Goal: Information Seeking & Learning: Learn about a topic

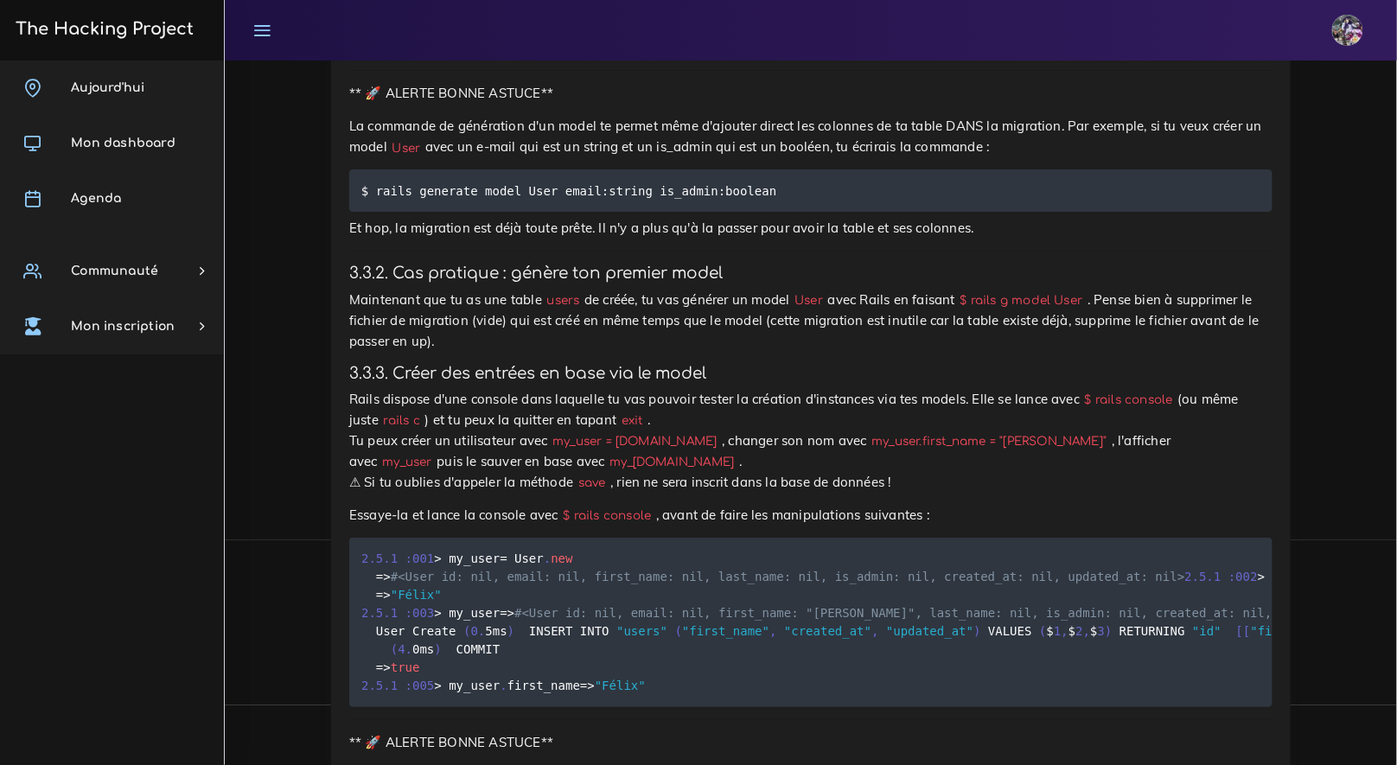
scroll to position [14380, 0]
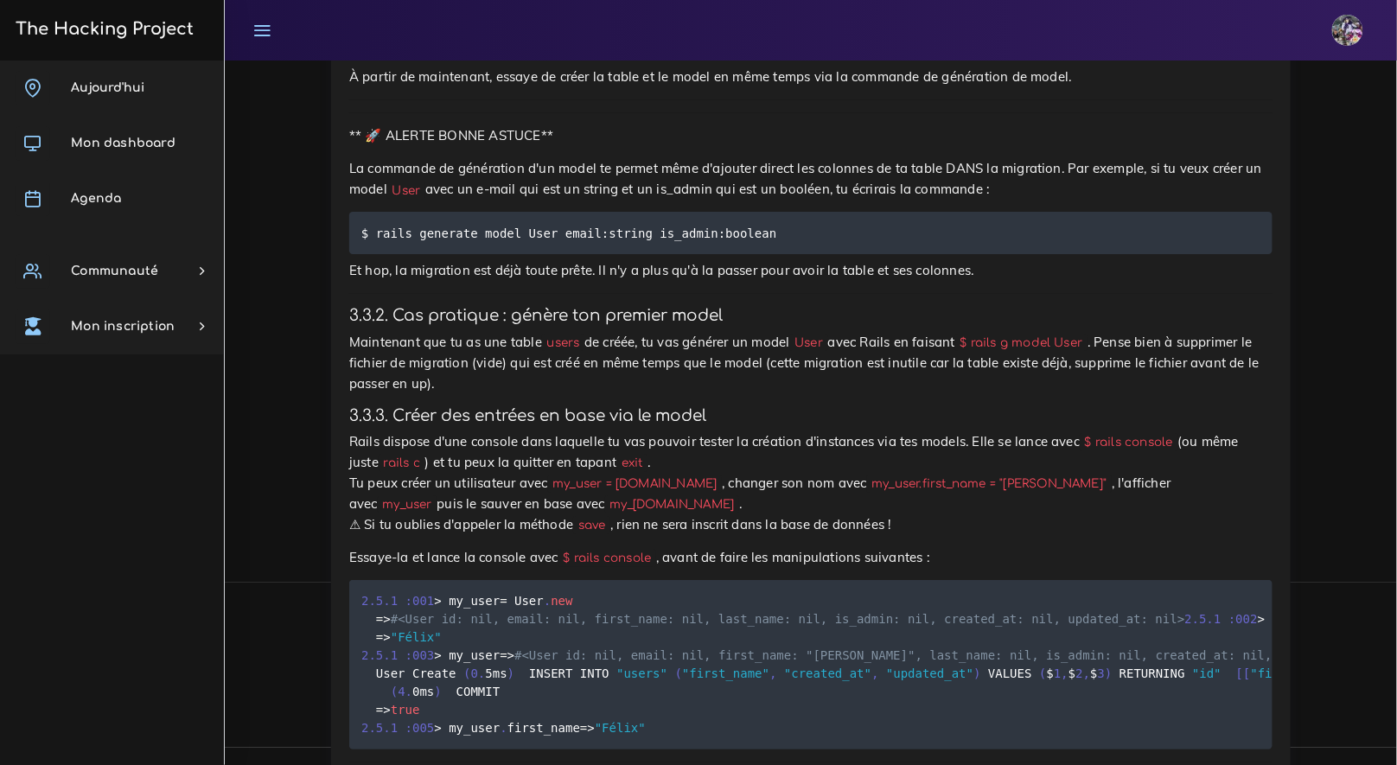
drag, startPoint x: 919, startPoint y: 702, endPoint x: 975, endPoint y: 765, distance: 84.5
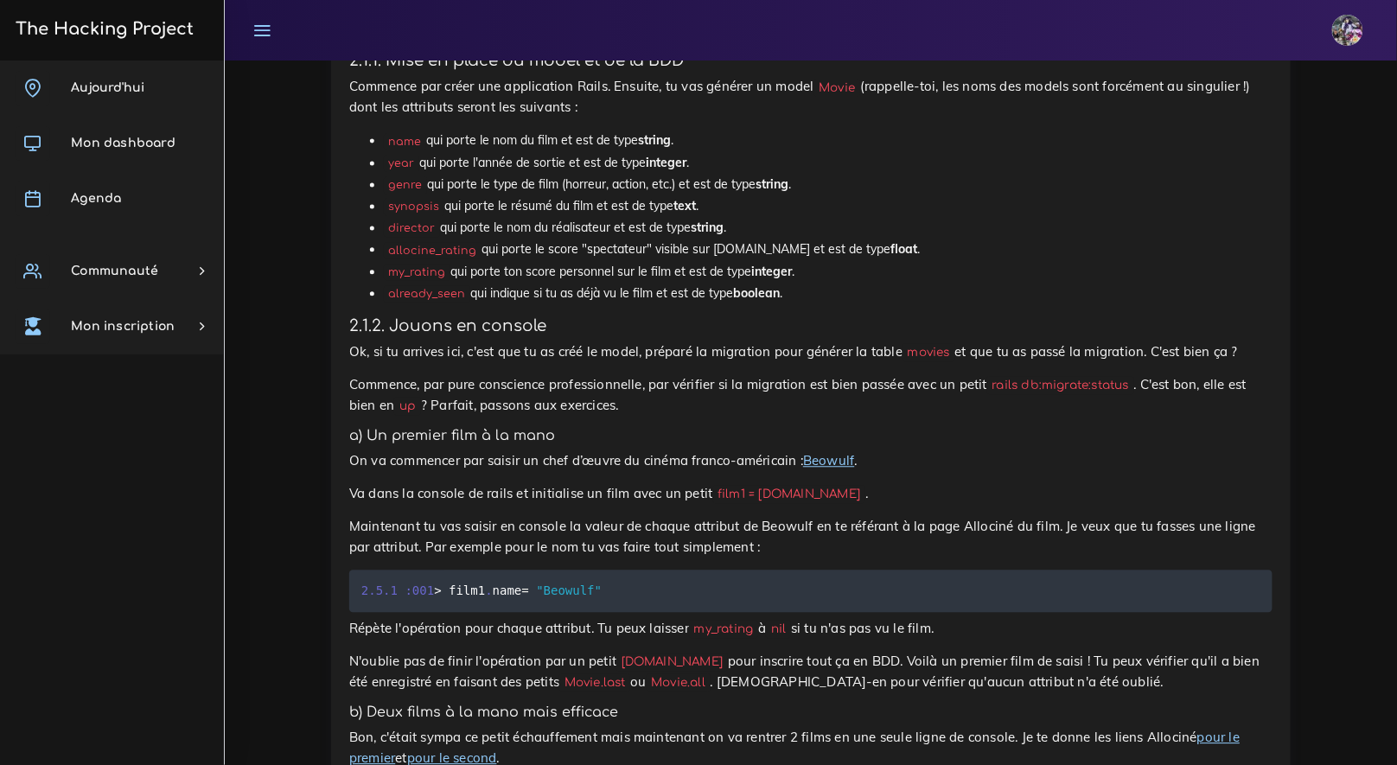
scroll to position [1079, 0]
drag, startPoint x: 821, startPoint y: 87, endPoint x: 847, endPoint y: 90, distance: 26.1
click at [557, 91] on p "Commence par créer une application Rails. Ensuite, tu vas générer un model Movi…" at bounding box center [810, 97] width 923 height 41
click at [557, 90] on code "Movie" at bounding box center [837, 89] width 46 height 18
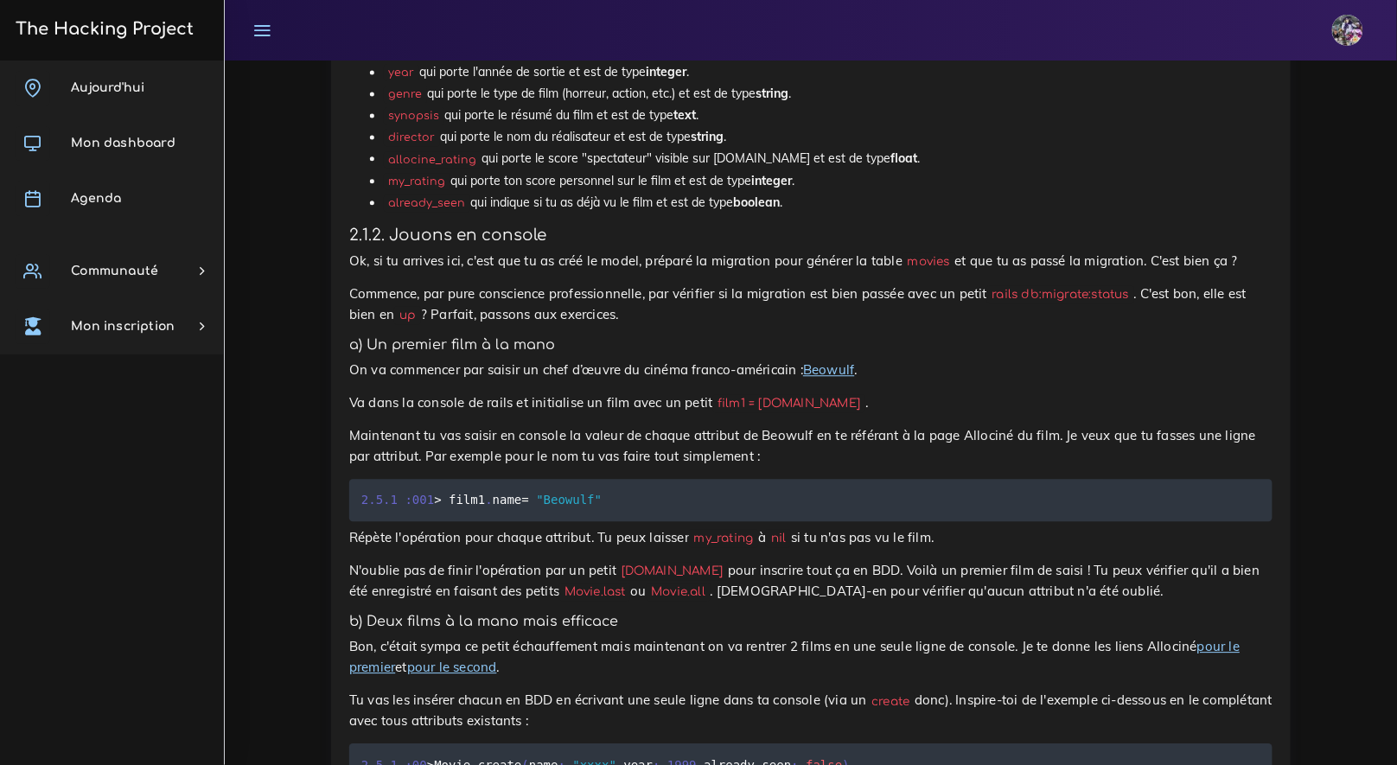
scroll to position [1272, 0]
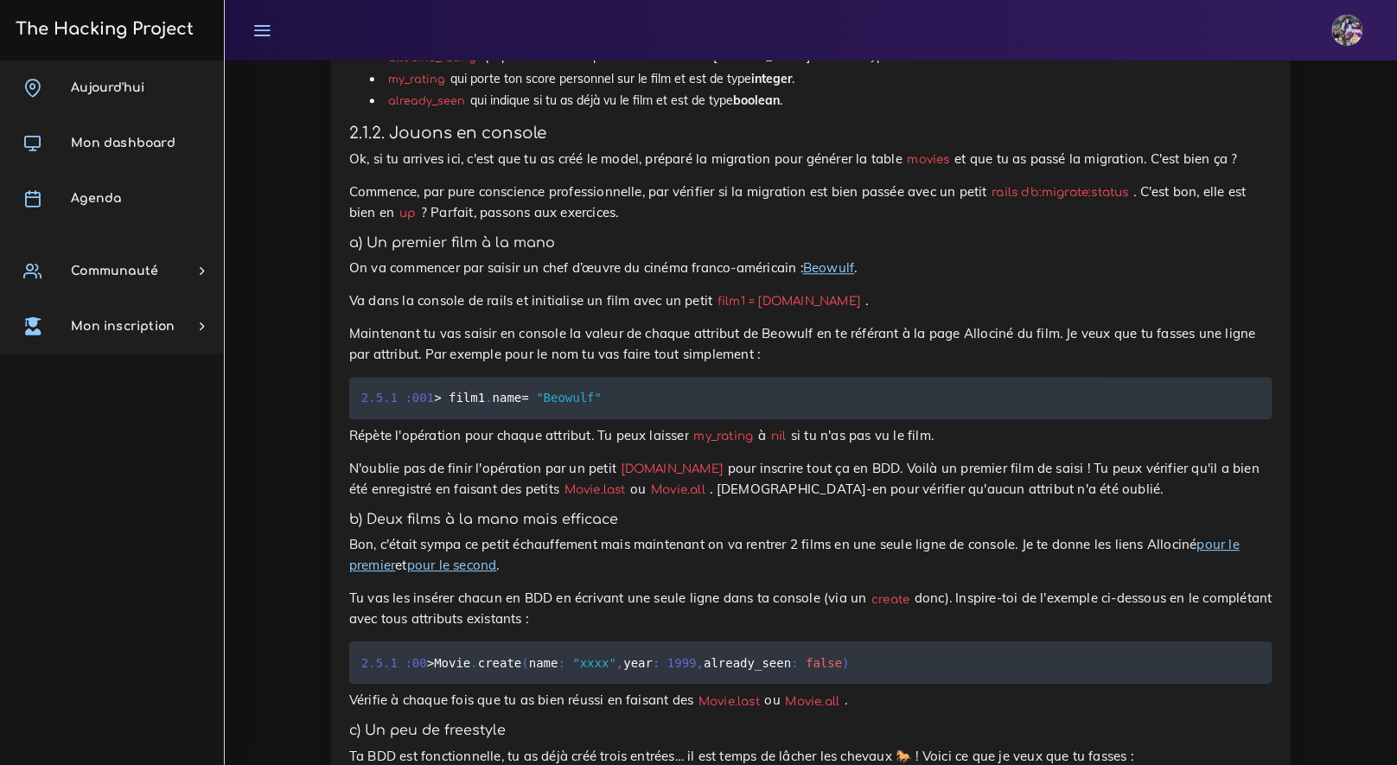
click at [557, 275] on link "Beowulf" at bounding box center [828, 267] width 51 height 16
click at [557, 328] on p "Maintenant tu vas saisir en console la valeur de chaque attribut de Beowulf en …" at bounding box center [810, 343] width 923 height 41
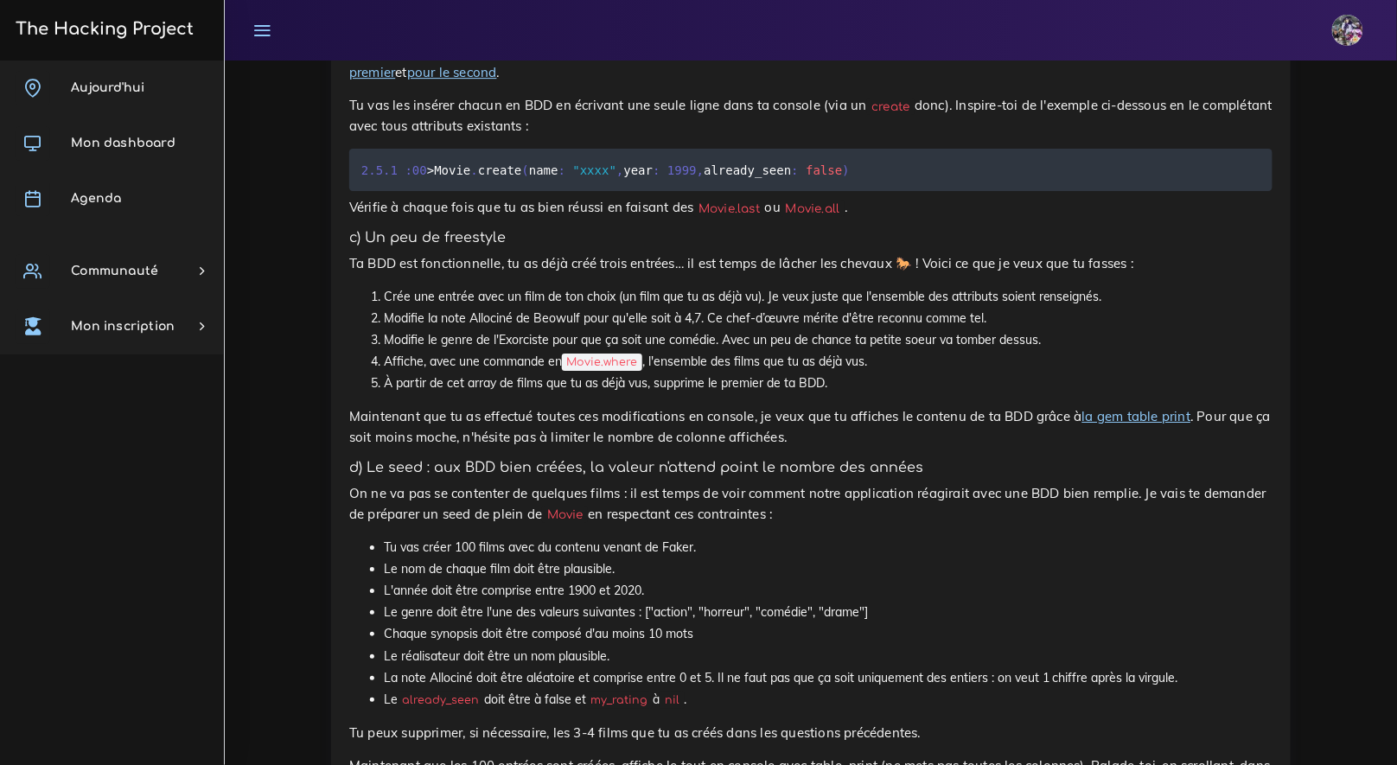
scroll to position [1592, 0]
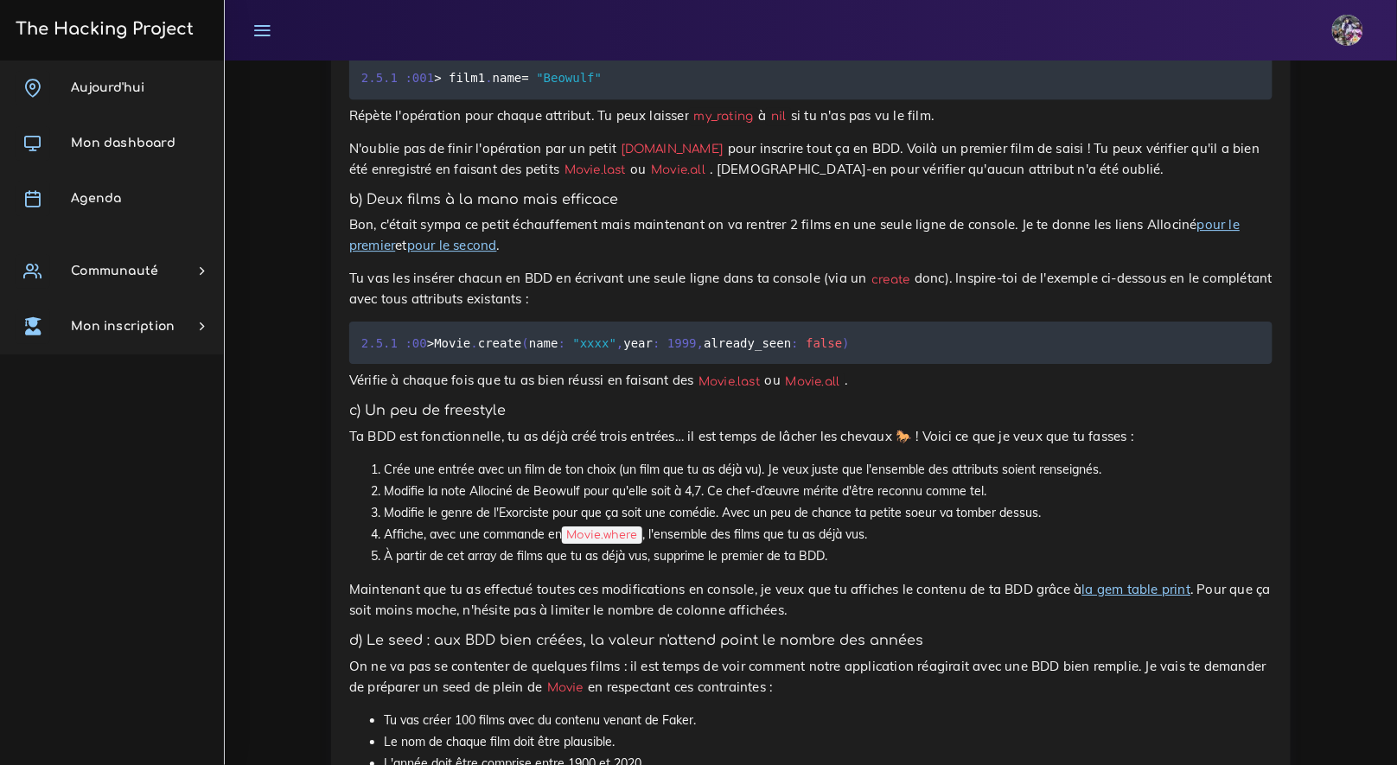
click at [557, 229] on link "pour le premier" at bounding box center [794, 234] width 890 height 37
click at [0, 652] on div "Aujourd'hui Mon dashboard Agenda Communauté Ambassade Certifications Marketplac…" at bounding box center [112, 412] width 224 height 704
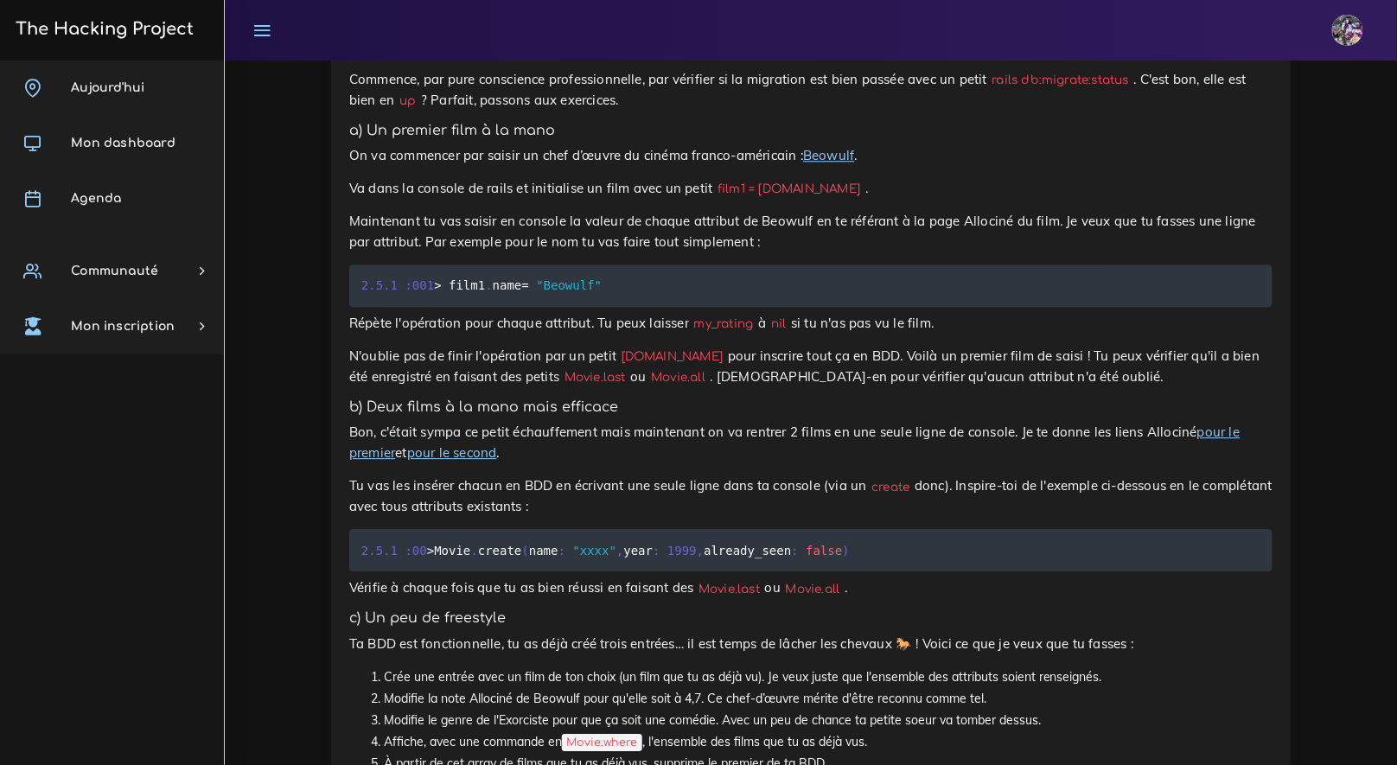
scroll to position [1385, 0]
click at [557, 639] on p "Ta BDD est fonctionnelle, tu as déjà créé trois entrées… il est temps de lâcher…" at bounding box center [810, 643] width 923 height 21
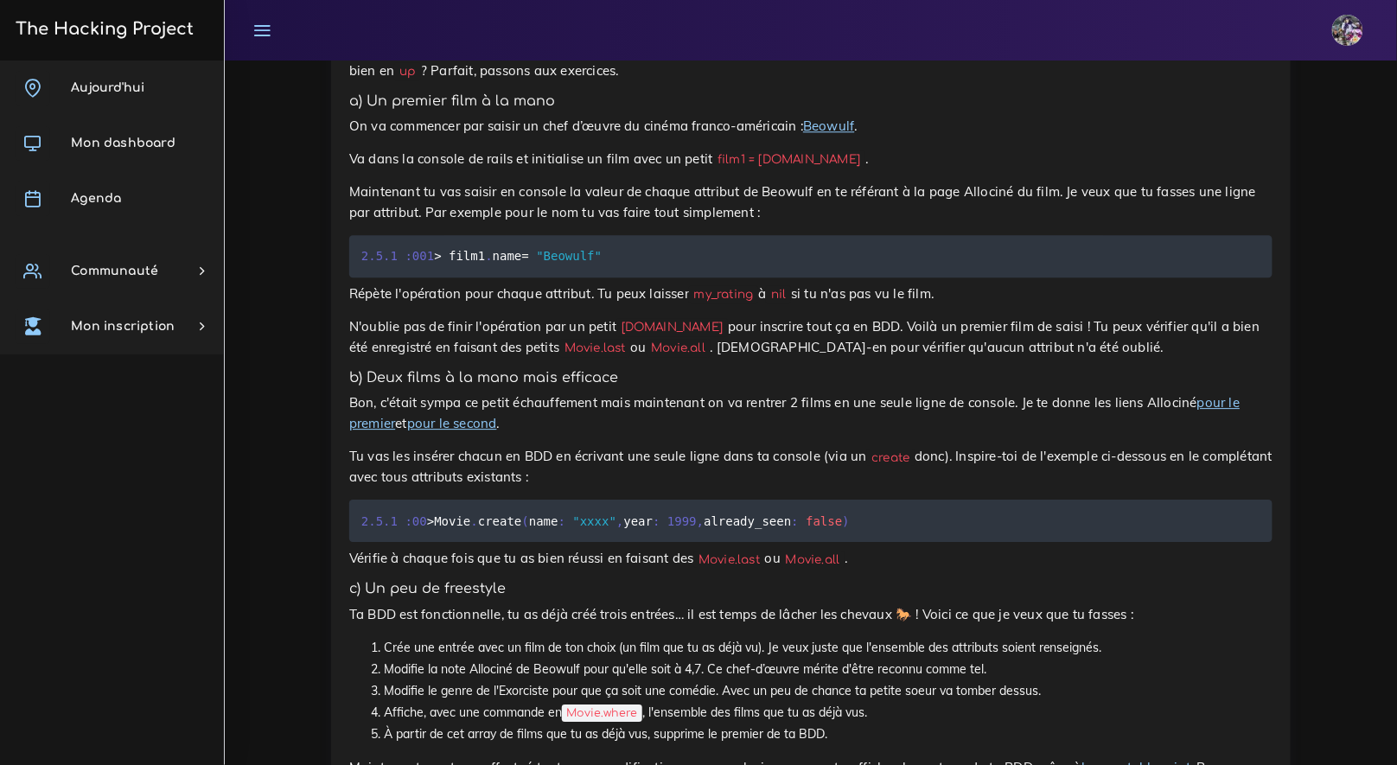
scroll to position [1415, 0]
click at [557, 353] on code "Movie.all" at bounding box center [678, 347] width 64 height 18
click at [496, 430] on link "pour le second" at bounding box center [452, 422] width 90 height 16
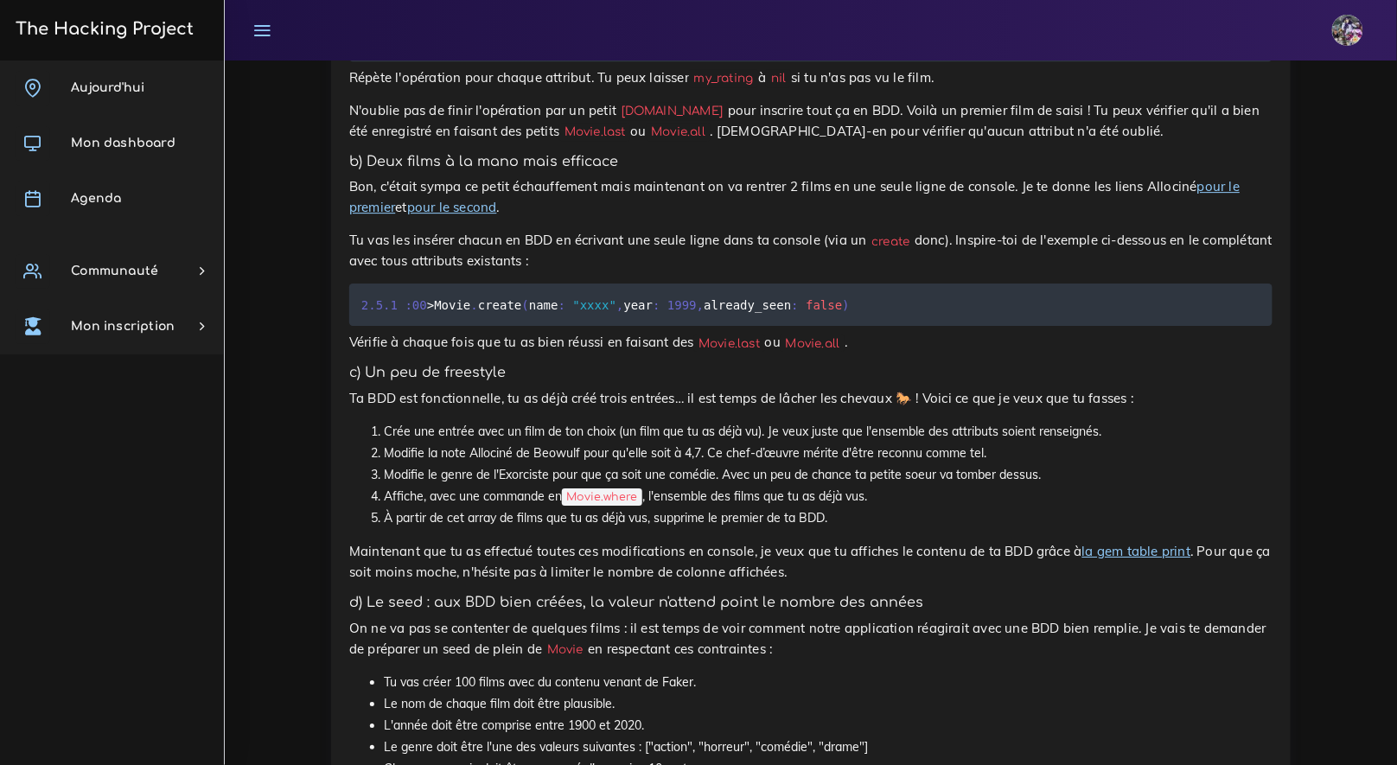
scroll to position [1796, 0]
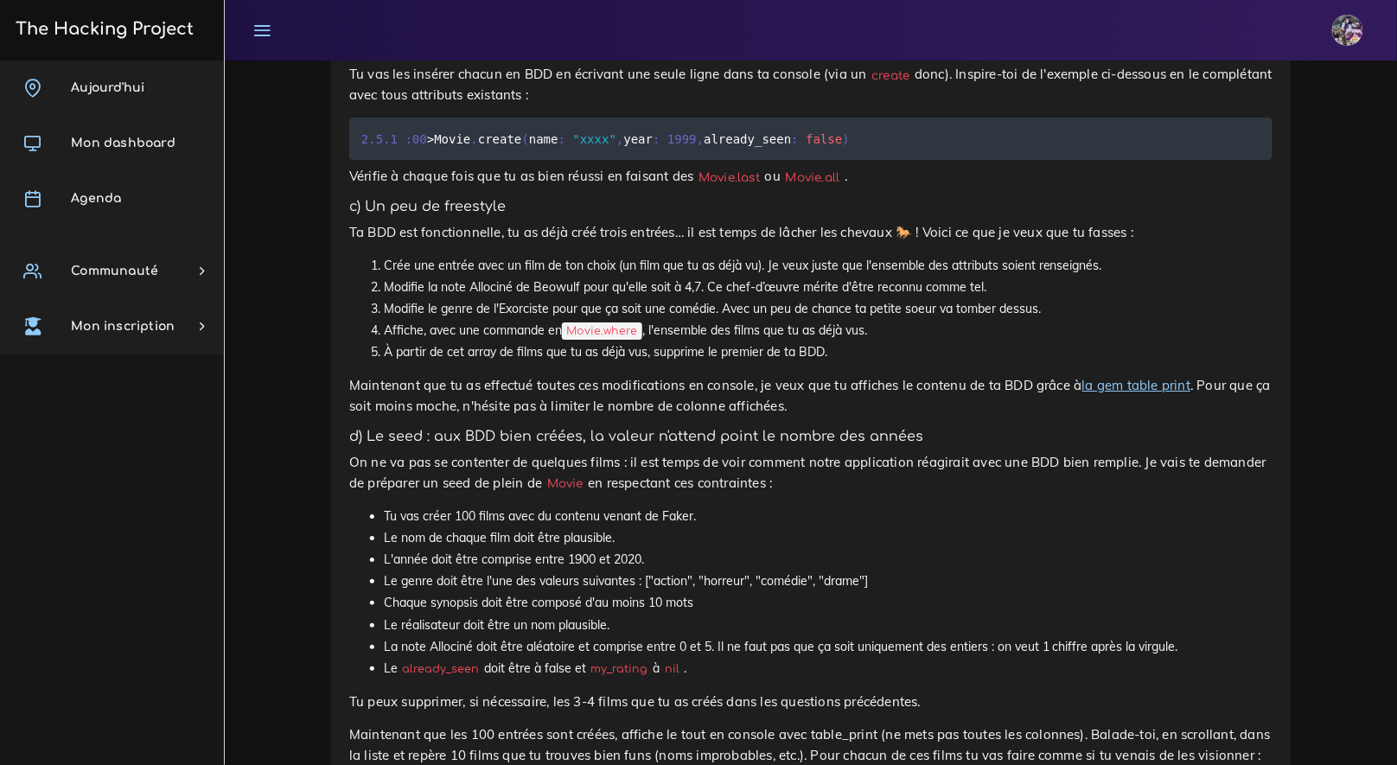
click at [557, 328] on li "Affiche, avec une commande en Movie.where , l'ensemble des films que tu as déjà…" at bounding box center [828, 331] width 888 height 22
click at [557, 333] on li "Affiche, avec une commande en Movie.where , l'ensemble des films que tu as déjà…" at bounding box center [828, 331] width 888 height 22
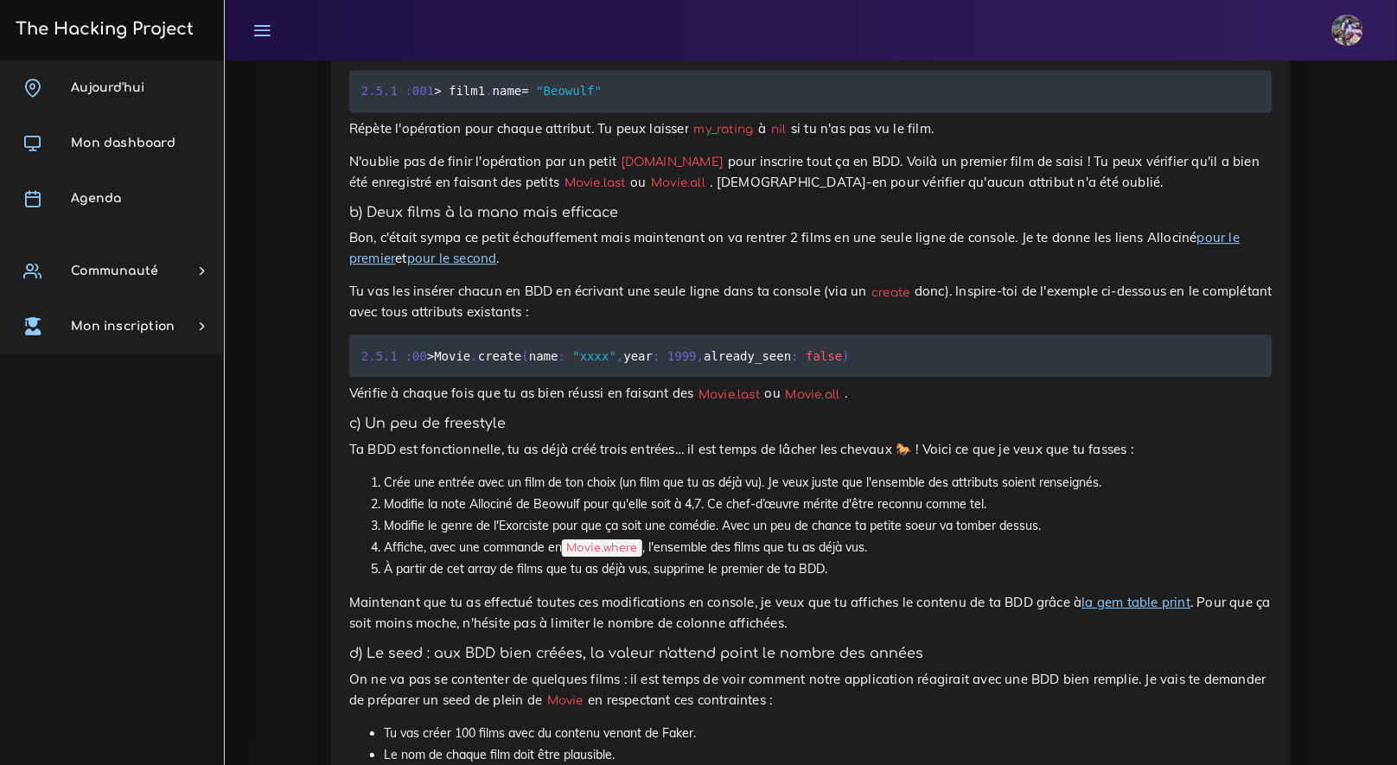
scroll to position [1583, 0]
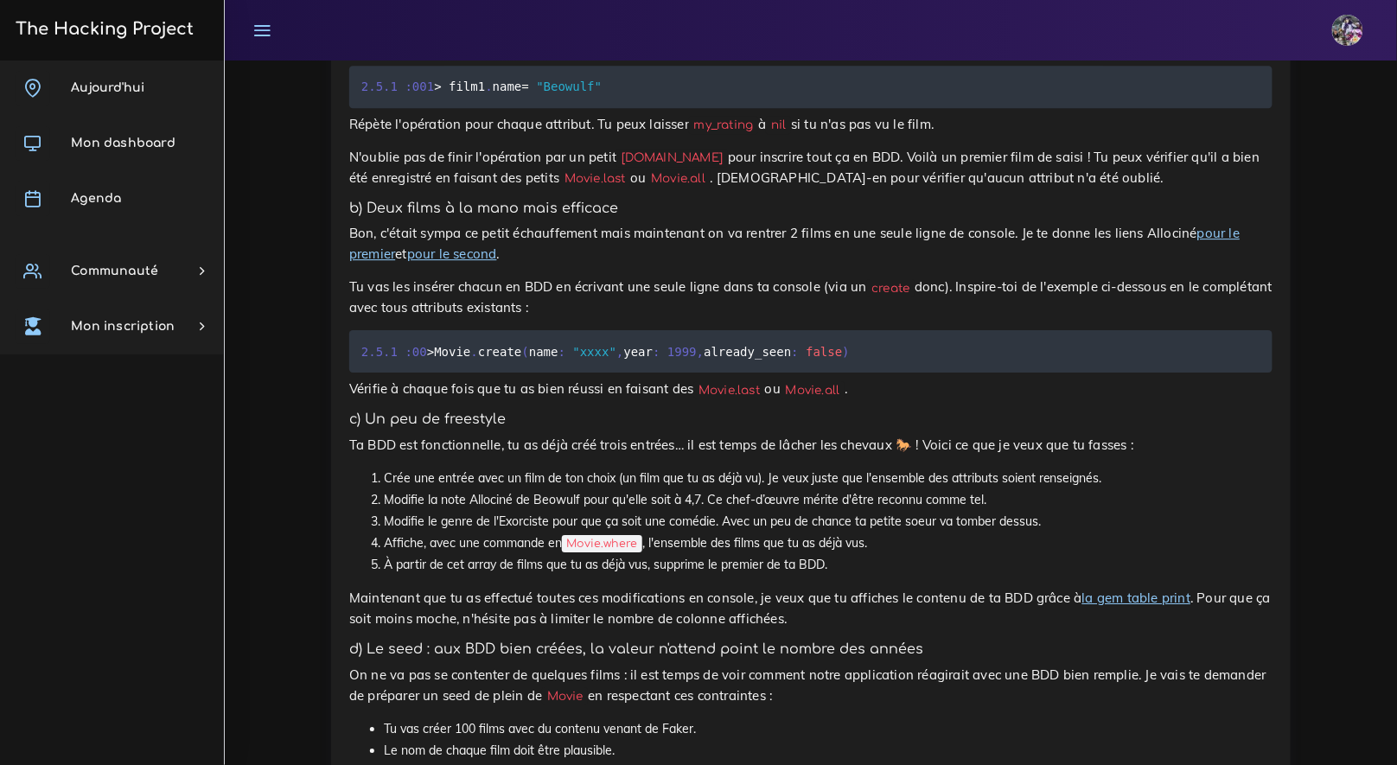
drag, startPoint x: 851, startPoint y: 572, endPoint x: 368, endPoint y: 574, distance: 483.1
click at [368, 574] on ol "Crée une entrée avec un film de ton choix (un film que tu as déjà vu). Je veux …" at bounding box center [810, 522] width 923 height 109
click at [363, 576] on ol "Crée une entrée avec un film de ton choix (un film que tu as déjà vu). Je veux …" at bounding box center [810, 522] width 923 height 109
drag, startPoint x: 365, startPoint y: 576, endPoint x: 516, endPoint y: 567, distance: 151.5
click at [516, 567] on ol "Crée une entrée avec un film de ton choix (un film que tu as déjà vu). Je veux …" at bounding box center [810, 522] width 923 height 109
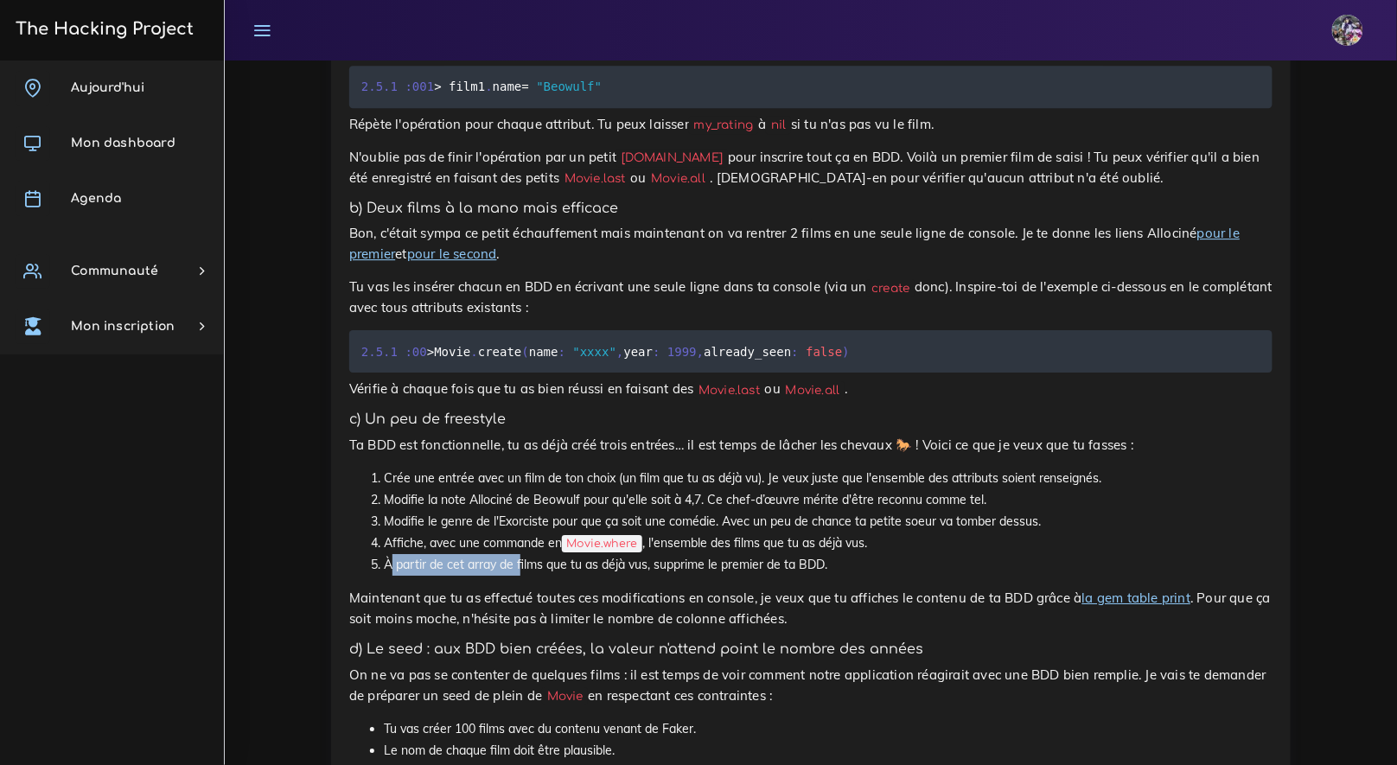
click at [517, 567] on li "À partir de cet array de films que tu as déjà vus, supprime le premier de ta BD…" at bounding box center [828, 565] width 888 height 22
drag, startPoint x: 834, startPoint y: 572, endPoint x: 295, endPoint y: 581, distance: 539.4
click at [450, 570] on li "À partir de cet array de films que tu as déjà vus, supprime le premier de ta BD…" at bounding box center [828, 565] width 888 height 22
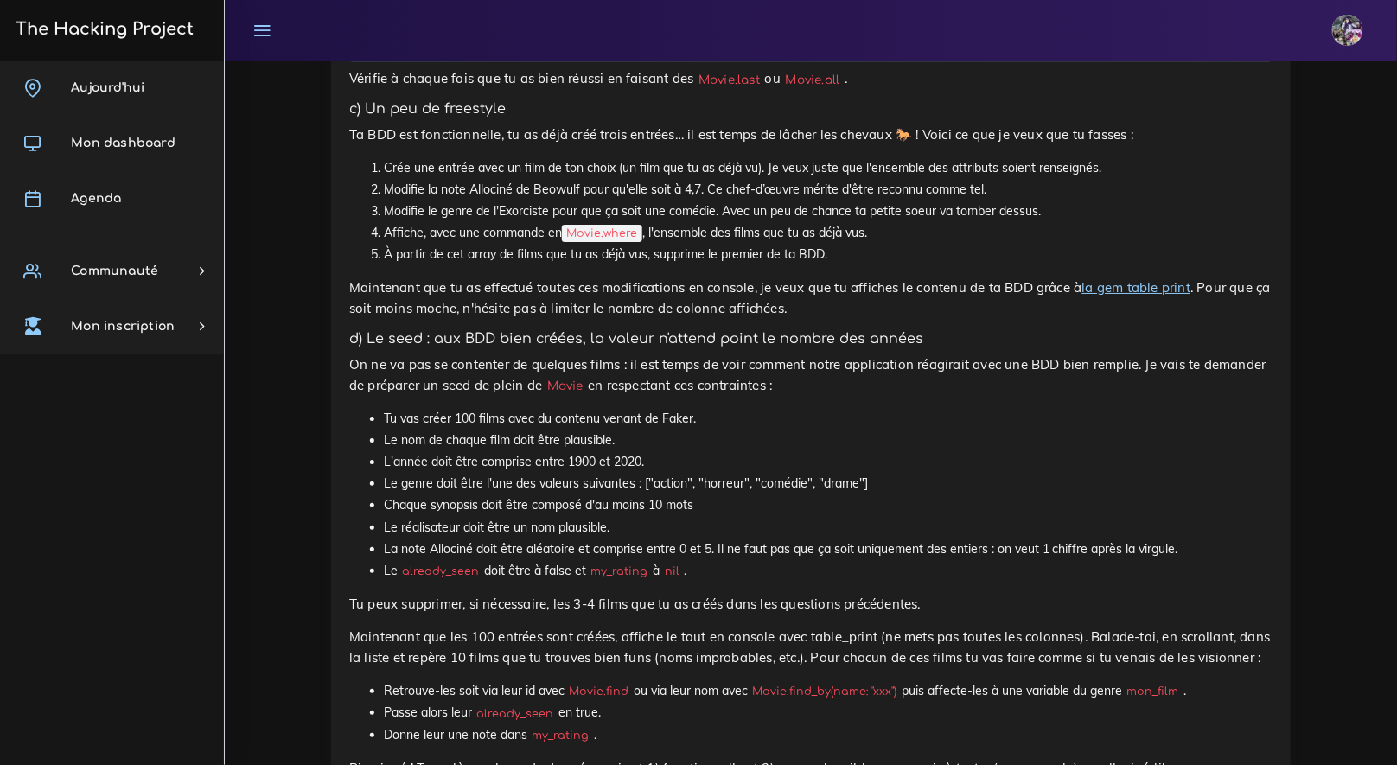
scroll to position [1893, 0]
click at [557, 320] on p "Maintenant que tu as effectué toutes ces modifications en console, je veux que …" at bounding box center [810, 298] width 923 height 41
click at [557, 296] on link "la gem table print" at bounding box center [1136, 288] width 109 height 16
click at [557, 291] on link "la gem table print" at bounding box center [1136, 288] width 109 height 16
click at [535, 335] on div "Des app Rails avec BDD et Model Il est temps pour toi de mettre en pratique tes…" at bounding box center [810, 460] width 923 height 3148
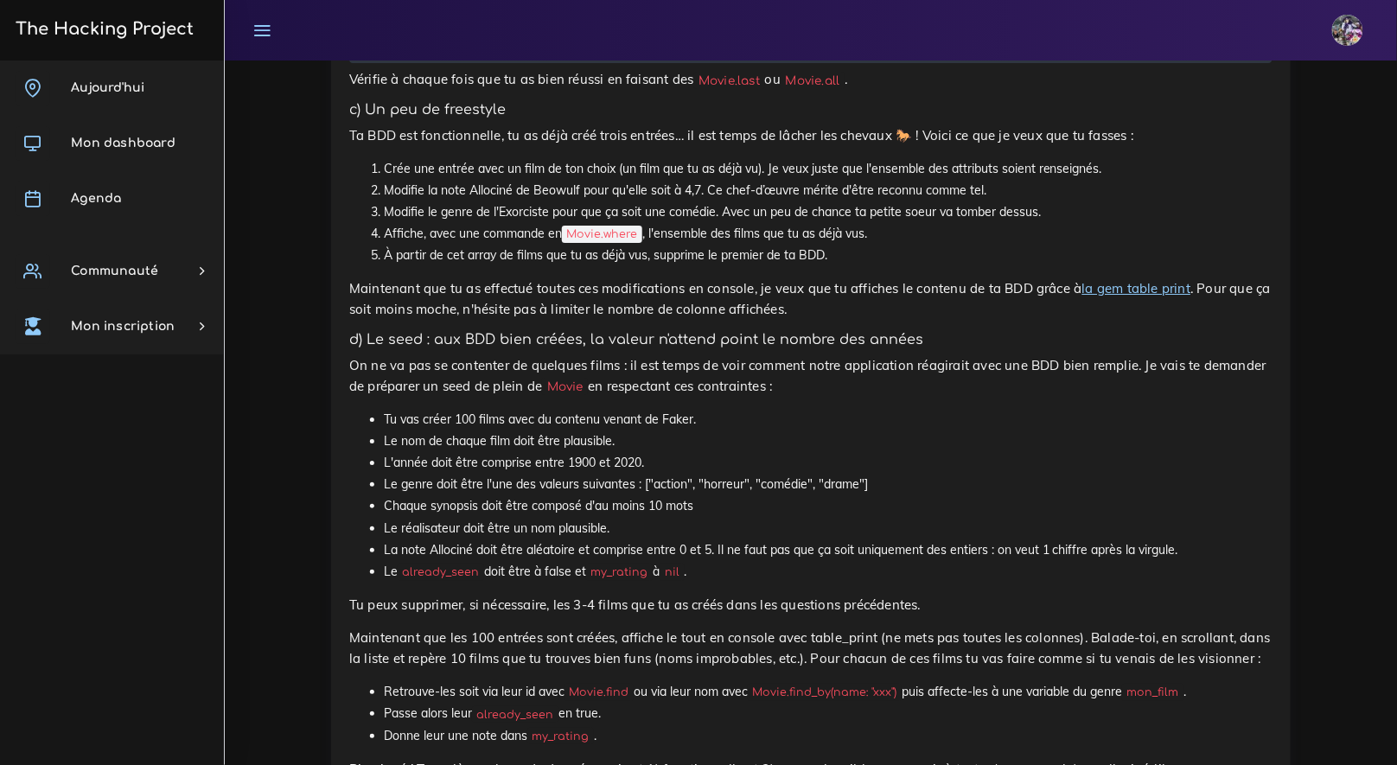
click at [536, 329] on div "Des app Rails avec BDD et Model Il est temps pour toi de mettre en pratique tes…" at bounding box center [810, 460] width 923 height 3148
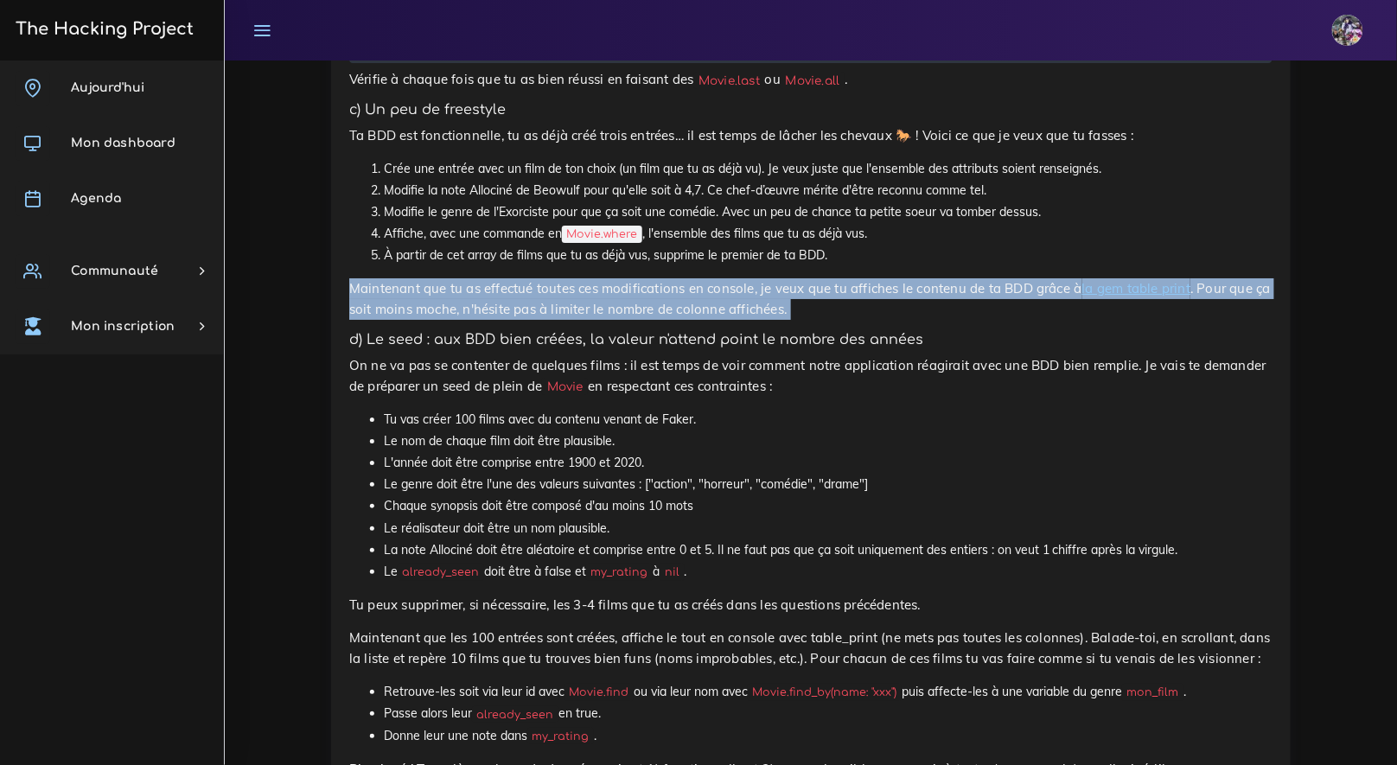
drag, startPoint x: 350, startPoint y: 296, endPoint x: 837, endPoint y: 327, distance: 488.4
click at [557, 327] on div "Des app Rails avec BDD et Model Il est temps pour toi de mettre en pratique tes…" at bounding box center [810, 460] width 923 height 3148
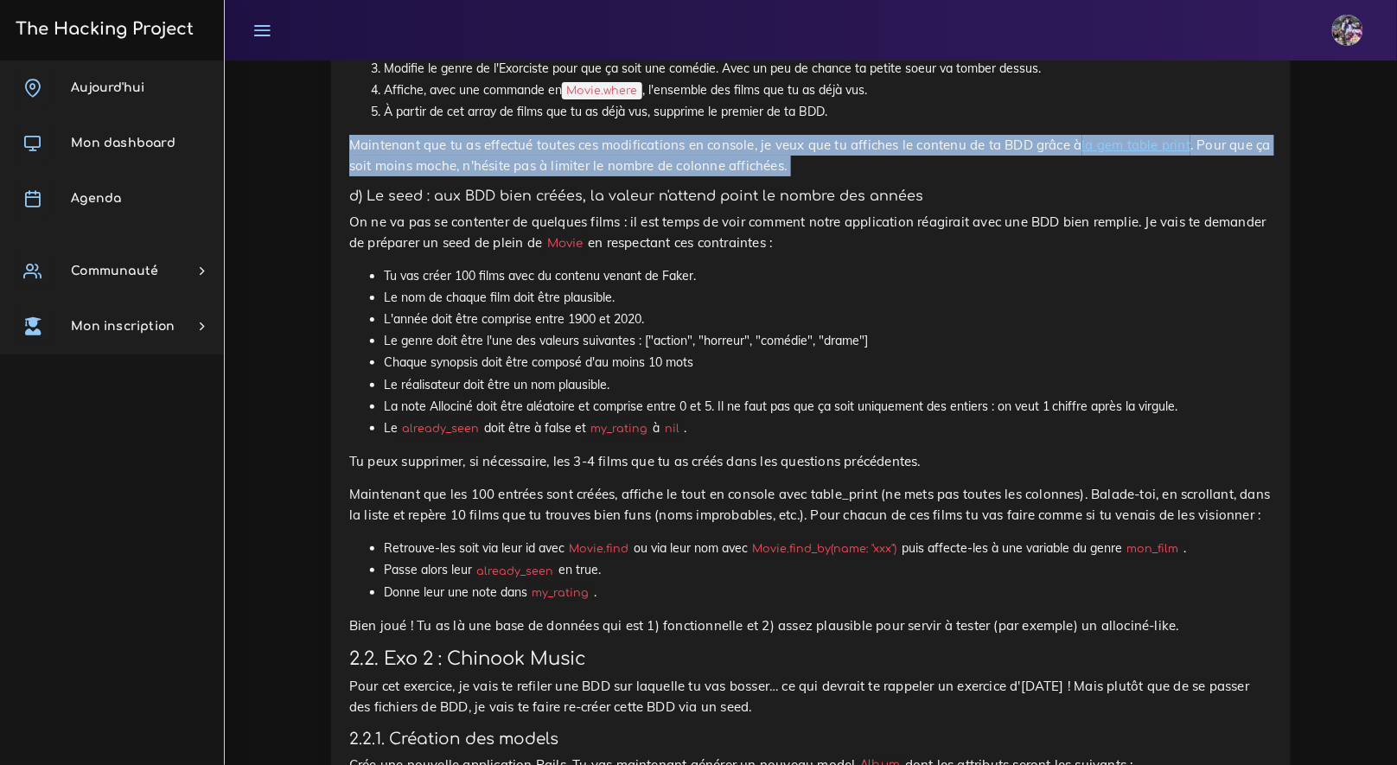
scroll to position [1818, 0]
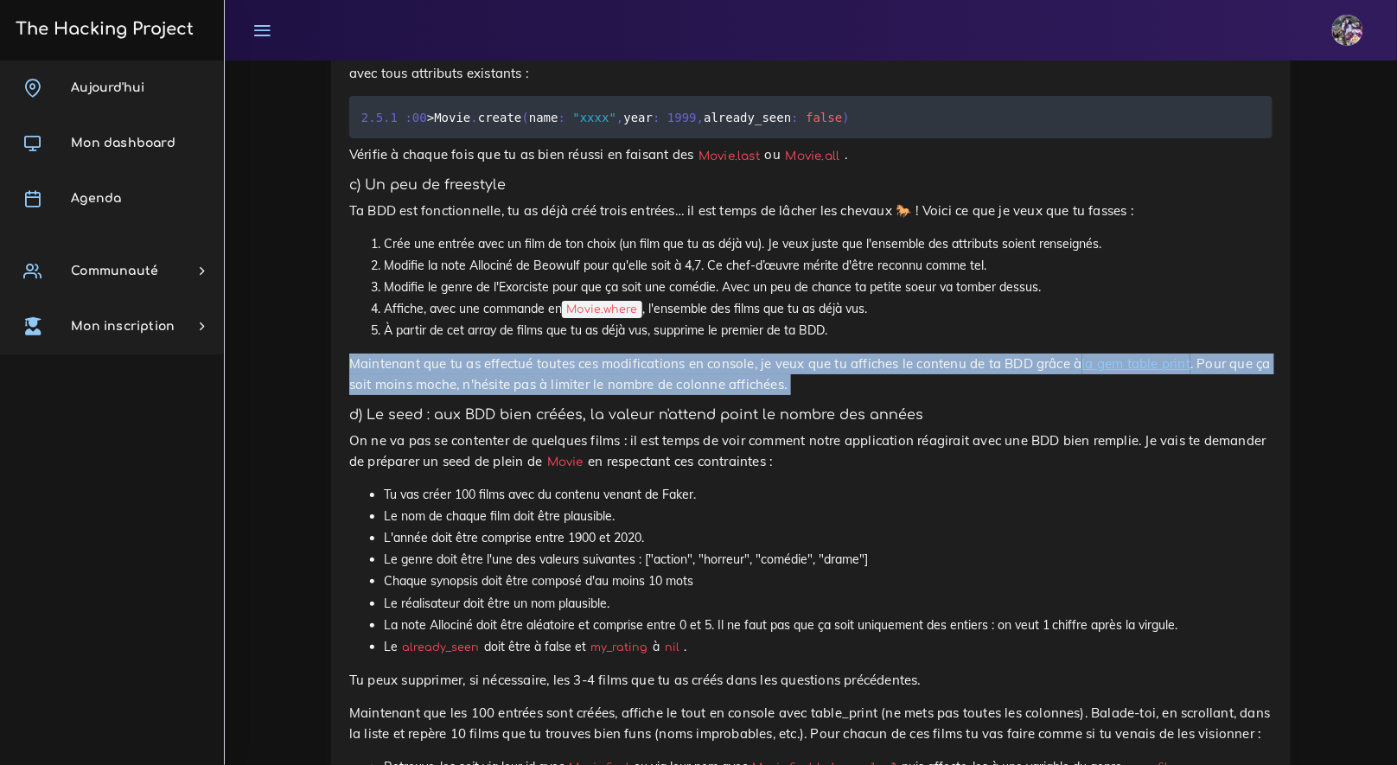
click at [557, 367] on link "la gem table print" at bounding box center [1136, 363] width 109 height 16
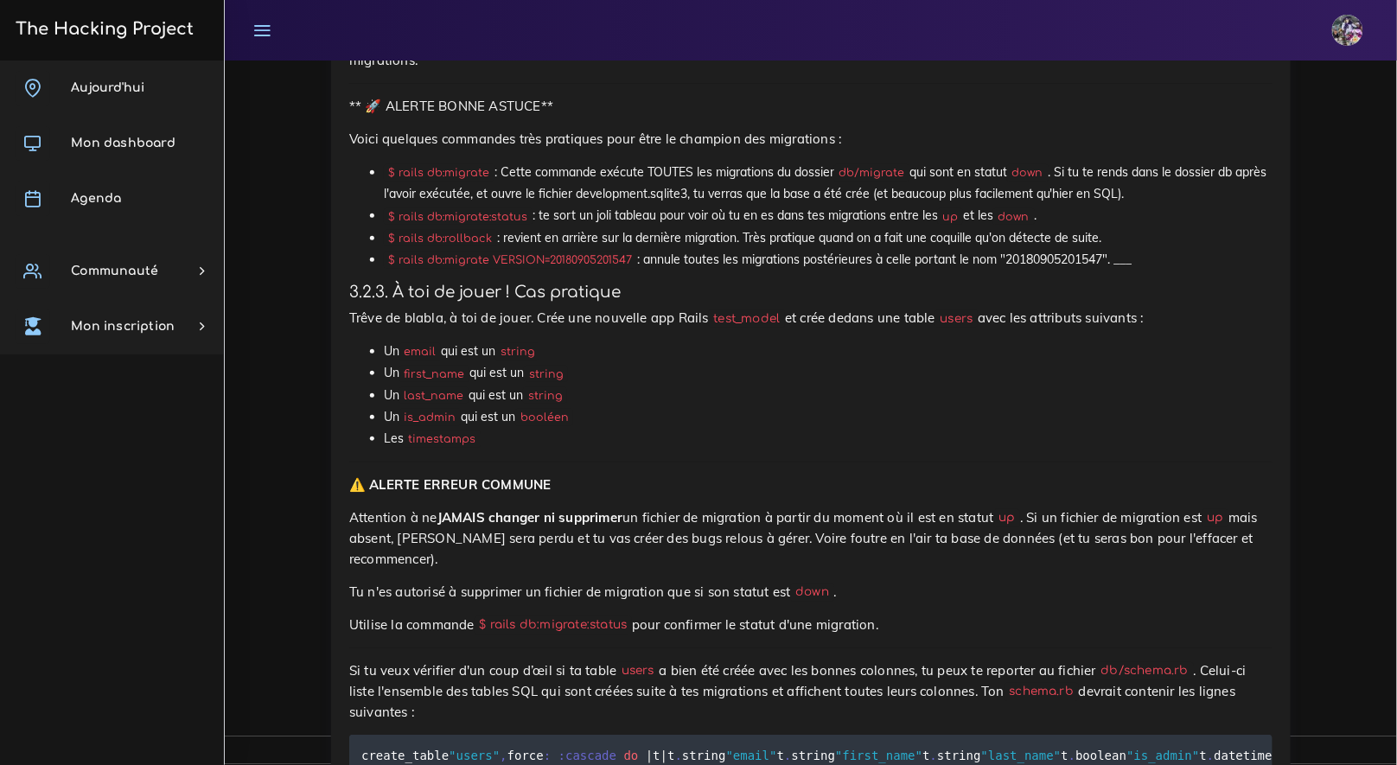
scroll to position [12647, 0]
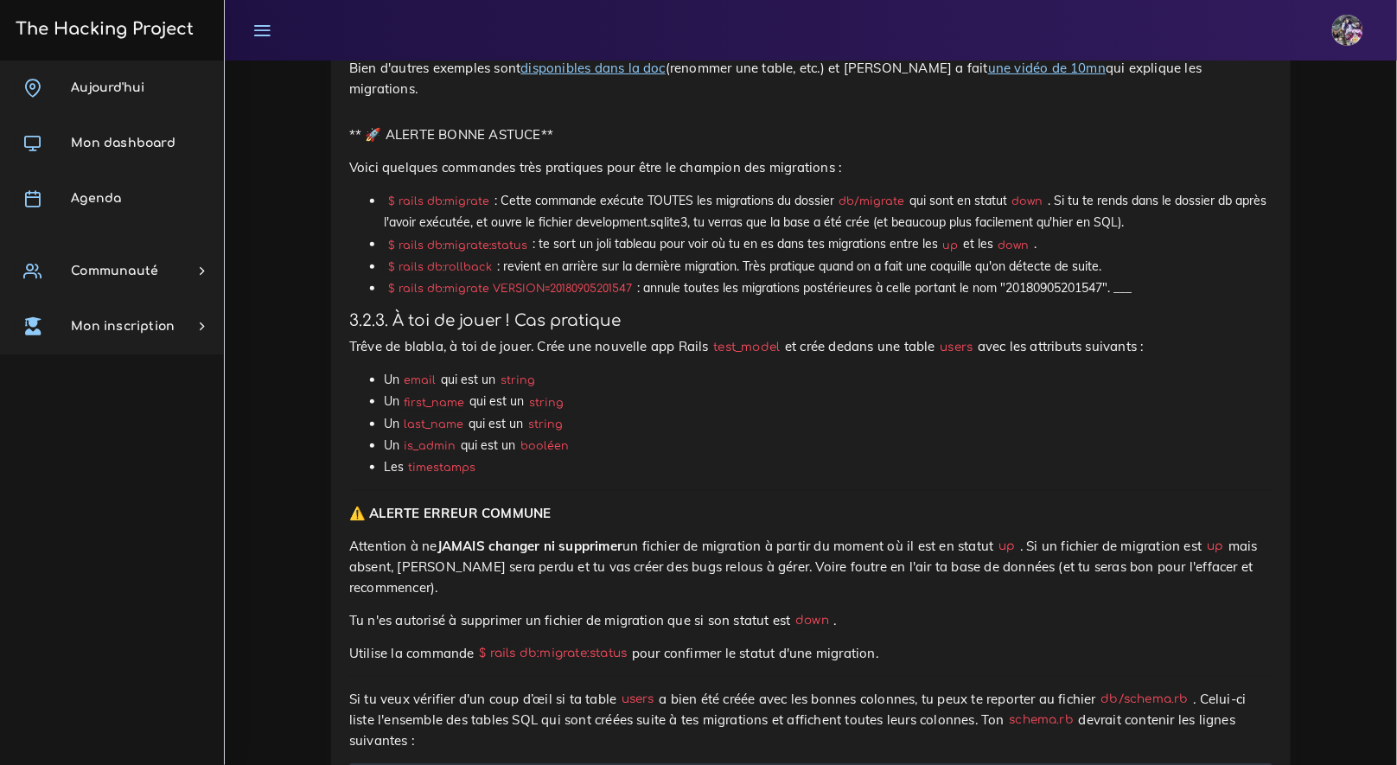
drag, startPoint x: 362, startPoint y: 222, endPoint x: 455, endPoint y: 222, distance: 92.5
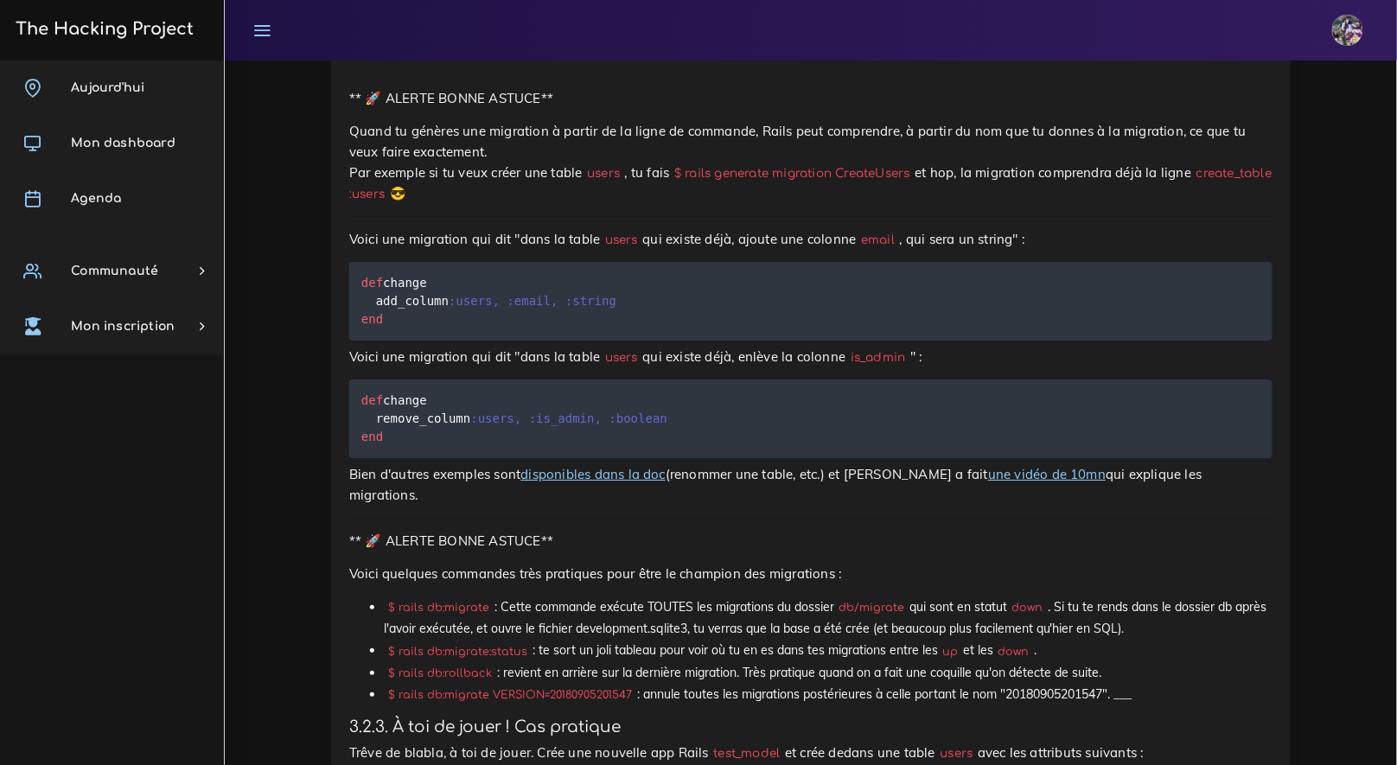
scroll to position [12387, 0]
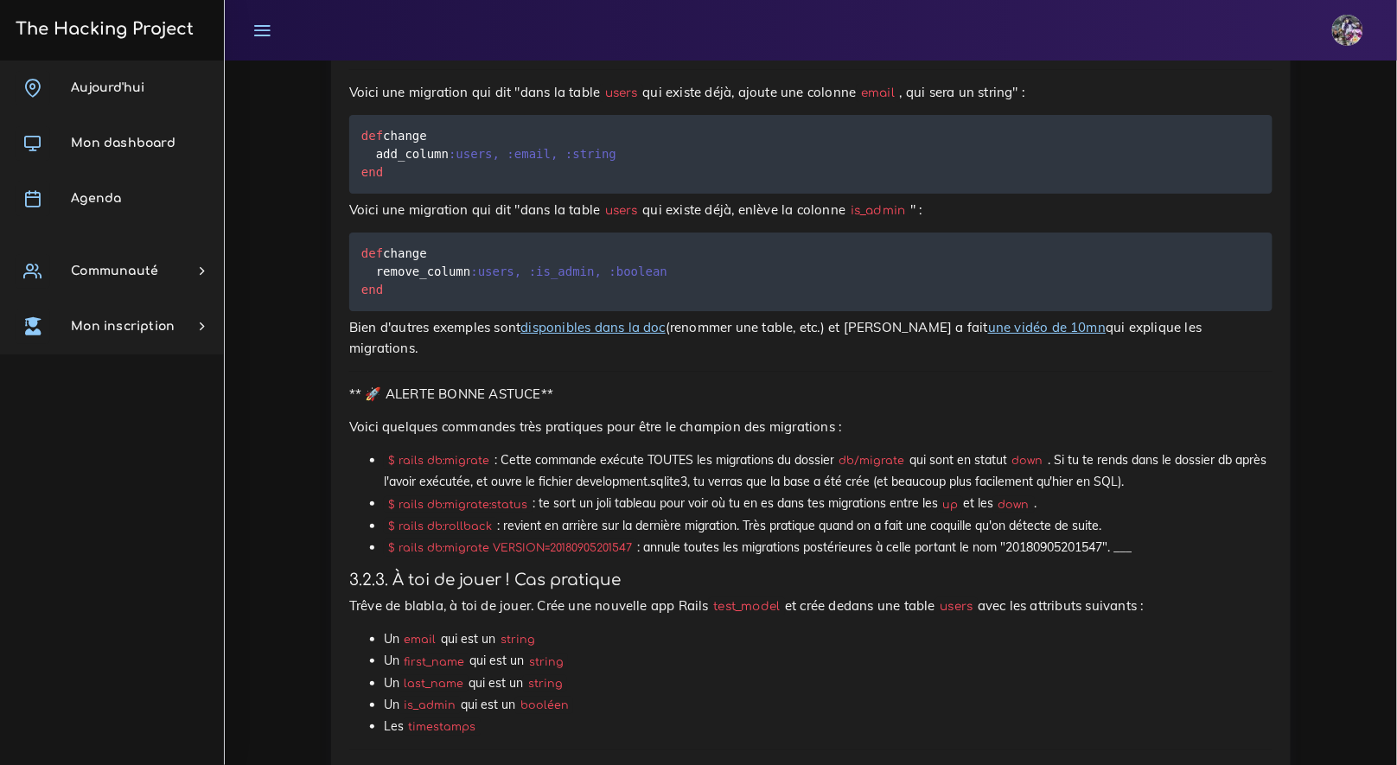
click at [134, 34] on h3 "The Hacking Project" at bounding box center [101, 29] width 183 height 19
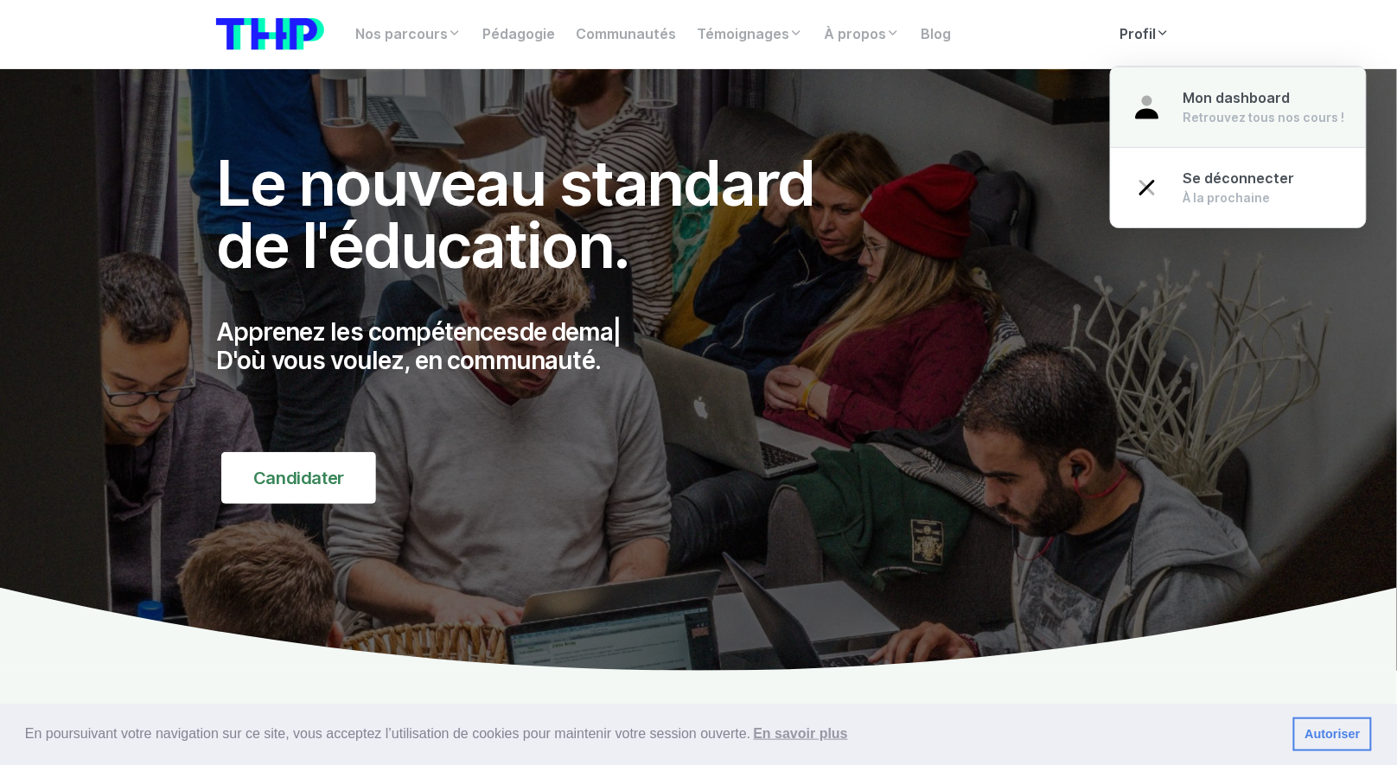
click at [1201, 103] on span "Mon dashboard" at bounding box center [1236, 98] width 107 height 16
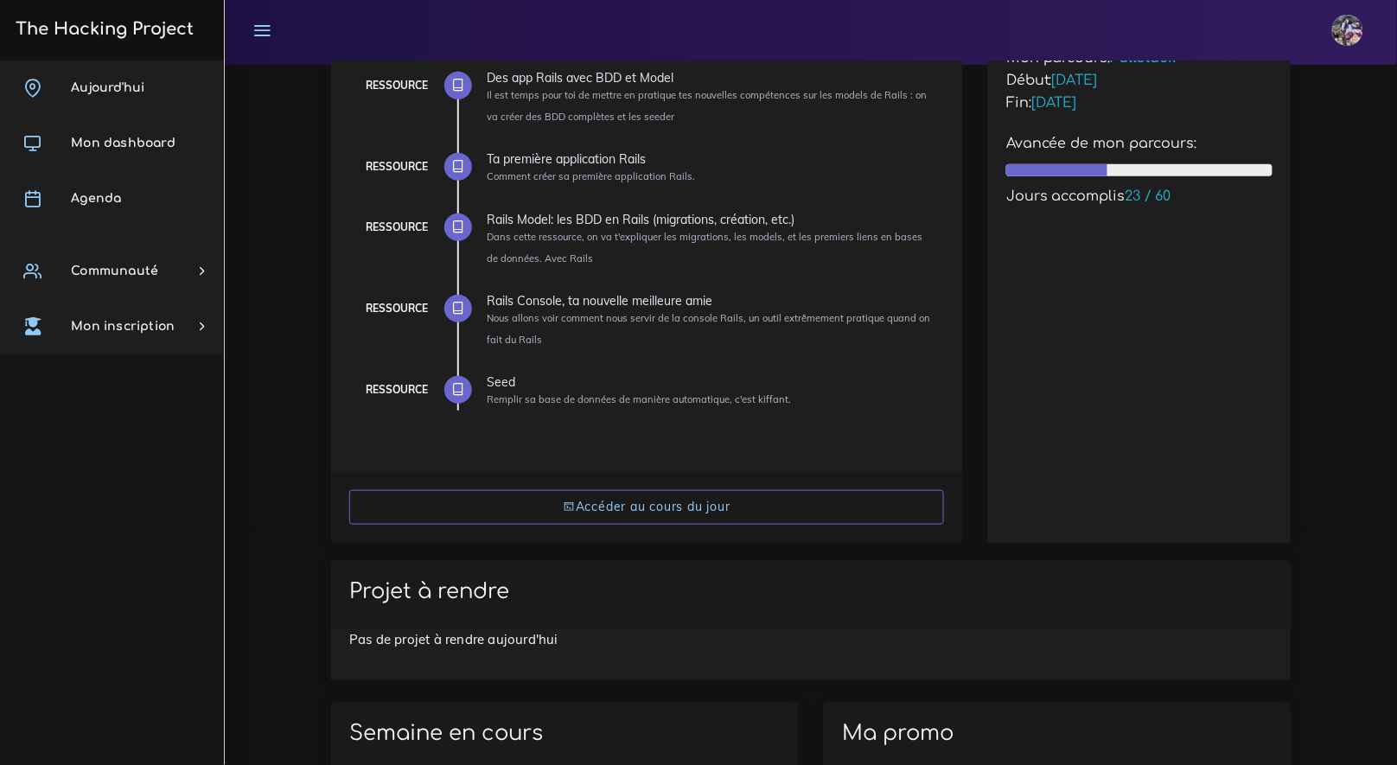
scroll to position [233, 0]
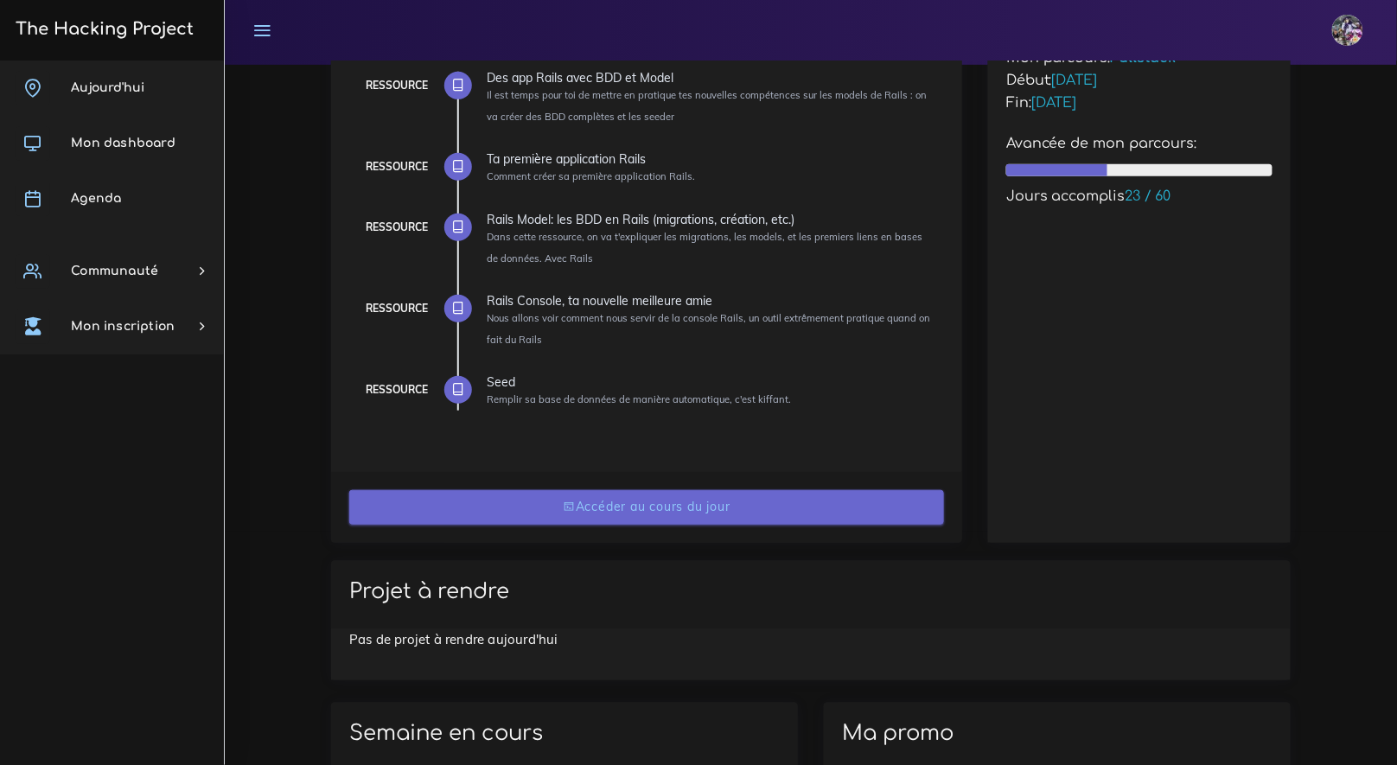
click at [691, 504] on link "Accéder au cours du jour" at bounding box center [646, 507] width 595 height 35
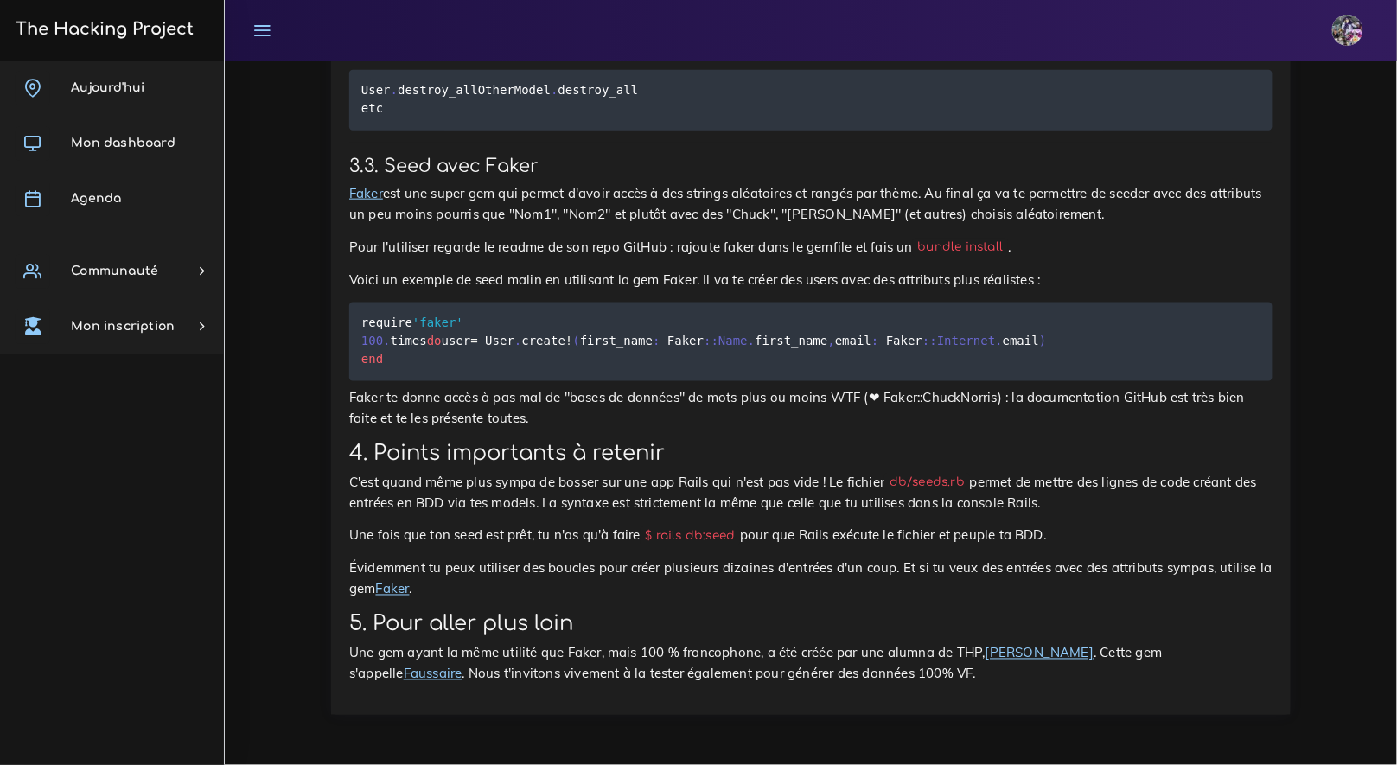
scroll to position [22315, 0]
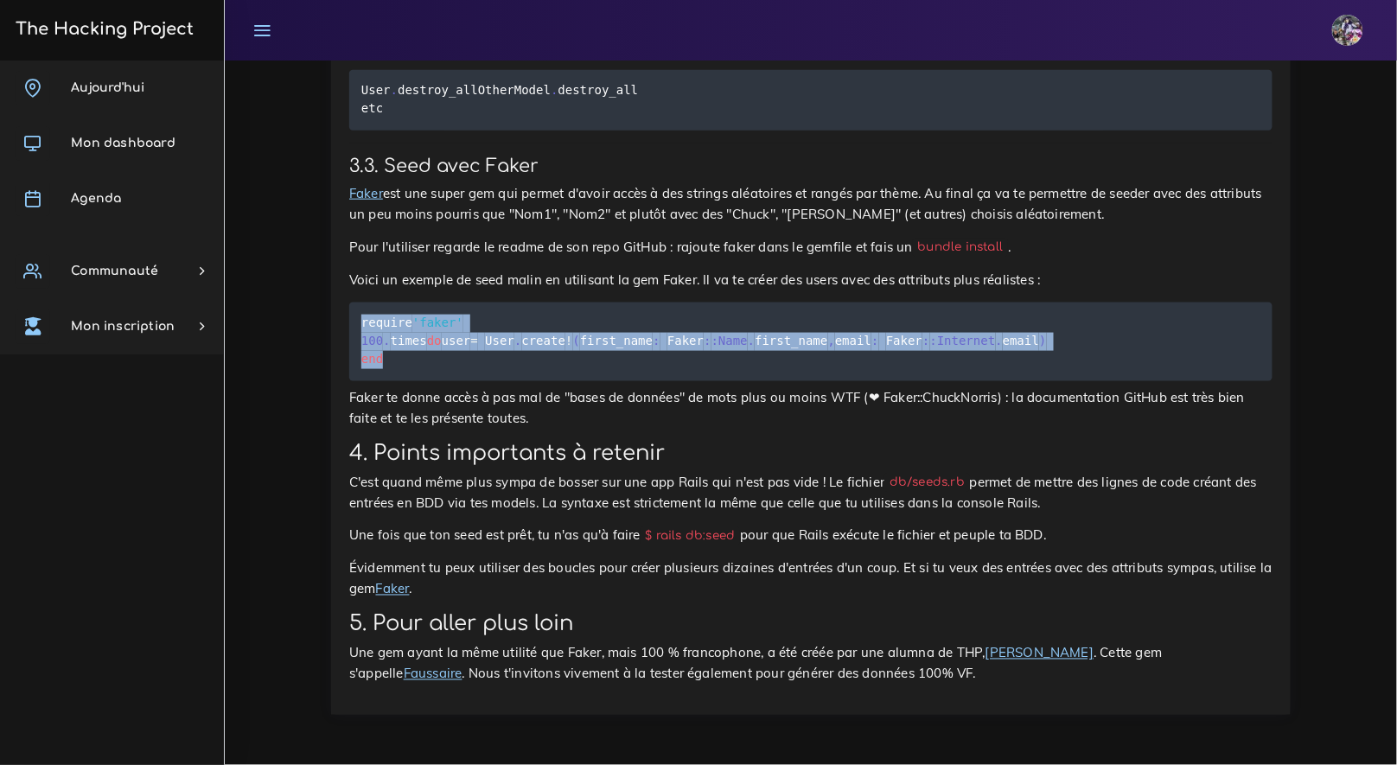
drag, startPoint x: 373, startPoint y: 453, endPoint x: 424, endPoint y: 504, distance: 72.1
click at [424, 381] on pre "require 'faker' 100 . times do user = User . create ! ( first_name : Faker : :N…" at bounding box center [810, 341] width 923 height 79
click at [423, 381] on pre "require 'faker' 100 . times do user = User . create ! ( first_name : Faker : :N…" at bounding box center [810, 341] width 923 height 79
drag, startPoint x: 366, startPoint y: 449, endPoint x: 436, endPoint y: 511, distance: 93.7
click at [436, 381] on pre "require 'faker' 100 . times do user = User . create ! ( first_name : Faker : :N…" at bounding box center [810, 341] width 923 height 79
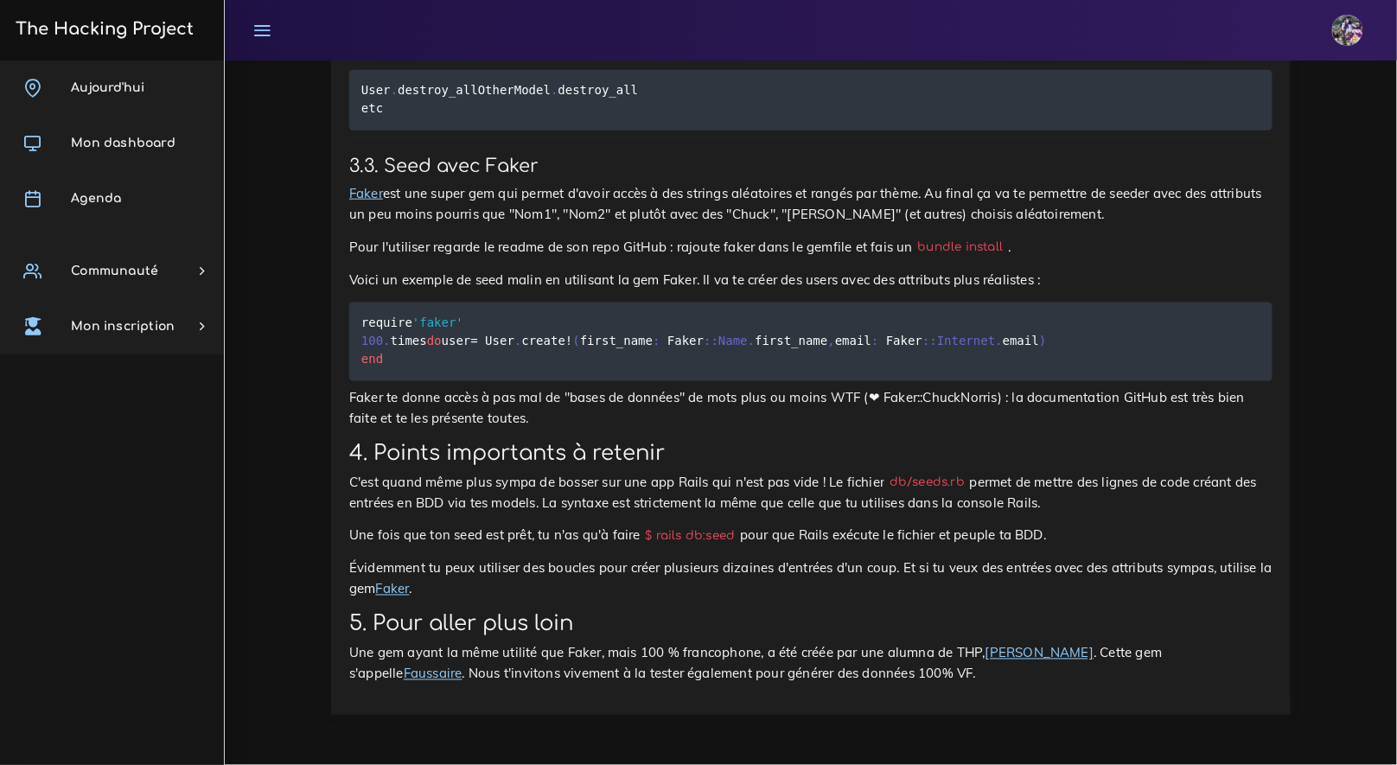
click at [392, 369] on code "require 'faker' 100 . times do user = User . create ! ( first_name : Faker : :N…" at bounding box center [703, 341] width 685 height 55
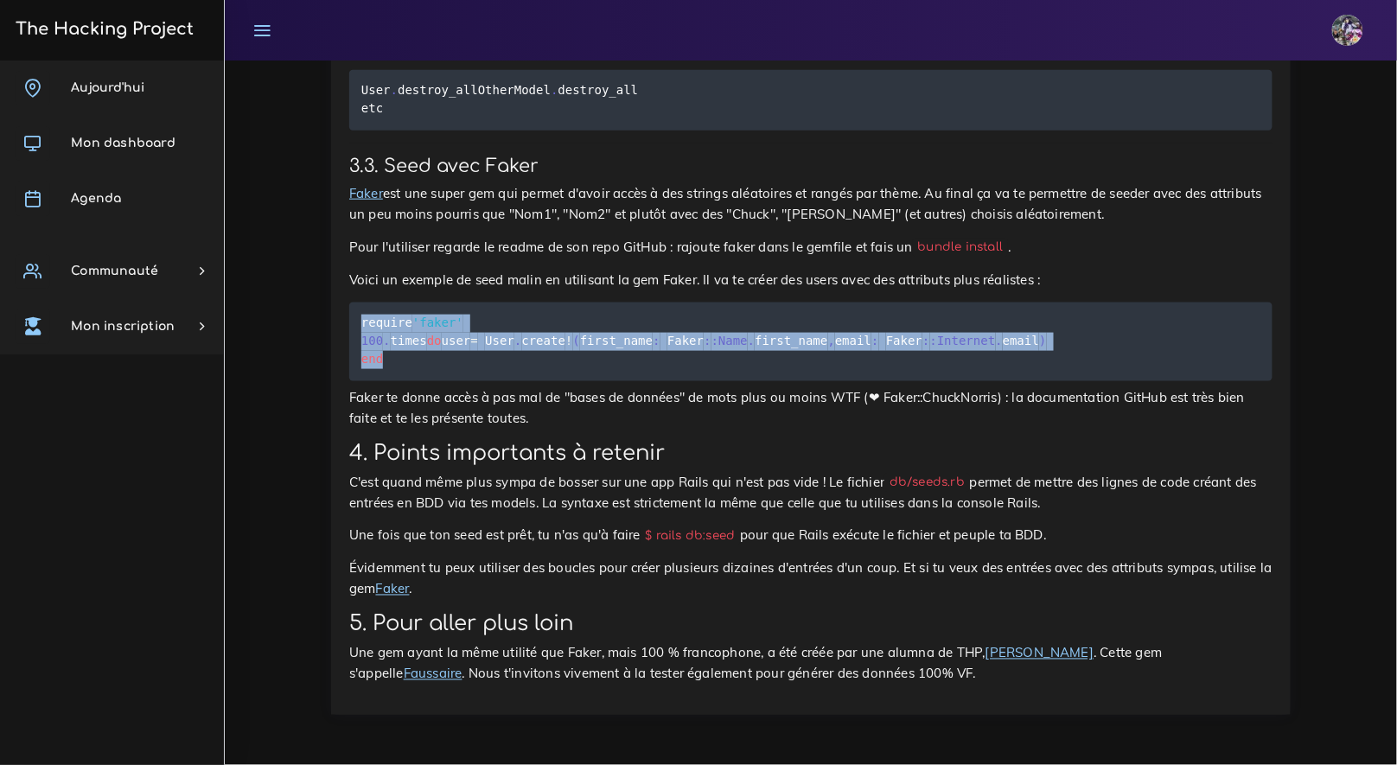
drag, startPoint x: 363, startPoint y: 449, endPoint x: 416, endPoint y: 510, distance: 80.9
click at [416, 381] on pre "require 'faker' 100 . times do user = User . create ! ( first_name : Faker : :N…" at bounding box center [810, 341] width 923 height 79
copy code "require 'faker' 100 . times do user = User . create ! ( first_name : Faker : :N…"
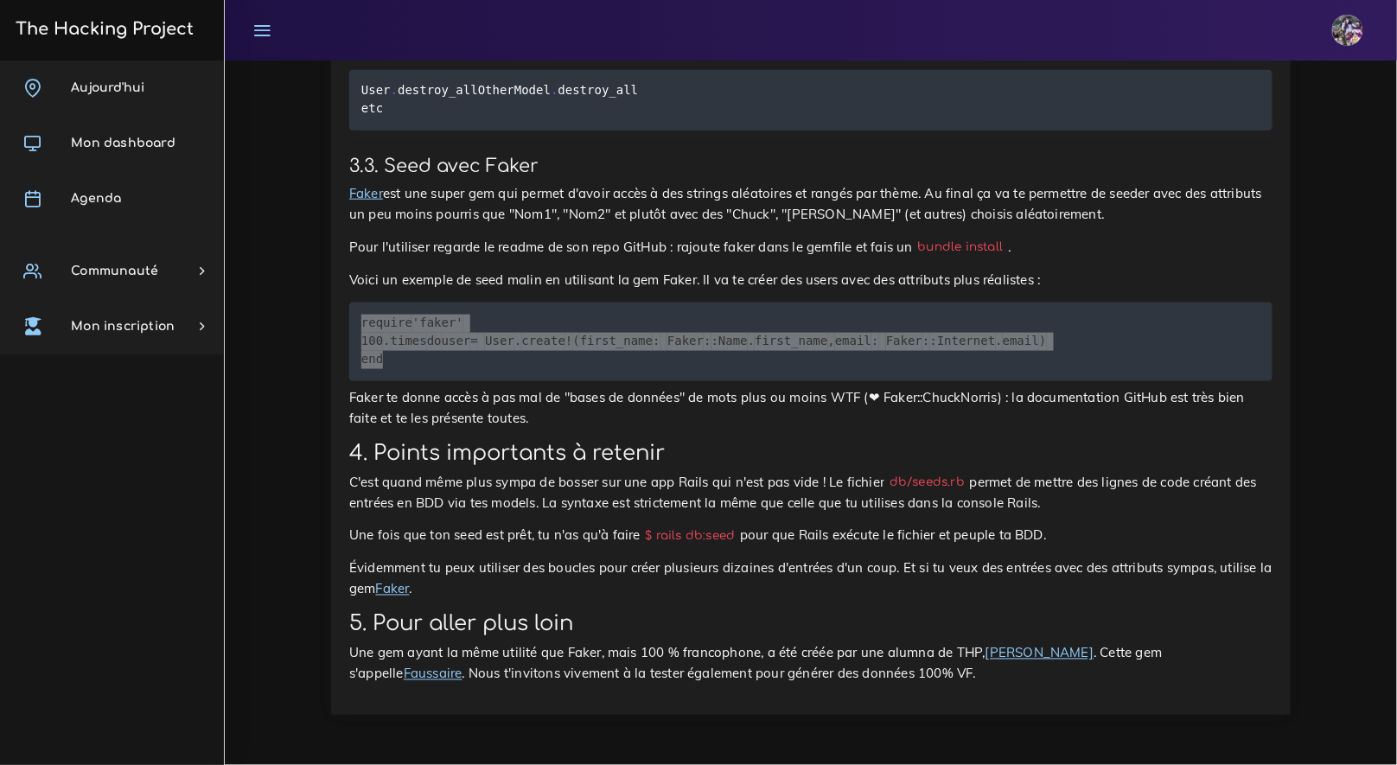
scroll to position [22458, 0]
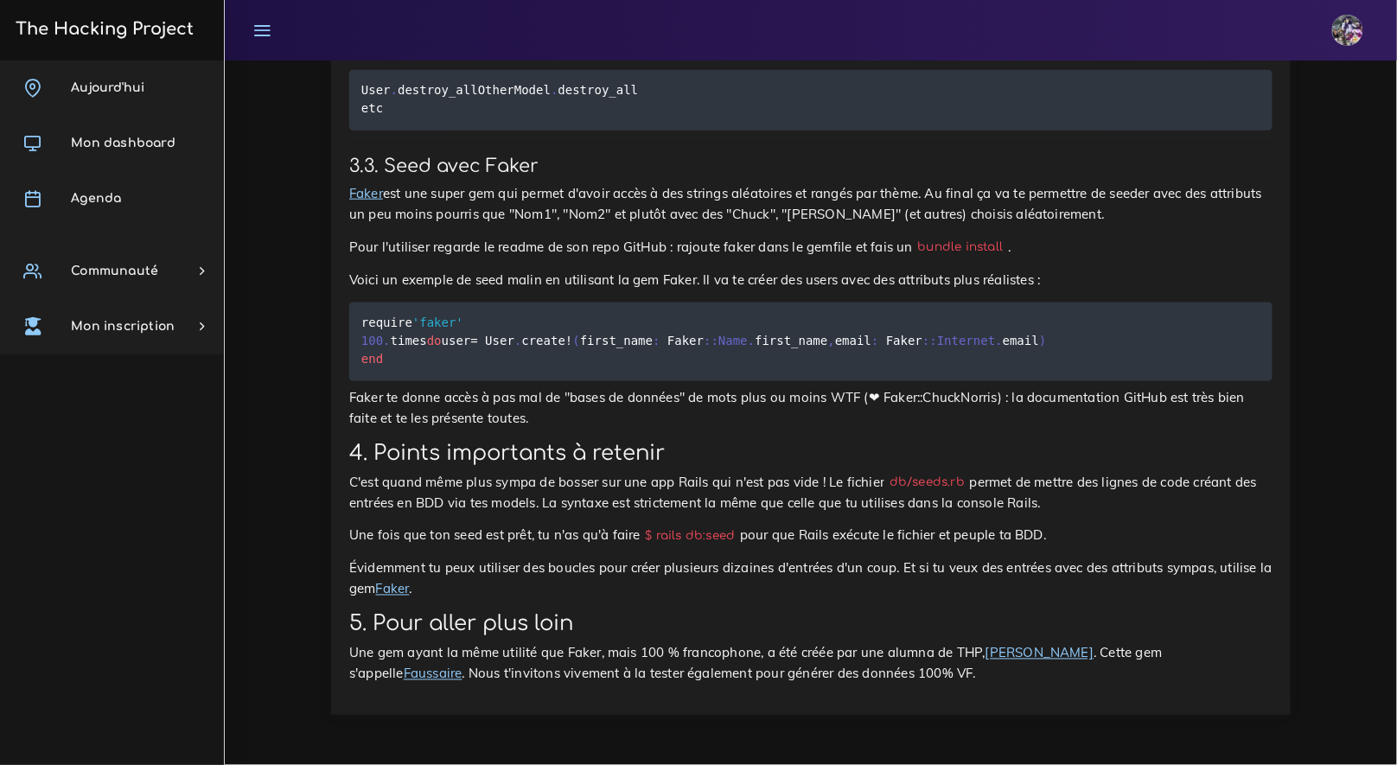
click at [545, 388] on p "Faker te donne accès à pas mal de "bases de données" de mots plus ou moins WTF …" at bounding box center [810, 407] width 923 height 41
click at [516, 411] on p "Faker te donne accès à pas mal de "bases de données" de mots plus ou moins WTF …" at bounding box center [810, 407] width 923 height 41
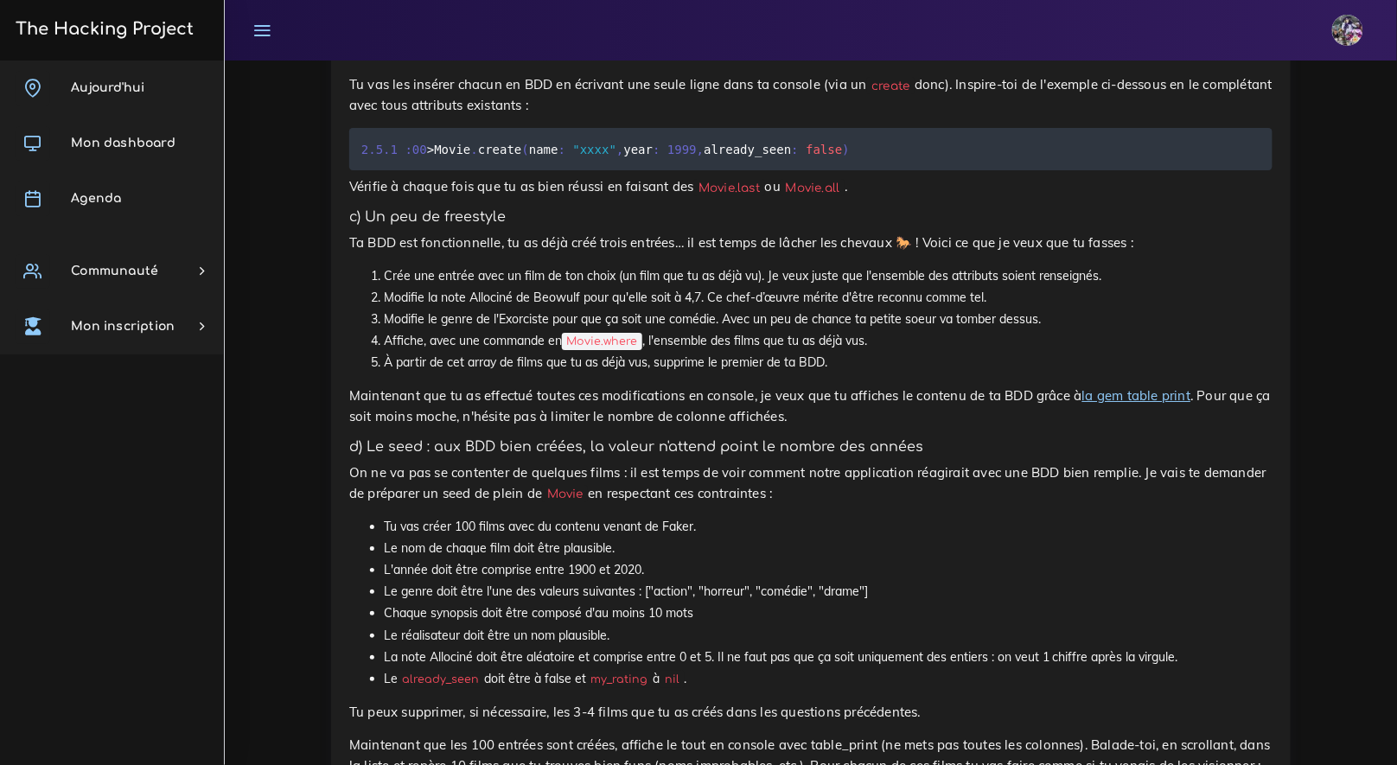
scroll to position [1806, 0]
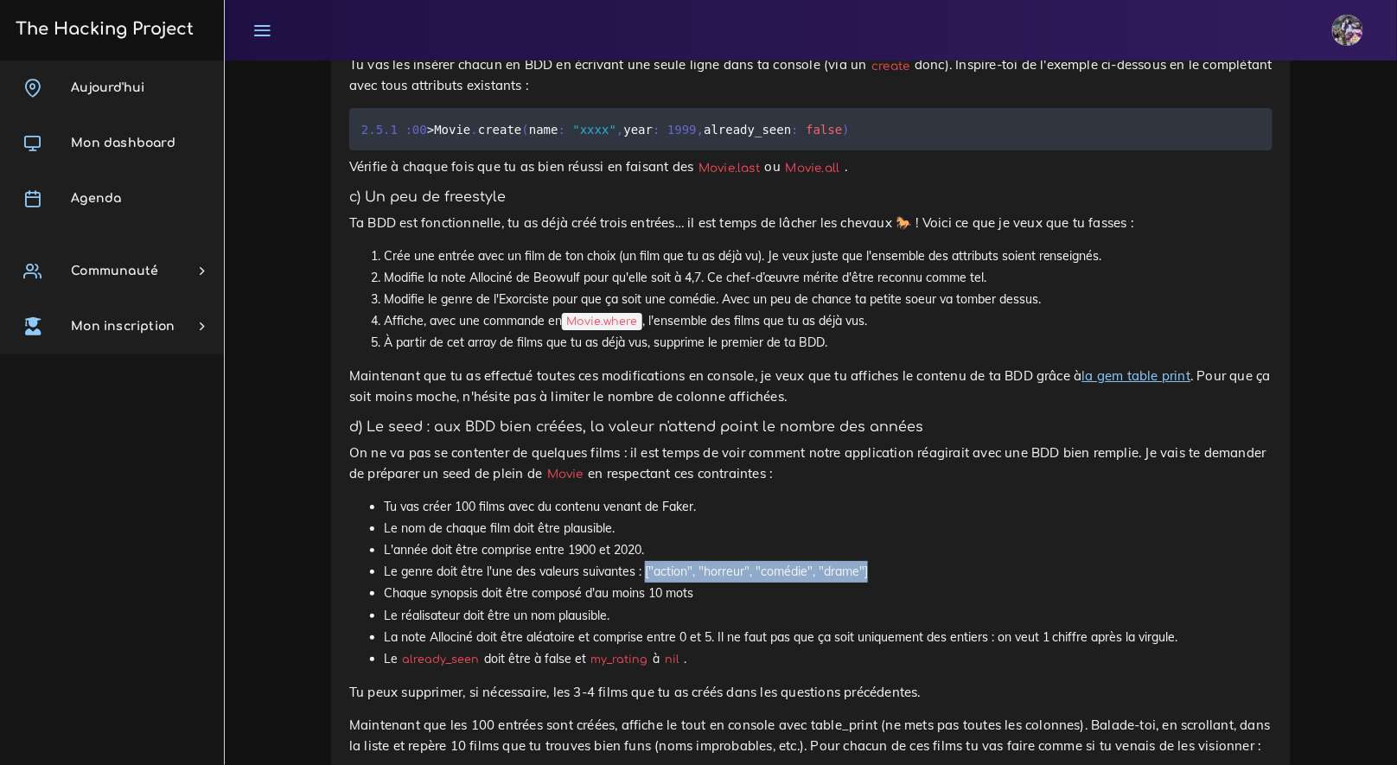
drag, startPoint x: 644, startPoint y: 578, endPoint x: 868, endPoint y: 576, distance: 223.8
click at [867, 576] on li "Le genre doit être l'une des valeurs suivantes : ["action", "horreur", "comédie…" at bounding box center [828, 572] width 888 height 22
copy li "["action", "horreur", "comédie", "drame"]"
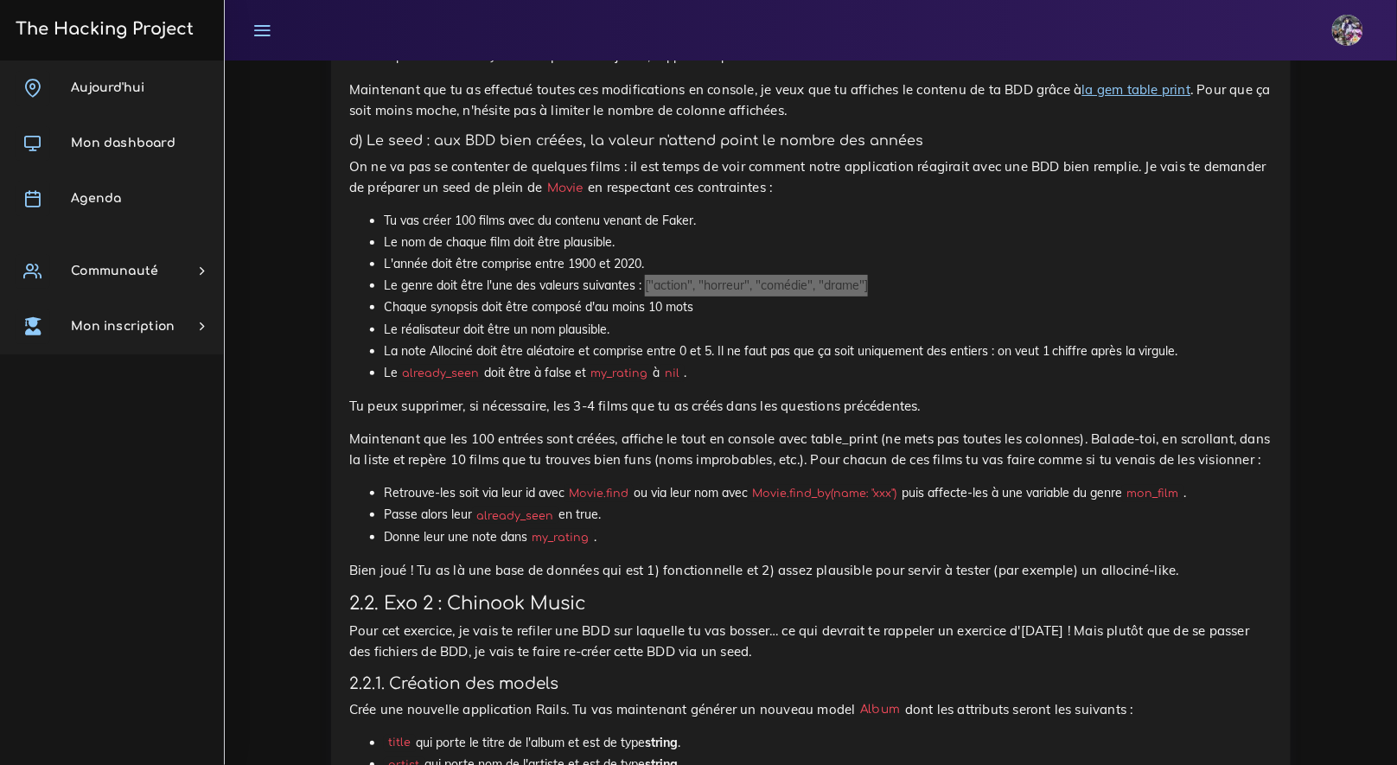
scroll to position [2093, 0]
click at [653, 335] on li "Le réalisateur doit être un nom plausible." at bounding box center [828, 329] width 888 height 22
click at [573, 416] on p "Tu peux supprimer, si nécessaire, les 3-4 films que tu as créés dans les questi…" at bounding box center [810, 405] width 923 height 21
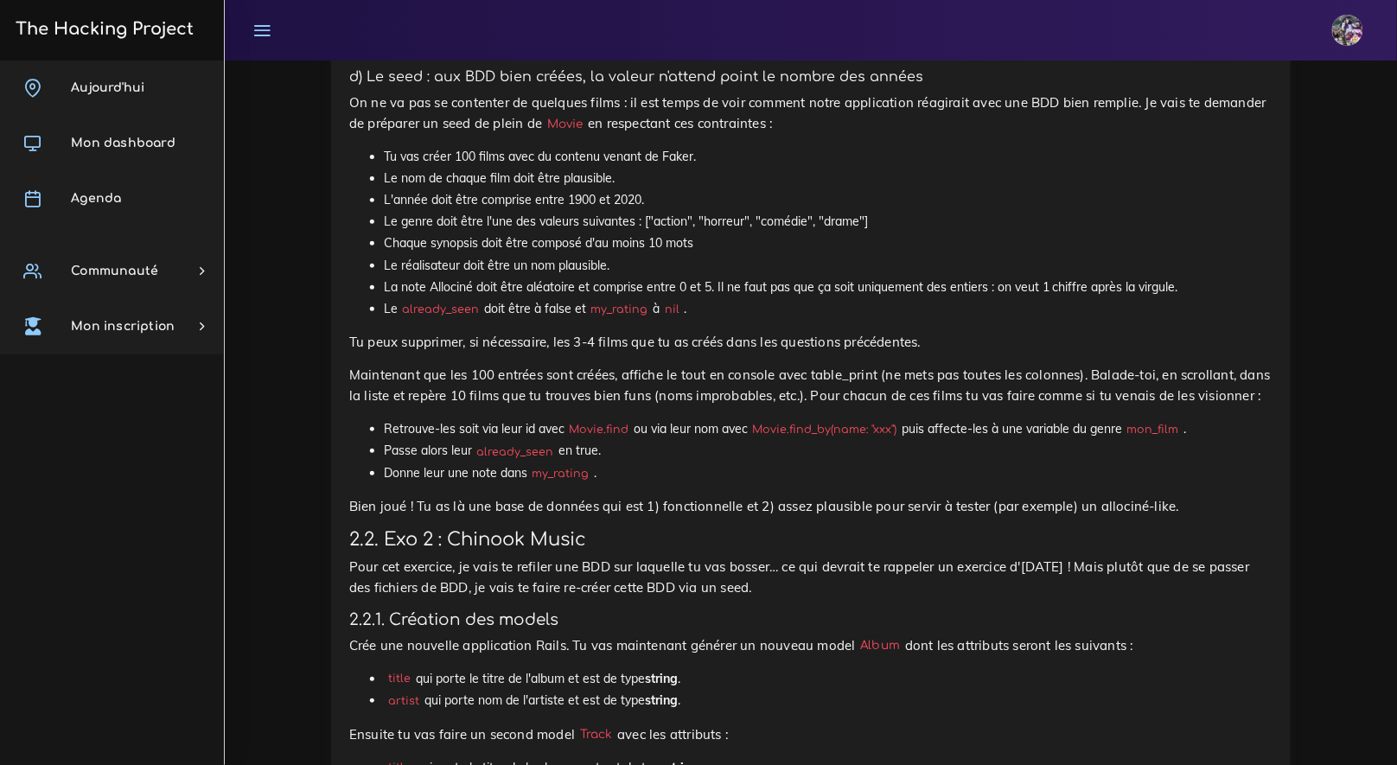
scroll to position [2168, 0]
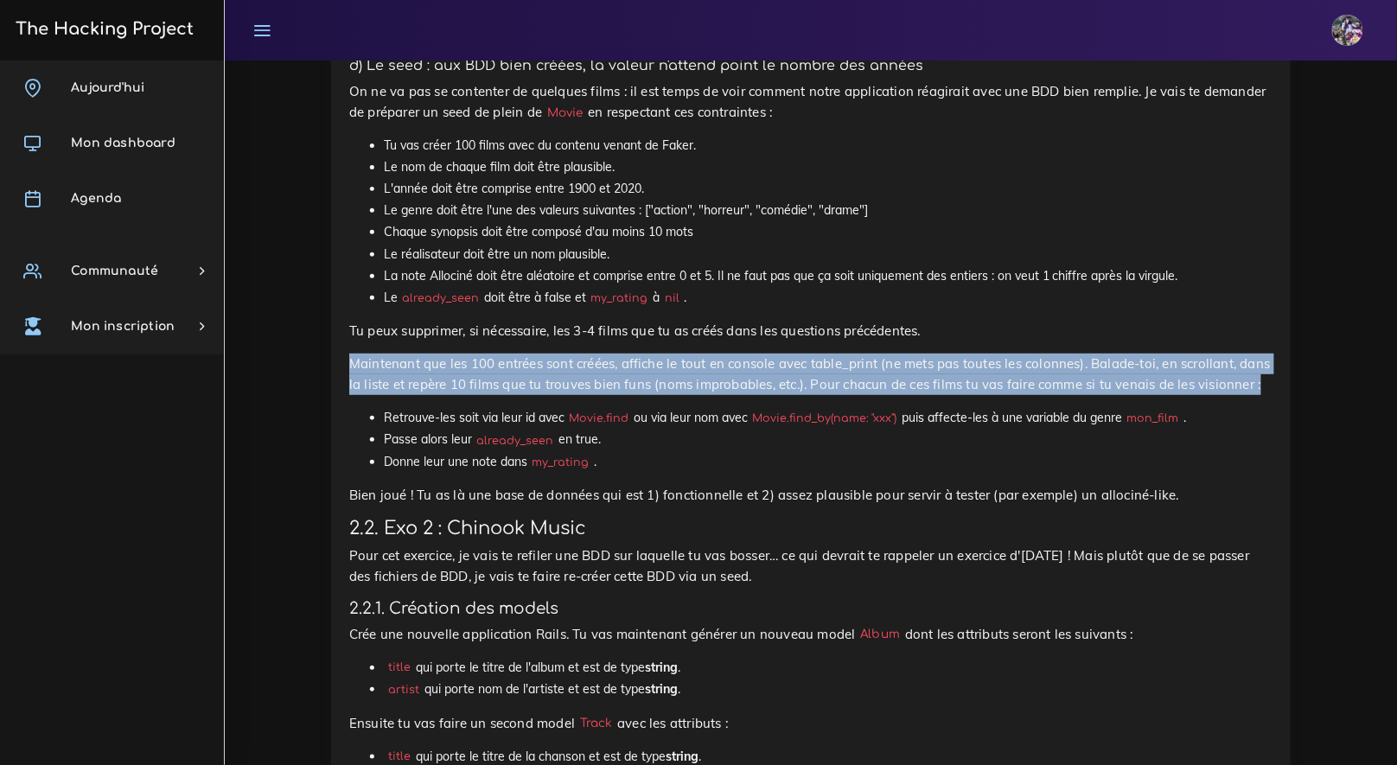
drag, startPoint x: 353, startPoint y: 371, endPoint x: 1262, endPoint y: 385, distance: 908.5
click at [1262, 385] on p "Maintenant que les 100 entrées sont créées, affiche le tout en console avec tab…" at bounding box center [810, 373] width 923 height 41
click at [1261, 390] on p "Maintenant que les 100 entrées sont créées, affiche le tout en console avec tab…" at bounding box center [810, 373] width 923 height 41
drag, startPoint x: 1261, startPoint y: 392, endPoint x: 344, endPoint y: 370, distance: 917.2
click at [344, 370] on div "Des app Rails avec BDD et Model Il est temps pour toi de mettre en pratique tes…" at bounding box center [810, 192] width 959 height 3196
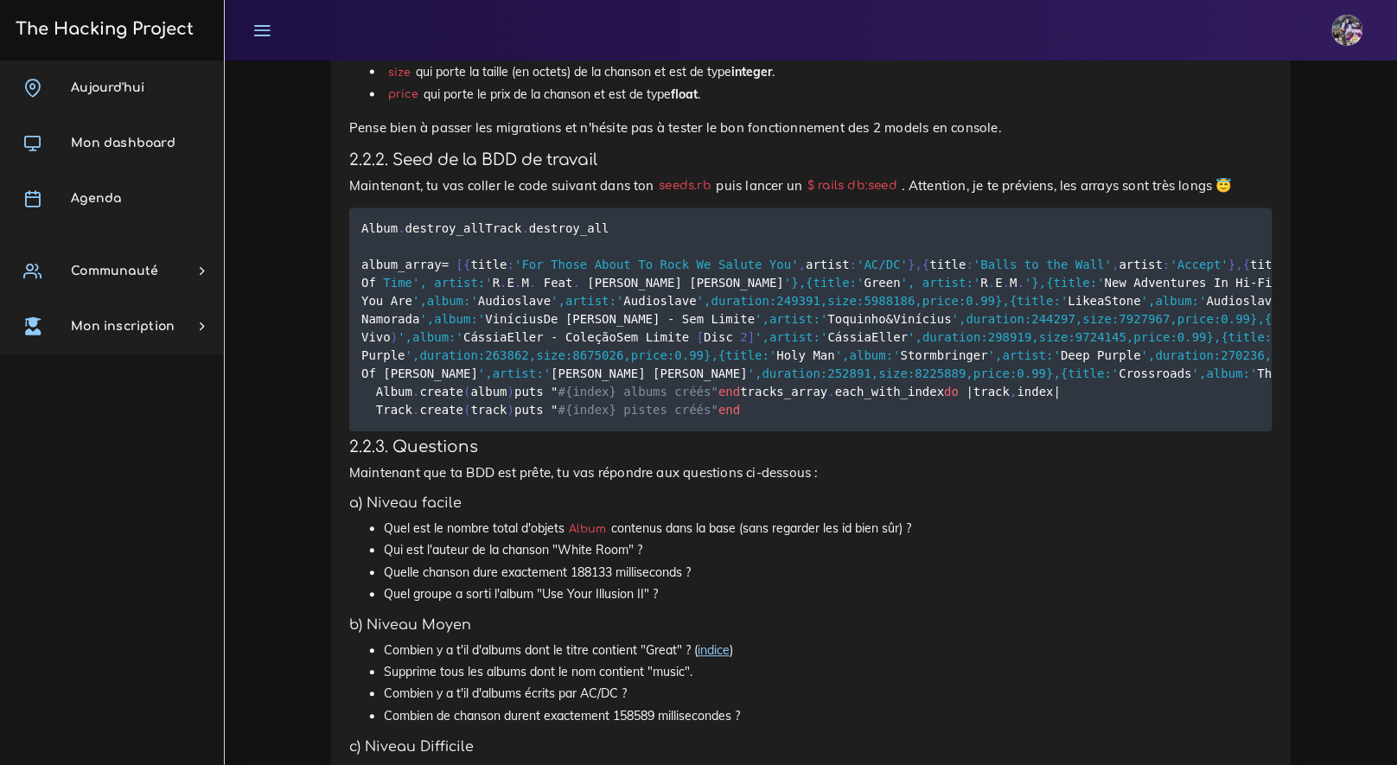
scroll to position [2919, 0]
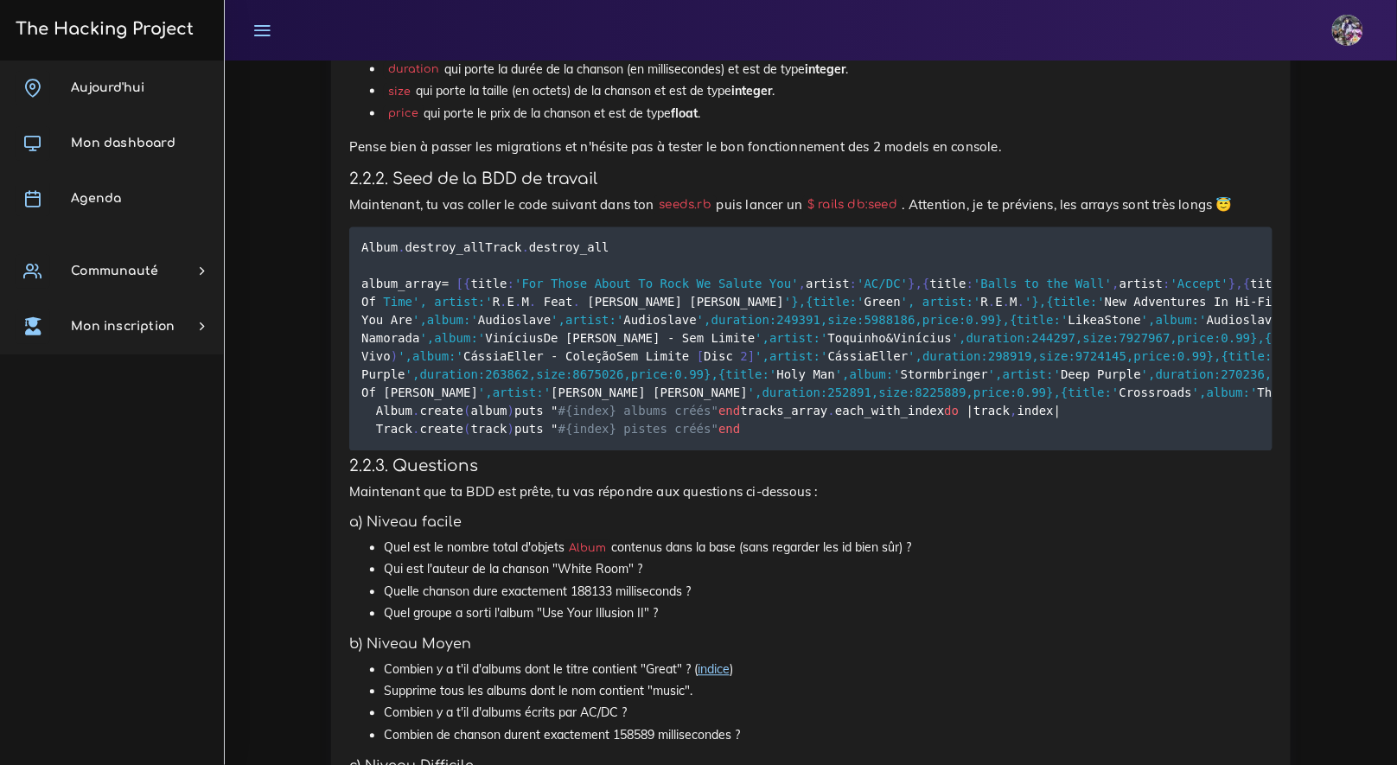
click at [355, 257] on pre "Album . destroy_all Track . destroy_all album_array = [ { title : 'For Those Ab…" at bounding box center [810, 339] width 923 height 224
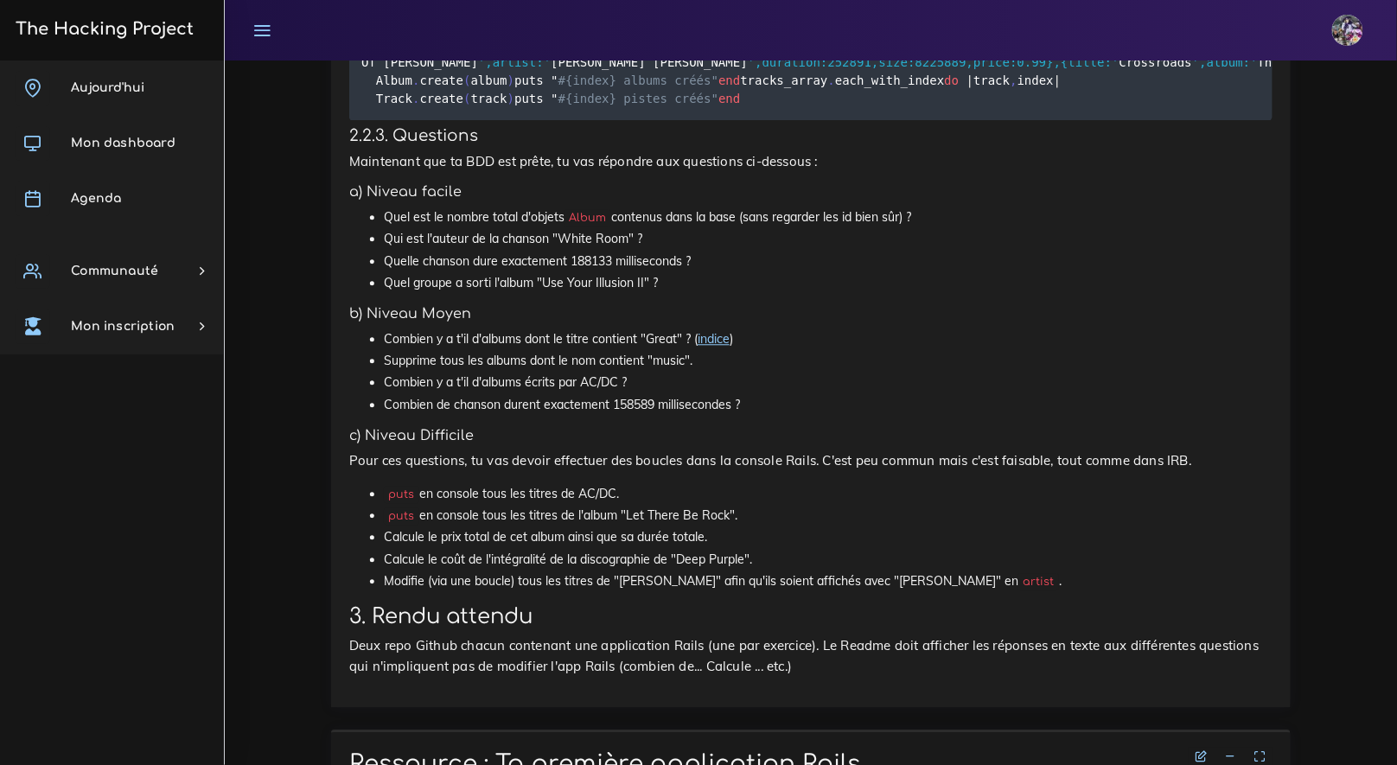
scroll to position [2852, 0]
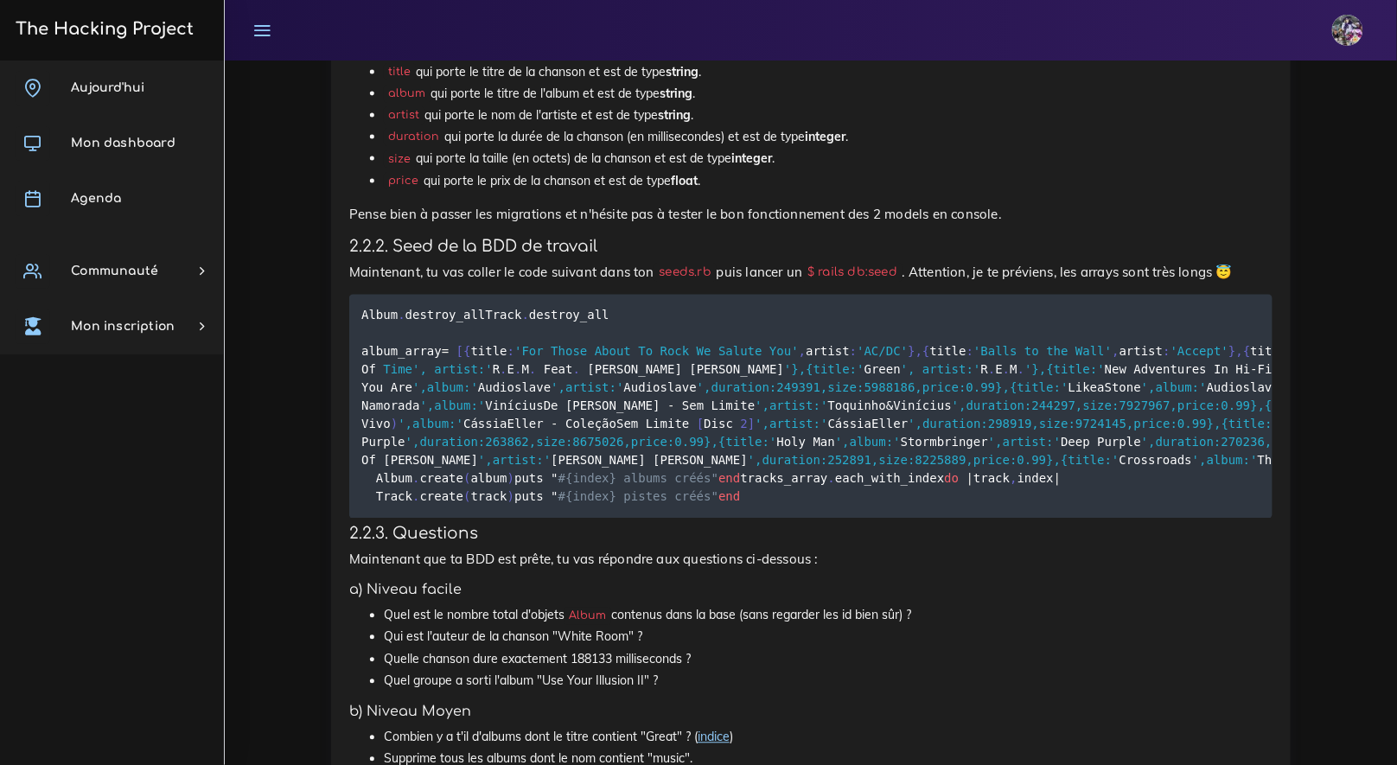
click at [358, 320] on pre "Album . destroy_all Track . destroy_all album_array = [ { title : 'For Those Ab…" at bounding box center [810, 407] width 923 height 224
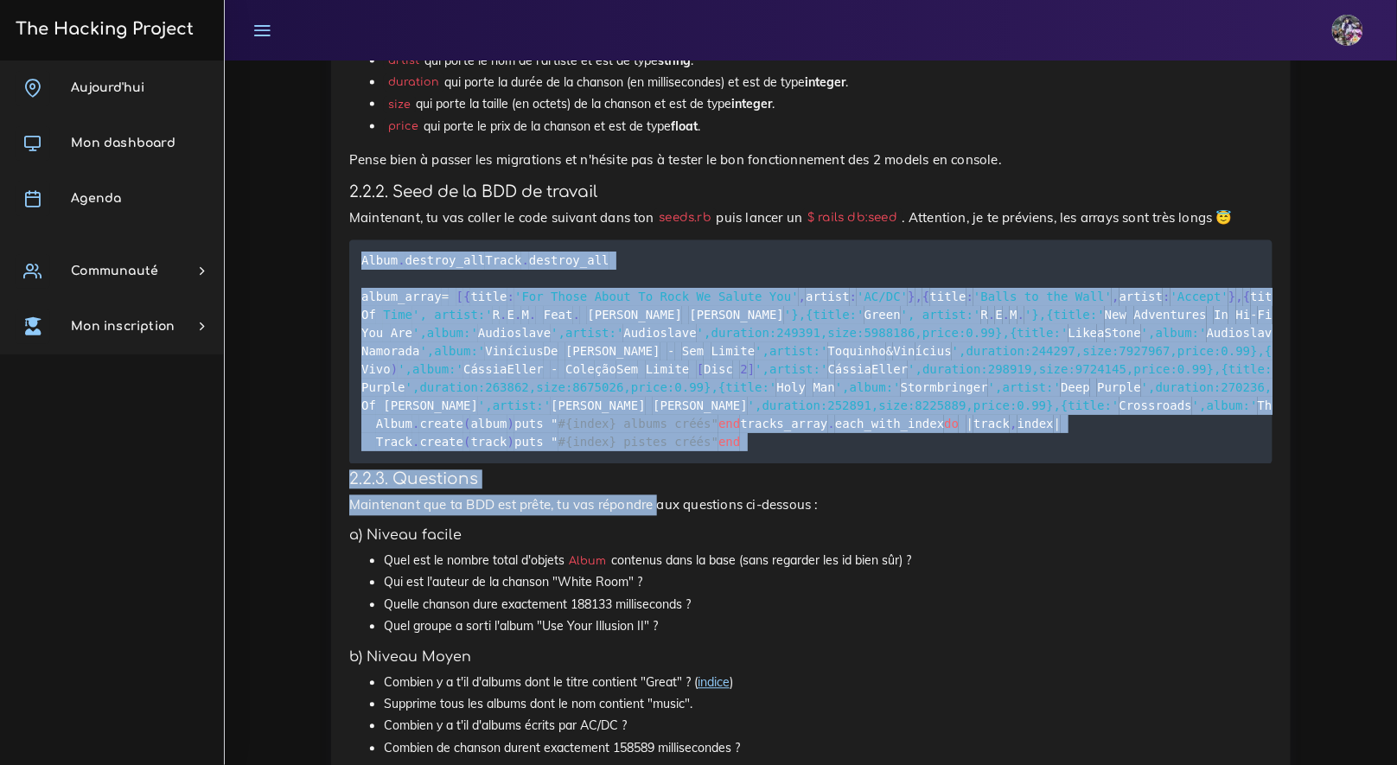
scroll to position [2937, 0]
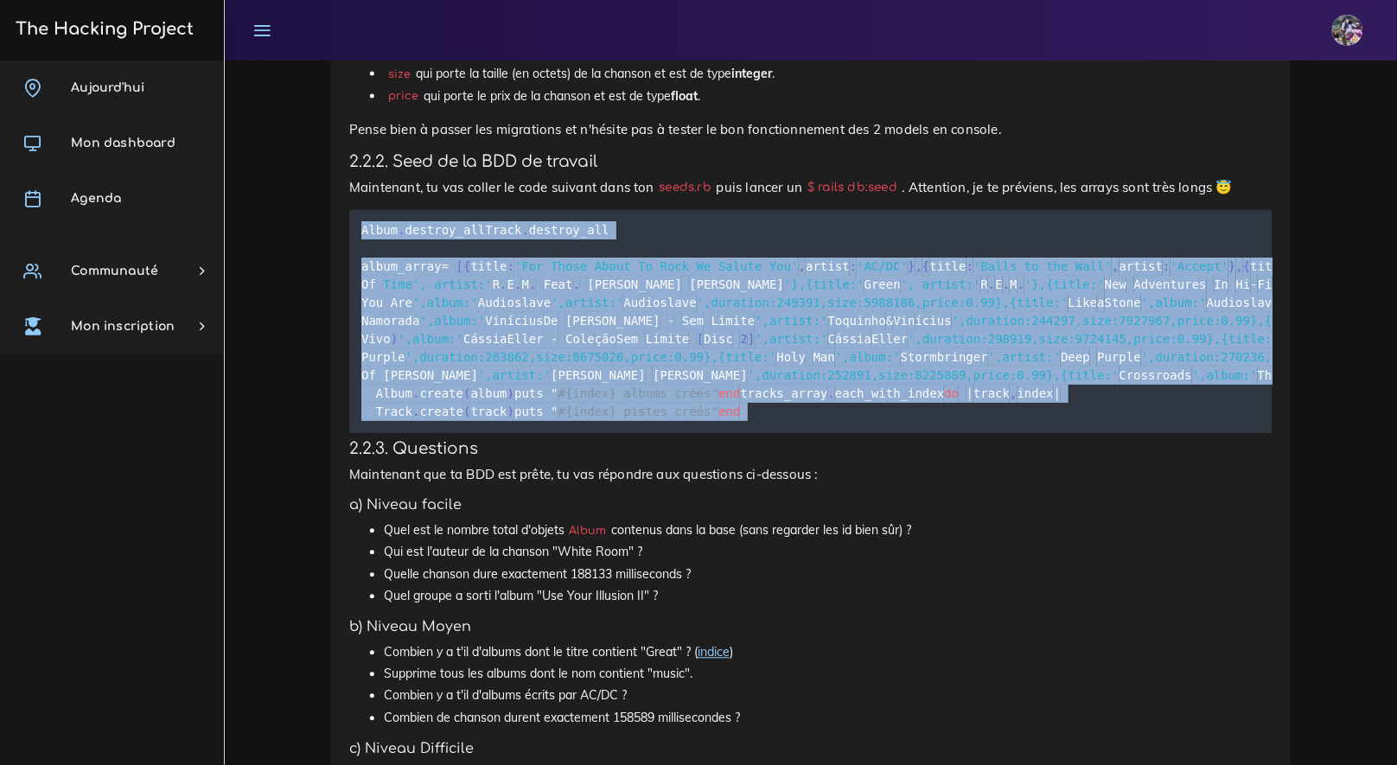
drag, startPoint x: 359, startPoint y: 321, endPoint x: 647, endPoint y: 640, distance: 430.8
click at [647, 434] on pre "Album . destroy_all Track . destroy_all album_array = [ { title : 'For Those Ab…" at bounding box center [810, 322] width 923 height 224
copy div "Album . destroy_all Track . destroy_all album_array = [ { title : 'For Those Ab…"
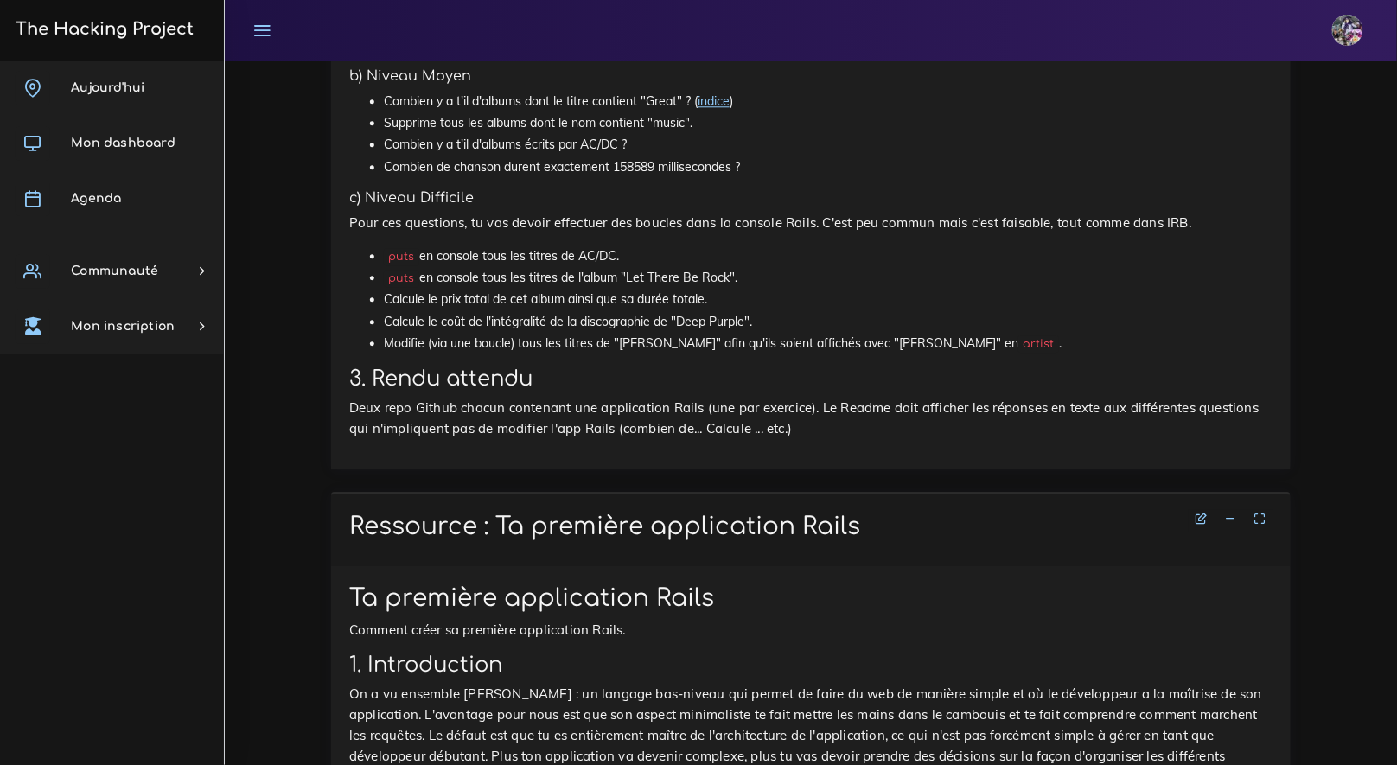
scroll to position [3485, 0]
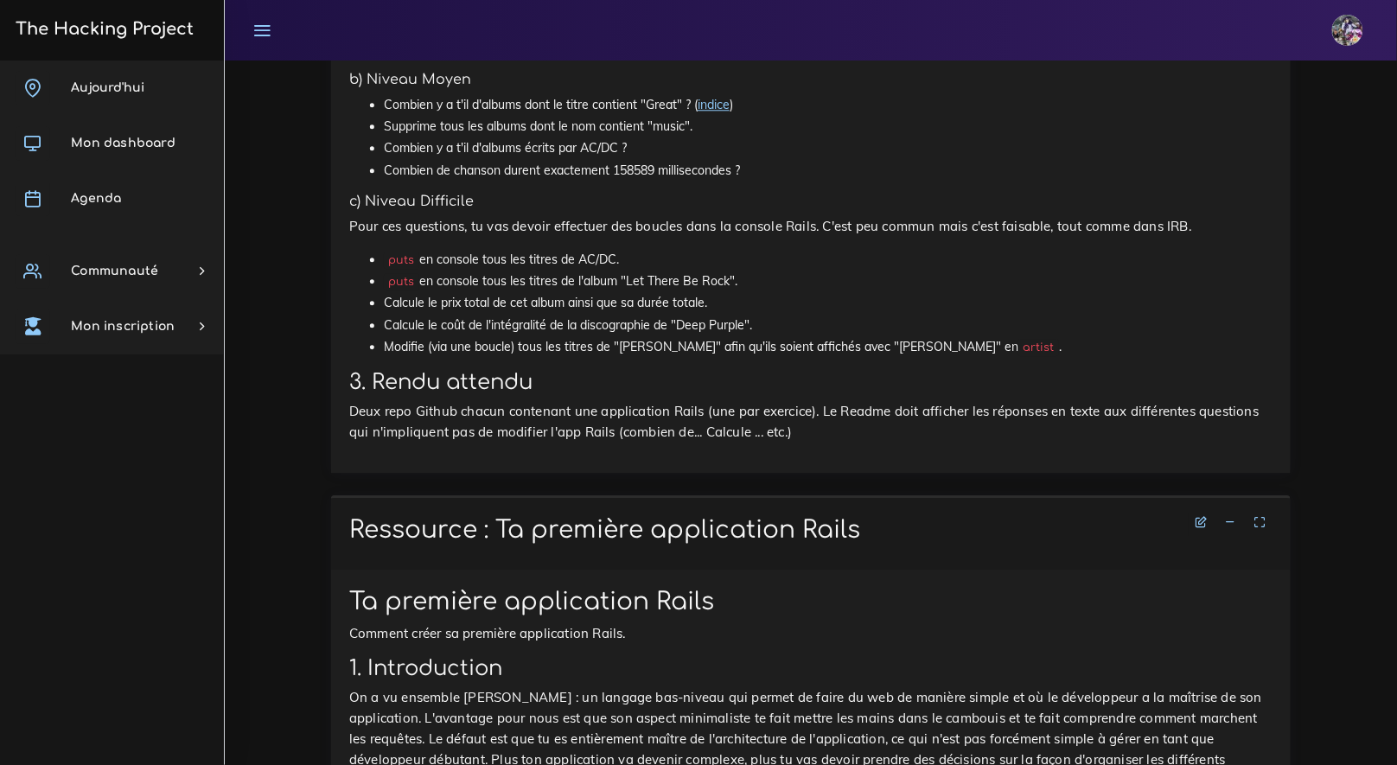
drag, startPoint x: 572, startPoint y: 266, endPoint x: 614, endPoint y: 264, distance: 41.5
click at [614, 38] on li "Quelle chanson dure exactement 188133 milliseconds ?" at bounding box center [828, 27] width 888 height 22
copy li "188133"
click at [652, 60] on li "Quel groupe a sorti l'album "Use Your Illusion II" ?" at bounding box center [828, 49] width 888 height 22
drag, startPoint x: 647, startPoint y: 290, endPoint x: 539, endPoint y: 288, distance: 108.1
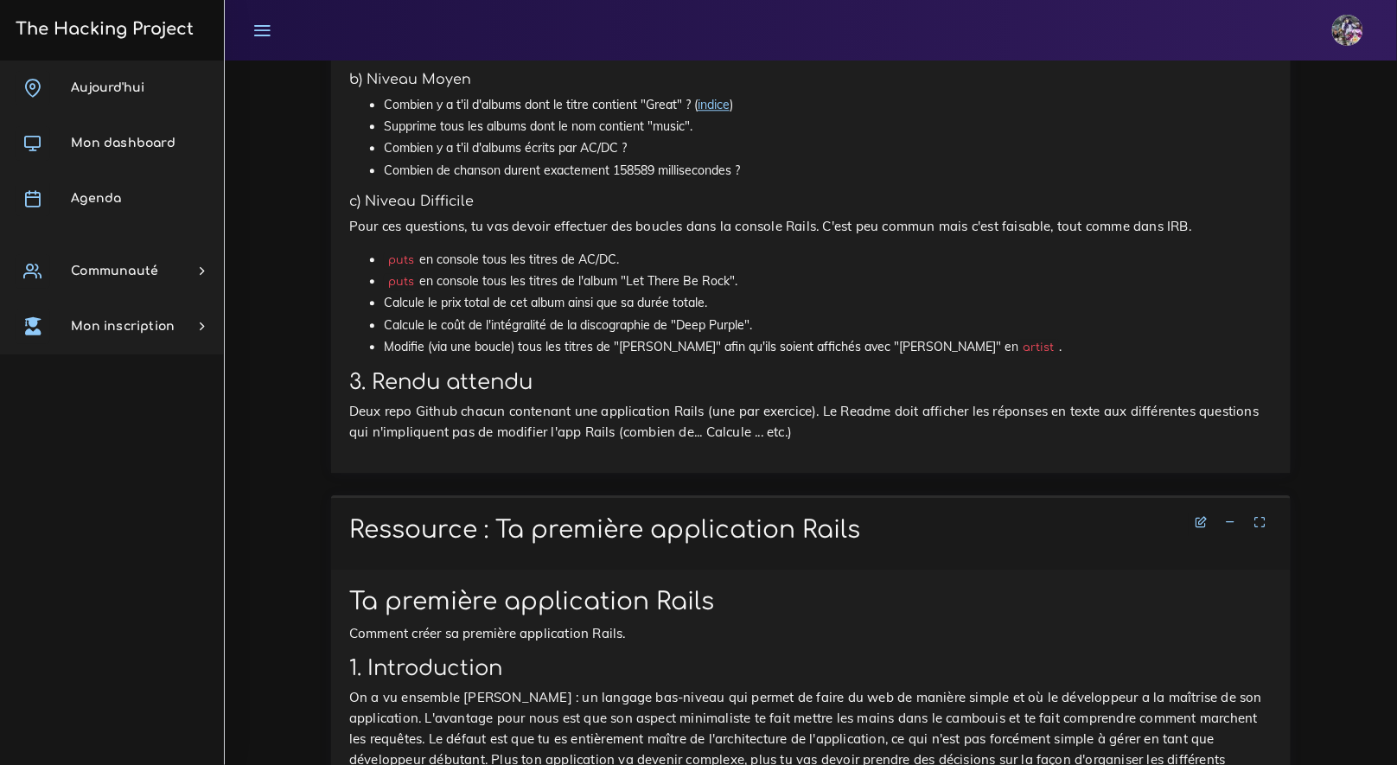
click at [539, 60] on li "Quel groupe a sorti l'album "Use Your Illusion II" ?" at bounding box center [828, 49] width 888 height 22
copy li ""Use Your Illusion II""
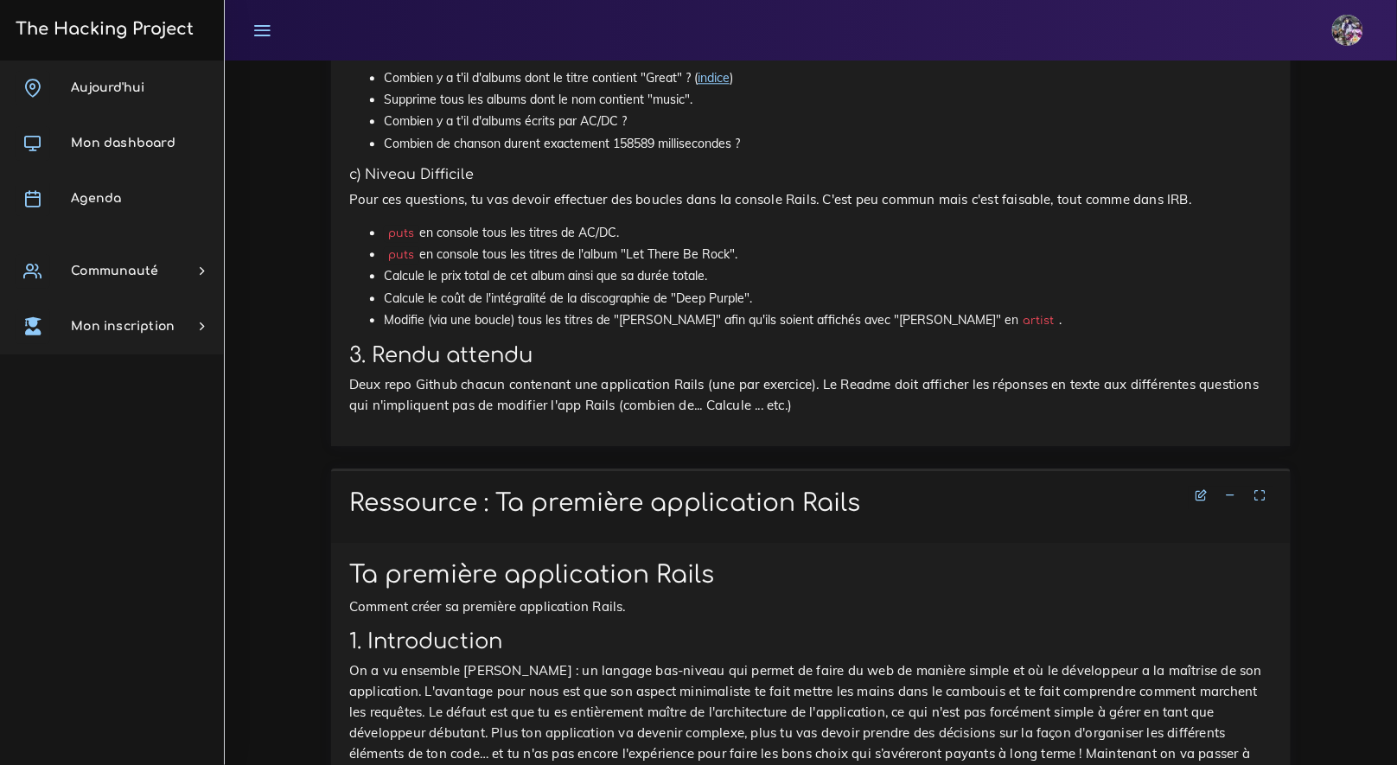
scroll to position [3538, 0]
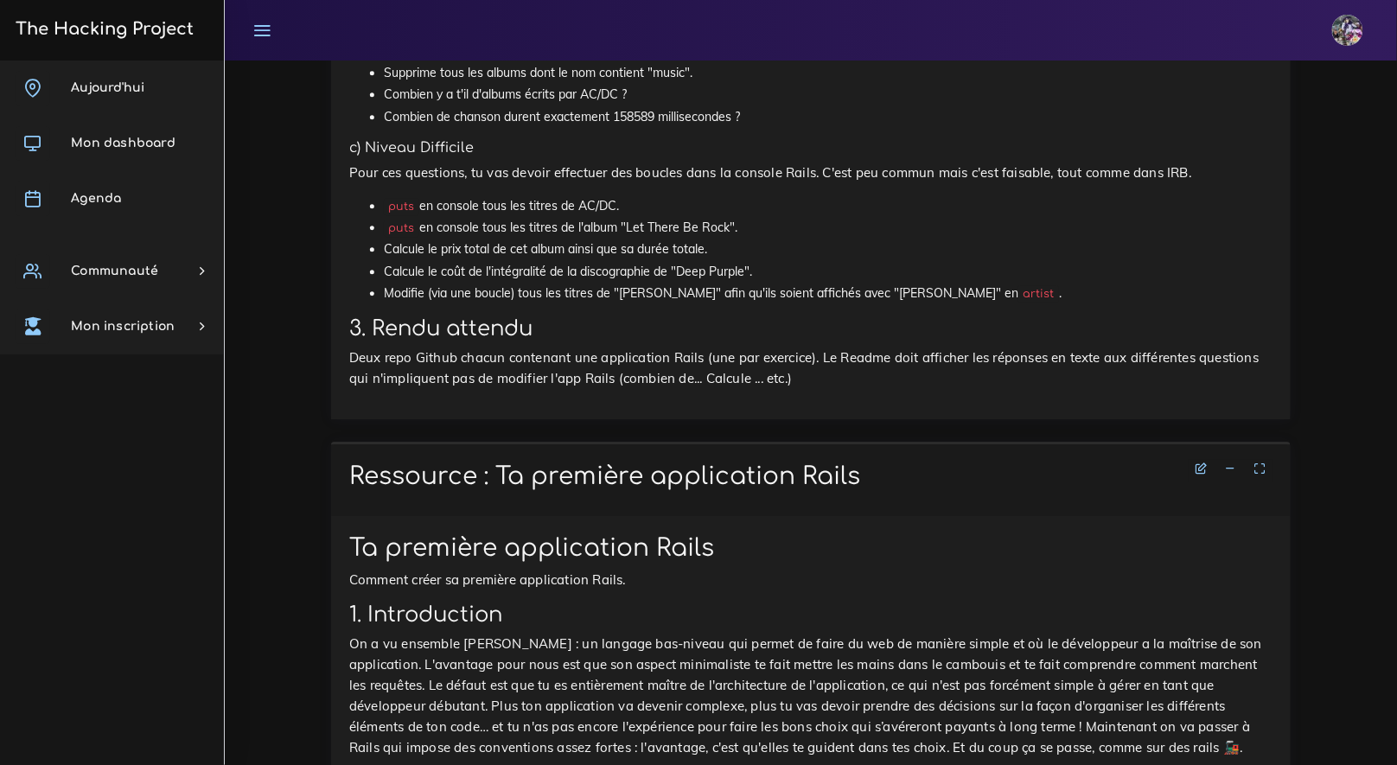
click at [731, 156] on h5 "c) Niveau Difficile" at bounding box center [810, 148] width 923 height 16
click at [704, 59] on link "indice" at bounding box center [713, 51] width 32 height 16
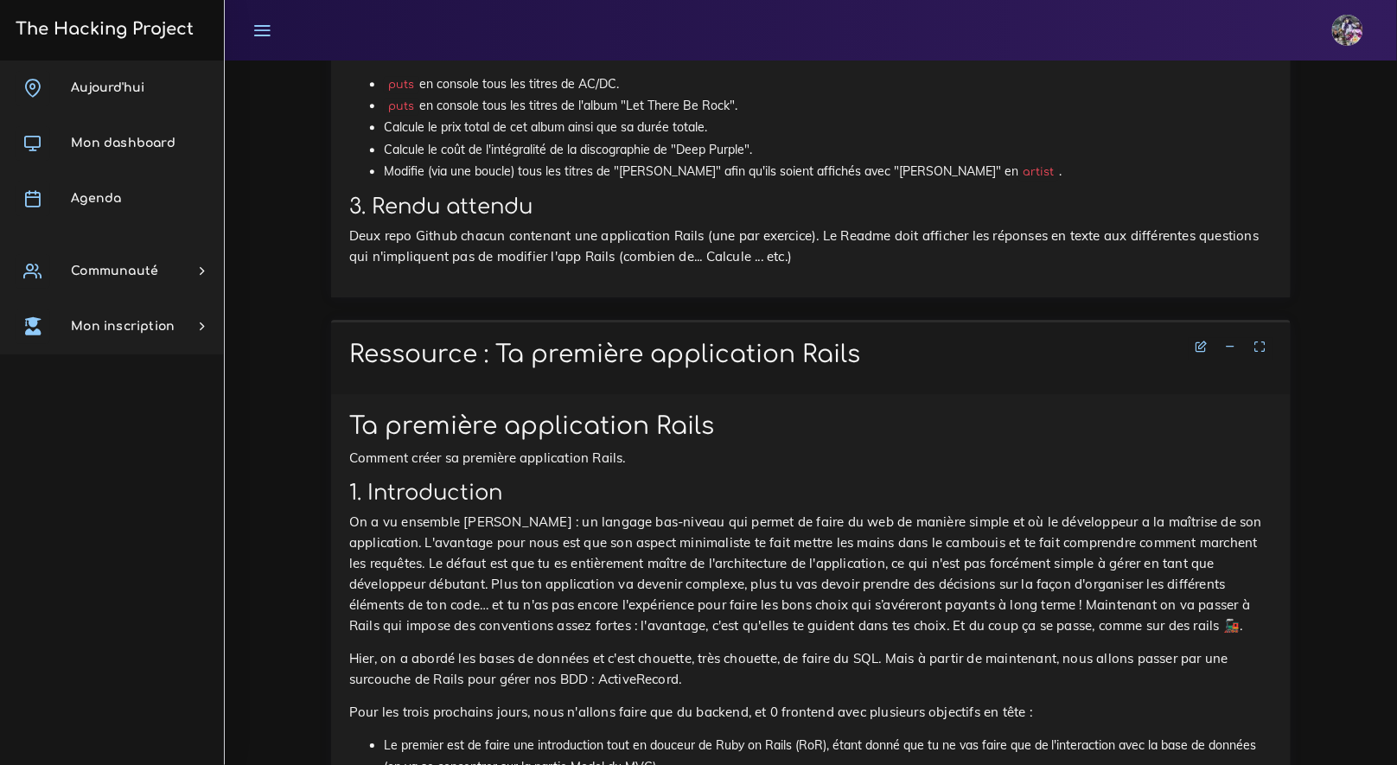
scroll to position [3498, 0]
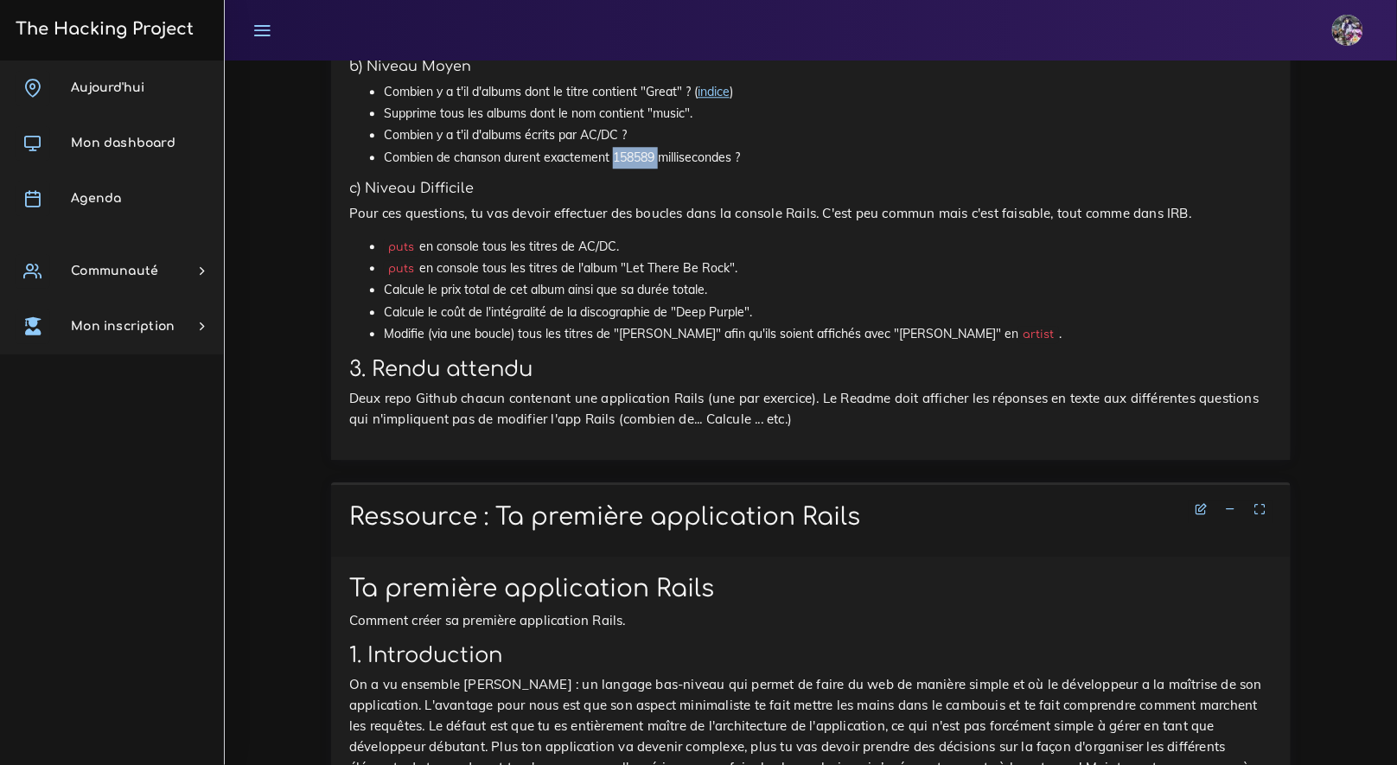
drag, startPoint x: 659, startPoint y: 398, endPoint x: 613, endPoint y: 398, distance: 45.8
click at [613, 169] on li "Combien de chanson durent exactement 158589 millisecondes ?" at bounding box center [828, 158] width 888 height 22
click at [649, 169] on li "Combien de chanson durent exactement 158589 millisecondes ?" at bounding box center [828, 158] width 888 height 22
drag, startPoint x: 656, startPoint y: 398, endPoint x: 614, endPoint y: 396, distance: 42.4
click at [614, 169] on li "Combien de chanson durent exactement 158589 millisecondes ?" at bounding box center [828, 158] width 888 height 22
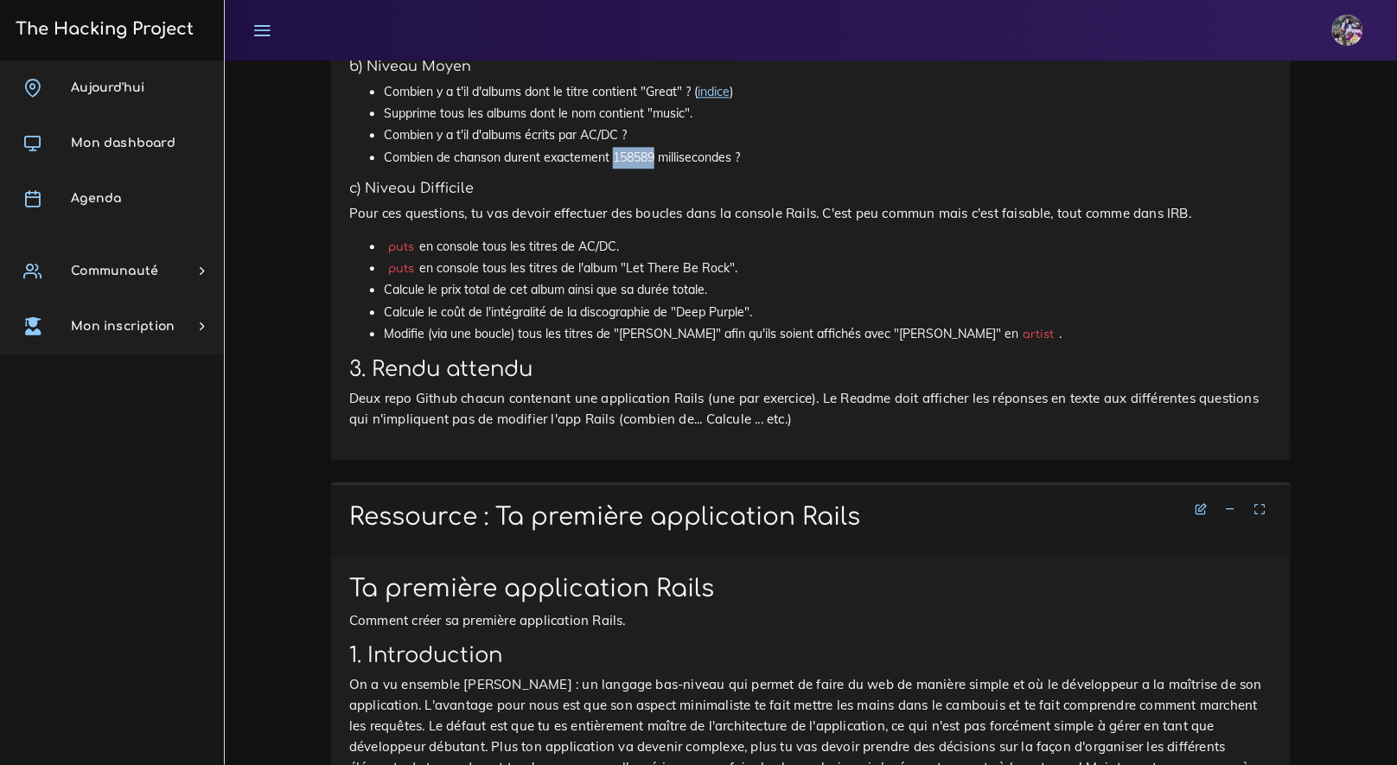
copy li "158589"
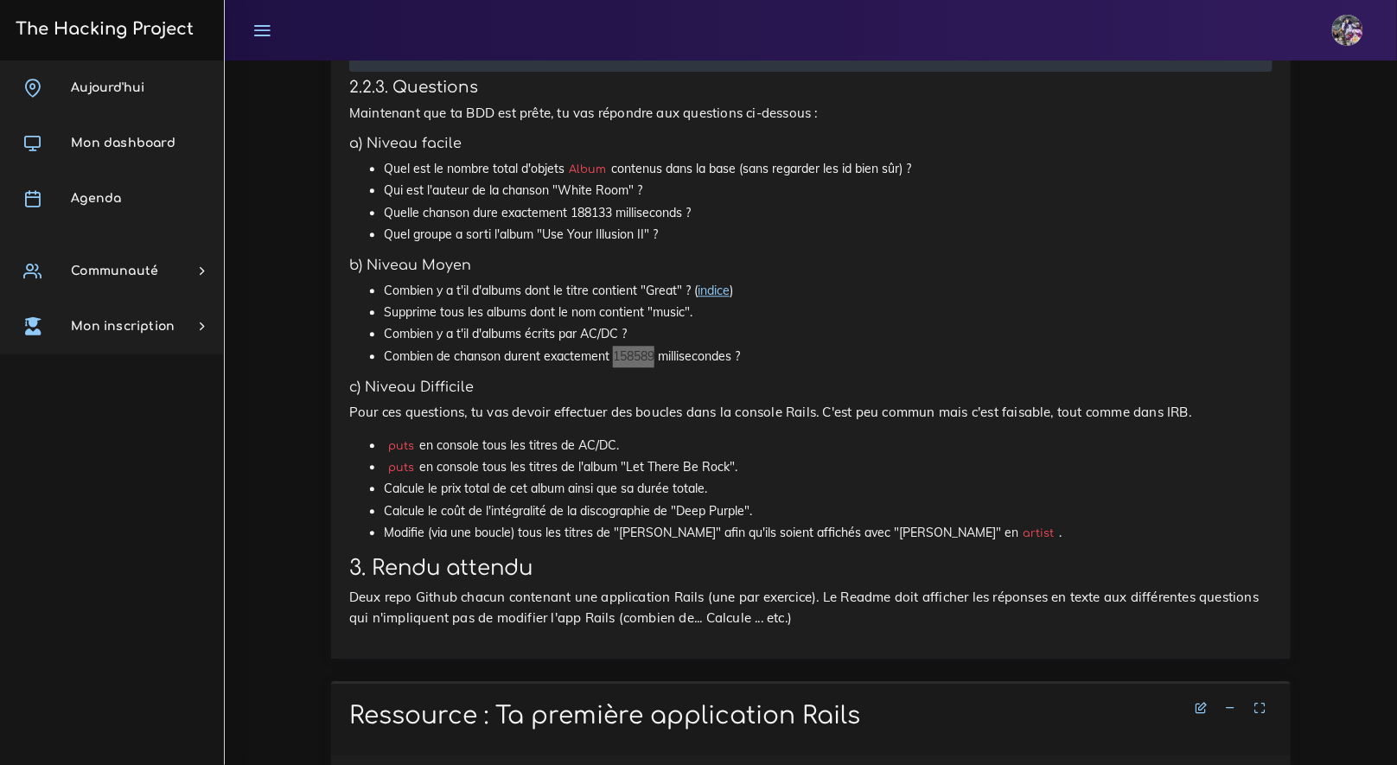
scroll to position [3409, 0]
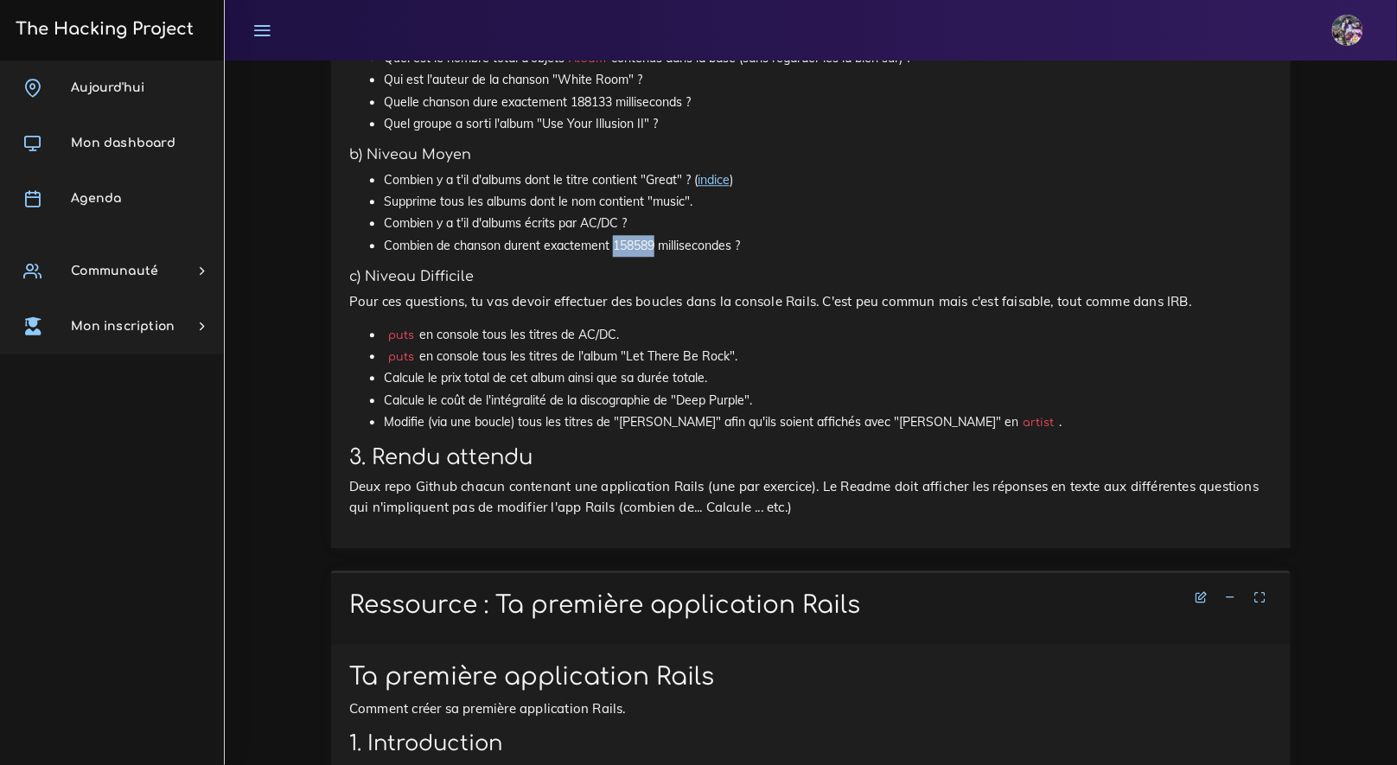
click at [641, 257] on li "Combien de chanson durent exactement 158589 millisecondes ?" at bounding box center [828, 246] width 888 height 22
copy li "158589"
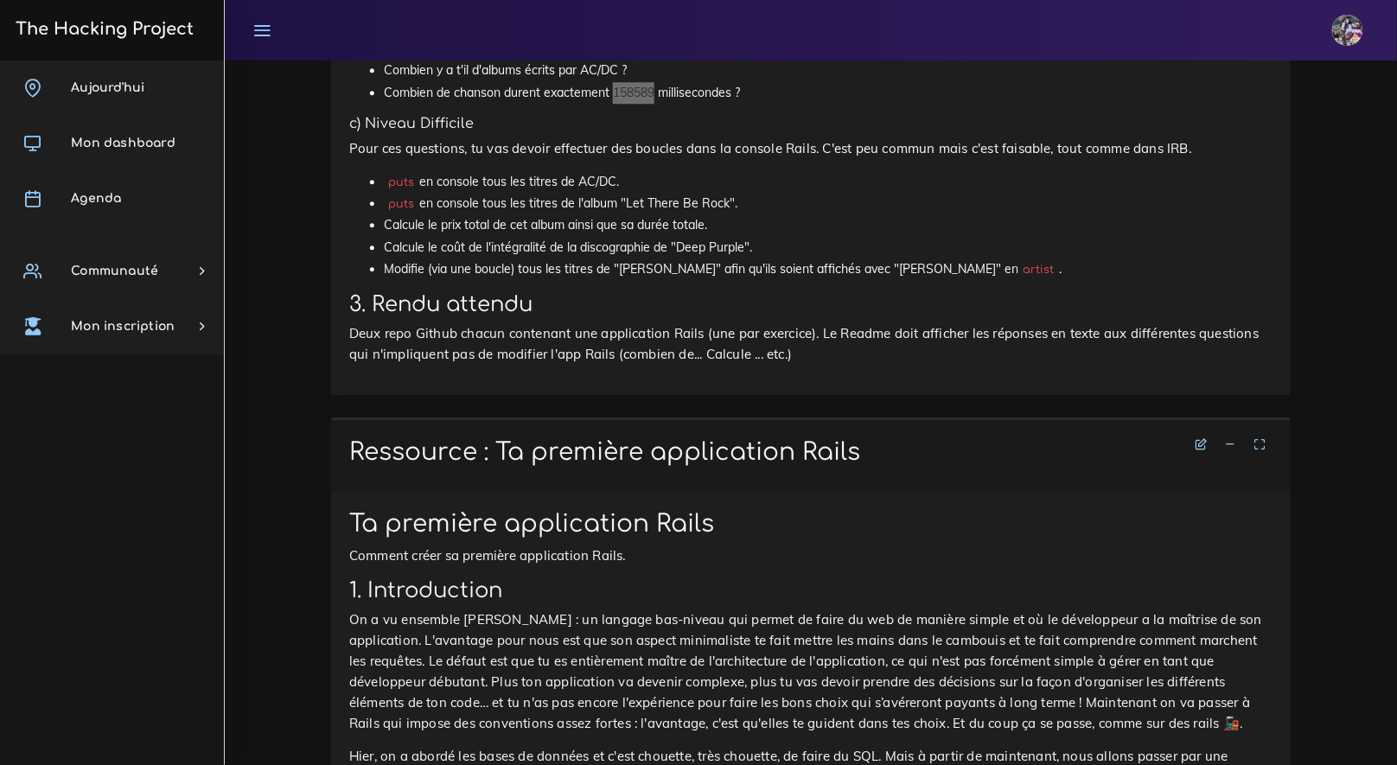
scroll to position [3567, 0]
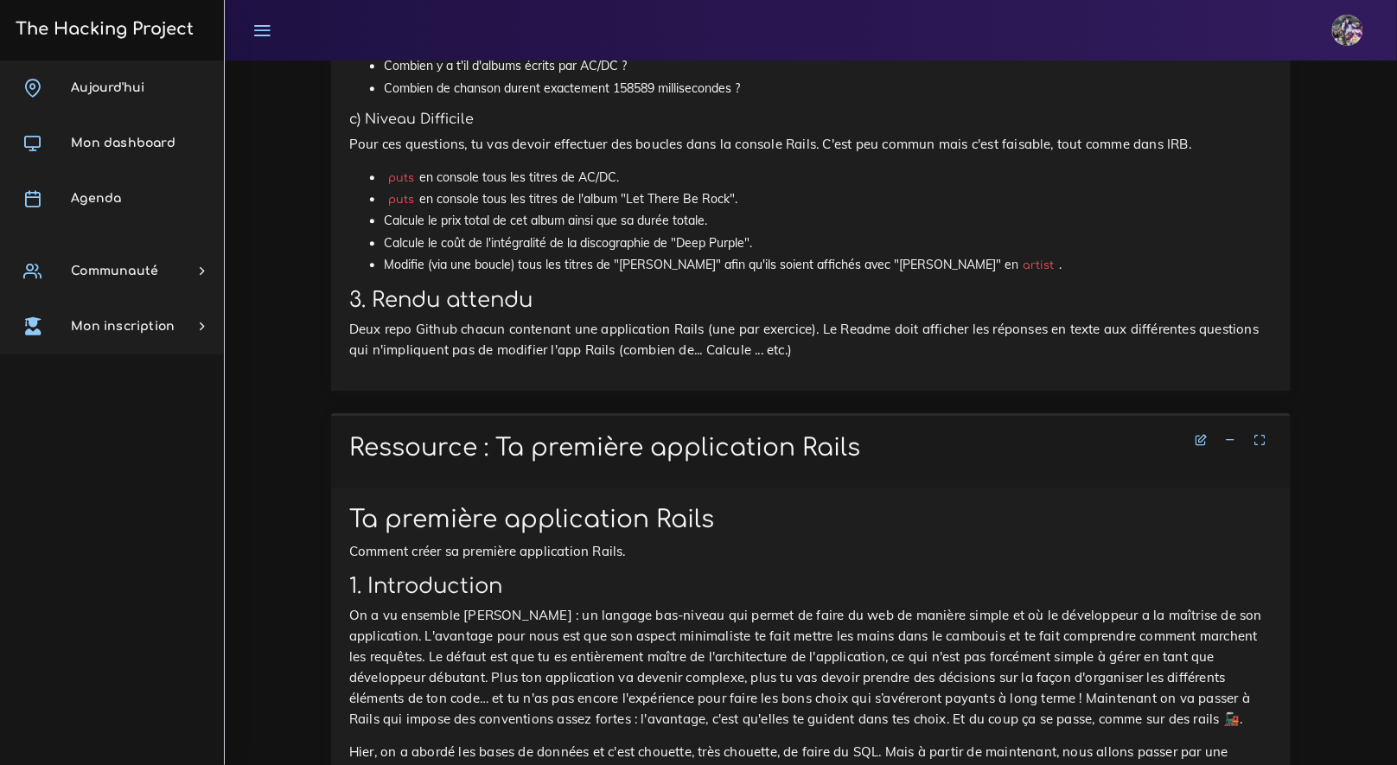
click at [455, 188] on li "puts en console tous les titres de AC/DC." at bounding box center [828, 178] width 888 height 22
drag, startPoint x: 385, startPoint y: 423, endPoint x: 639, endPoint y: 430, distance: 253.3
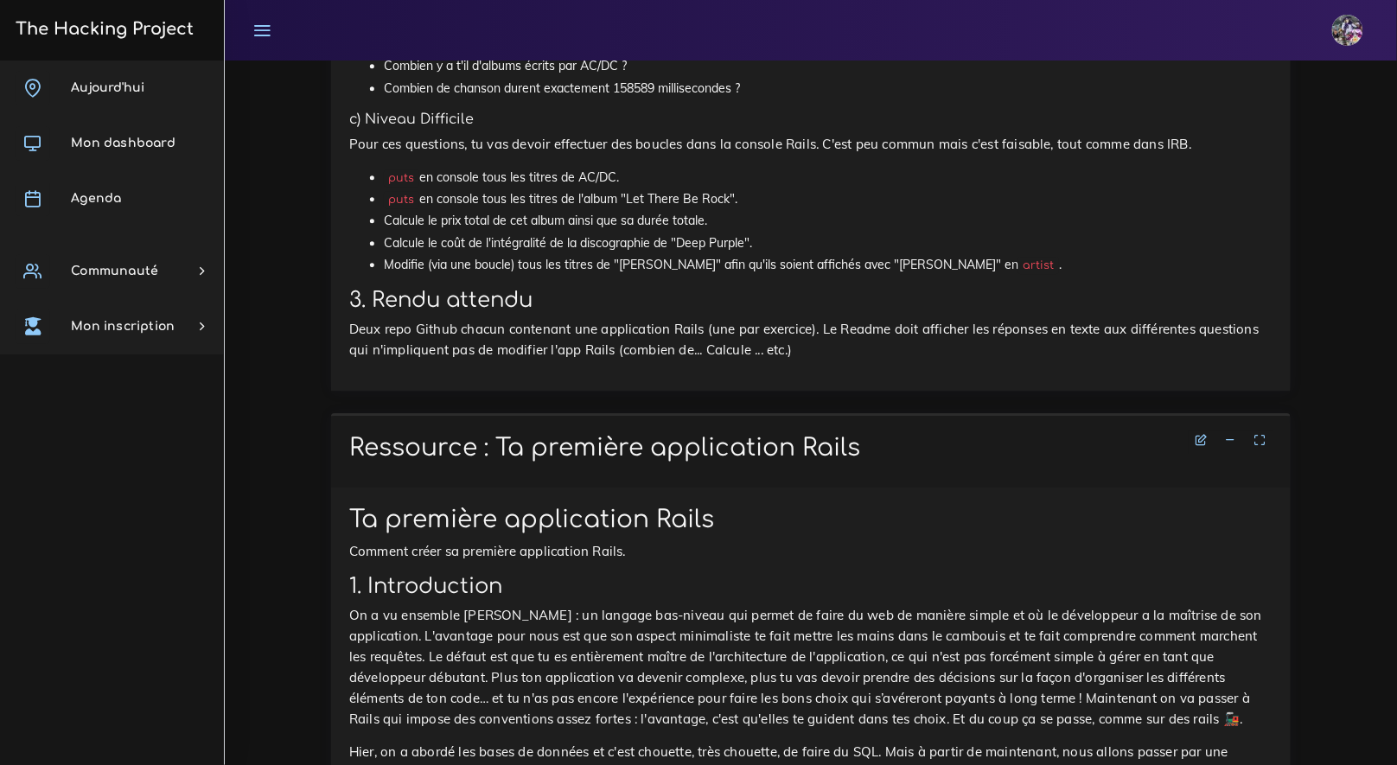
click at [639, 276] on ul "puts en console tous les titres de AC/DC. puts en console tous les titres de l'…" at bounding box center [810, 221] width 923 height 109
click at [639, 188] on li "puts en console tous les titres de AC/DC." at bounding box center [828, 178] width 888 height 22
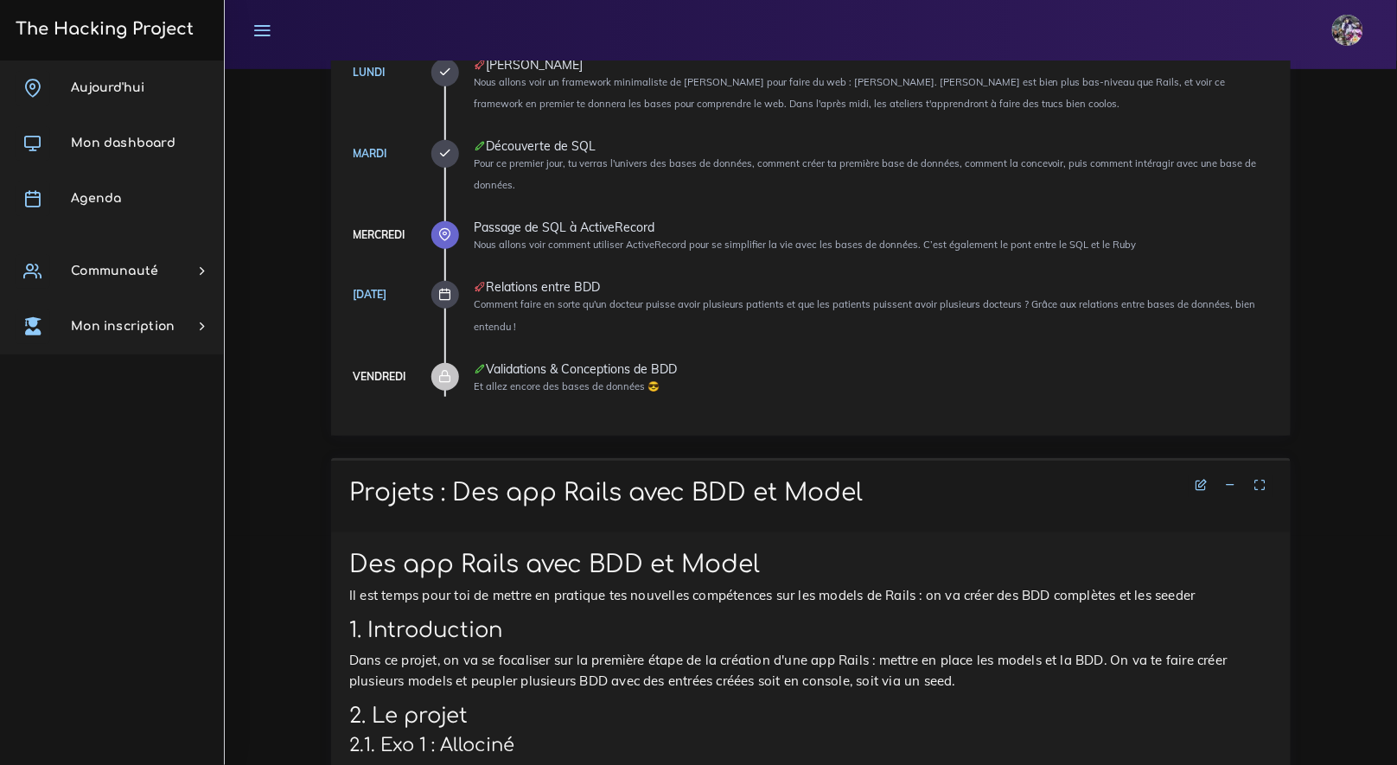
scroll to position [0, 0]
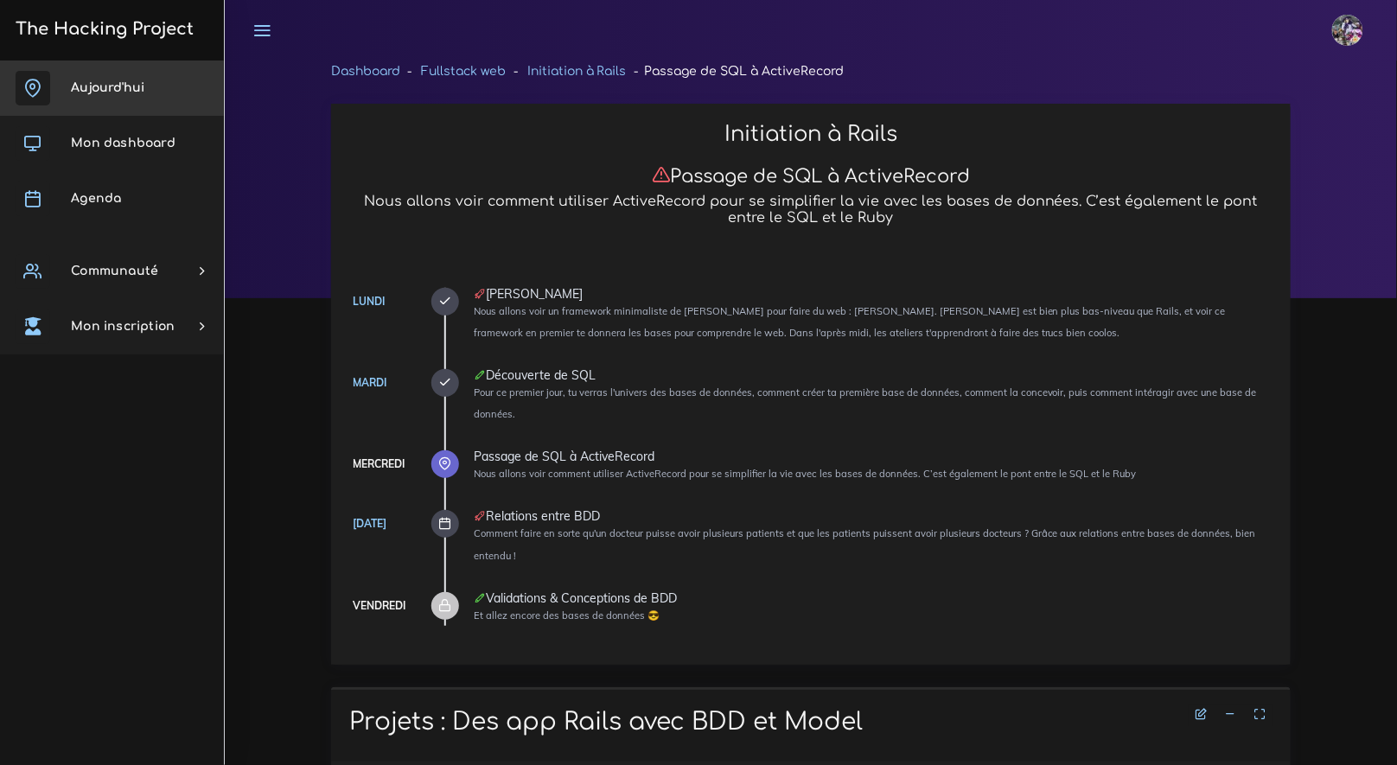
click at [143, 90] on span "Aujourd'hui" at bounding box center [107, 87] width 73 height 13
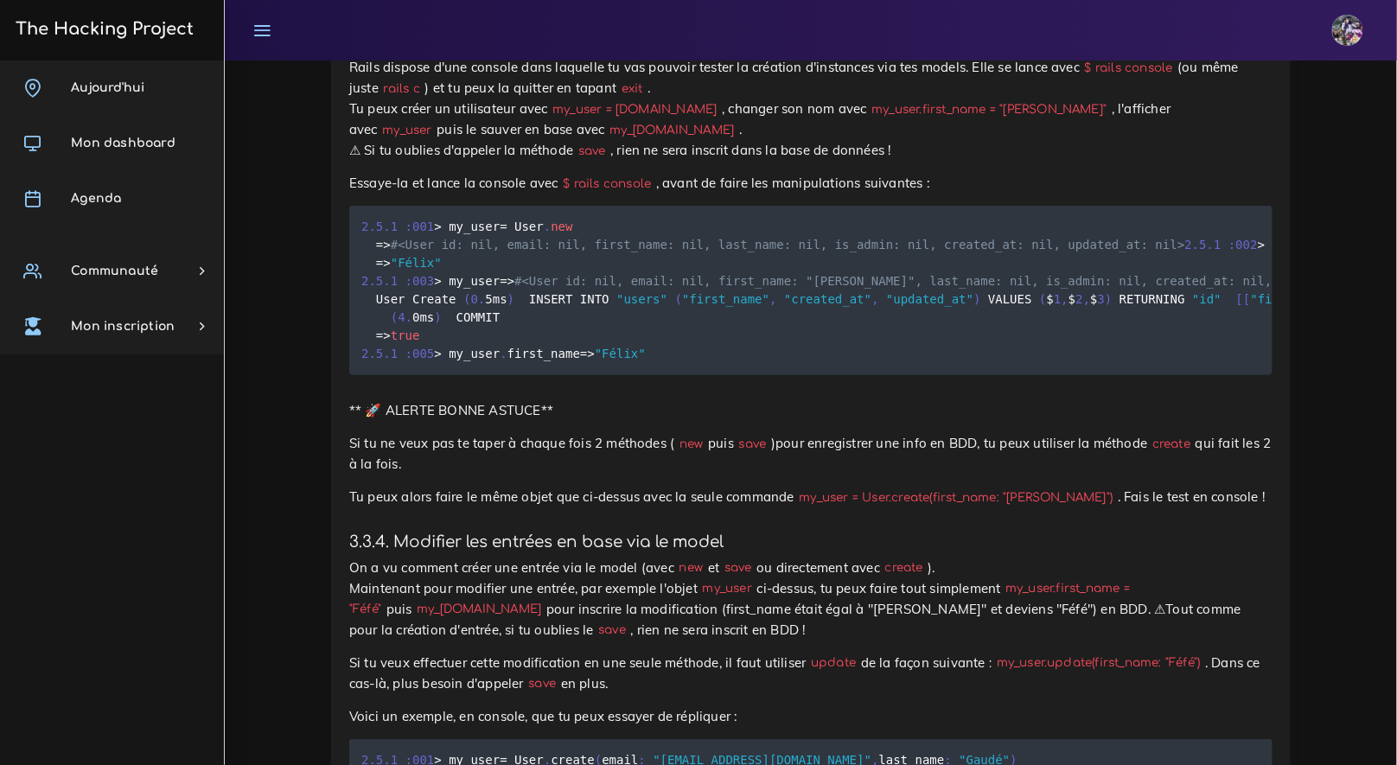
scroll to position [14759, 0]
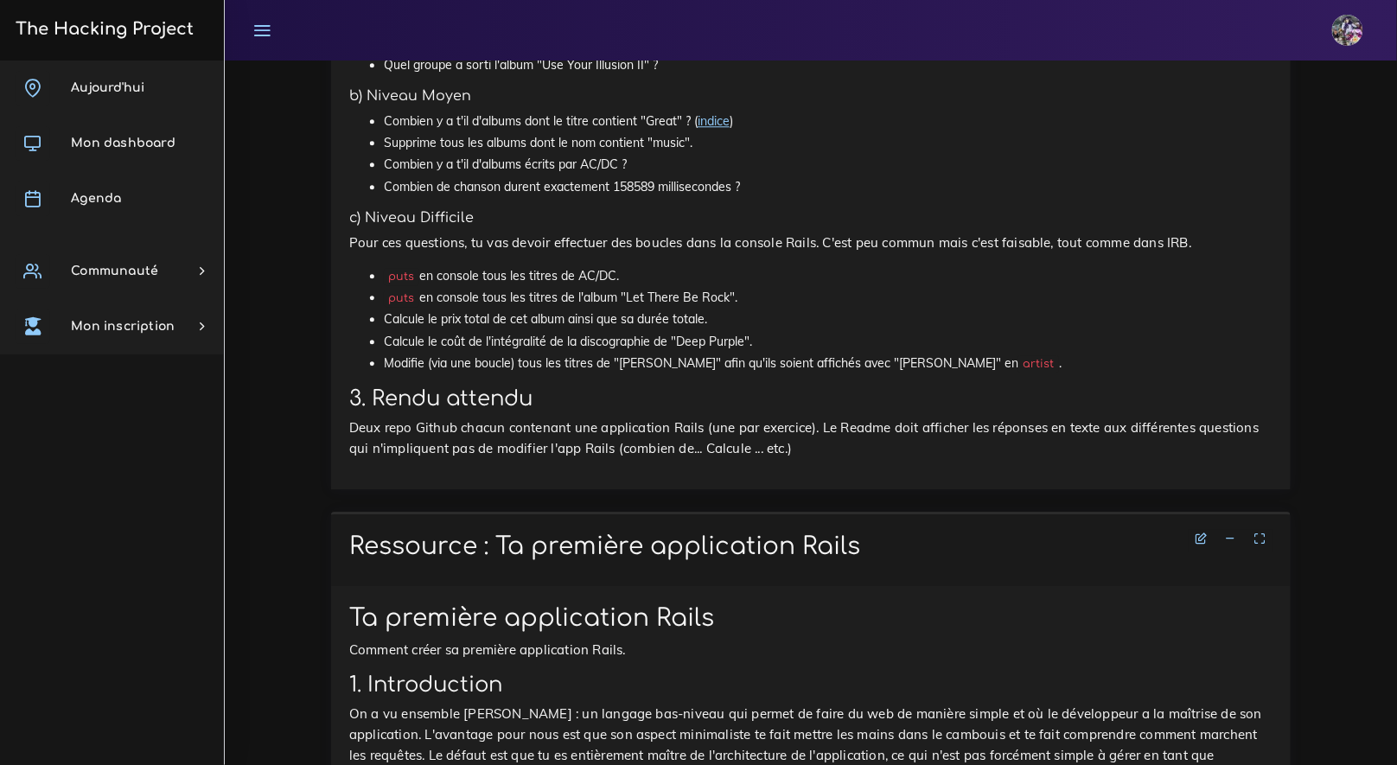
scroll to position [3467, 0]
click at [570, 331] on li "Calcule le prix total de cet album ainsi que sa durée totale." at bounding box center [828, 320] width 888 height 22
click at [551, 331] on li "Calcule le prix total de cet album ainsi que sa durée totale." at bounding box center [828, 320] width 888 height 22
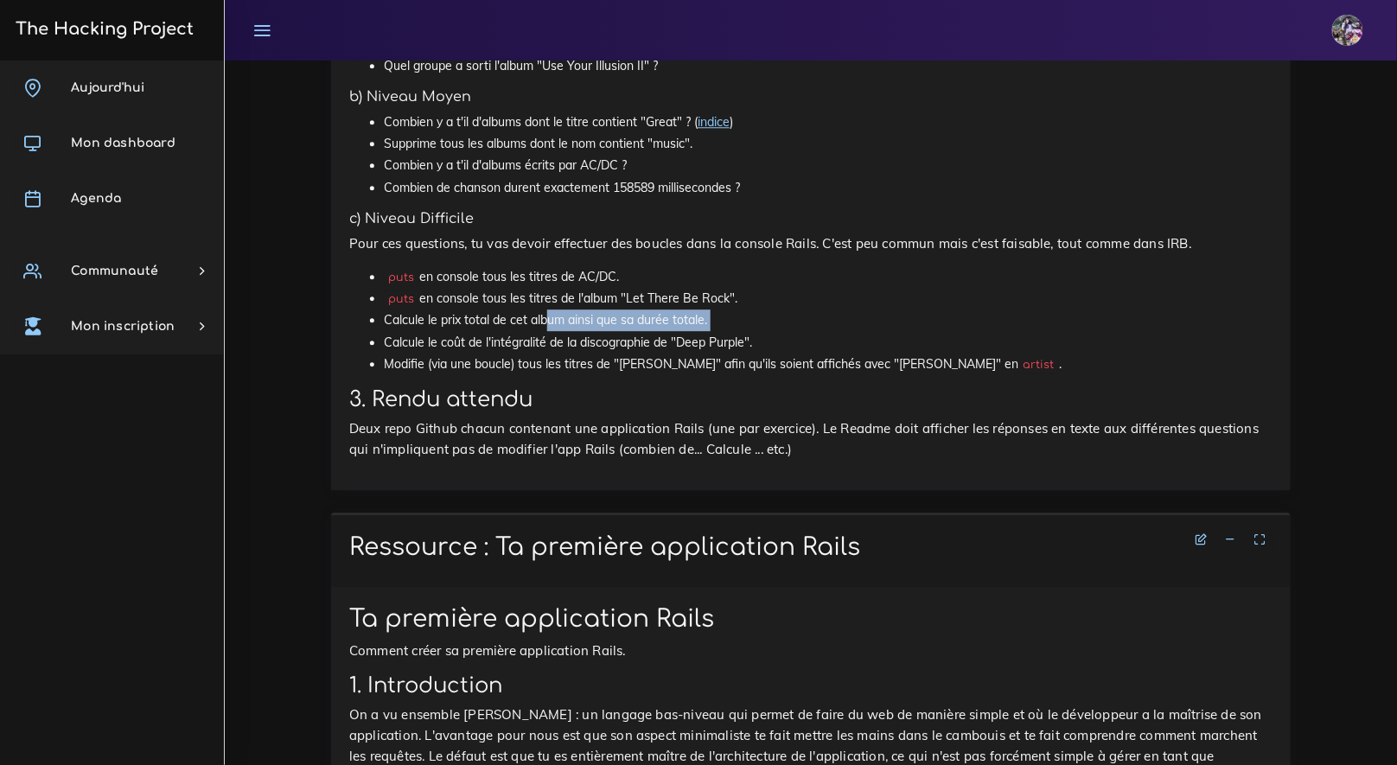
click at [551, 331] on li "Calcule le prix total de cet album ainsi que sa durée totale." at bounding box center [828, 320] width 888 height 22
click at [655, 331] on li "Calcule le prix total de cet album ainsi que sa durée totale." at bounding box center [828, 320] width 888 height 22
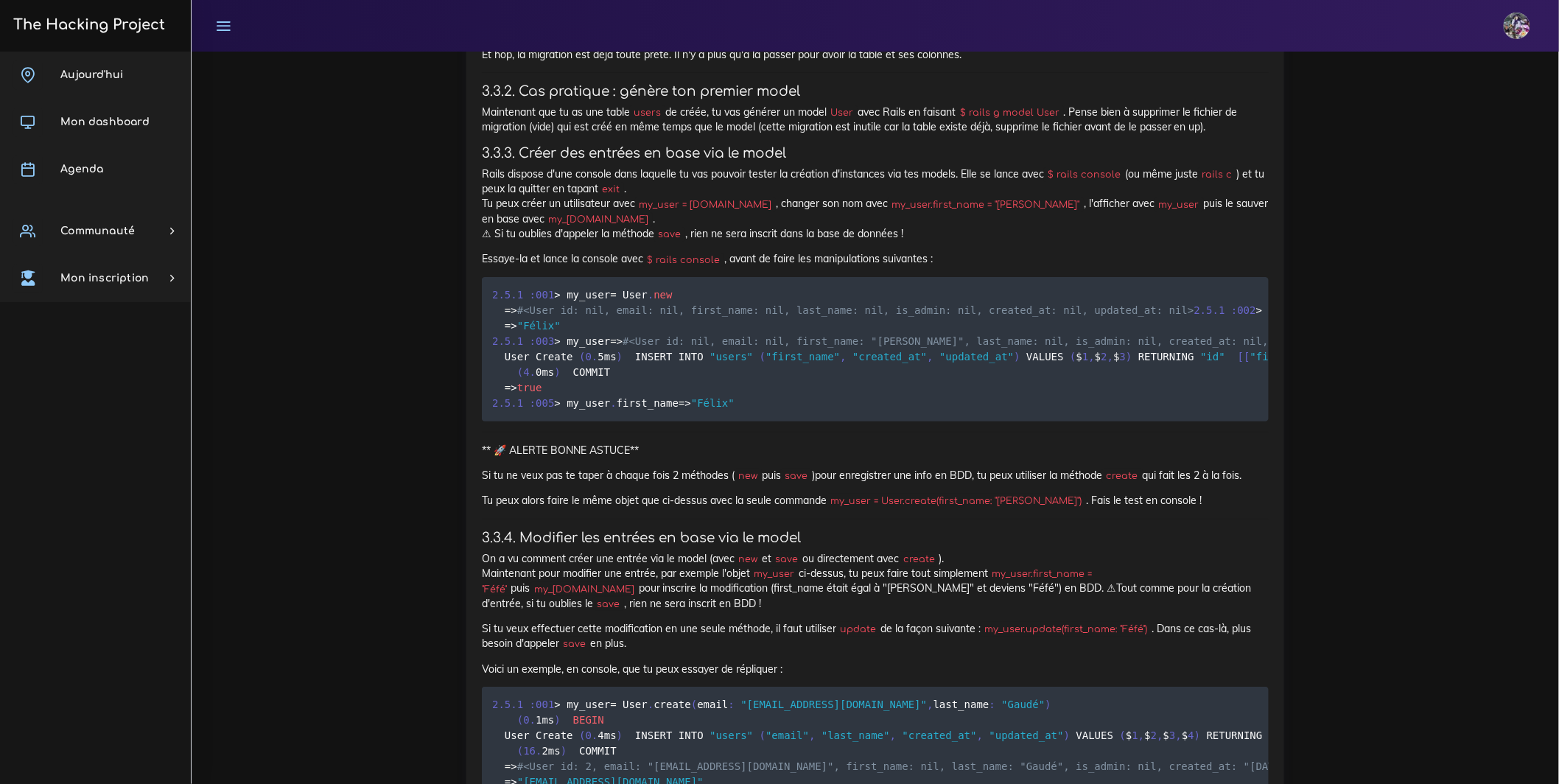
scroll to position [11630, 0]
drag, startPoint x: 504, startPoint y: 664, endPoint x: 747, endPoint y: 678, distance: 243.4
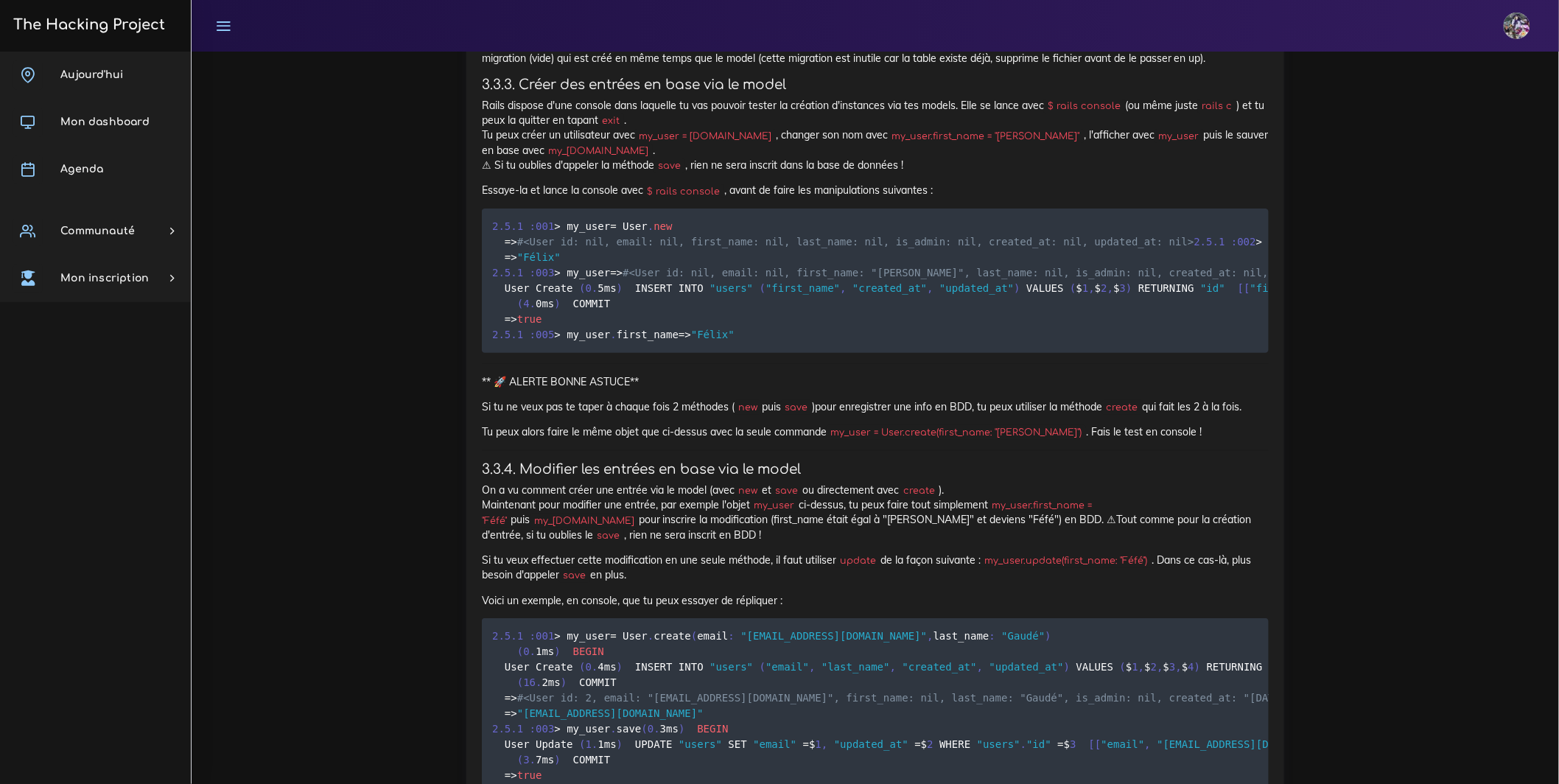
scroll to position [11712, 0]
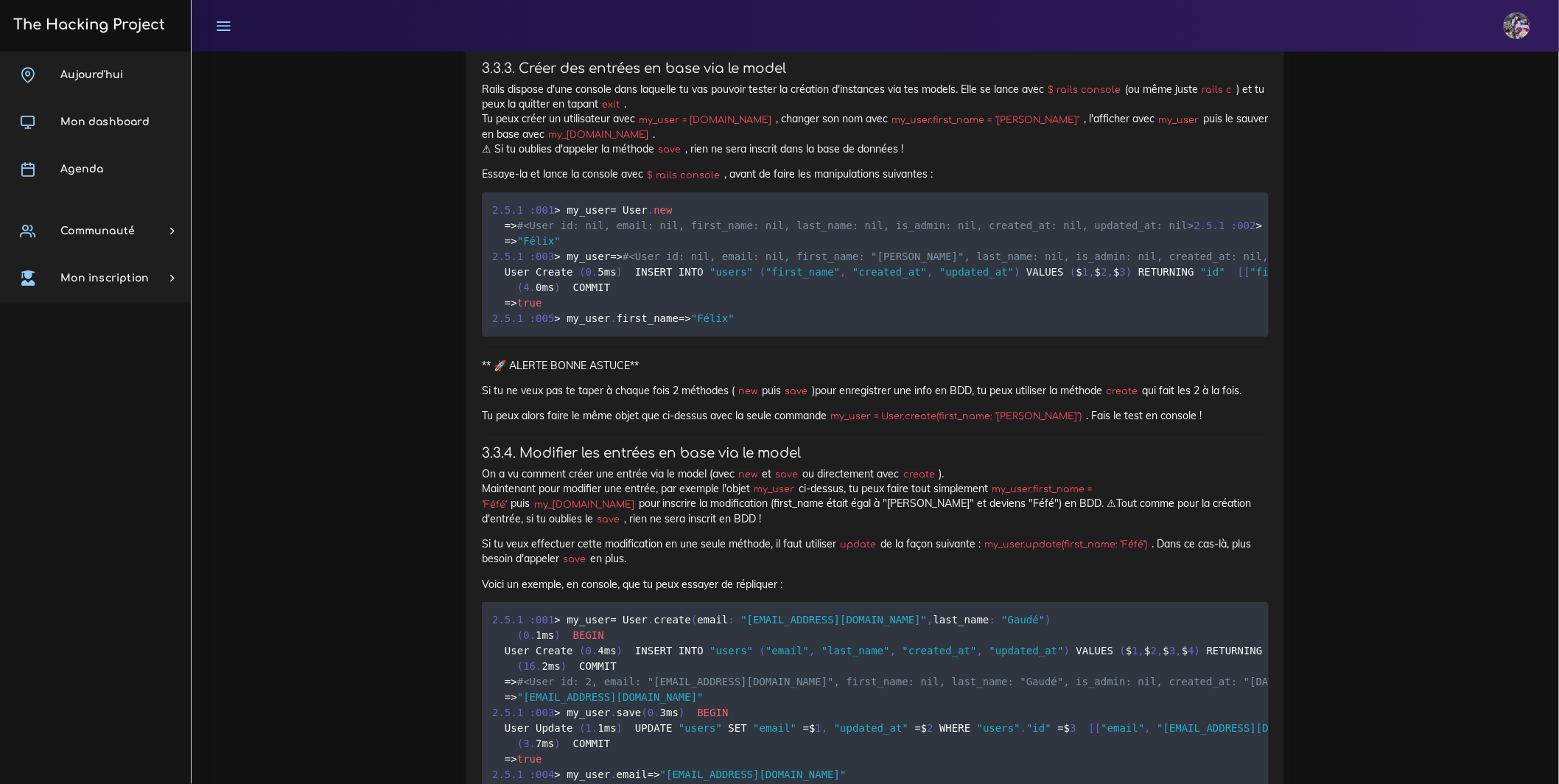
drag, startPoint x: 511, startPoint y: 586, endPoint x: 728, endPoint y: 588, distance: 217.0
drag, startPoint x: 729, startPoint y: 589, endPoint x: 740, endPoint y: 588, distance: 11.0
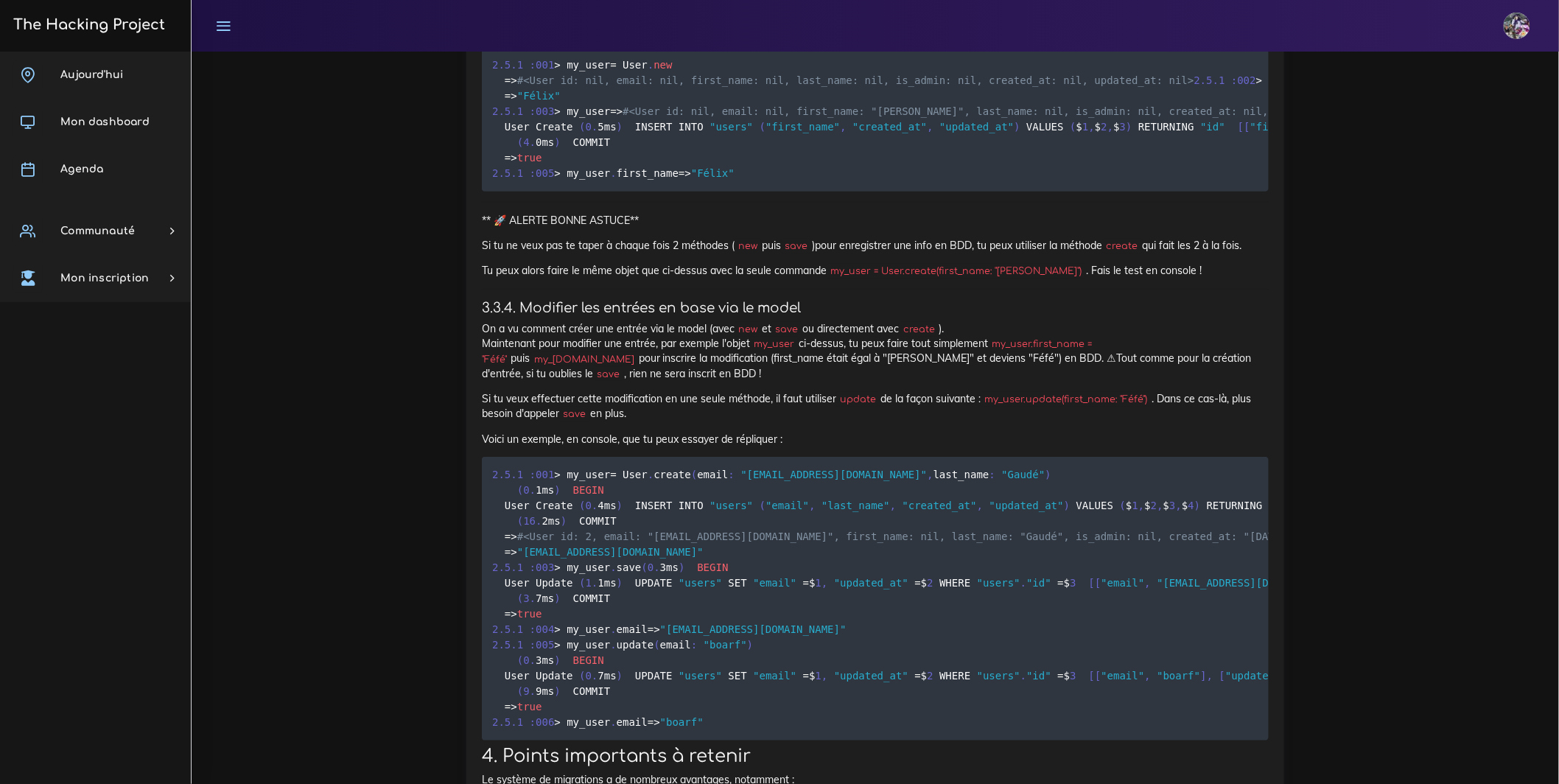
scroll to position [11861, 0]
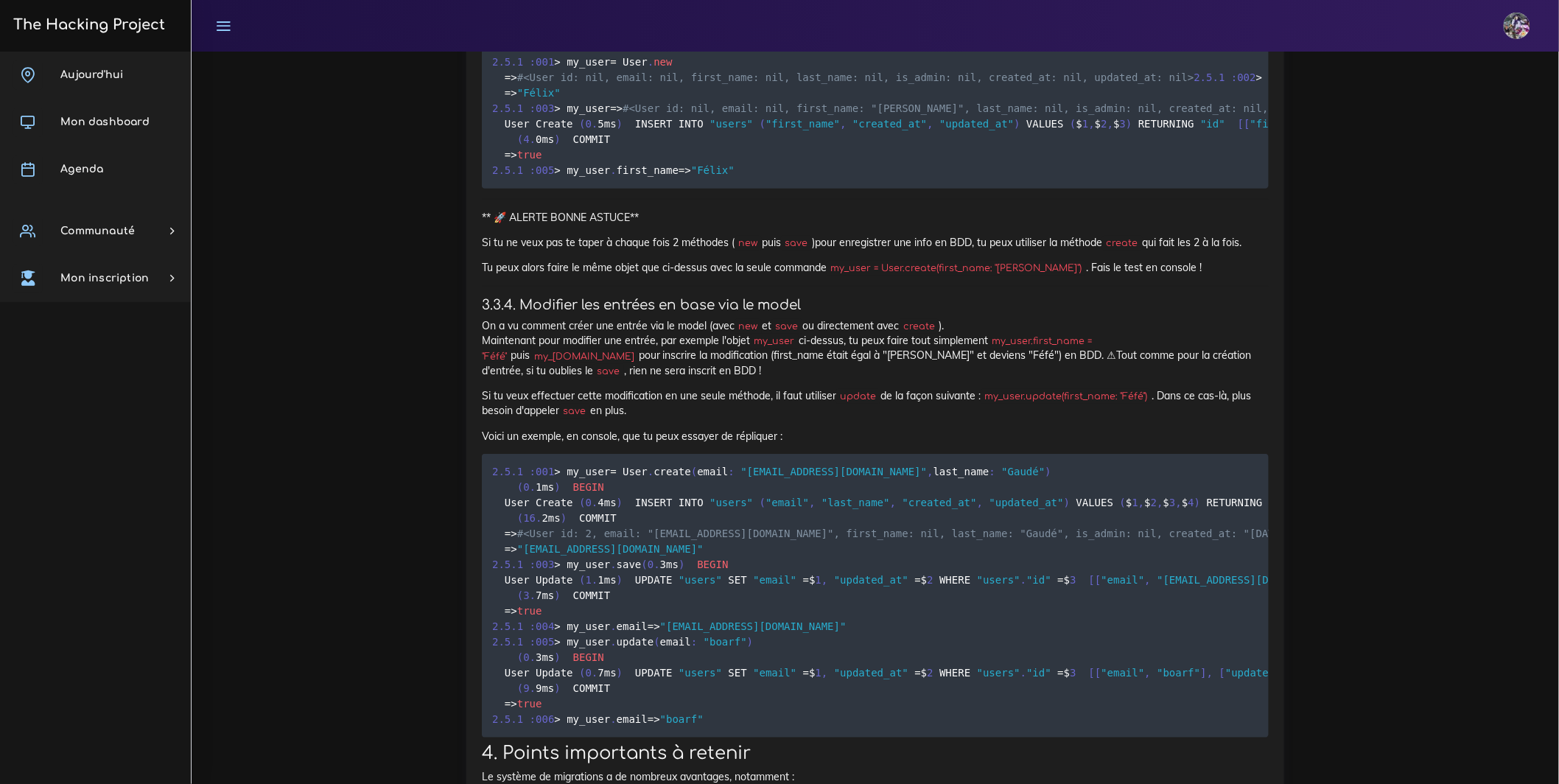
drag, startPoint x: 736, startPoint y: 437, endPoint x: 747, endPoint y: 438, distance: 11.0
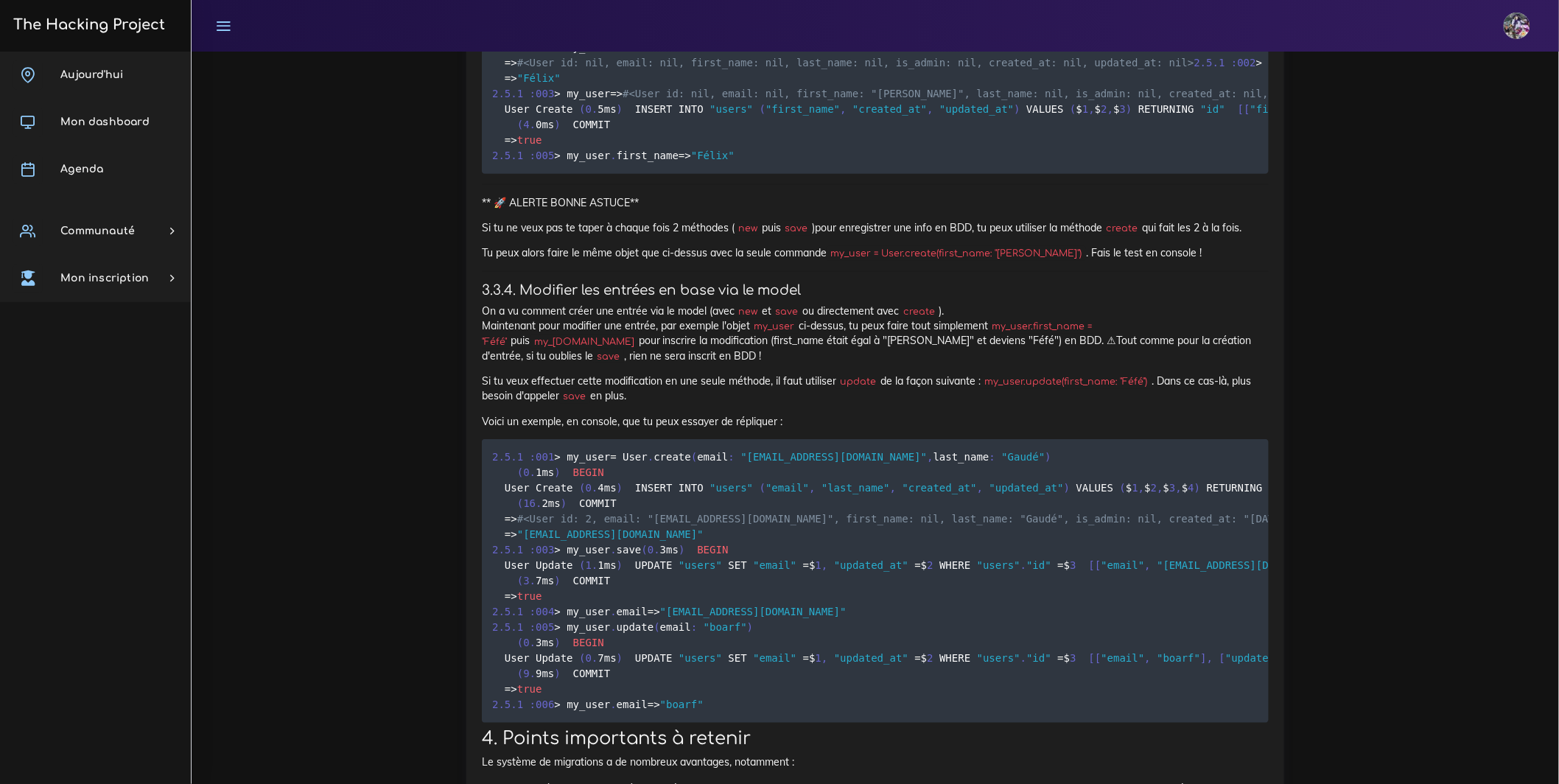
scroll to position [11893, 0]
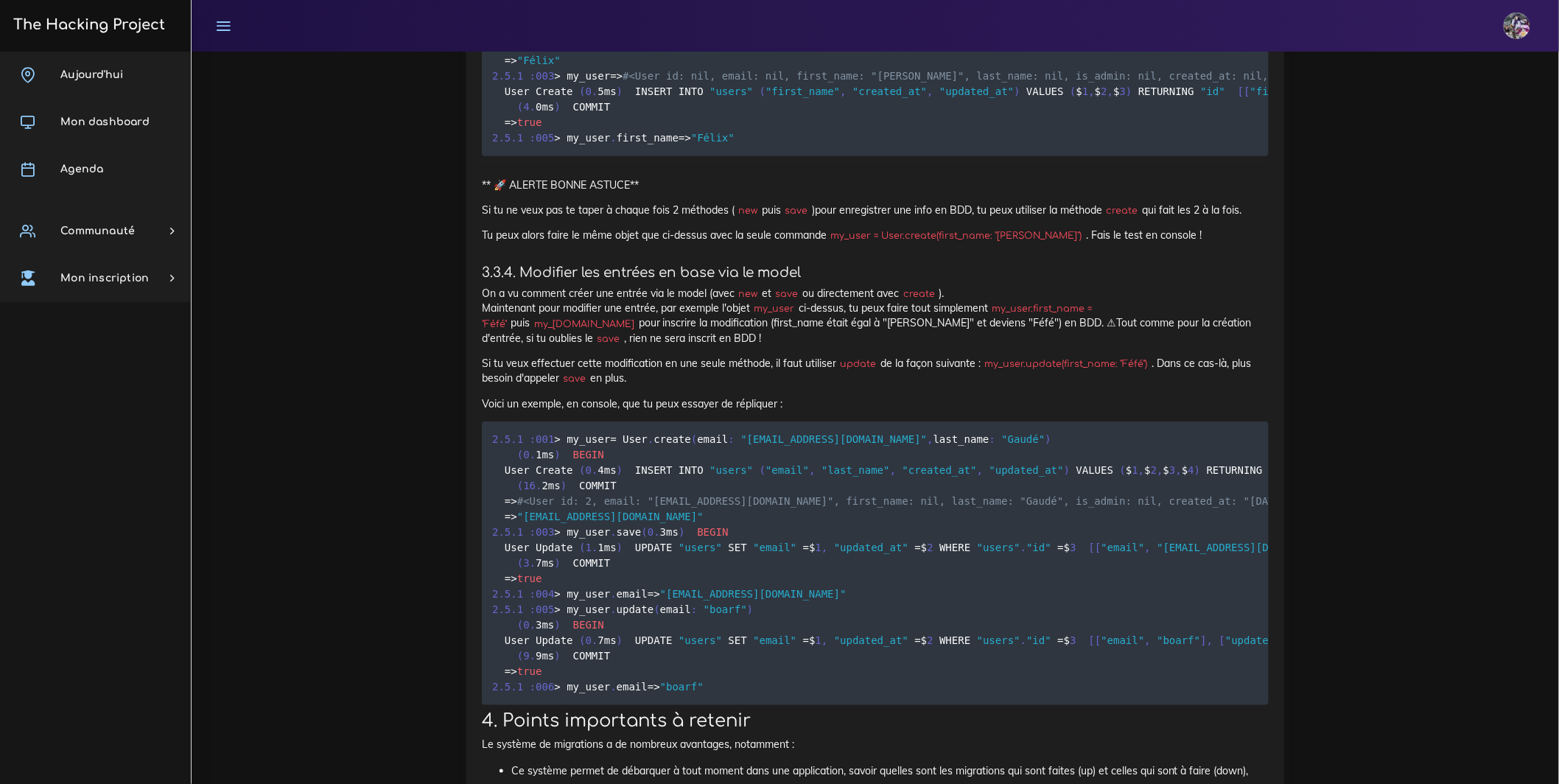
drag, startPoint x: 490, startPoint y: 622, endPoint x: 990, endPoint y: 670, distance: 502.3
drag, startPoint x: 1075, startPoint y: 646, endPoint x: 524, endPoint y: 647, distance: 551.0
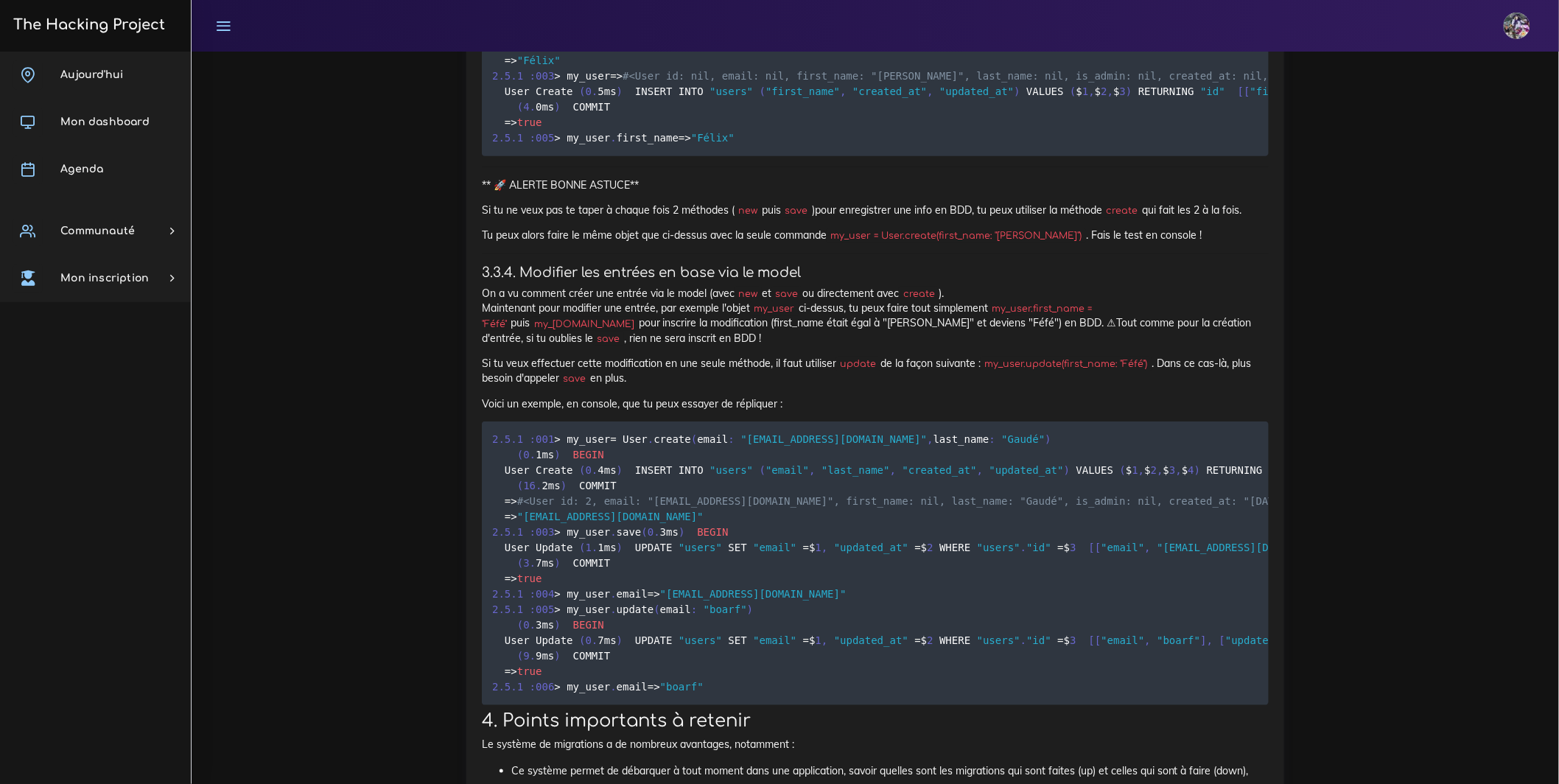
drag, startPoint x: 482, startPoint y: 615, endPoint x: 1094, endPoint y: 635, distance: 612.3
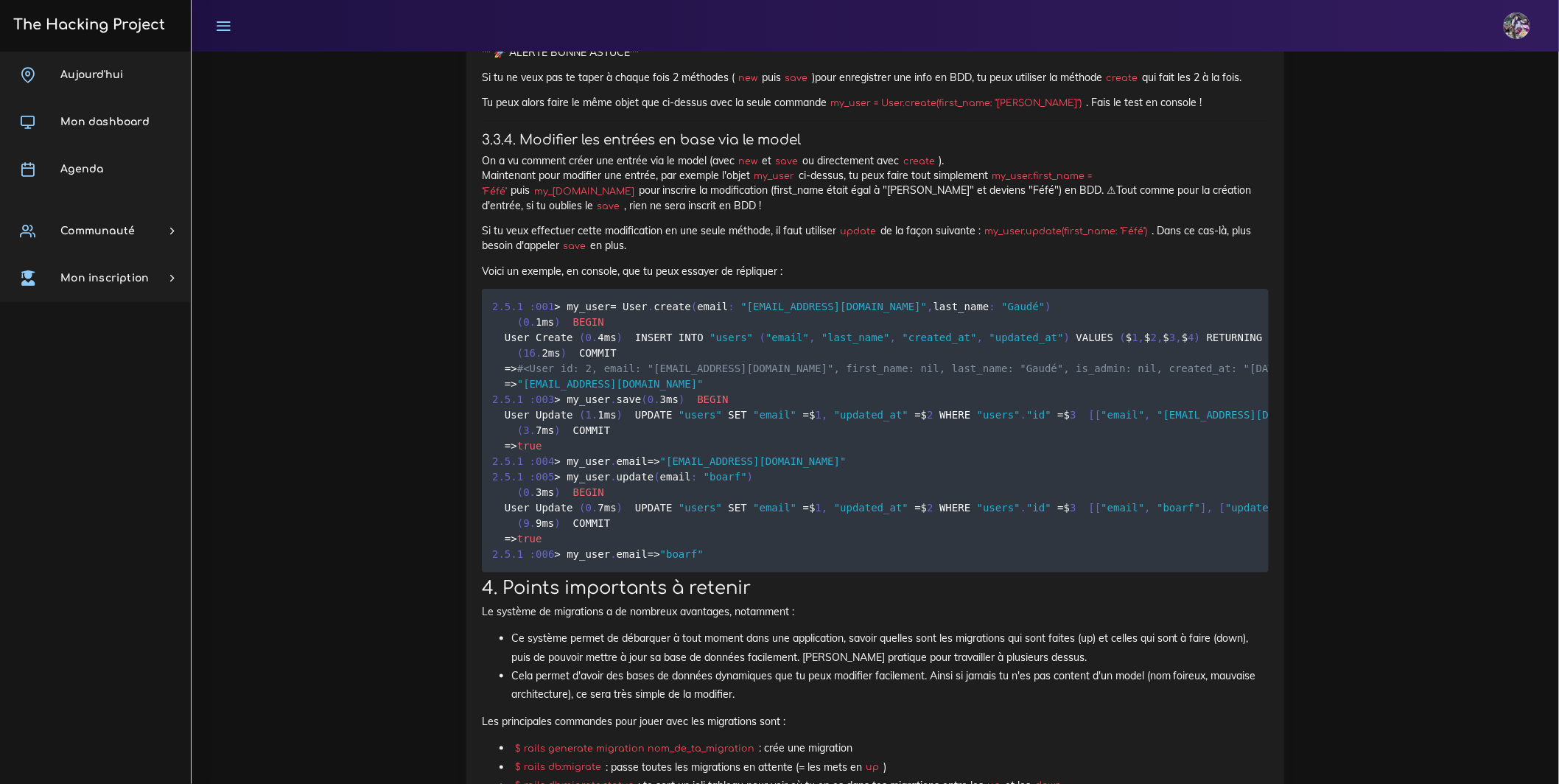
scroll to position [12028, 0]
drag, startPoint x: 816, startPoint y: 504, endPoint x: 491, endPoint y: 477, distance: 326.1
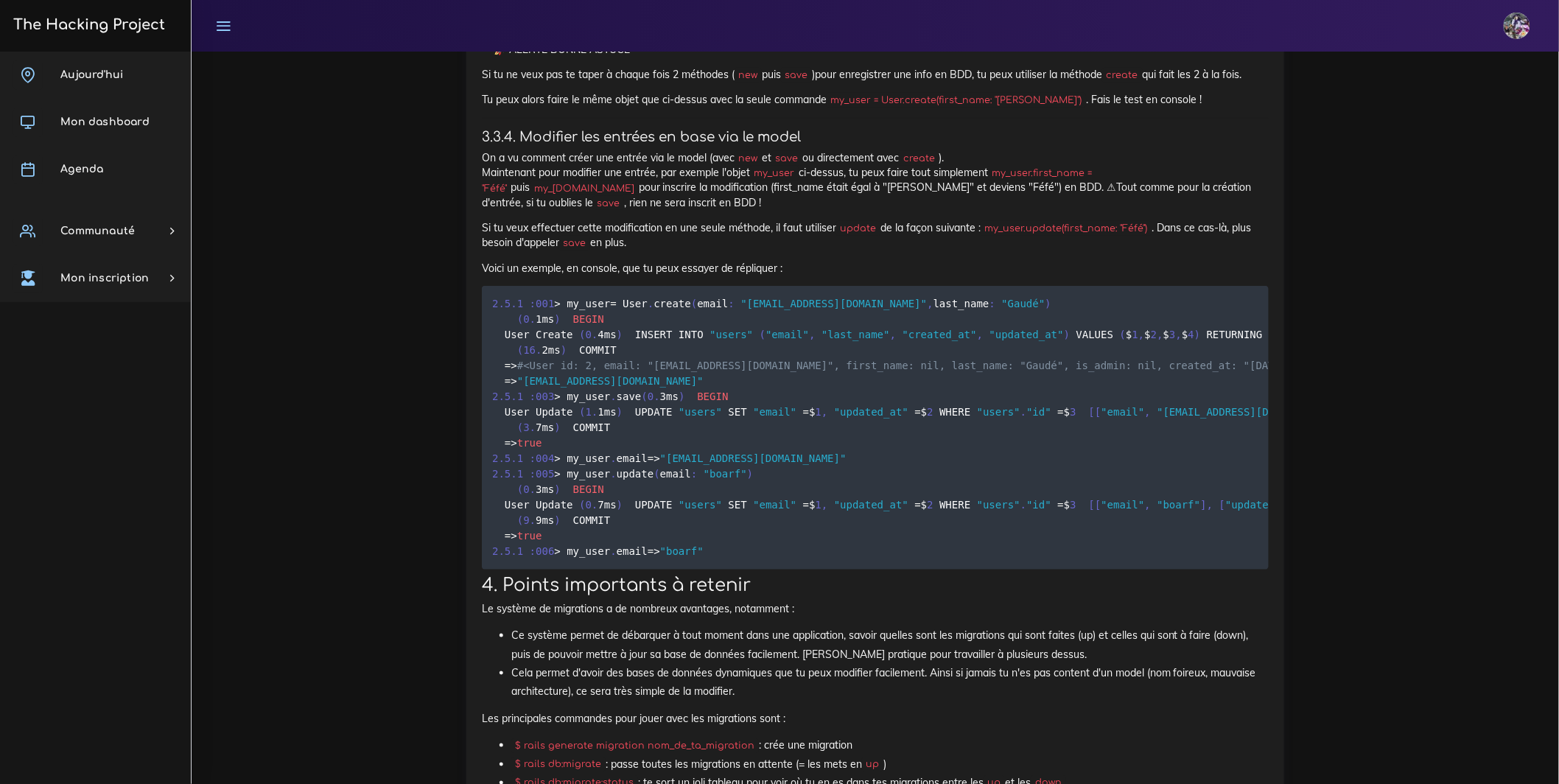
drag, startPoint x: 812, startPoint y: 502, endPoint x: 489, endPoint y: 471, distance: 324.5
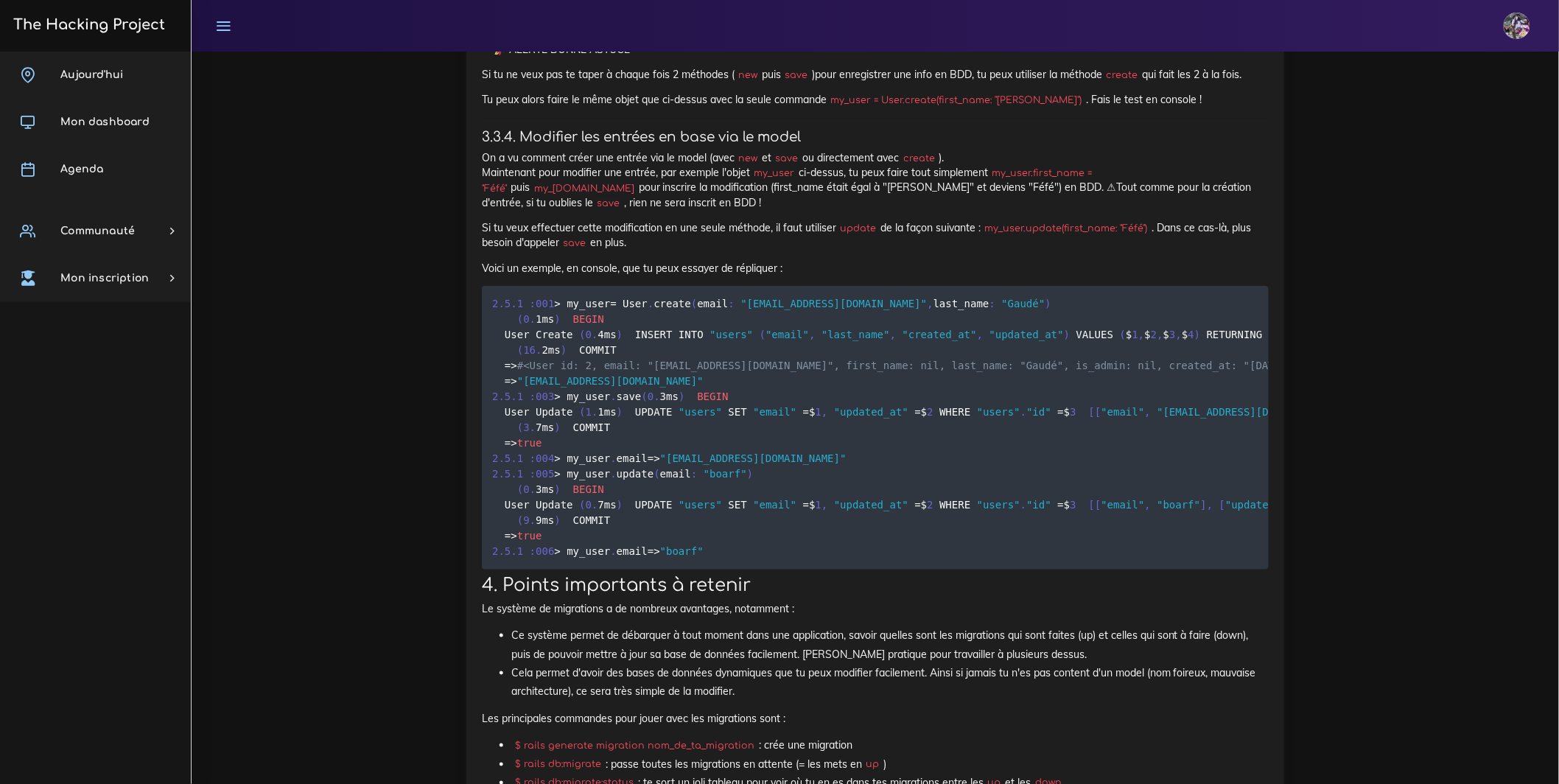
drag, startPoint x: 1083, startPoint y: 499, endPoint x: 508, endPoint y: 472, distance: 575.6
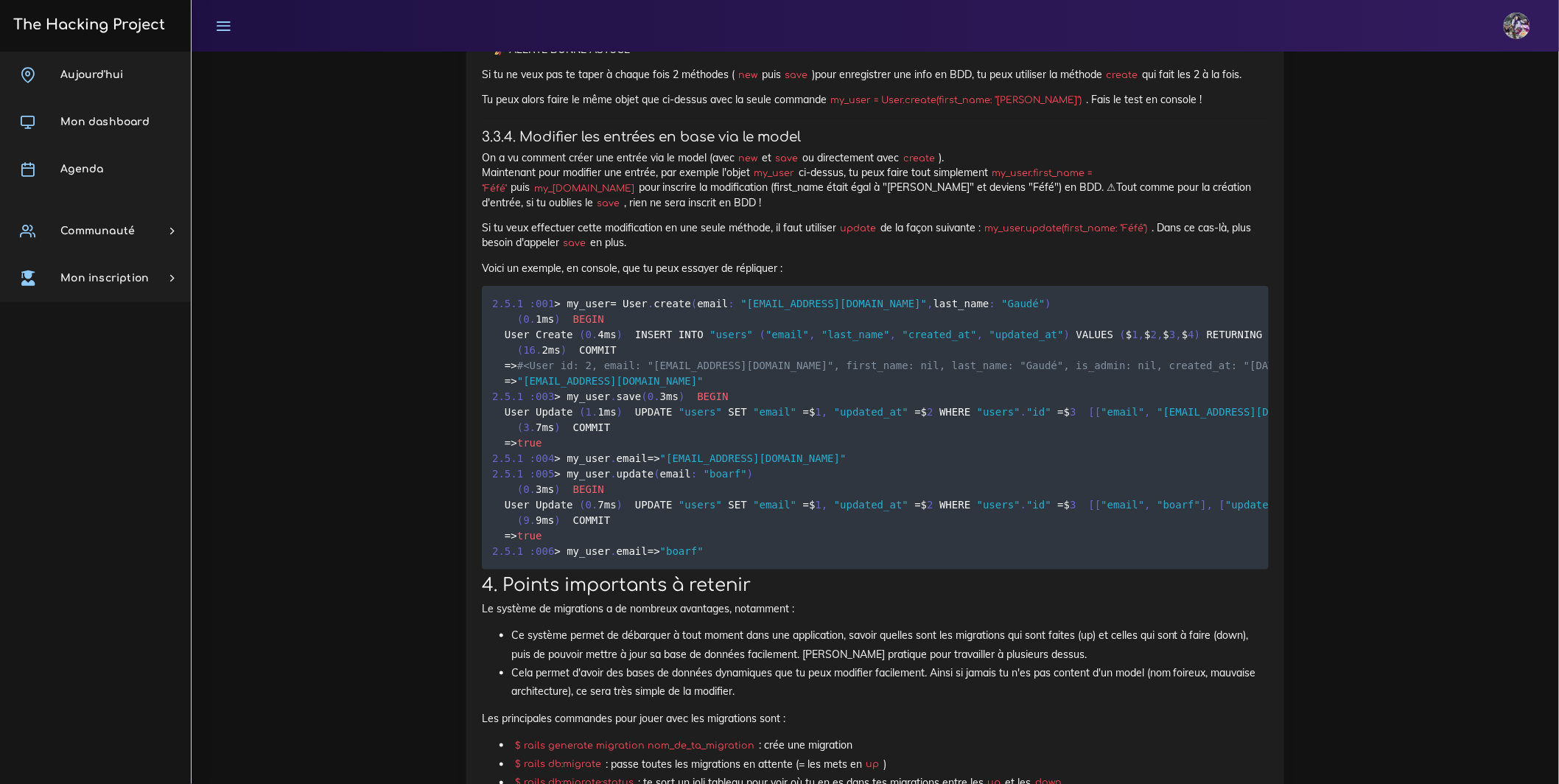
drag, startPoint x: 812, startPoint y: 502, endPoint x: 442, endPoint y: 488, distance: 370.3
drag, startPoint x: 810, startPoint y: 497, endPoint x: 1083, endPoint y: 497, distance: 273.0
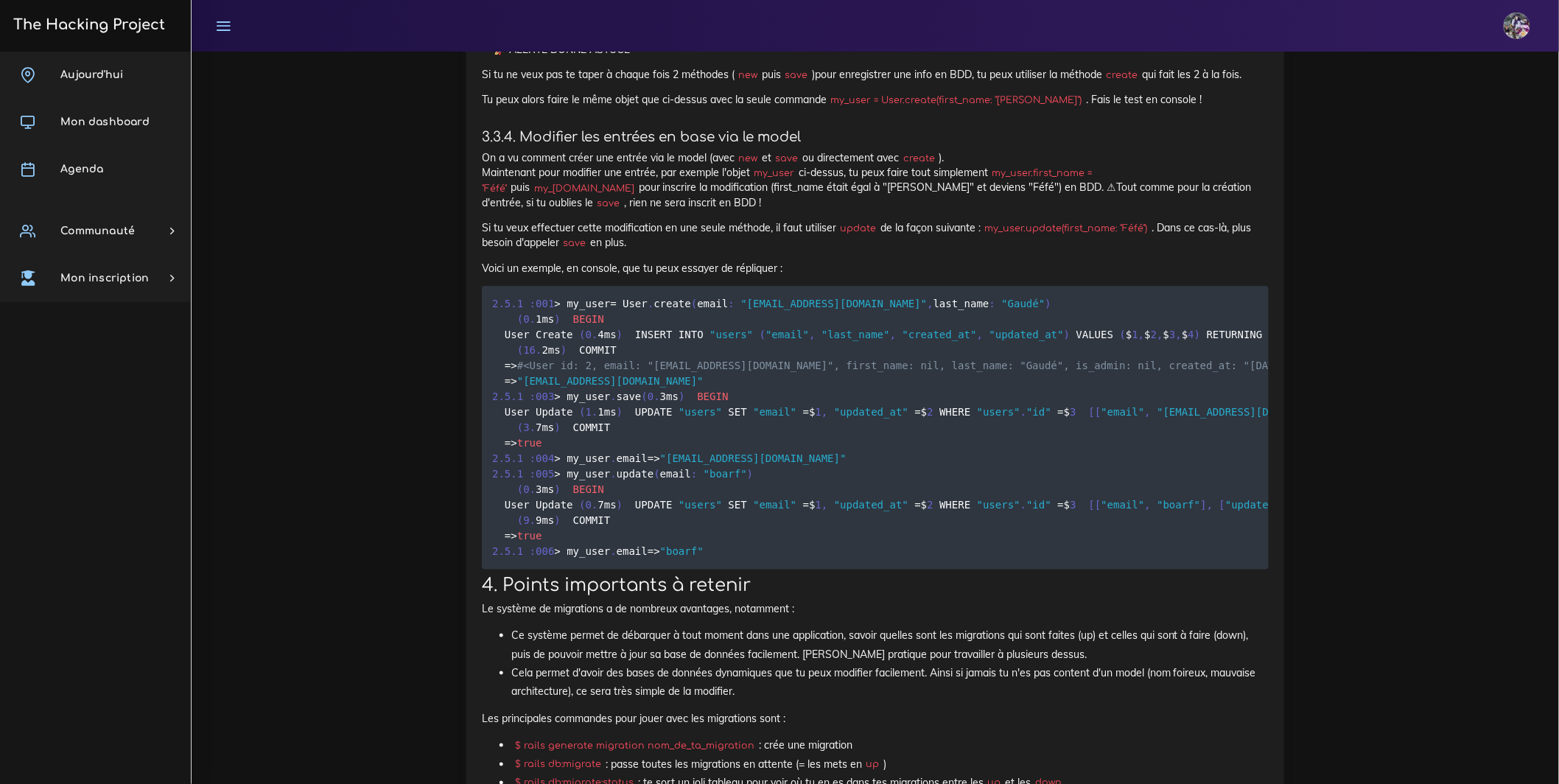
drag, startPoint x: 1077, startPoint y: 507, endPoint x: 990, endPoint y: 502, distance: 87.1
drag, startPoint x: 857, startPoint y: 495, endPoint x: 804, endPoint y: 497, distance: 53.0
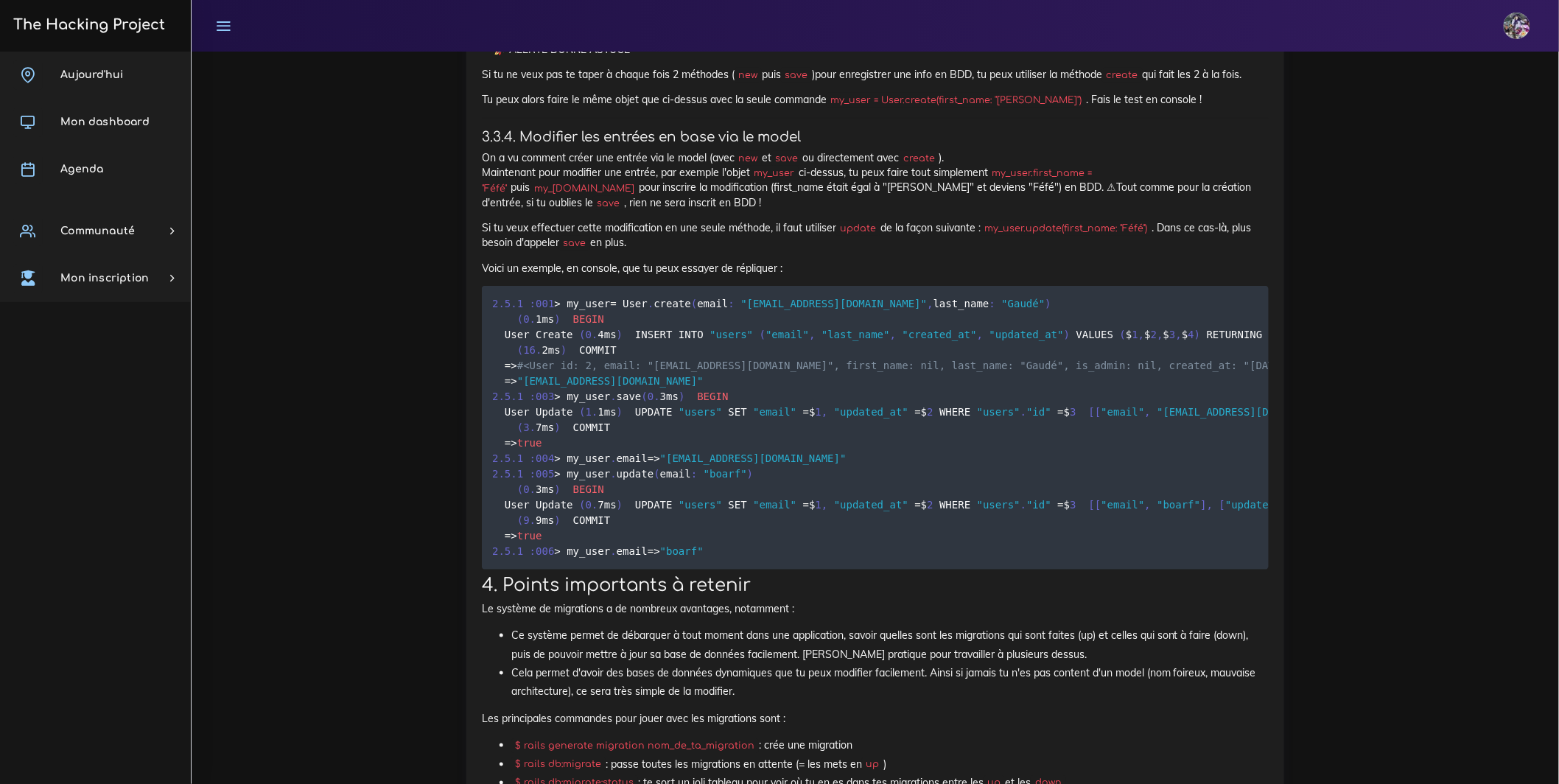
drag, startPoint x: 817, startPoint y: 504, endPoint x: 1175, endPoint y: 509, distance: 358.0
drag, startPoint x: 483, startPoint y: 477, endPoint x: 811, endPoint y: 502, distance: 329.0
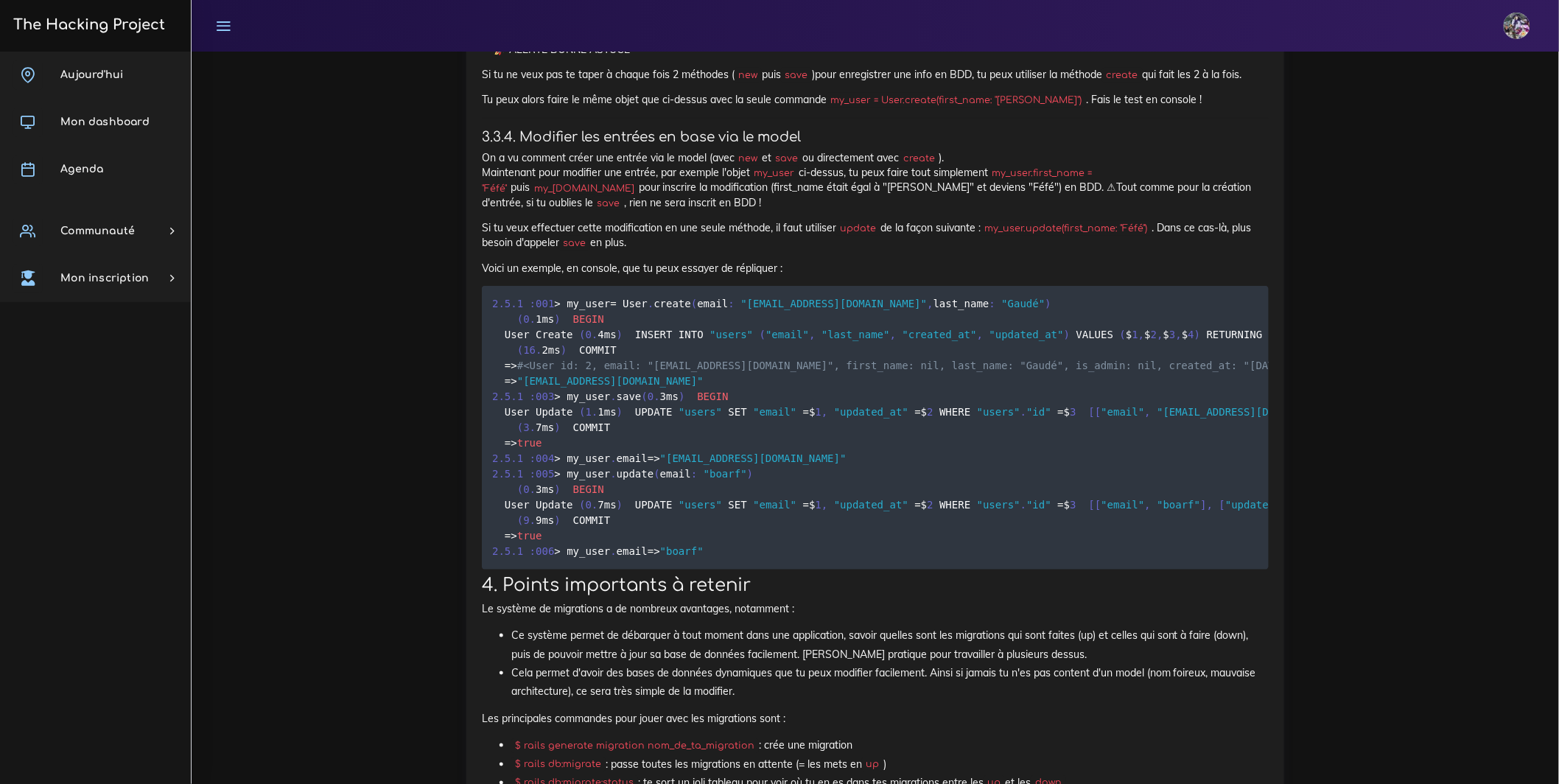
drag, startPoint x: 482, startPoint y: 484, endPoint x: 811, endPoint y: 508, distance: 329.9
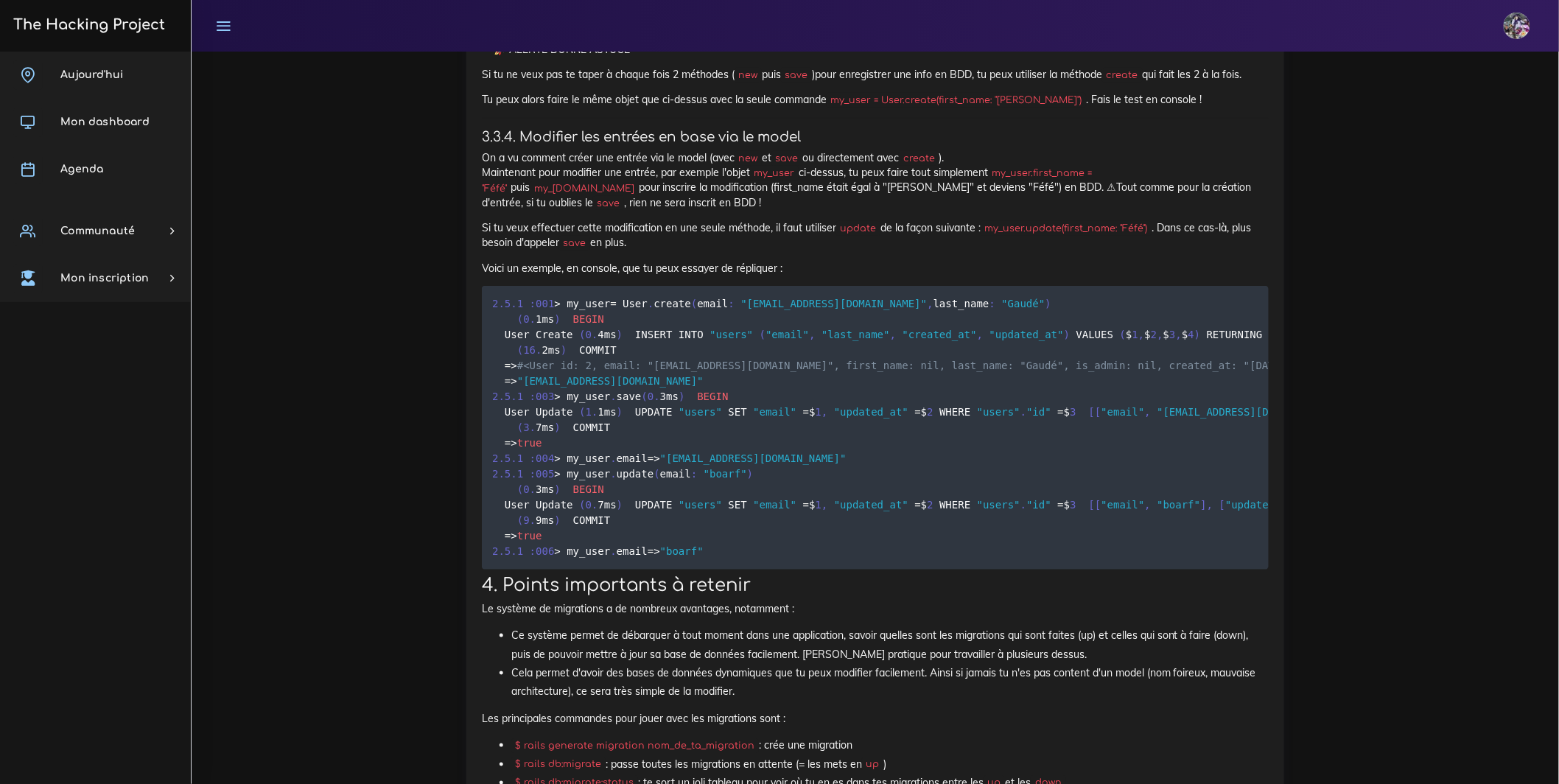
drag, startPoint x: 481, startPoint y: 481, endPoint x: 1065, endPoint y: 502, distance: 584.4
drag, startPoint x: 993, startPoint y: 504, endPoint x: 613, endPoint y: 478, distance: 380.9
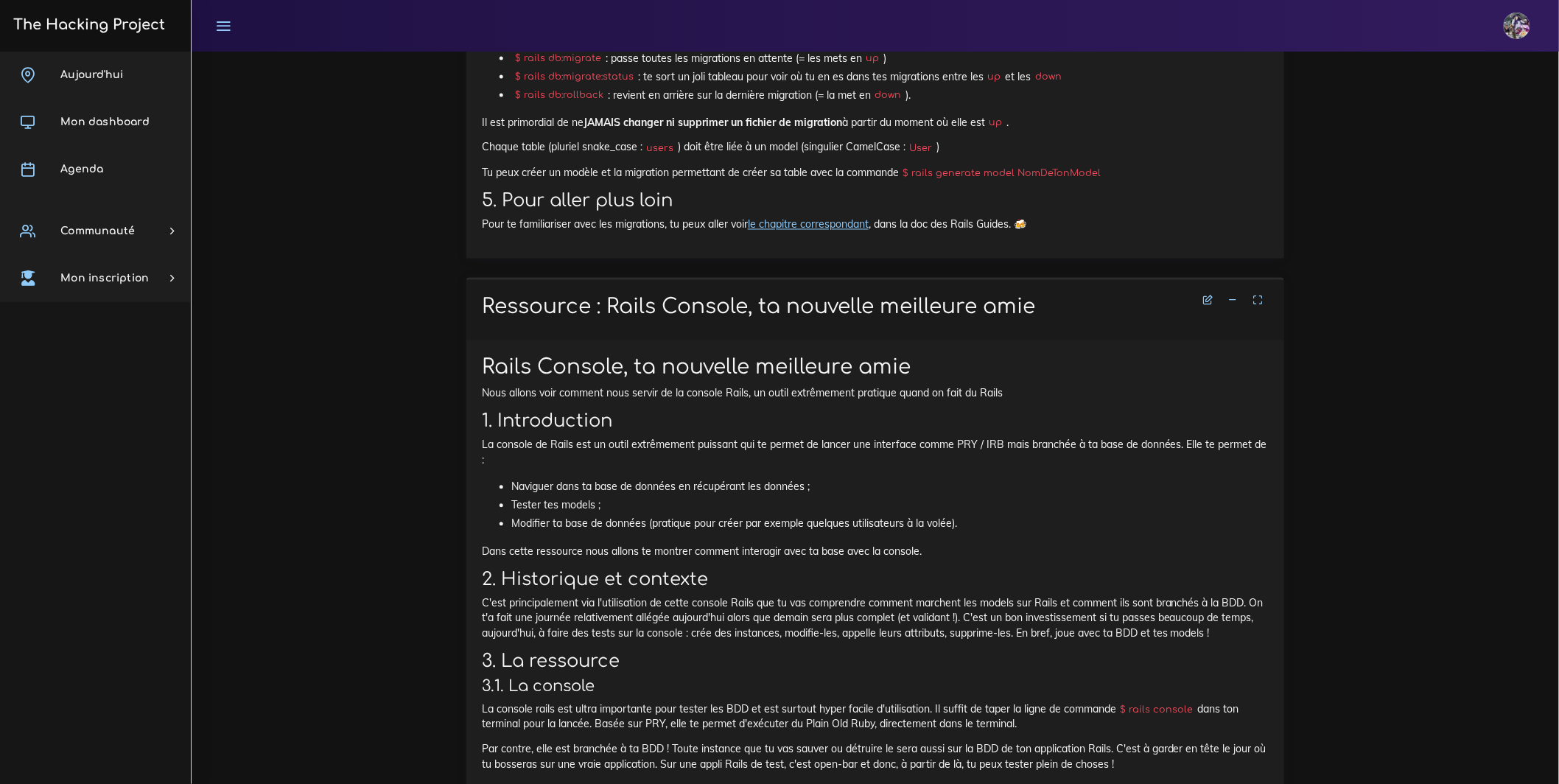
scroll to position [12731, 0]
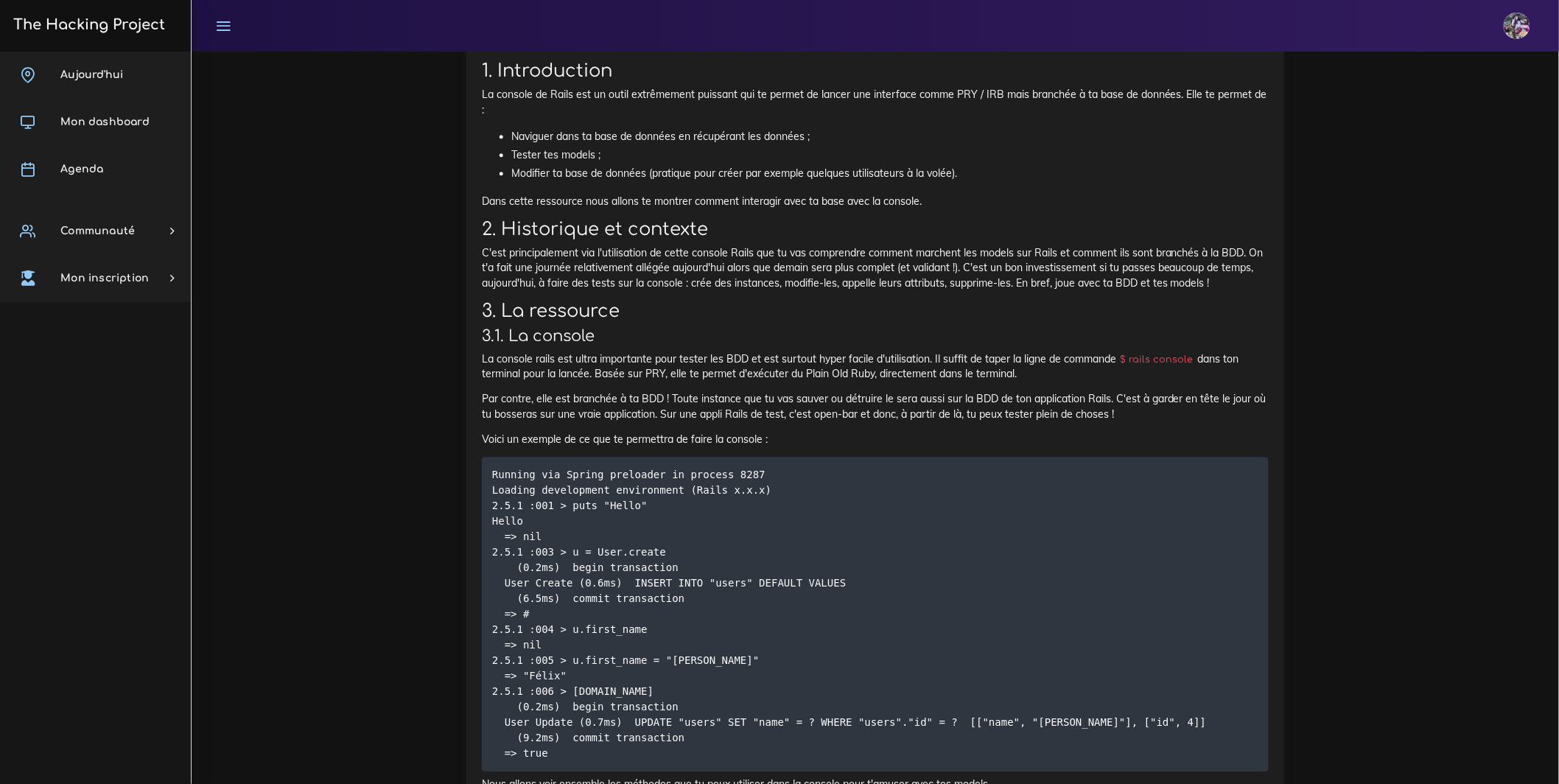
drag, startPoint x: 733, startPoint y: 548, endPoint x: 750, endPoint y: 537, distance: 20.2
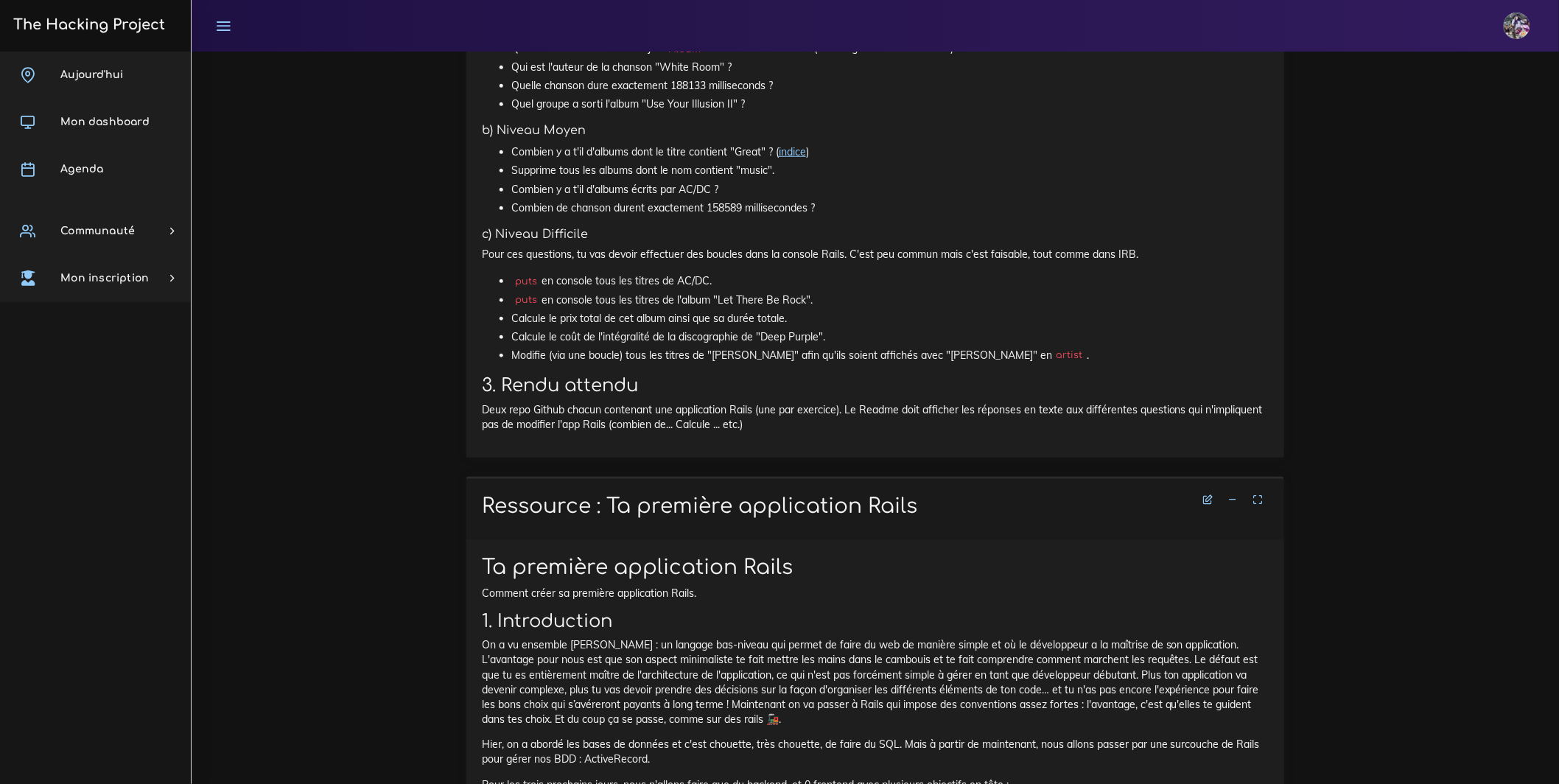
scroll to position [2827, 0]
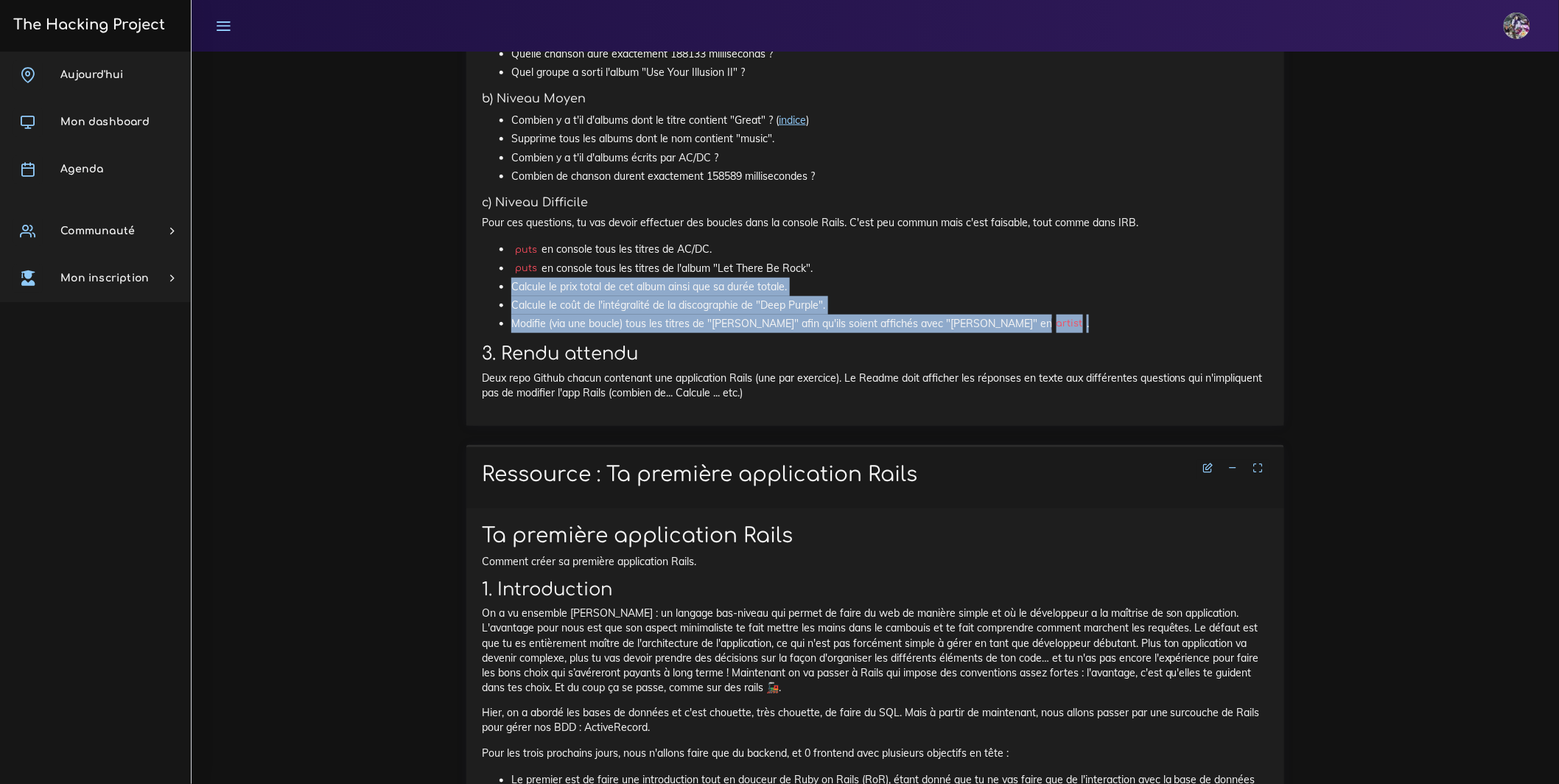
drag, startPoint x: 499, startPoint y: 620, endPoint x: 1078, endPoint y: 663, distance: 580.6
click at [1078, 333] on ul "puts en console tous les titres de AC/DC. puts en console tous les titres de l'…" at bounding box center [875, 286] width 787 height 93
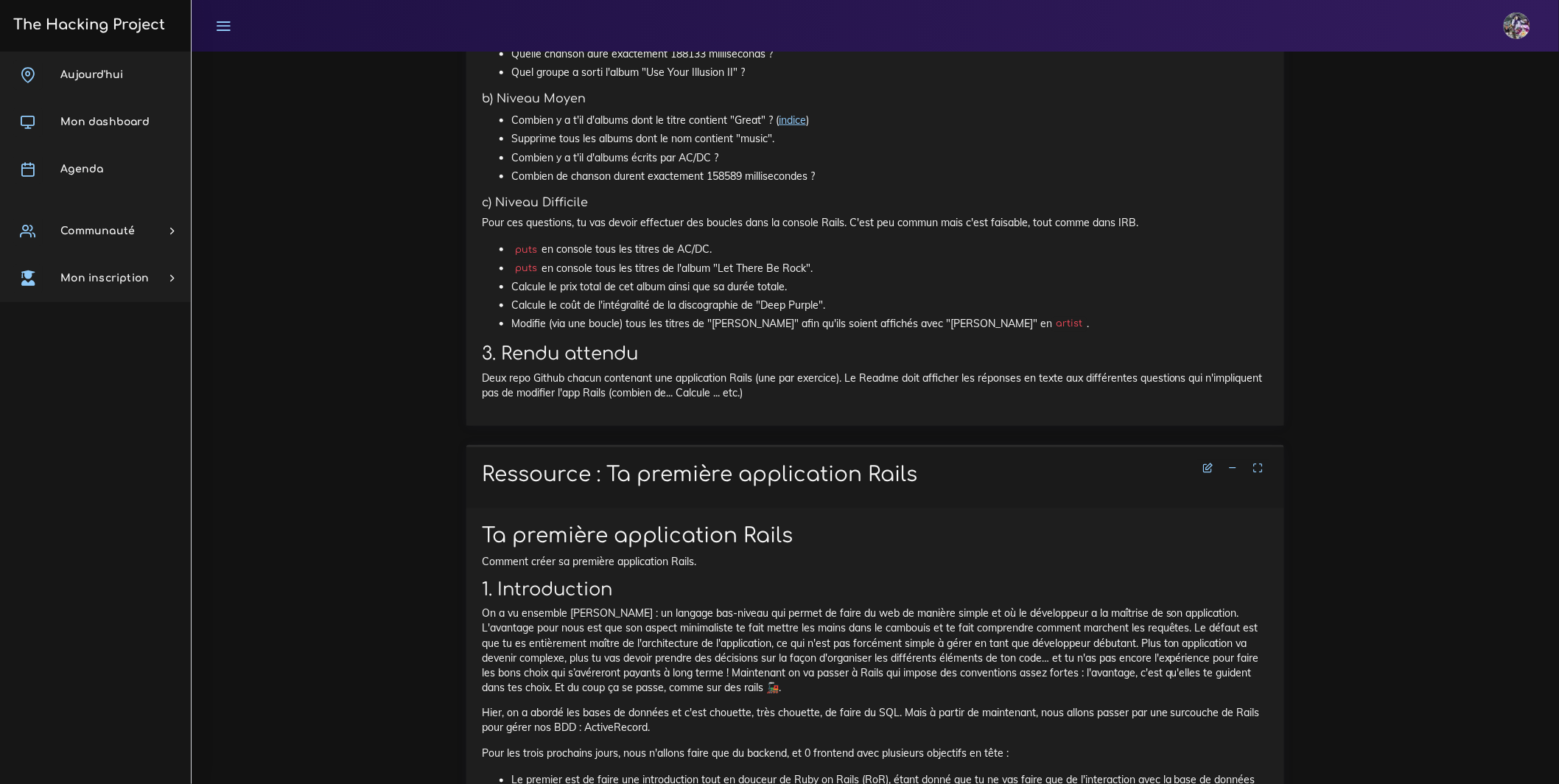
click at [805, 278] on li "puts en console tous les titres de l'album "Let There Be Rock"." at bounding box center [890, 268] width 757 height 19
drag, startPoint x: 793, startPoint y: 612, endPoint x: 507, endPoint y: 629, distance: 286.5
click at [507, 333] on ul "puts en console tous les titres de AC/DC. puts en console tous les titres de l'…" at bounding box center [875, 286] width 787 height 93
drag, startPoint x: 511, startPoint y: 622, endPoint x: 797, endPoint y: 625, distance: 286.0
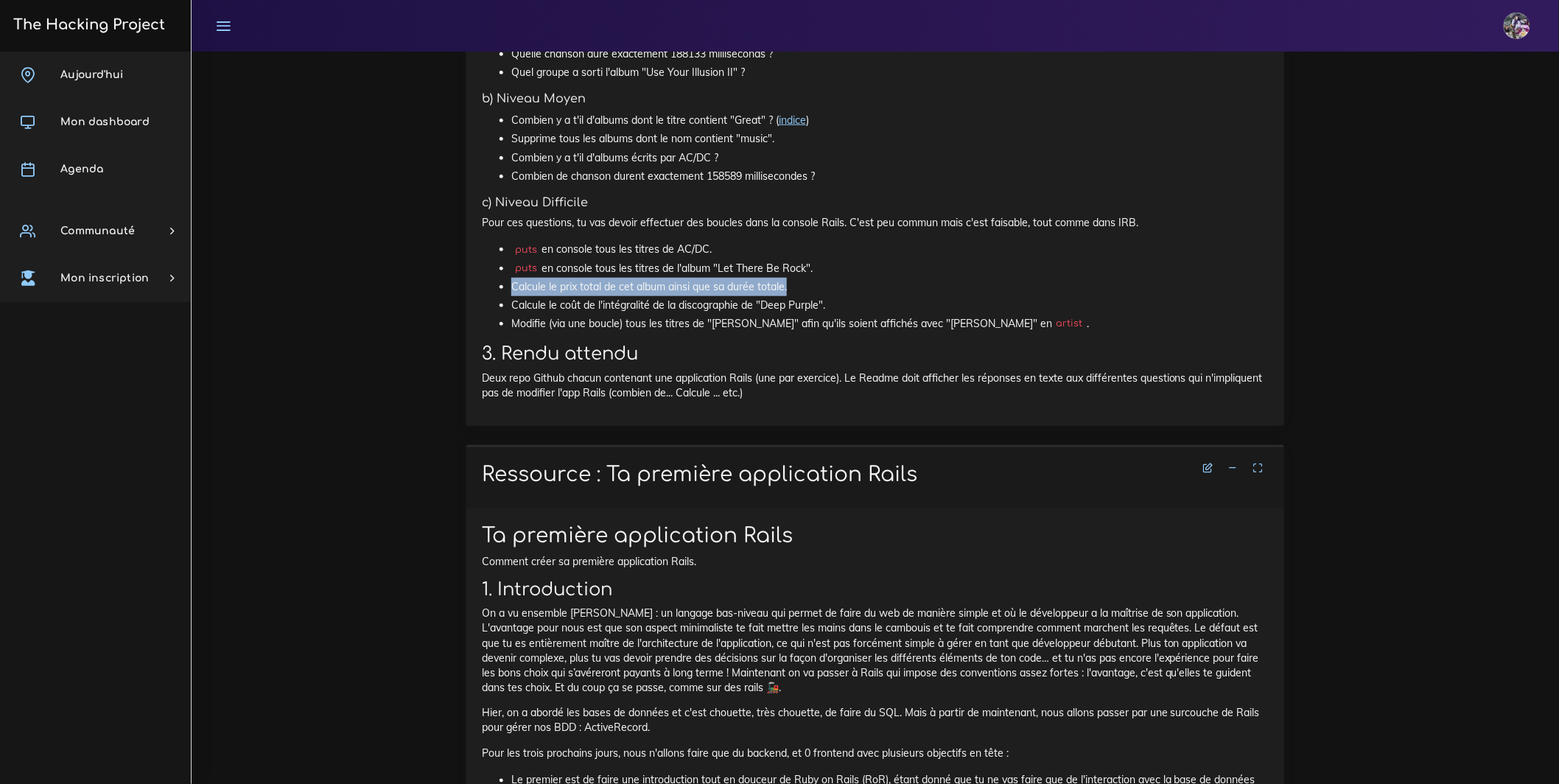
click at [797, 296] on li "Calcule le prix total de cet album ainsi que sa durée totale." at bounding box center [890, 287] width 757 height 19
drag, startPoint x: 796, startPoint y: 625, endPoint x: 459, endPoint y: 620, distance: 337.0
click at [536, 314] on li "Calcule le coût de l'intégralité de la discographie de "Deep Purple"." at bounding box center [890, 305] width 757 height 19
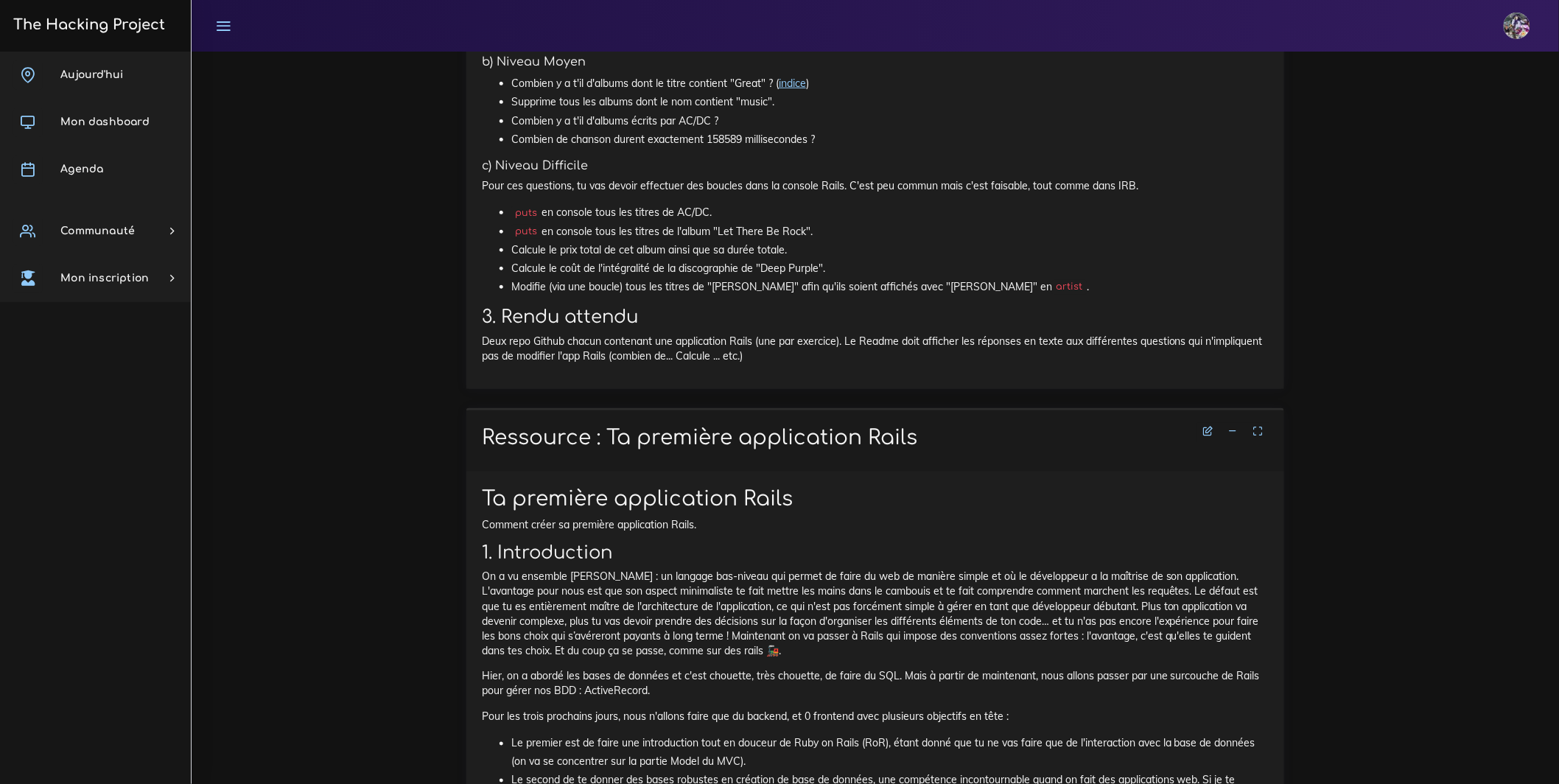
scroll to position [2873, 0]
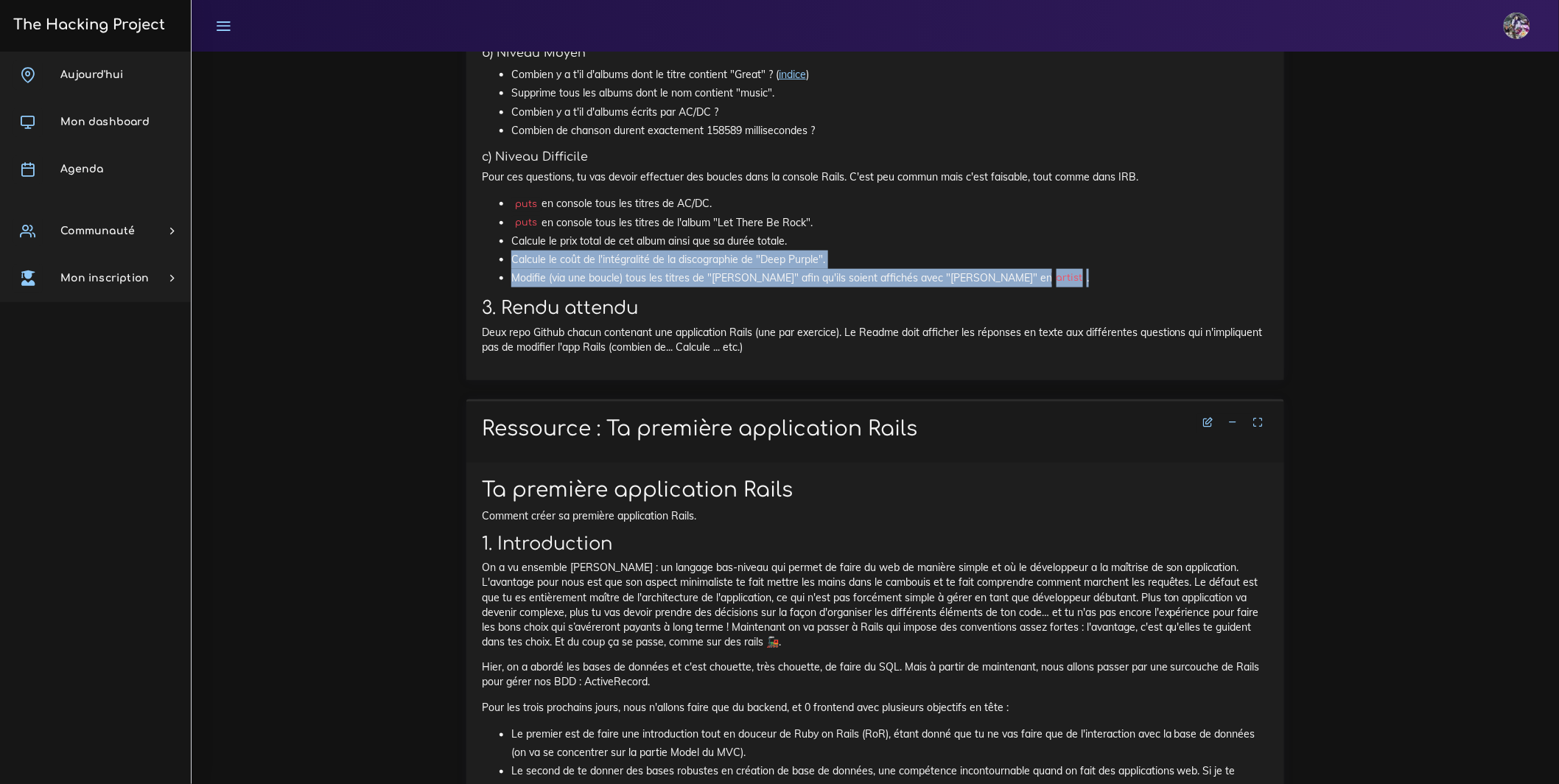
drag, startPoint x: 516, startPoint y: 594, endPoint x: 964, endPoint y: 611, distance: 448.3
click at [1061, 287] on ul "puts en console tous les titres de AC/DC. puts en console tous les titres de l'…" at bounding box center [875, 240] width 787 height 93
click at [944, 287] on li "Modifie (via une boucle) tous les titres de "Eric Clapton" afin qu'ils soient a…" at bounding box center [890, 278] width 757 height 19
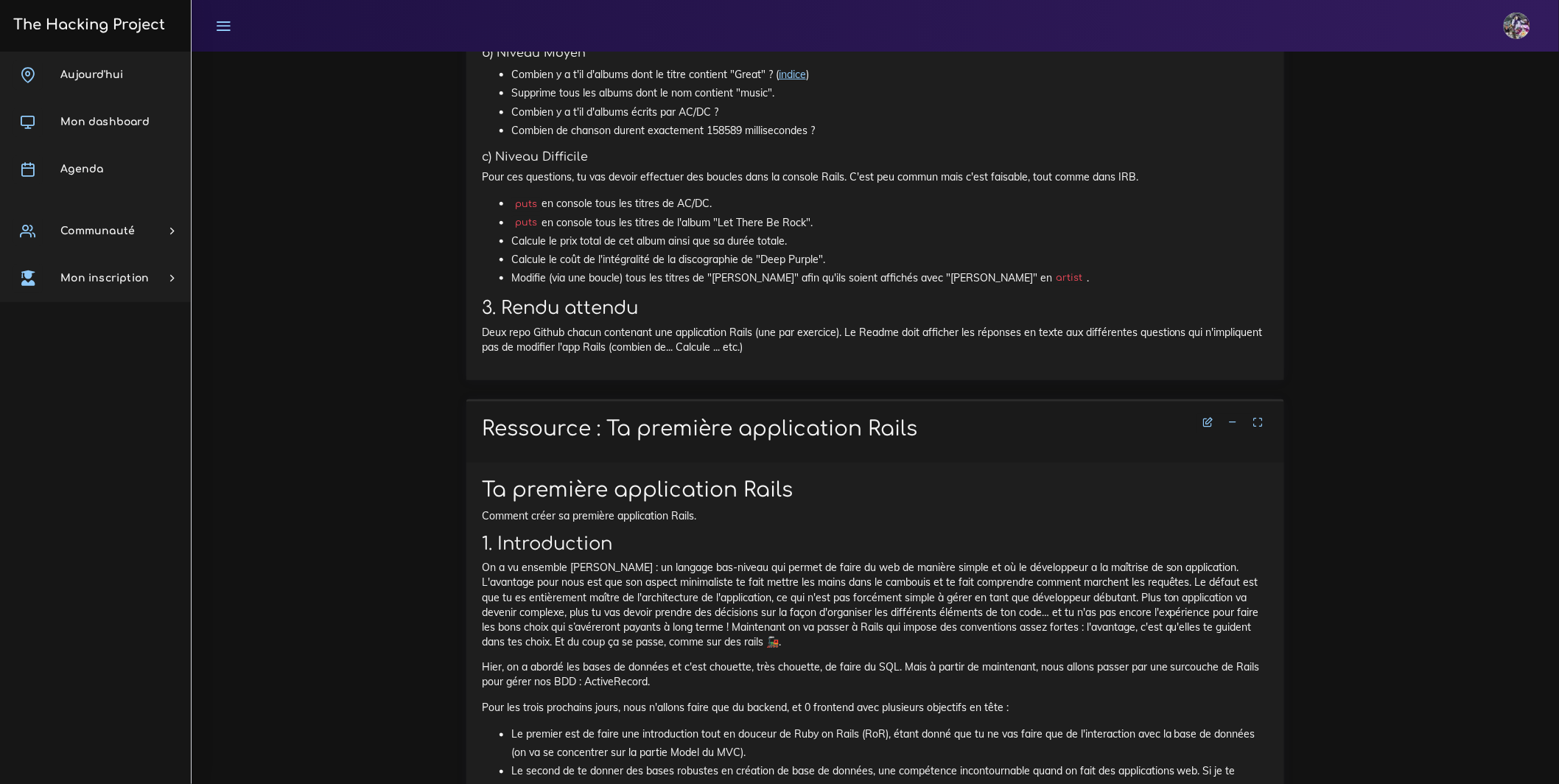
click at [867, 251] on li "Calcule le prix total de cet album ainsi que sa durée totale." at bounding box center [890, 241] width 757 height 19
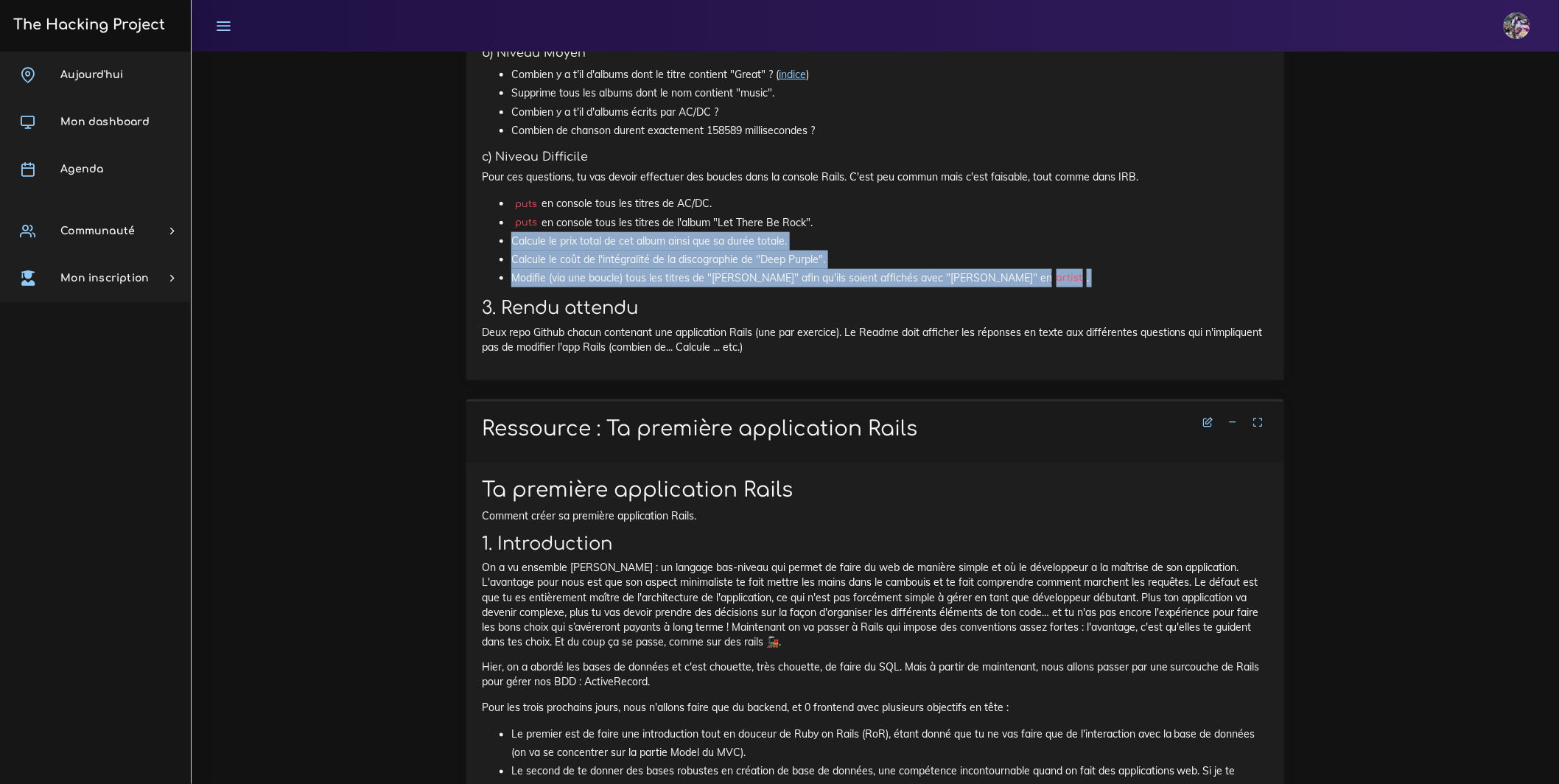
drag, startPoint x: 518, startPoint y: 576, endPoint x: 920, endPoint y: 597, distance: 402.5
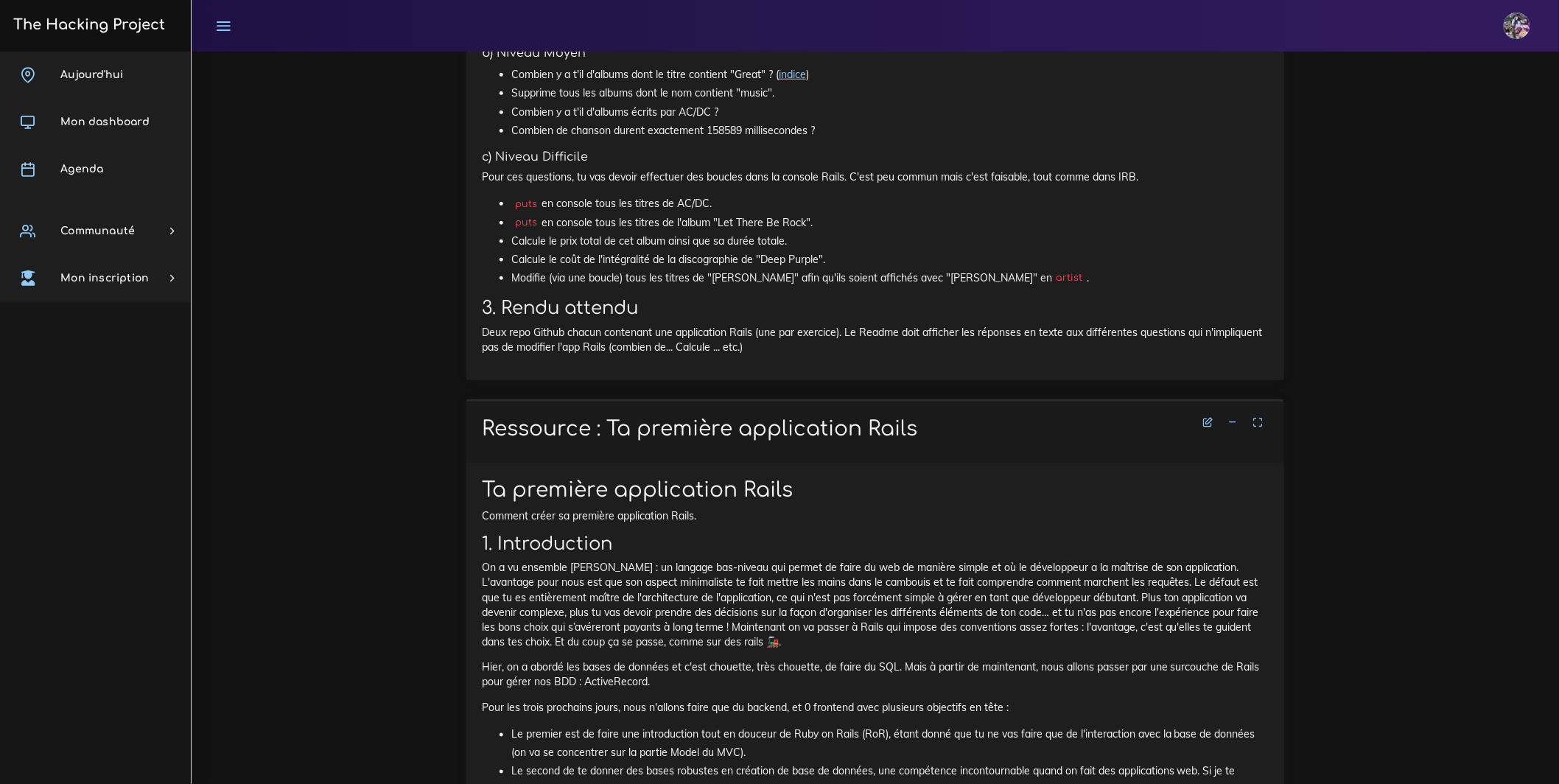
drag, startPoint x: 734, startPoint y: 648, endPoint x: 672, endPoint y: 616, distance: 69.8
click at [734, 319] on h2 "3. Rendu attendu" at bounding box center [875, 308] width 787 height 21
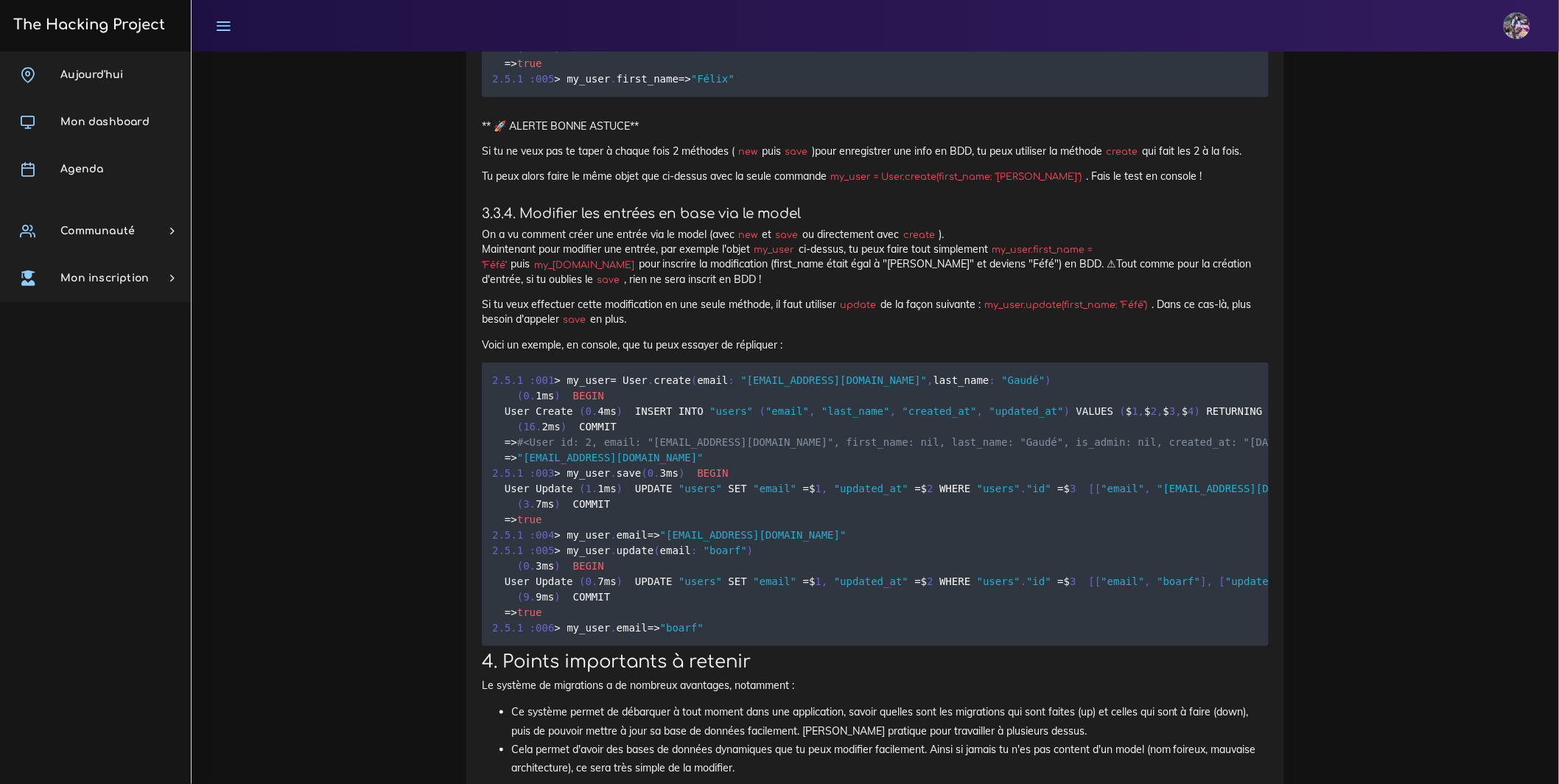
scroll to position [11872, 0]
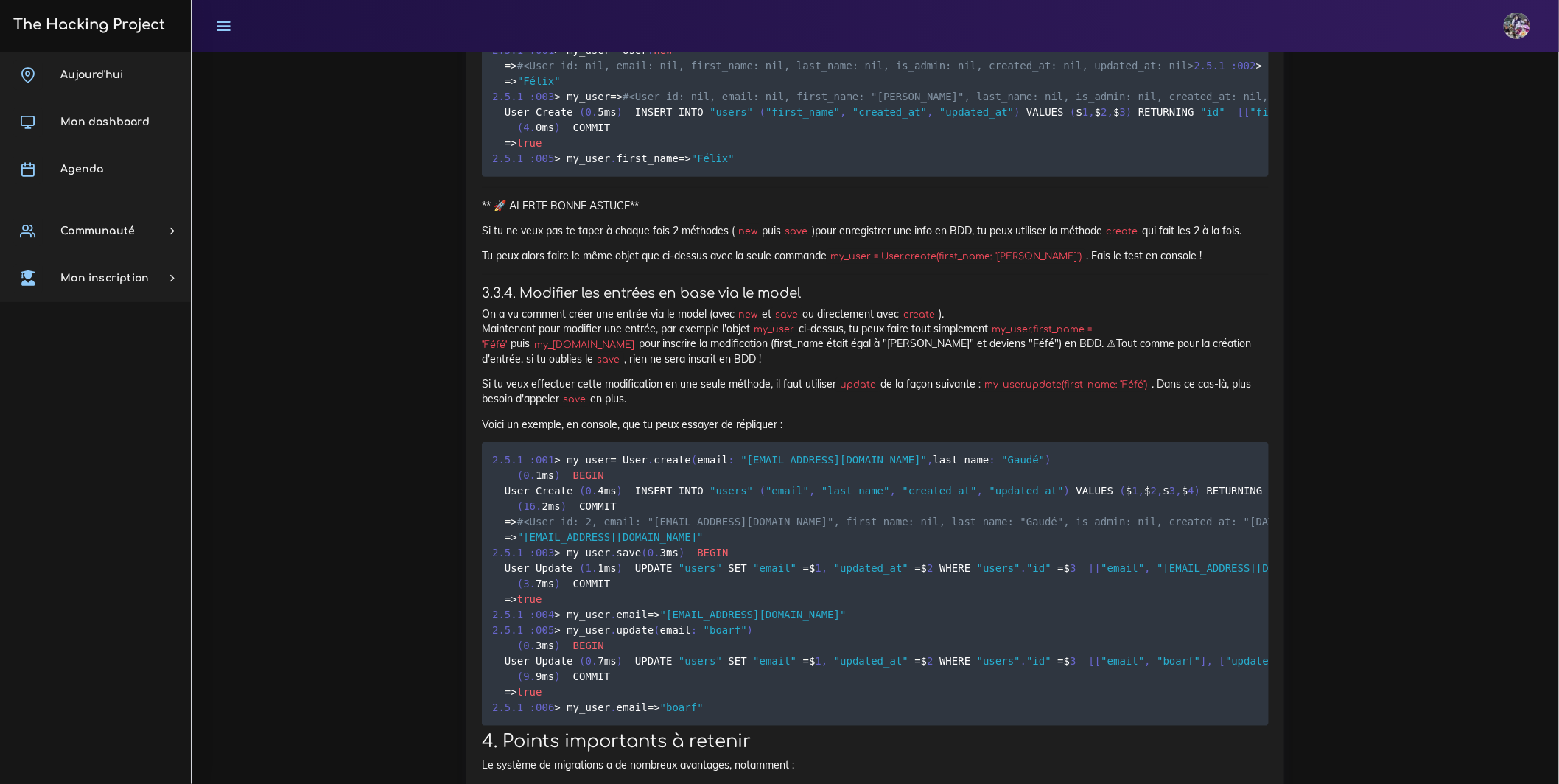
drag, startPoint x: 506, startPoint y: 422, endPoint x: 915, endPoint y: 427, distance: 409.0
drag, startPoint x: 510, startPoint y: 426, endPoint x: 908, endPoint y: 424, distance: 398.0
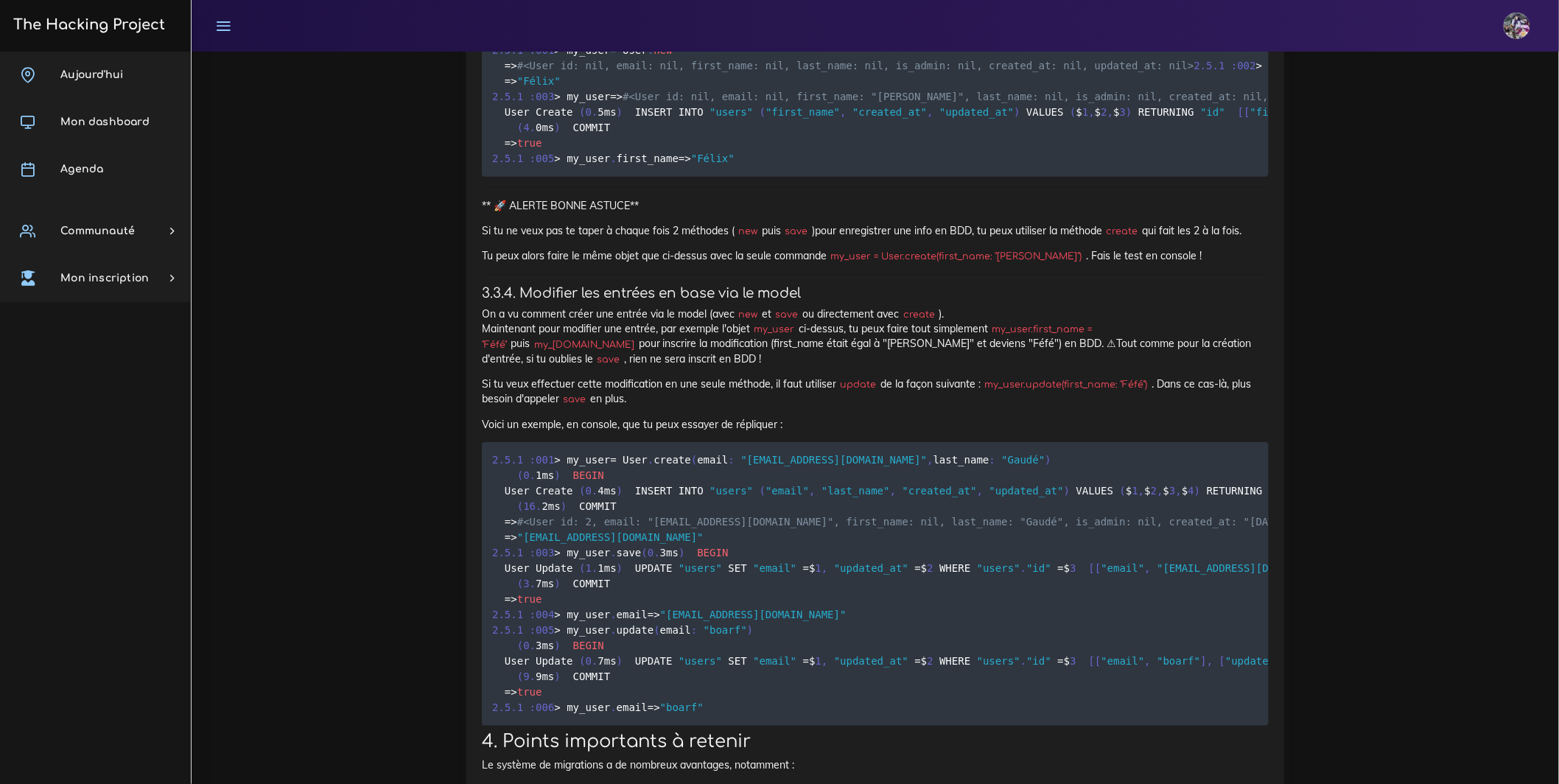
drag, startPoint x: 895, startPoint y: 422, endPoint x: 459, endPoint y: 416, distance: 436.0
drag, startPoint x: 921, startPoint y: 430, endPoint x: 413, endPoint y: 446, distance: 508.3
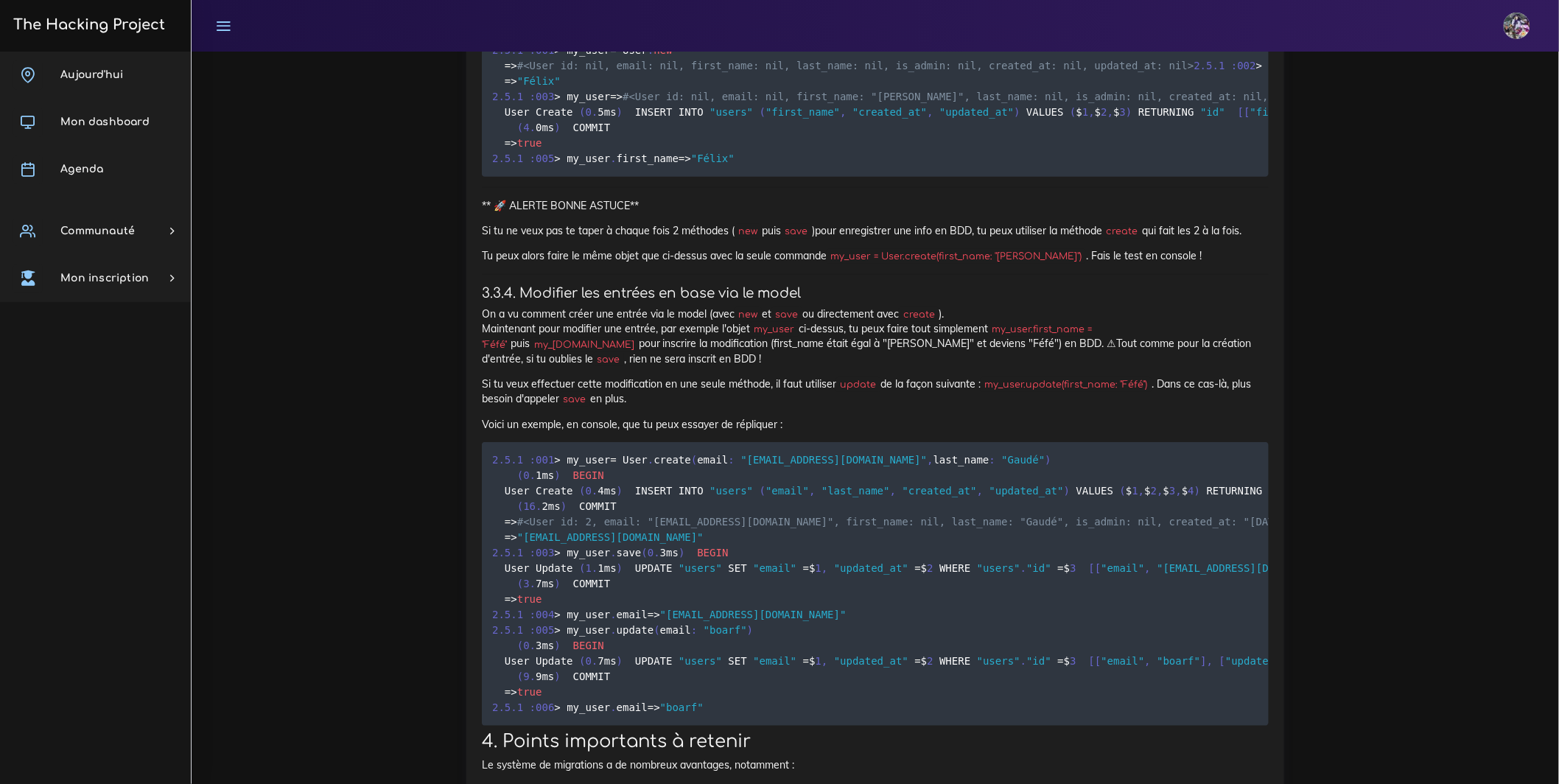
drag, startPoint x: 482, startPoint y: 417, endPoint x: 907, endPoint y: 443, distance: 425.8
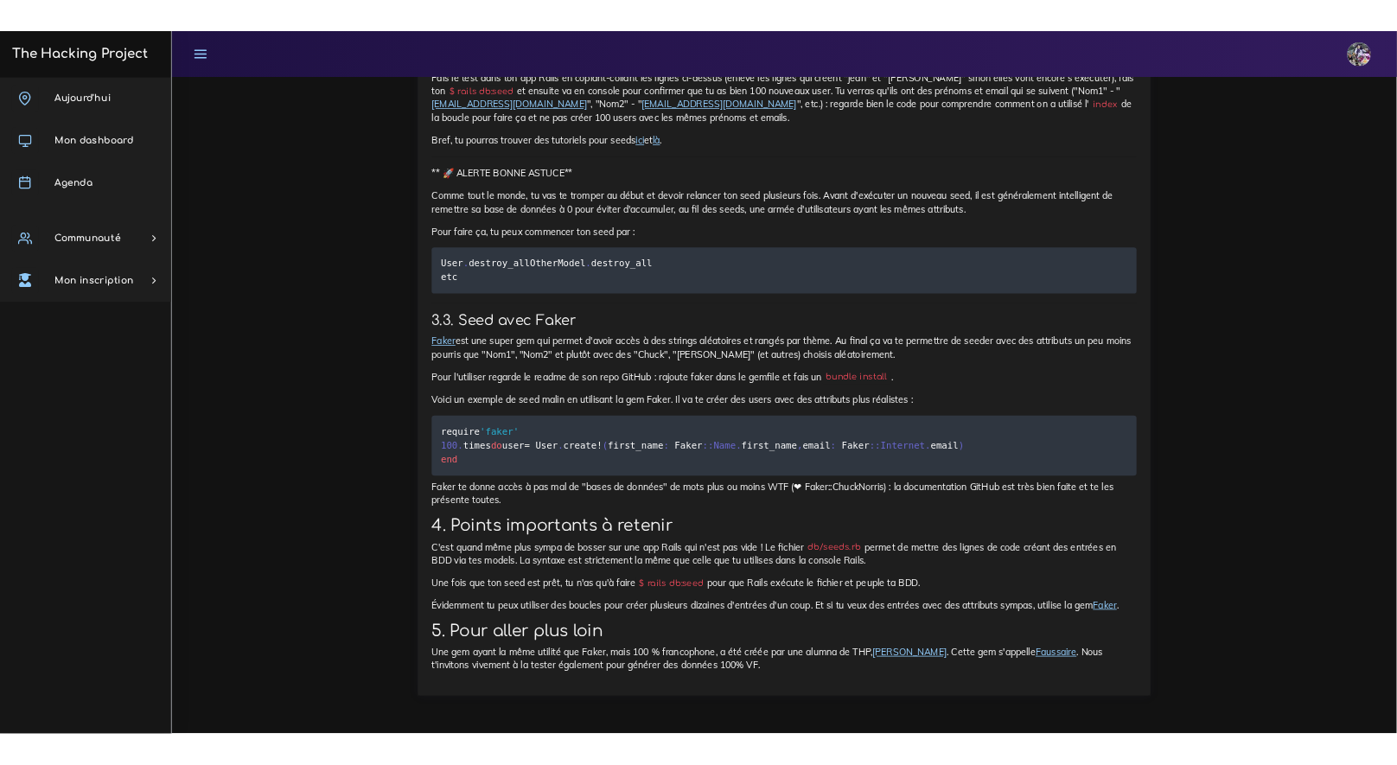
scroll to position [21318, 0]
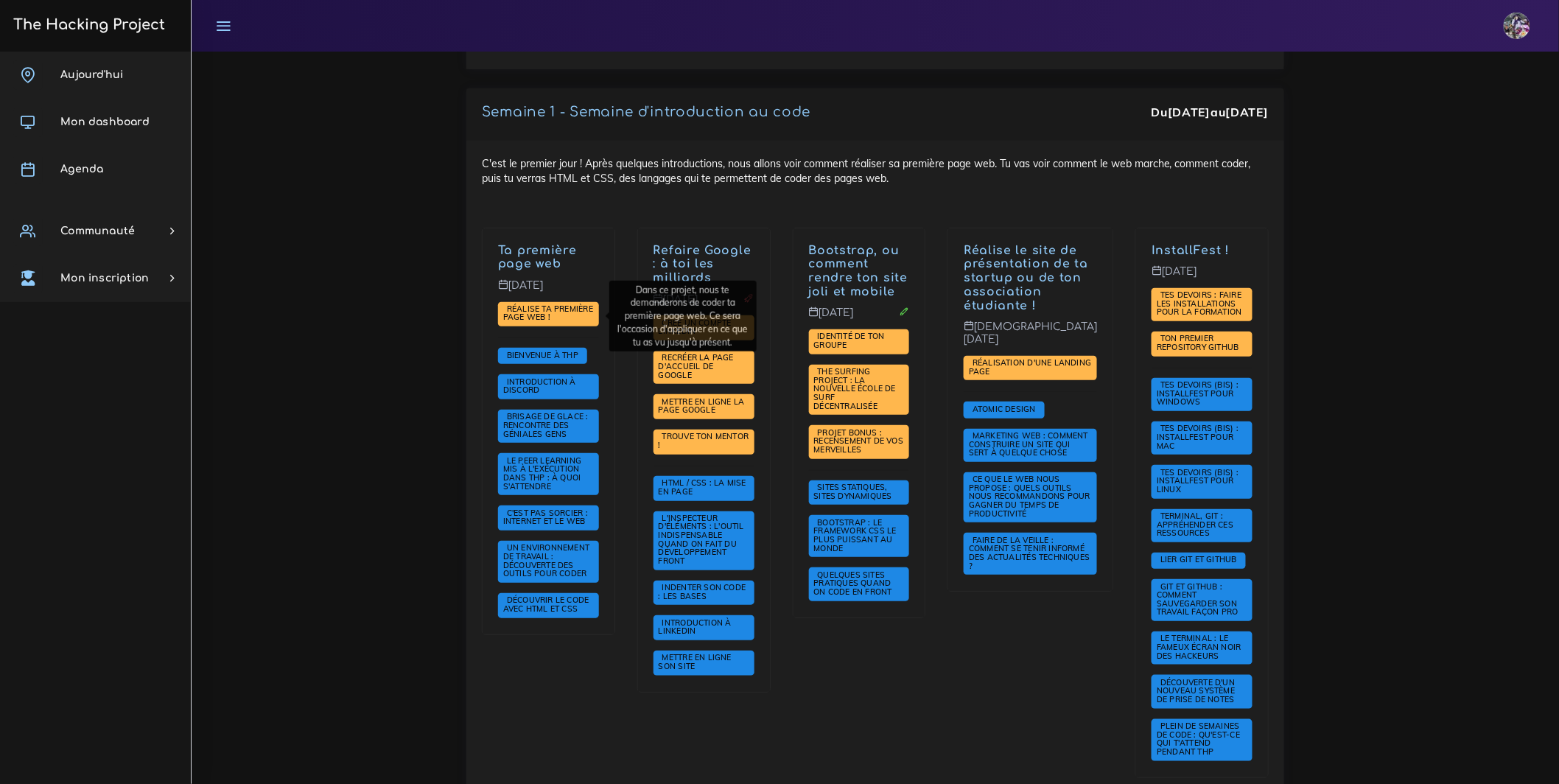
drag, startPoint x: 514, startPoint y: 544, endPoint x: 534, endPoint y: 536, distance: 21.5
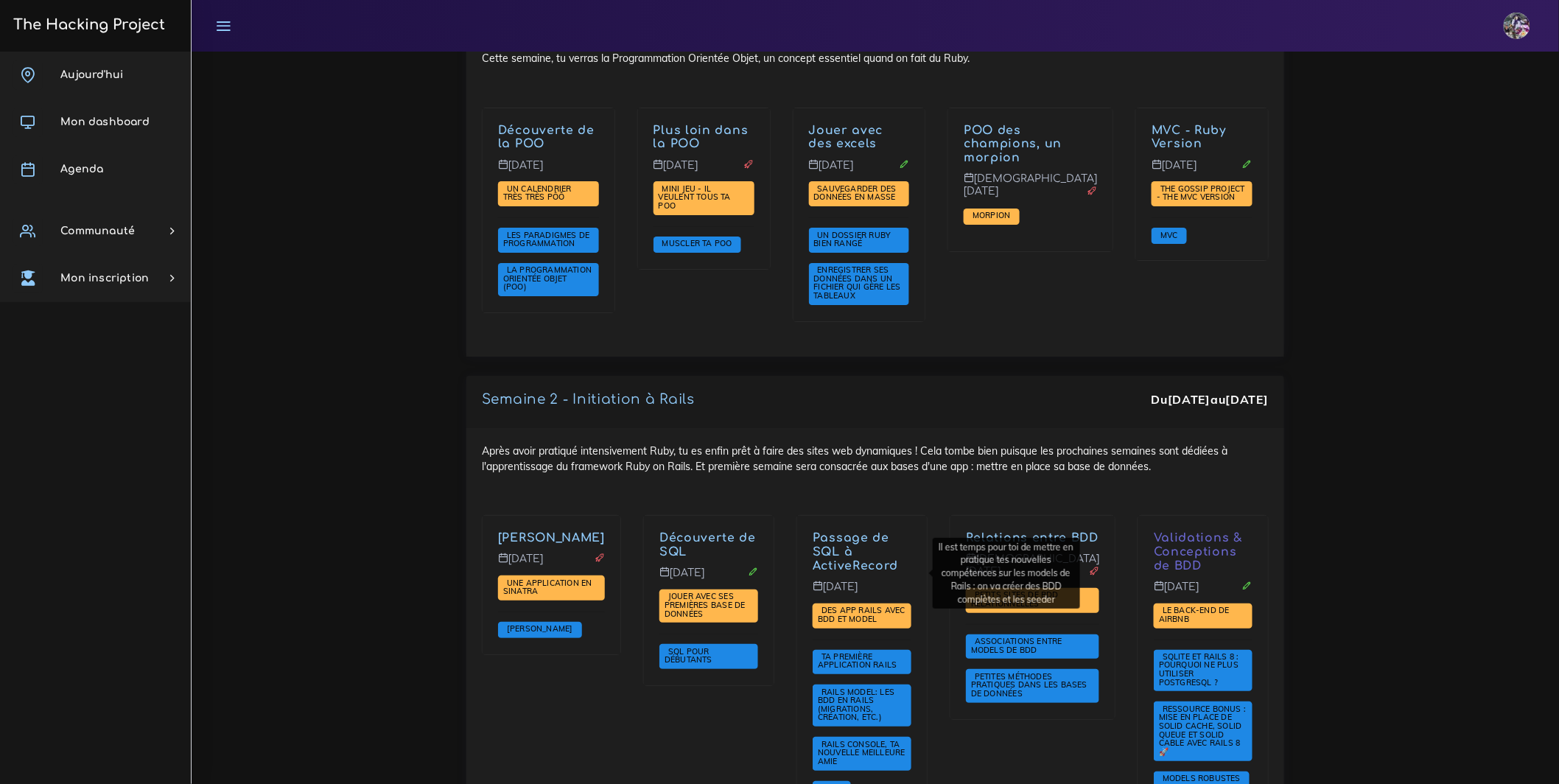
scroll to position [2206, 0]
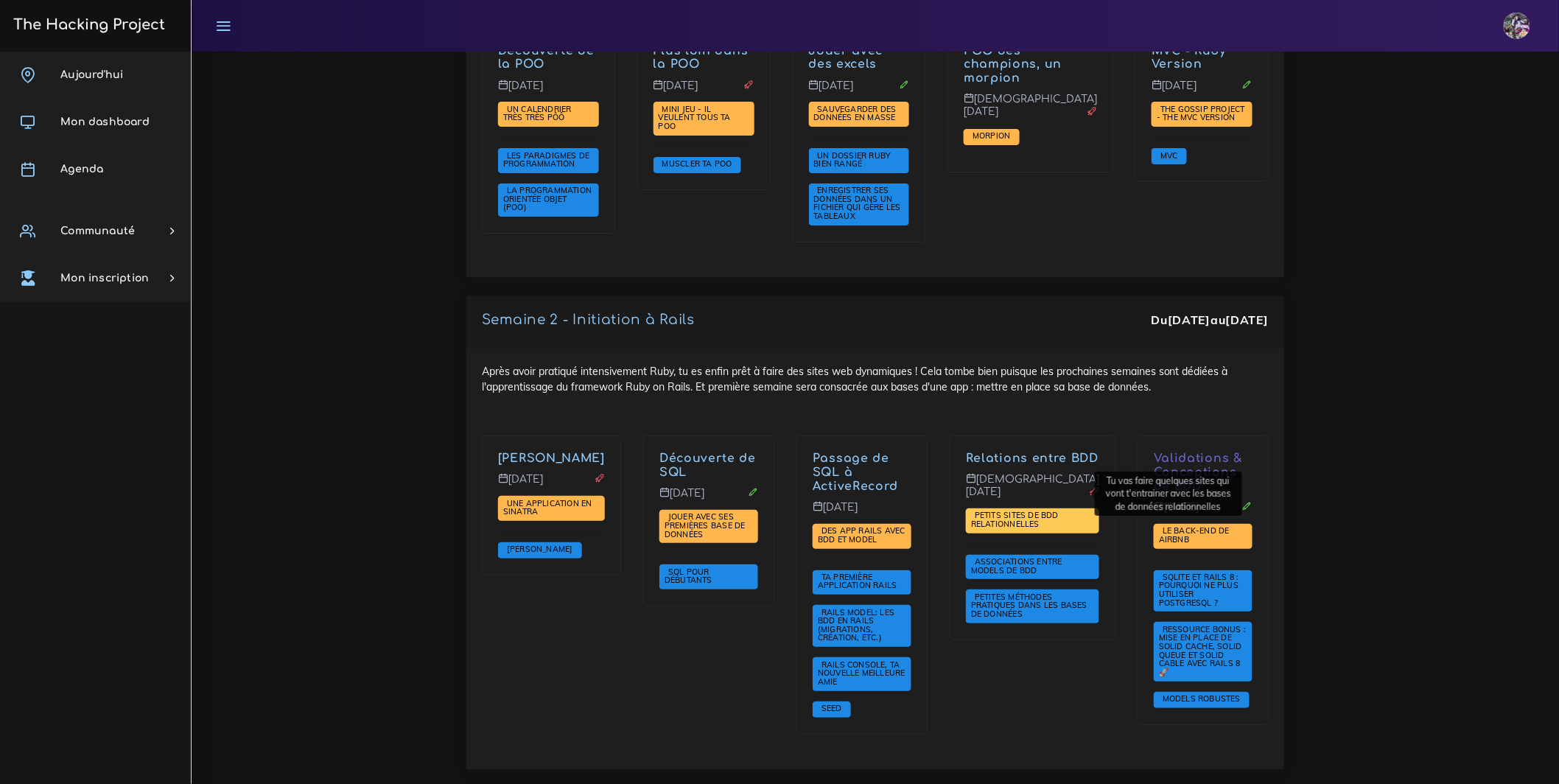
click at [1026, 510] on span "Petits sites de BDD relationnelles" at bounding box center [1014, 519] width 88 height 19
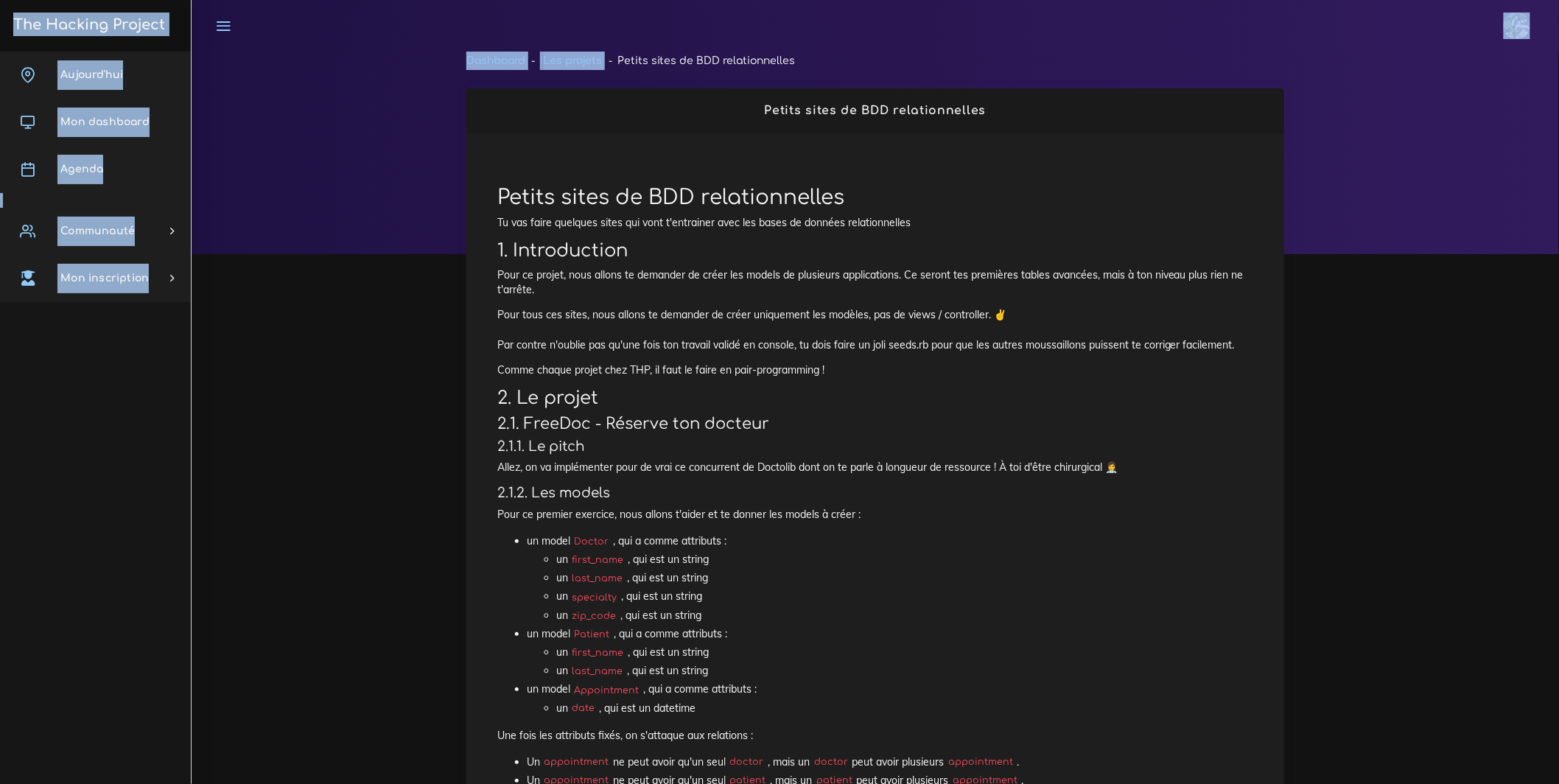
drag, startPoint x: 416, startPoint y: 3, endPoint x: 1571, endPoint y: -64, distance: 1156.9
click at [1558, 0] on html "[PERSON_NAME] Éditer profil Lier son compte Zone à risques Déconnexion The Hack…" at bounding box center [779, 392] width 1559 height 784
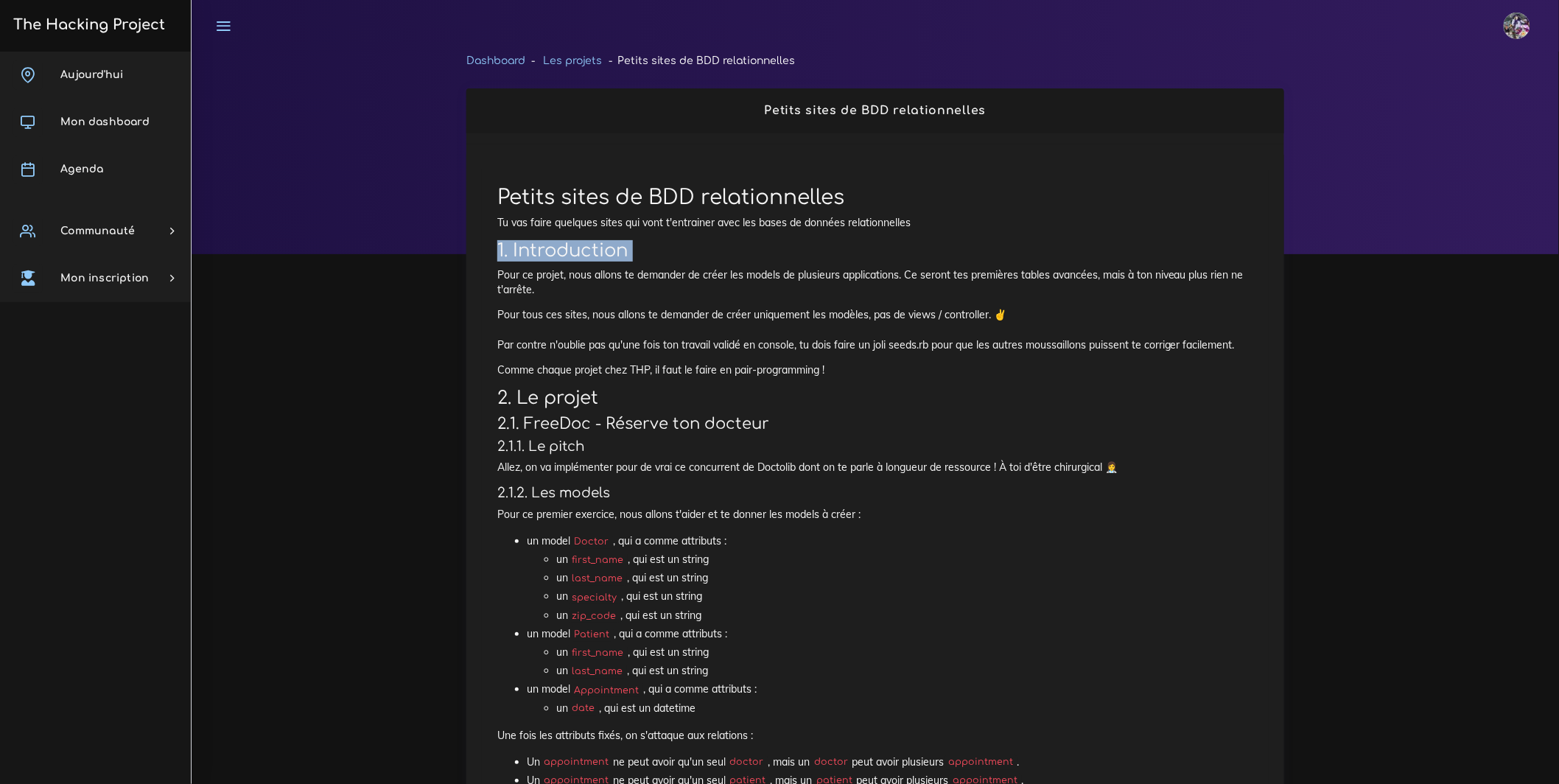
drag, startPoint x: 1350, startPoint y: 265, endPoint x: 1631, endPoint y: 231, distance: 283.0
click at [1558, 231] on html "[PERSON_NAME] Éditer profil Lier son compte Zone à risques Déconnexion The Hack…" at bounding box center [779, 392] width 1559 height 784
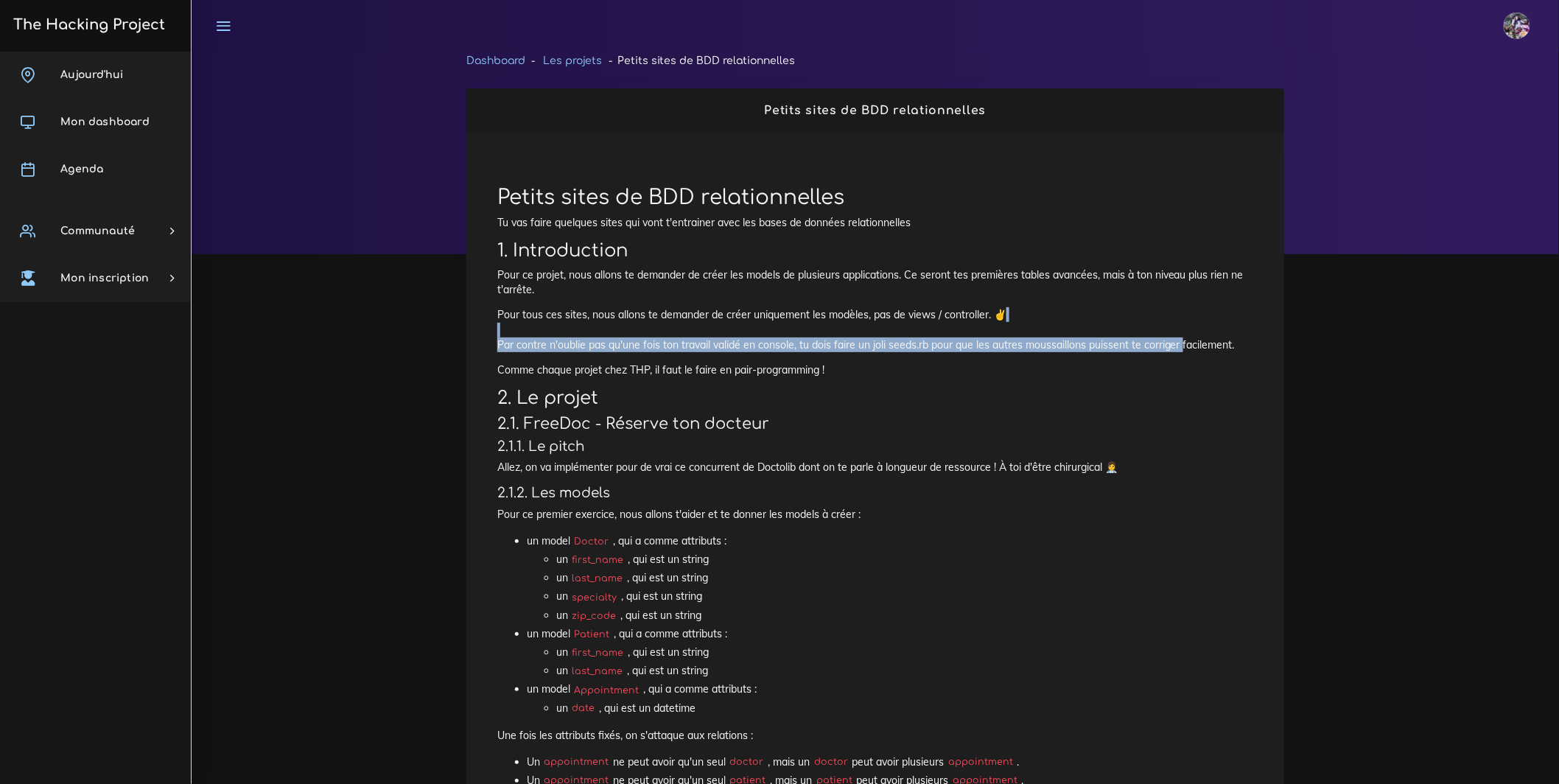
drag, startPoint x: 1092, startPoint y: 342, endPoint x: 1460, endPoint y: 352, distance: 368.1
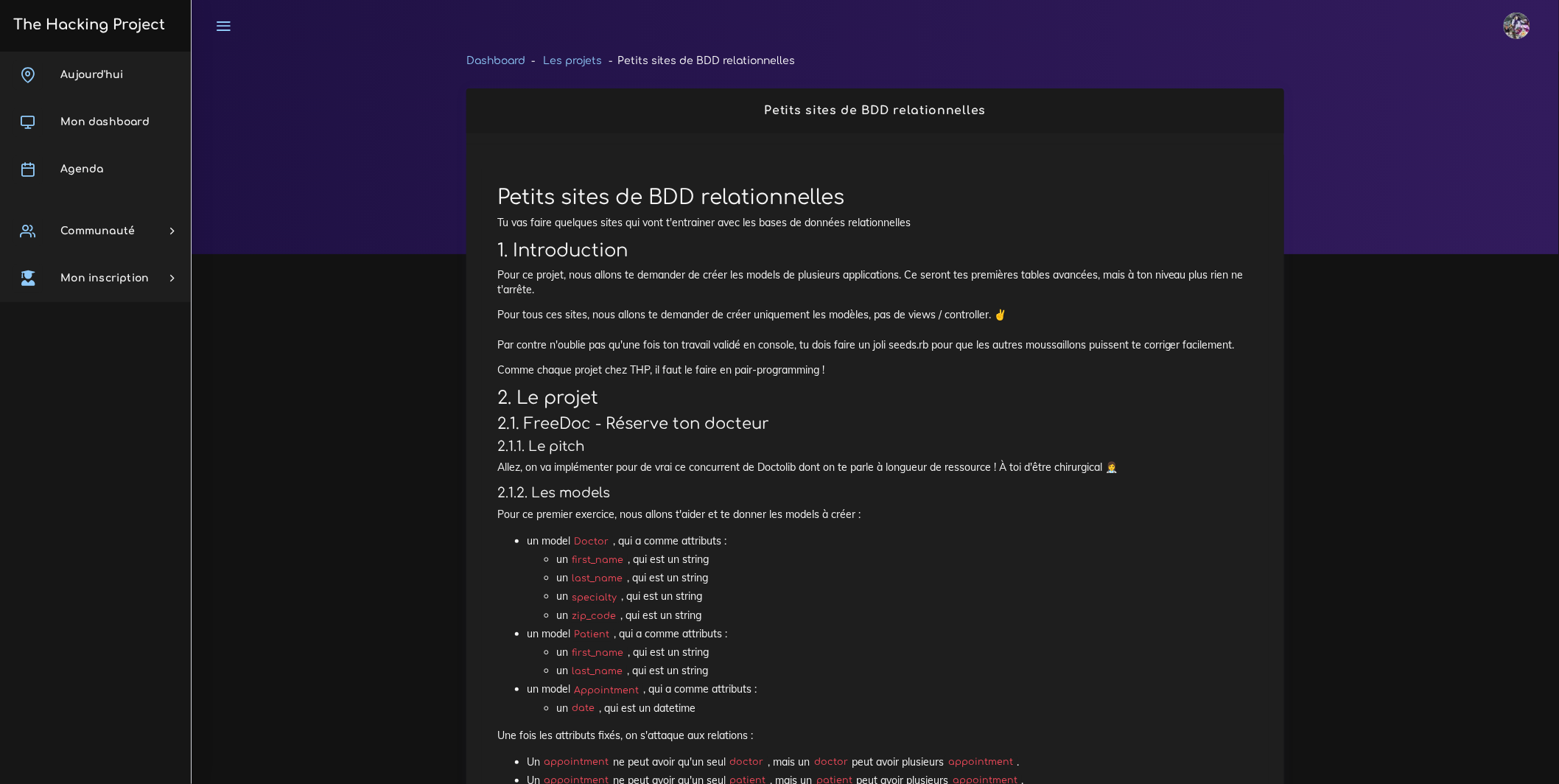
drag, startPoint x: 1460, startPoint y: 352, endPoint x: 1395, endPoint y: 368, distance: 66.9
drag, startPoint x: 1395, startPoint y: 368, endPoint x: 1527, endPoint y: 359, distance: 132.3
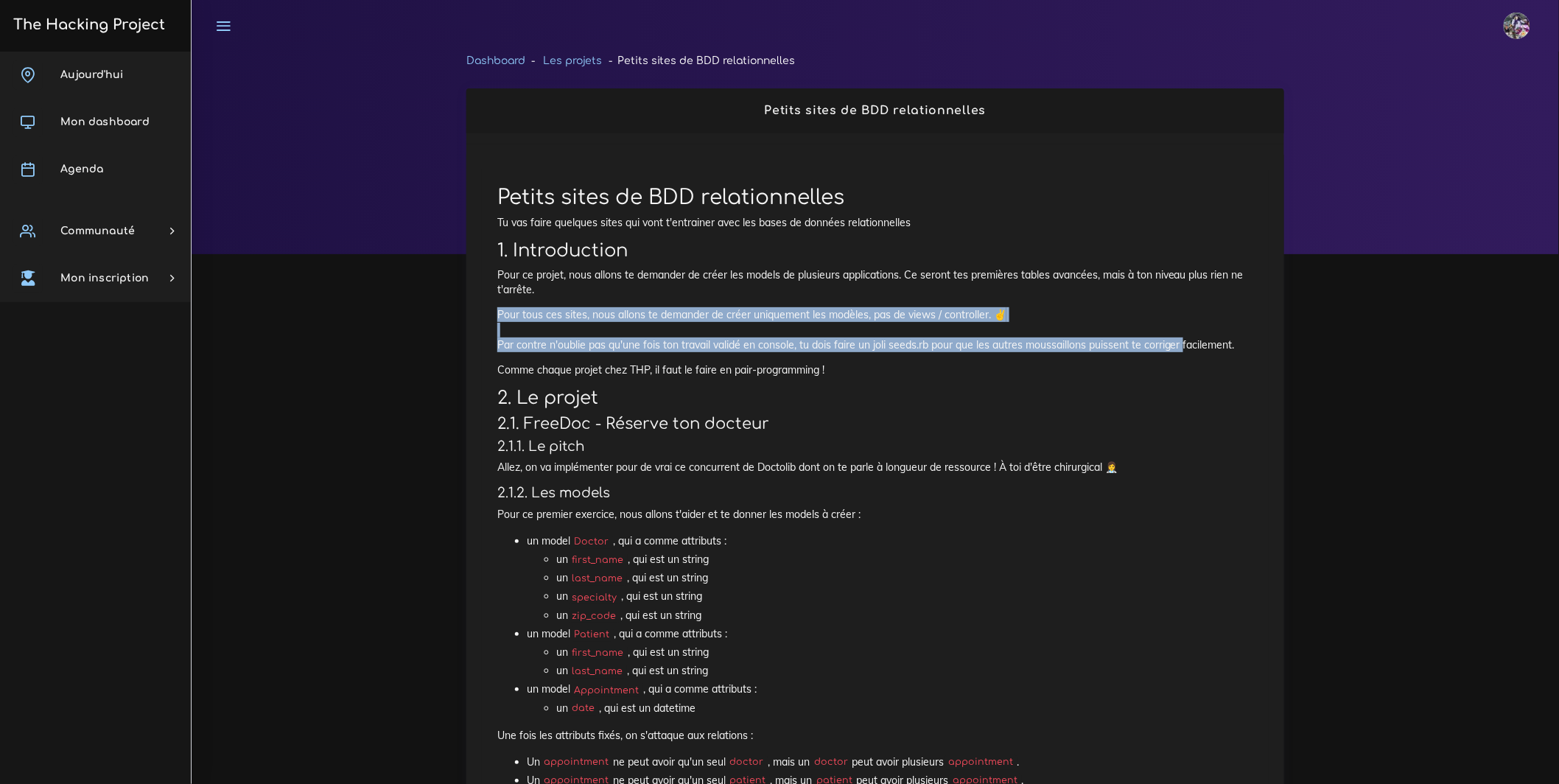
drag, startPoint x: 1527, startPoint y: 359, endPoint x: 1730, endPoint y: 326, distance: 205.7
click at [1558, 326] on html "[PERSON_NAME] Éditer profil Lier son compte Zone à risques Déconnexion The Hack…" at bounding box center [779, 392] width 1559 height 784
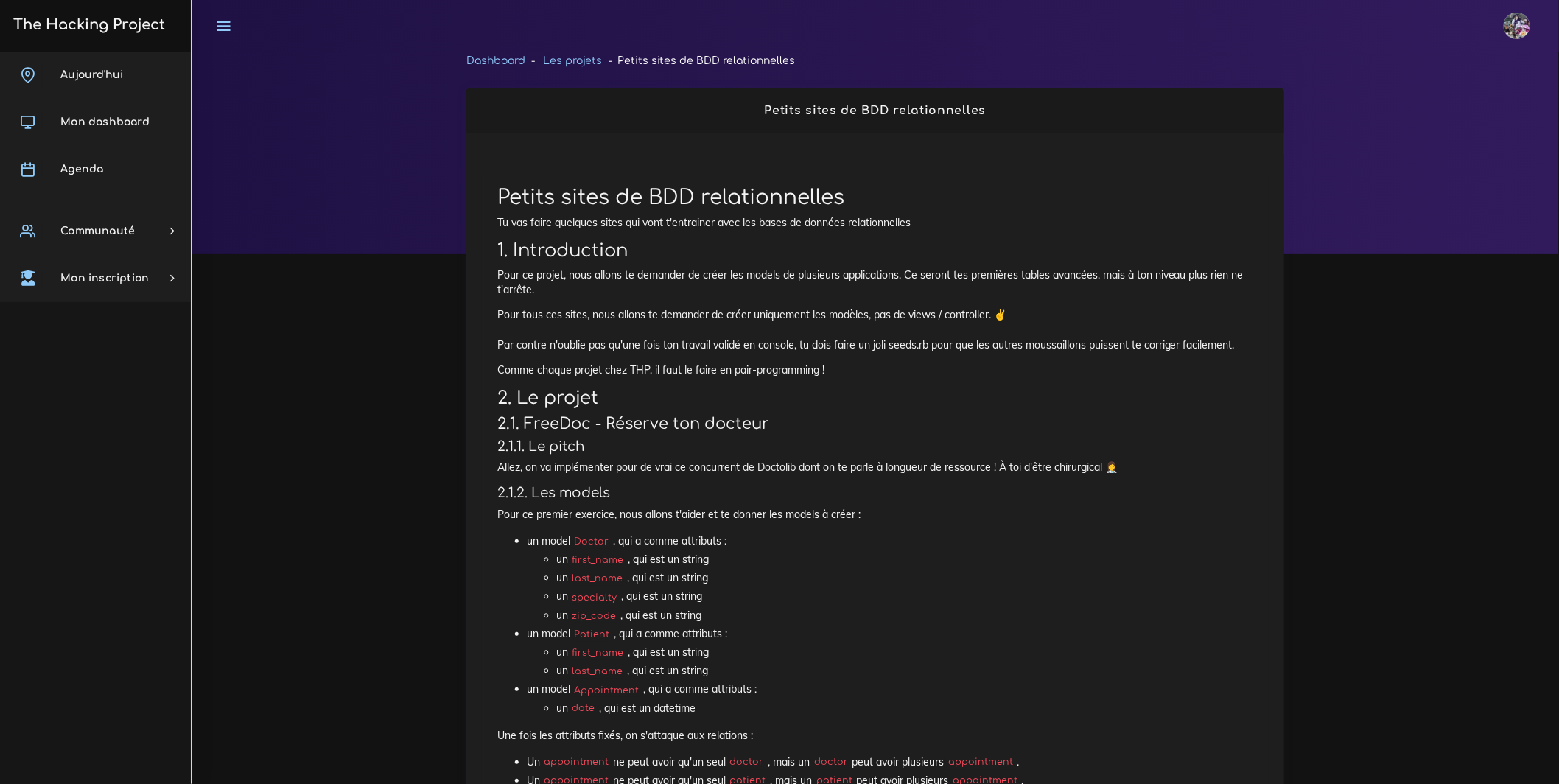
drag, startPoint x: 1363, startPoint y: 437, endPoint x: 1376, endPoint y: 421, distance: 20.6
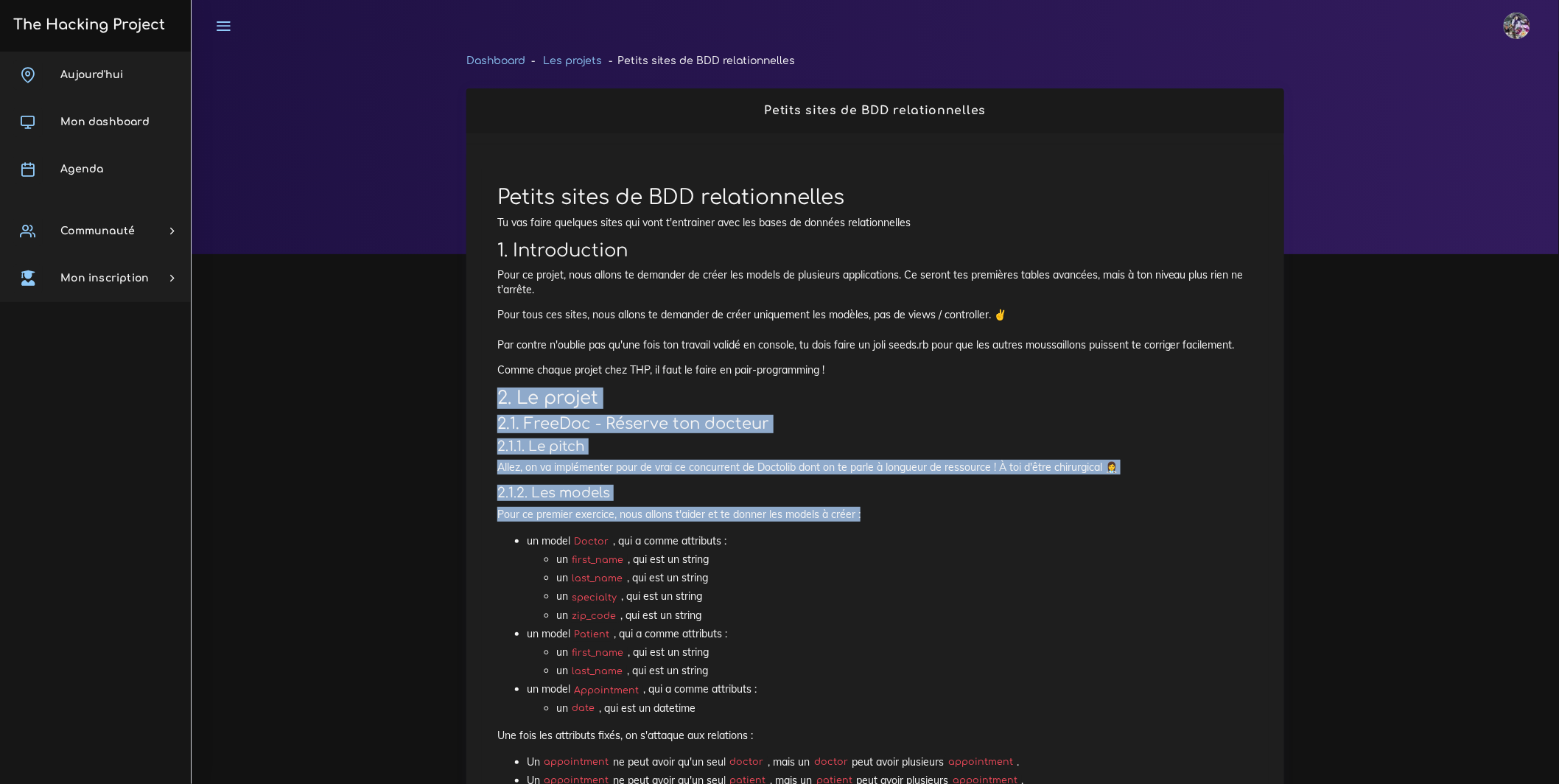
drag, startPoint x: 1377, startPoint y: 421, endPoint x: 1736, endPoint y: 554, distance: 382.8
click at [1558, 554] on html "[PERSON_NAME] Éditer profil Lier son compte Zone à risques Déconnexion The Hack…" at bounding box center [779, 392] width 1559 height 784
click at [543, 433] on h3 "2.1. FreeDoc - Réserve ton docteur" at bounding box center [875, 424] width 756 height 19
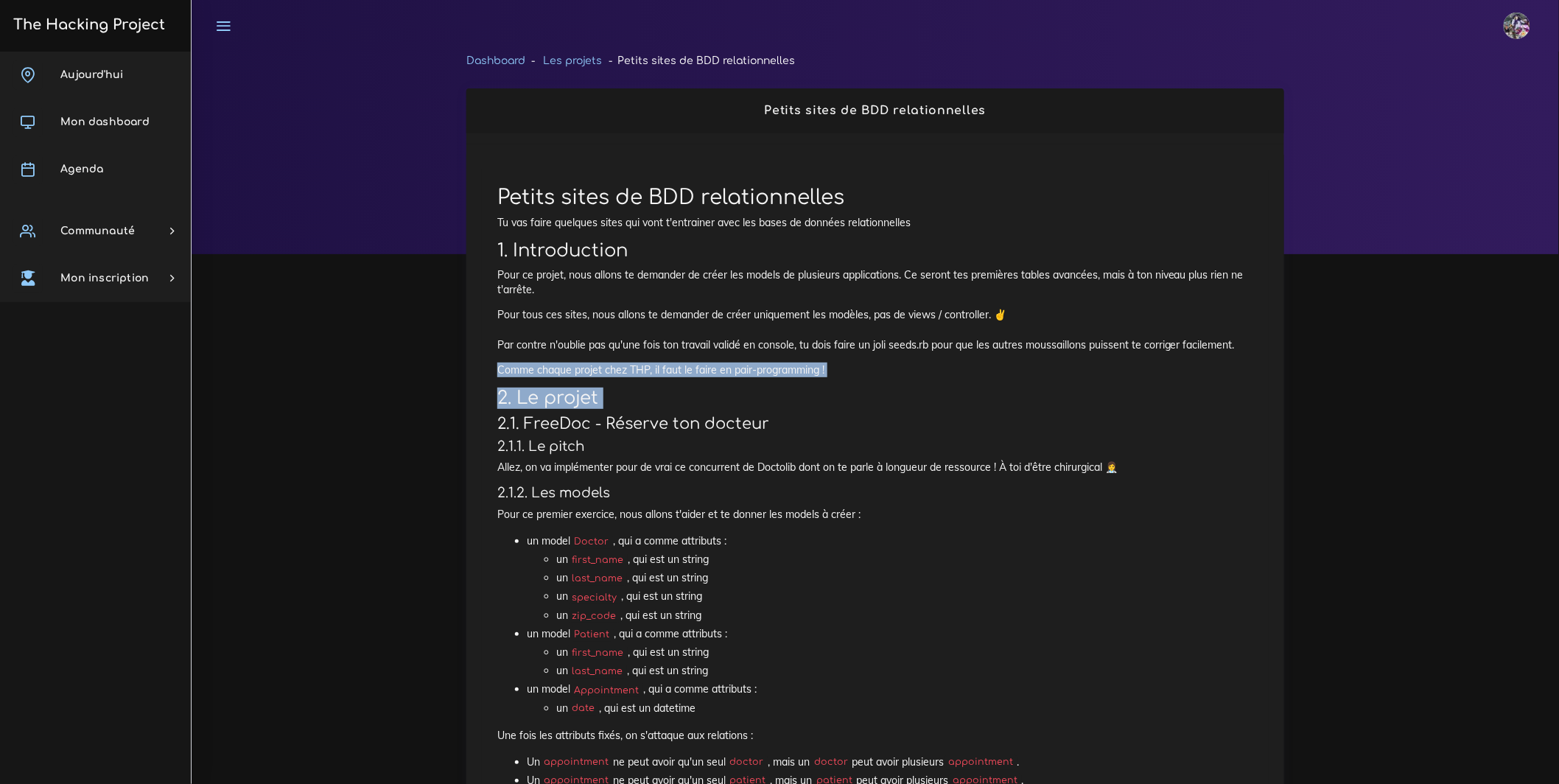
drag, startPoint x: 351, startPoint y: 455, endPoint x: 1447, endPoint y: 394, distance: 1097.7
click at [135, 380] on div "[DATE] Mon dashboard [GEOGRAPHIC_DATA] Communauté [GEOGRAPHIC_DATA] Certificati…" at bounding box center [95, 417] width 191 height 732
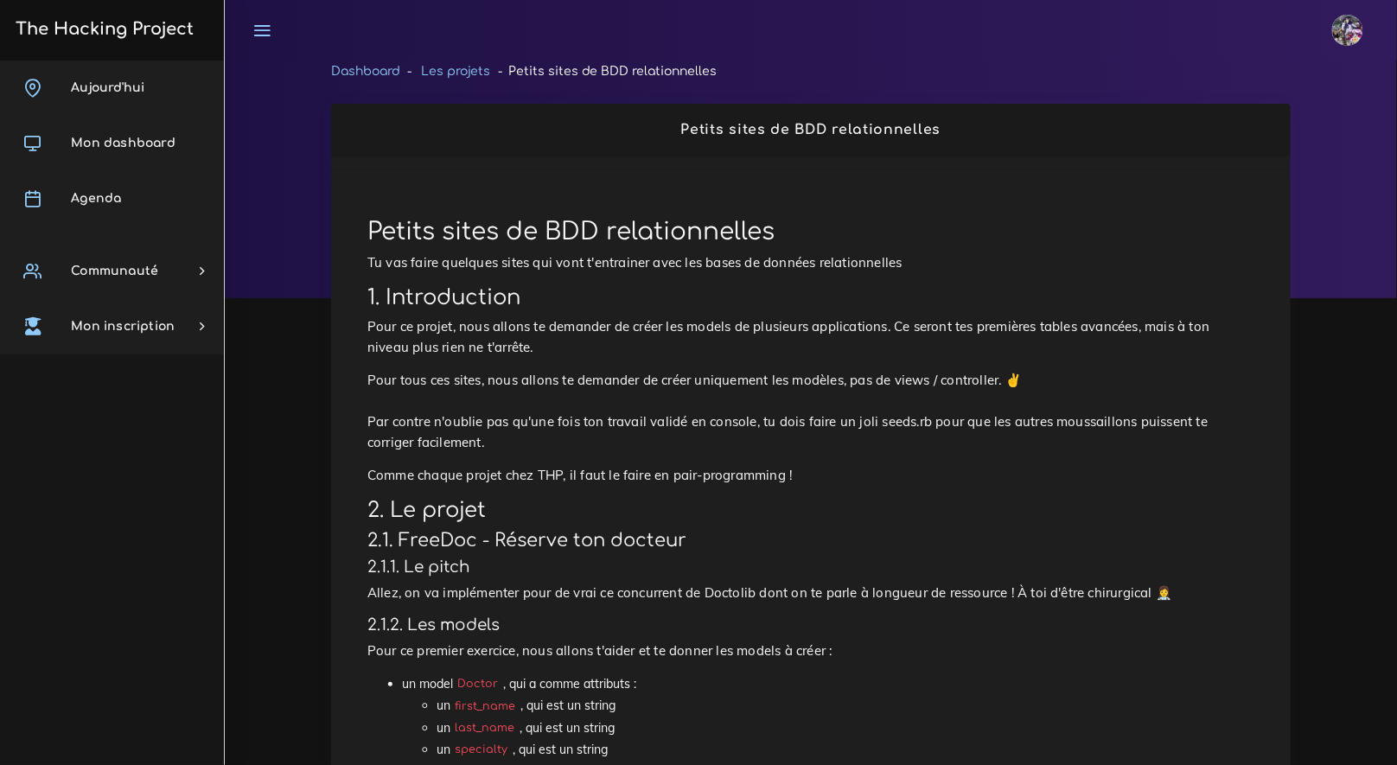
drag, startPoint x: 614, startPoint y: 125, endPoint x: 923, endPoint y: 154, distance: 310.7
click at [923, 154] on div "Petits sites de BDD relationnelles" at bounding box center [810, 130] width 959 height 53
drag, startPoint x: 923, startPoint y: 154, endPoint x: 1411, endPoint y: 146, distance: 488.4
click at [1397, 146] on html "[PERSON_NAME] Éditer profil Lier son compte Zone à risques Déconnexion The Hack…" at bounding box center [698, 382] width 1397 height 765
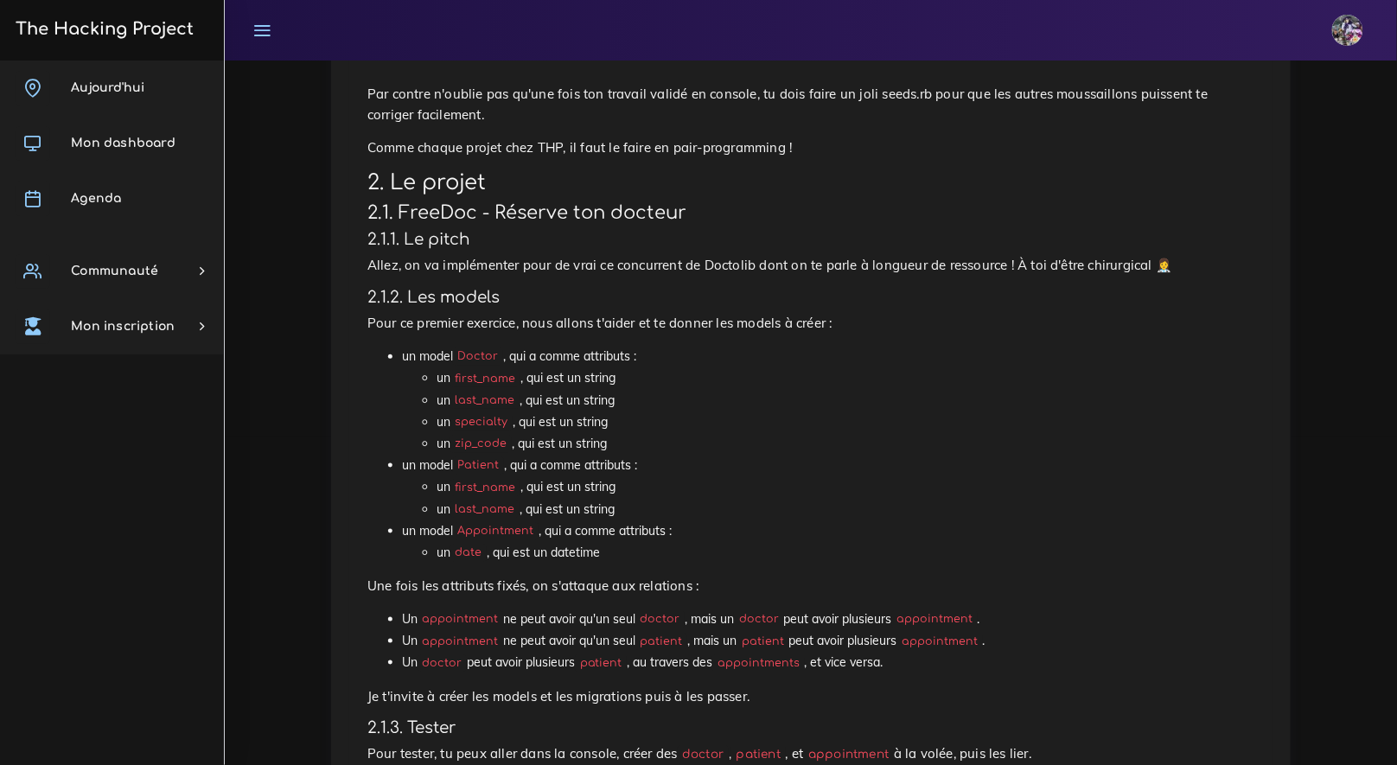
click at [1397, 146] on html "[PERSON_NAME] Éditer profil Lier son compte Zone à risques Déconnexion The Hack…" at bounding box center [698, 54] width 1397 height 765
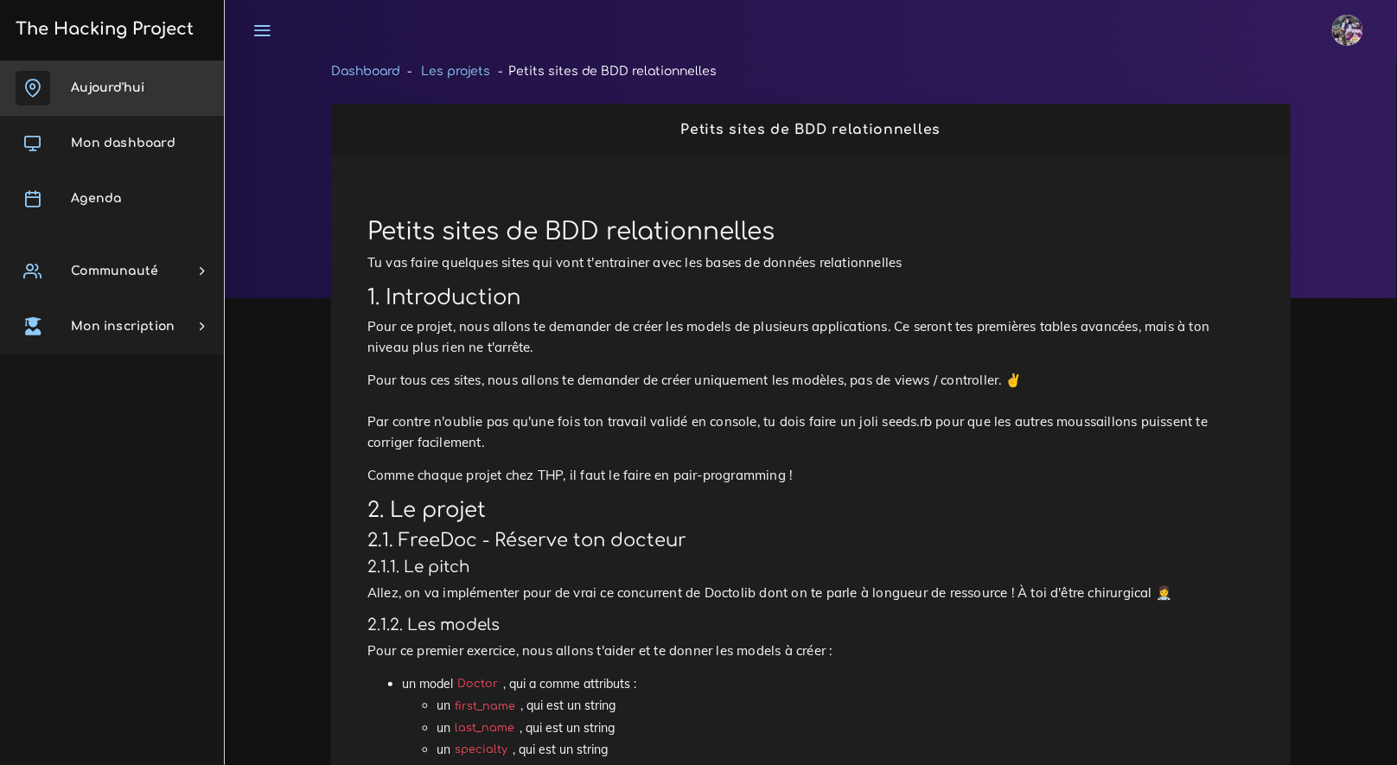
click at [140, 84] on span "Aujourd'hui" at bounding box center [107, 87] width 73 height 13
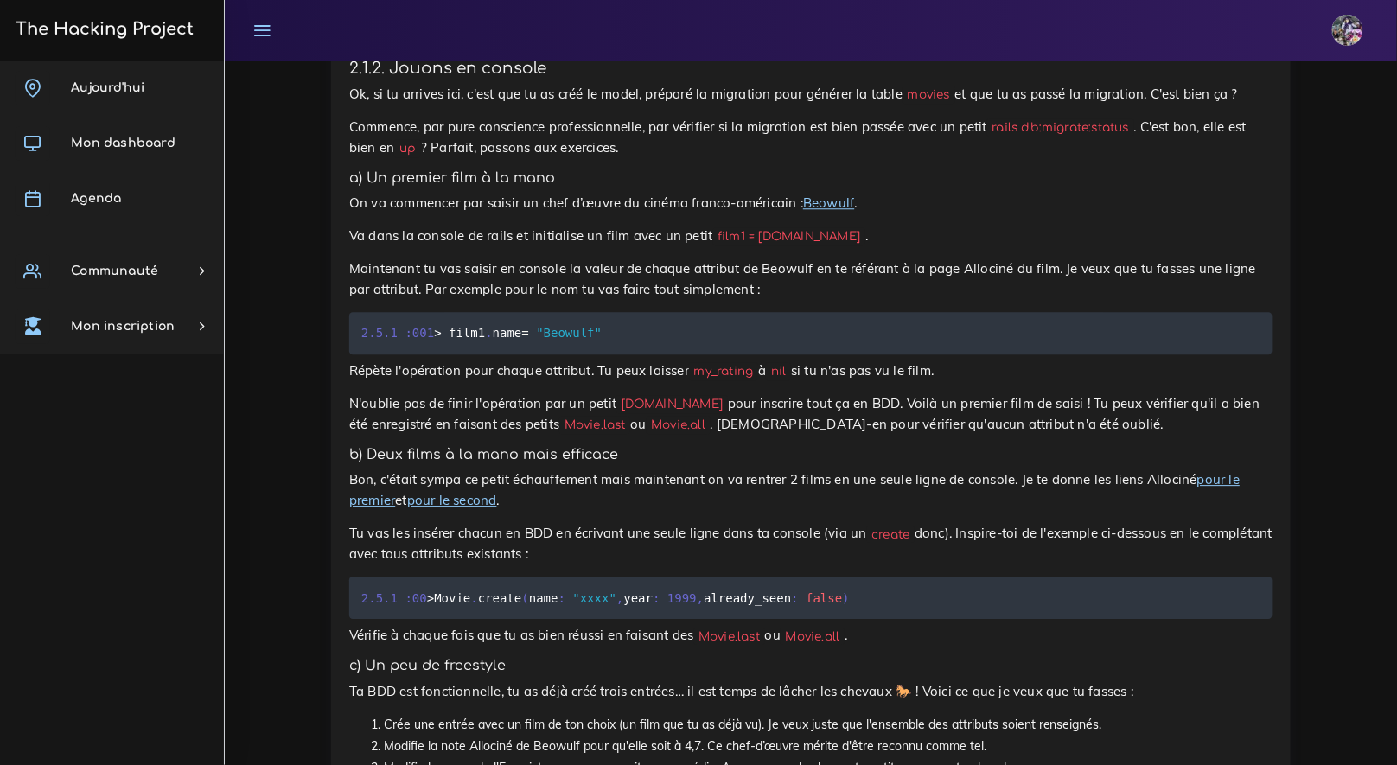
scroll to position [1643, 0]
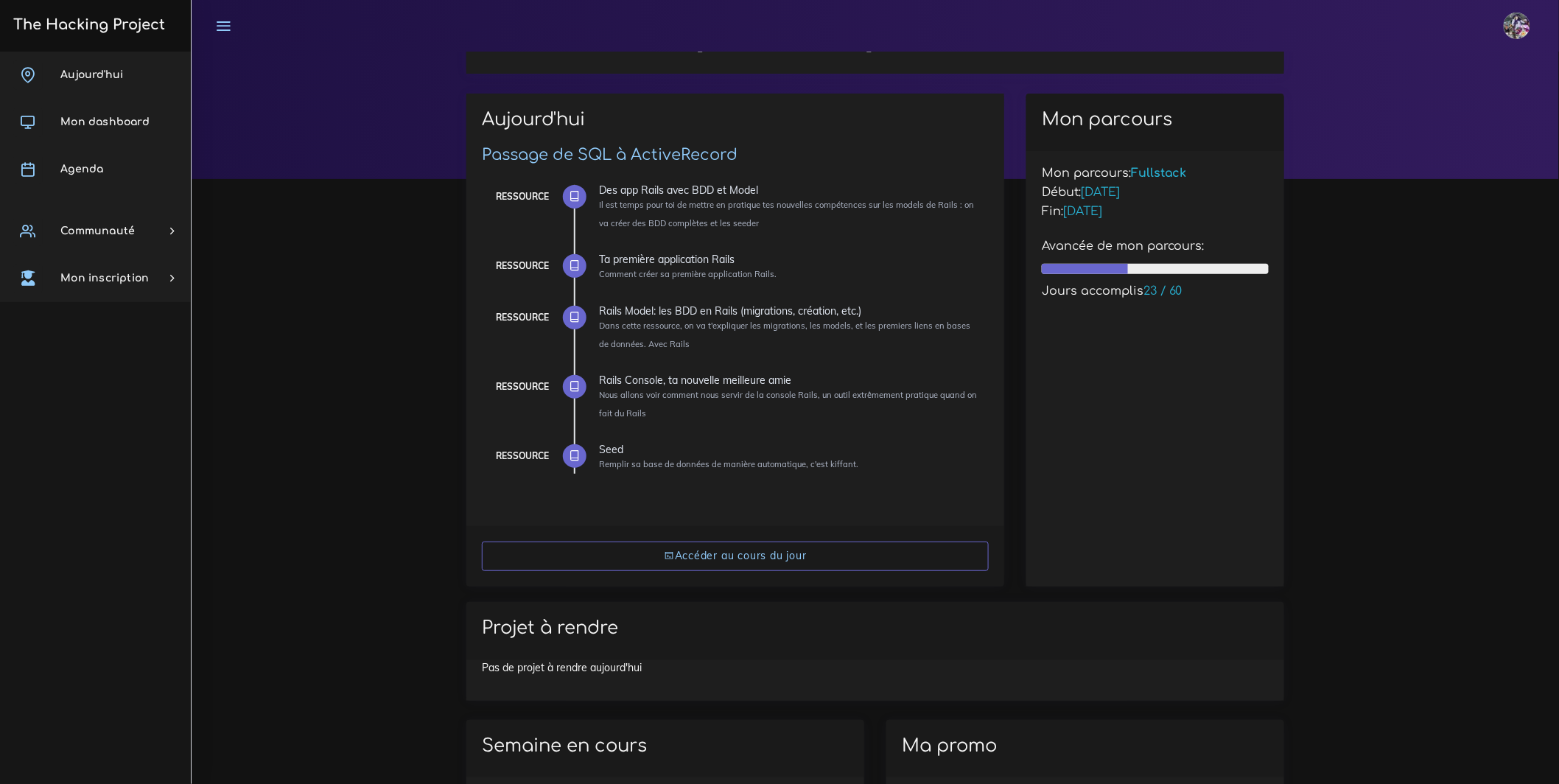
scroll to position [160, 0]
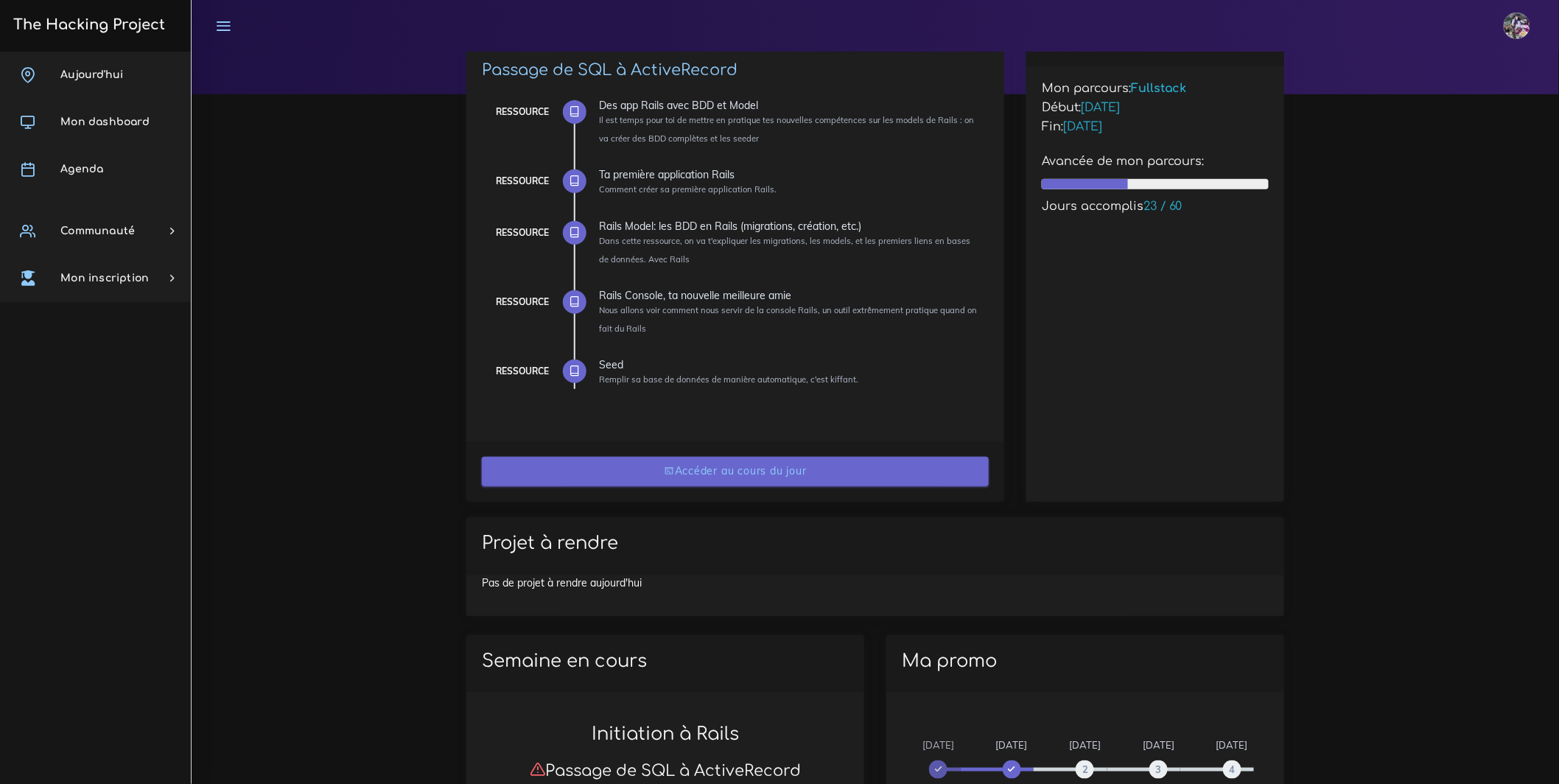
click at [751, 470] on link "Accéder au cours du jour" at bounding box center [735, 471] width 507 height 30
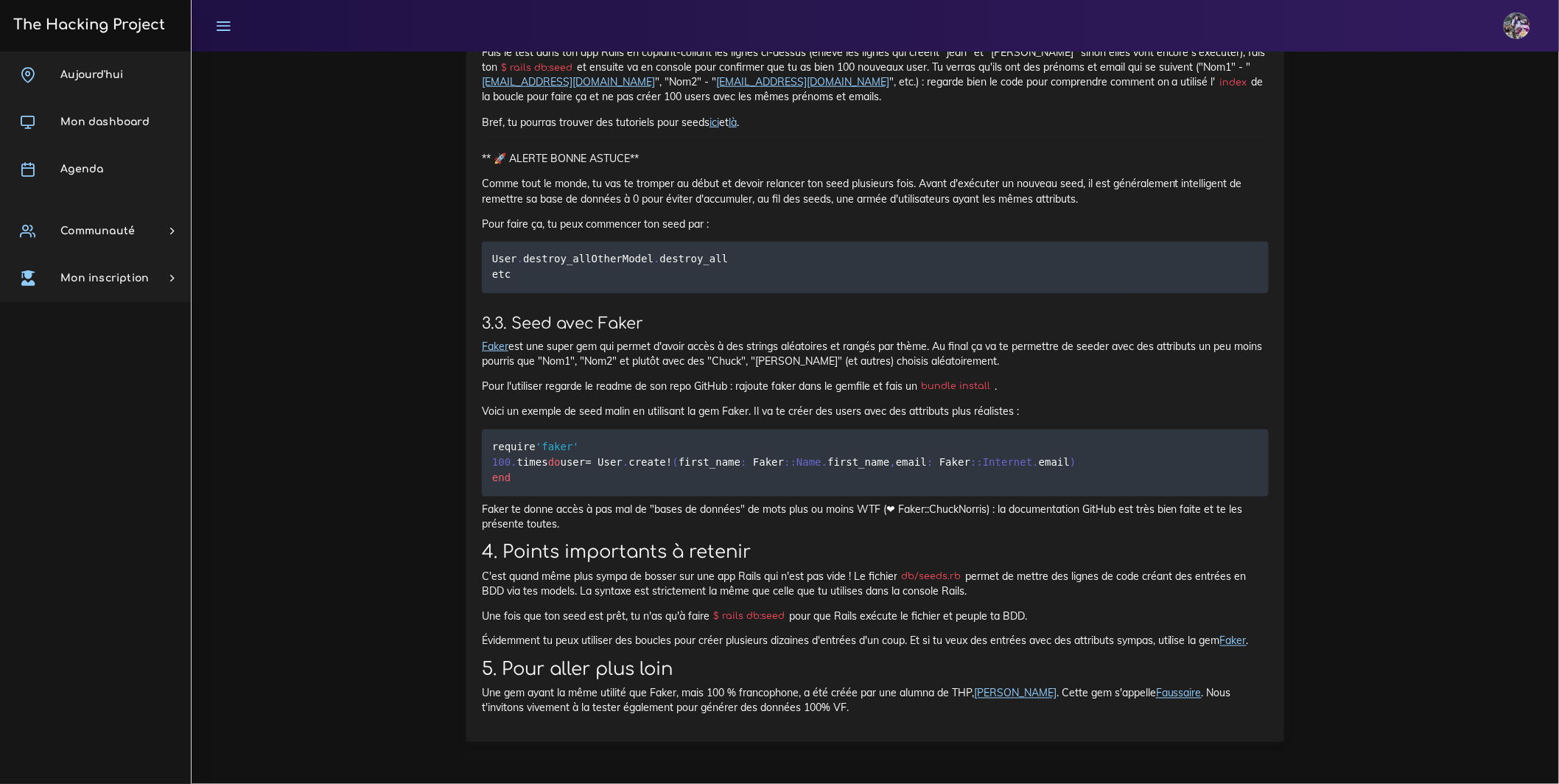
scroll to position [18135, 0]
drag, startPoint x: 482, startPoint y: 371, endPoint x: 559, endPoint y: 389, distance: 79.1
click at [558, 389] on div "Seed Remplir sa base de données de manière automatique, c'est kiffant. 1. Intro…" at bounding box center [875, 0] width 817 height 1482
drag, startPoint x: 594, startPoint y: 391, endPoint x: 515, endPoint y: 360, distance: 84.9
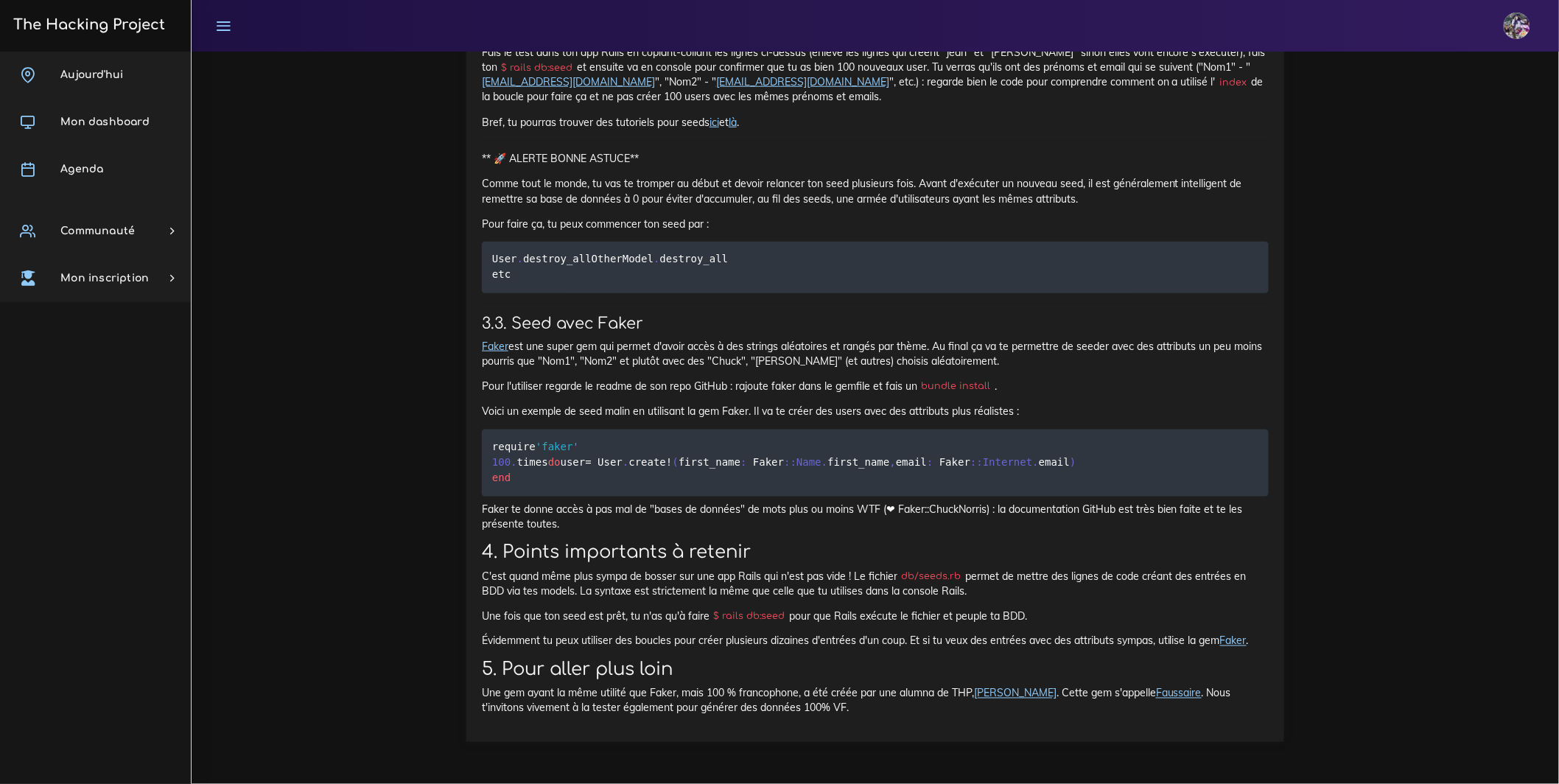
click at [476, 372] on div "Seed Remplir sa base de données de manière automatique, c'est kiffant. 1. Intro…" at bounding box center [875, 0] width 817 height 1482
copy p "Au lieu de remplir sa BDD de dummy-data à la main, ce qui est particulièrement …"
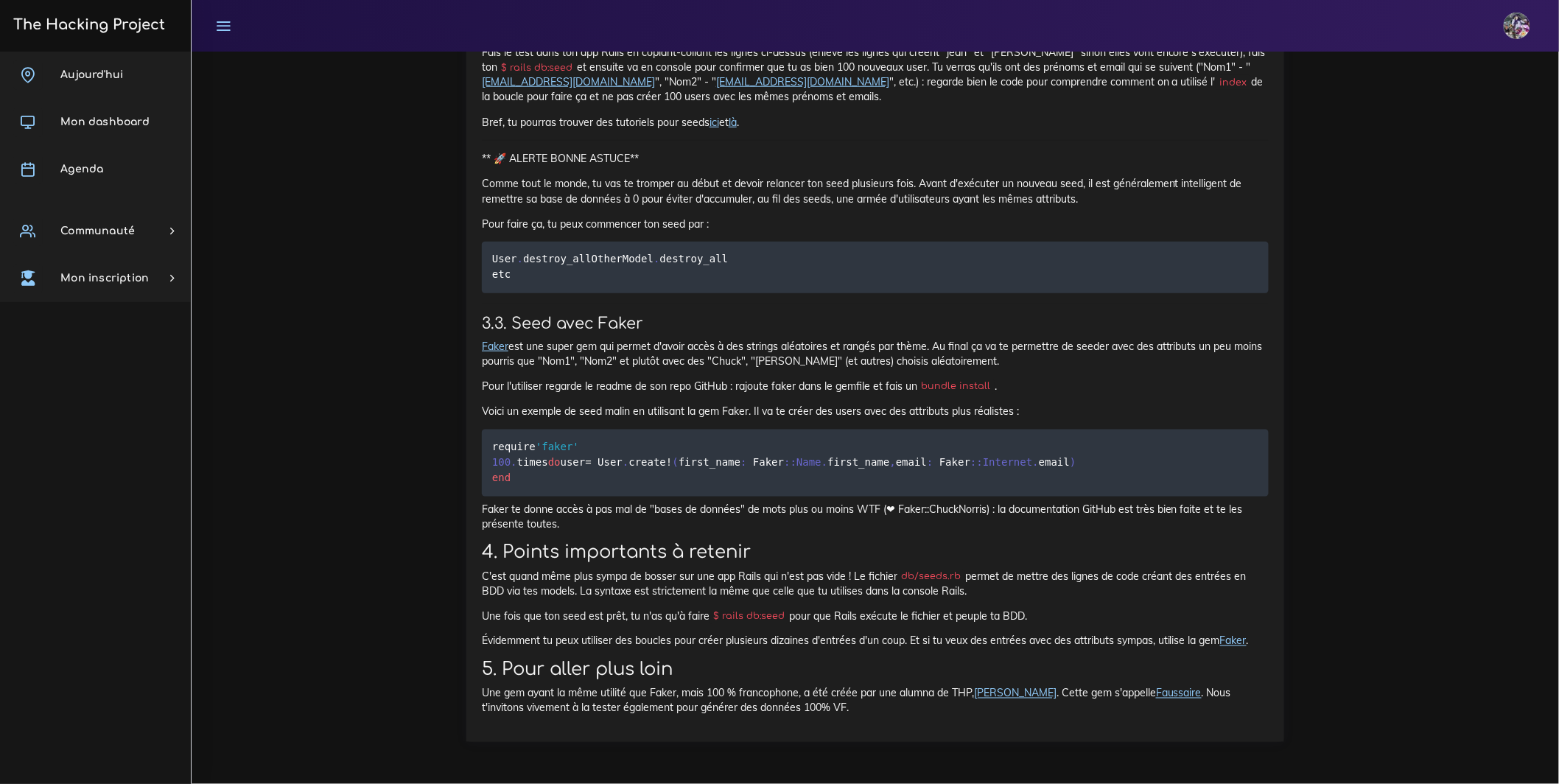
scroll to position [18504, 0]
drag, startPoint x: 469, startPoint y: 413, endPoint x: 485, endPoint y: 414, distance: 16.0
click at [485, 414] on div "Seed Remplir sa base de données de manière automatique, c'est kiffant. 1. Intro…" at bounding box center [875, 0] width 817 height 1482
drag, startPoint x: 483, startPoint y: 447, endPoint x: 990, endPoint y: 499, distance: 509.7
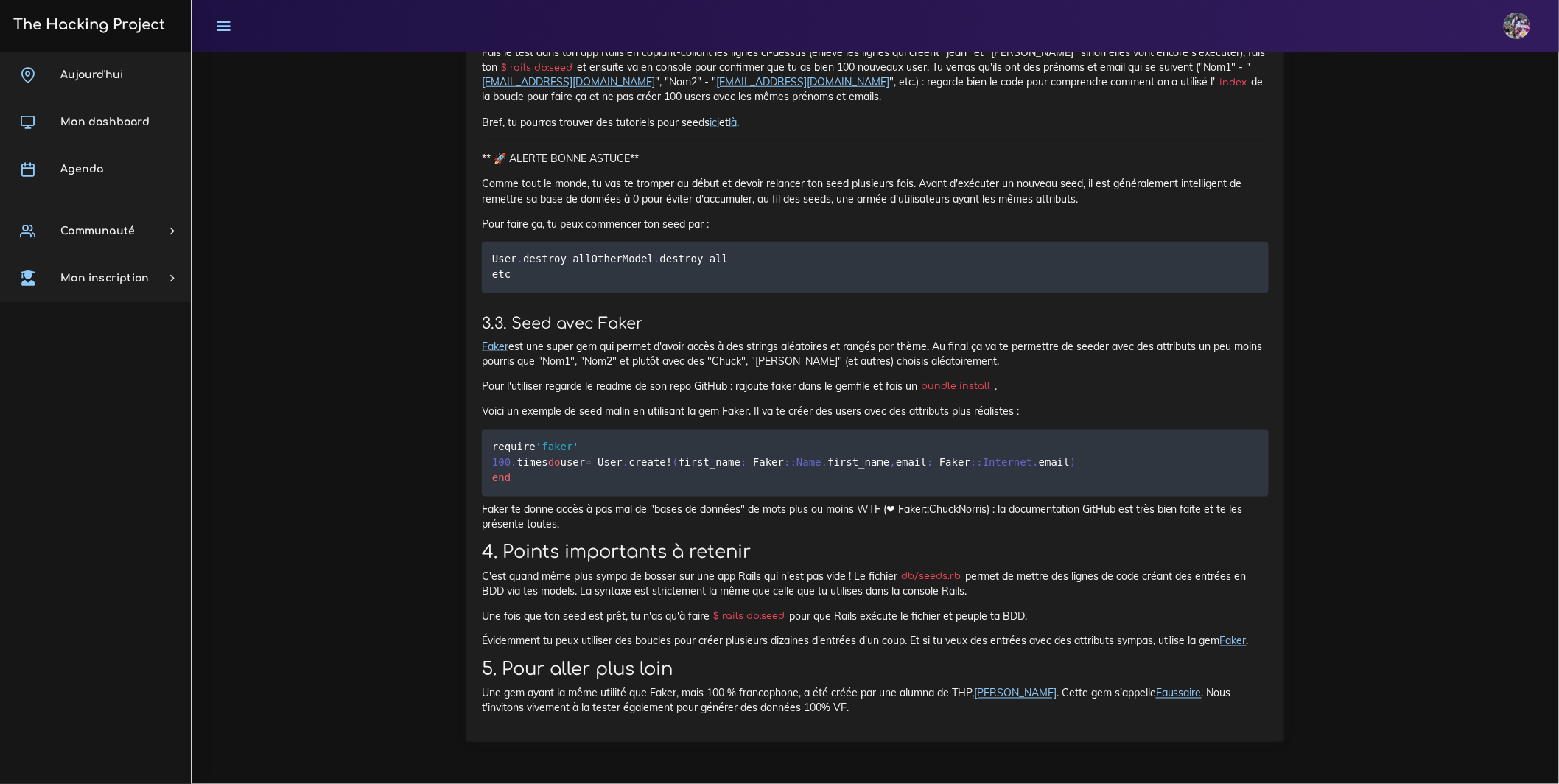
click at [990, 40] on pre "100 . times do | index | User . create ( first_name : " Nom #{index}", email: "…" at bounding box center [875, 14] width 787 height 51
copy code "100 . times do | index | User . create ( first_name : " Nom #{index}", email: "…"
drag, startPoint x: 528, startPoint y: 507, endPoint x: 604, endPoint y: 508, distance: 76.0
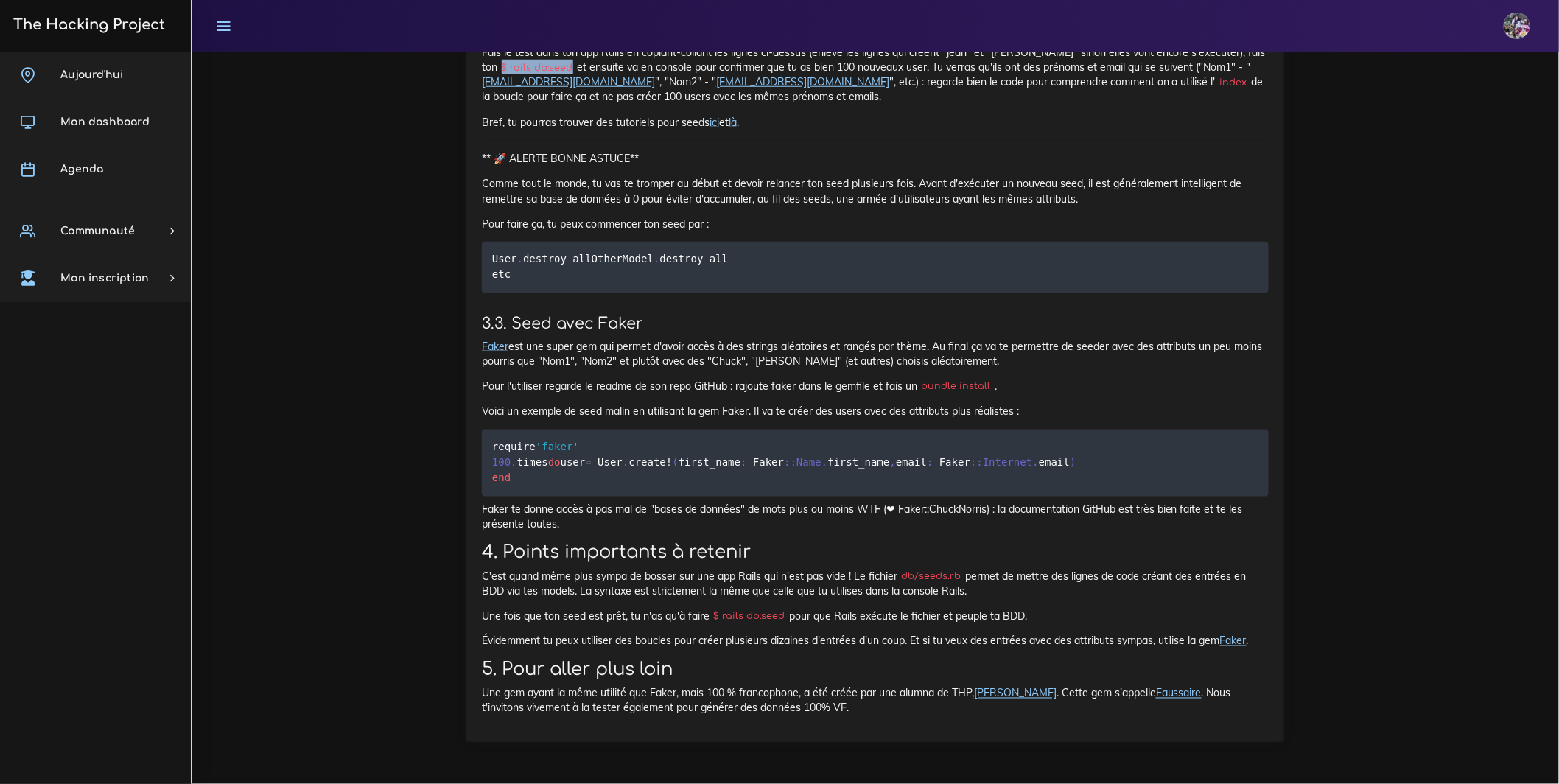
click at [577, 75] on code "$ rails db:seed" at bounding box center [536, 67] width 79 height 14
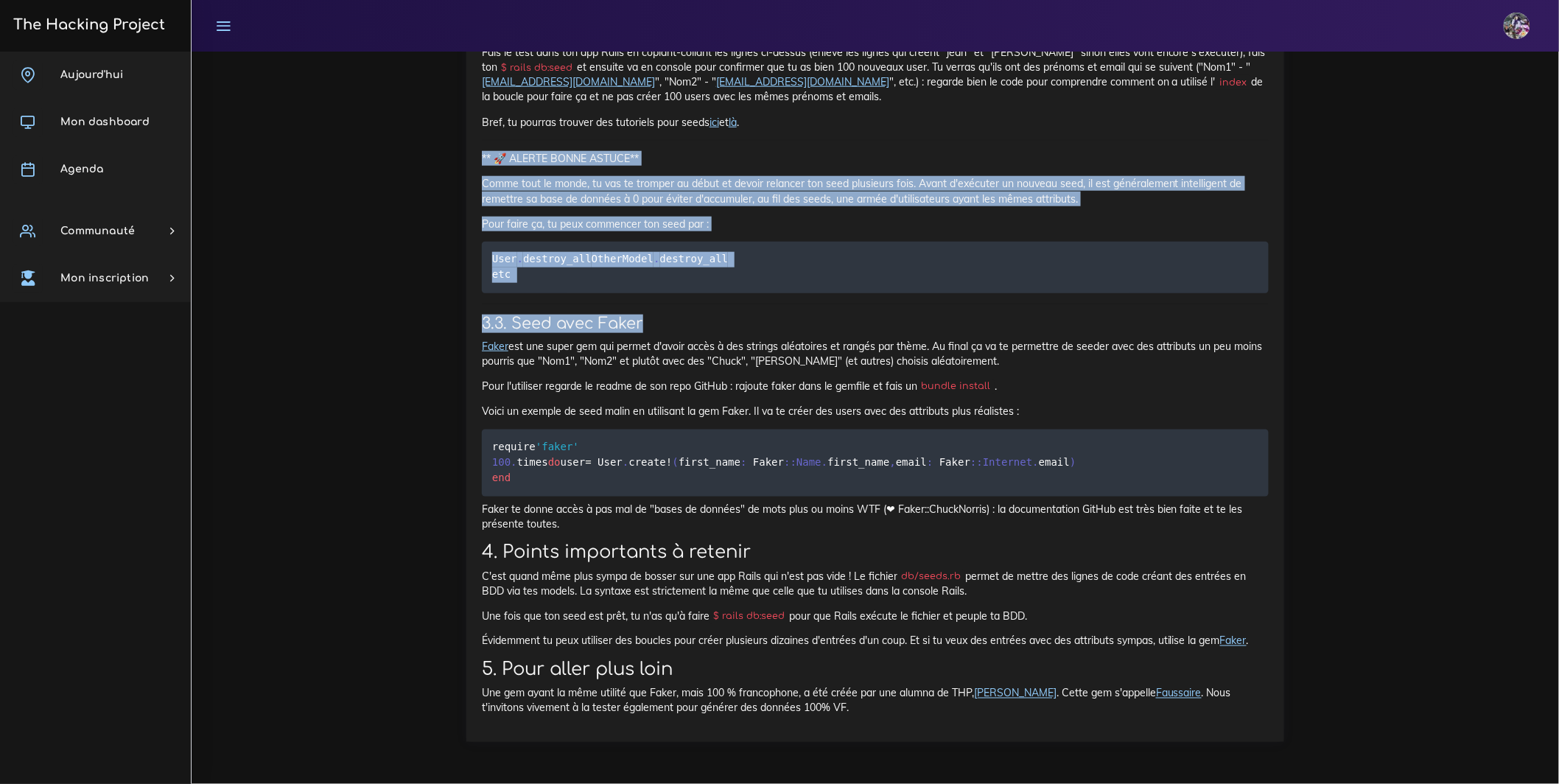
scroll to position [18591, 0]
drag, startPoint x: 488, startPoint y: 588, endPoint x: 1260, endPoint y: 726, distance: 784.2
click at [1260, 726] on div "Seed Remplir sa base de données de manière automatique, c'est kiffant. 1. Intro…" at bounding box center [875, 0] width 817 height 1482
copy div "** 🚀 ALERTE BONNE ASTUCE** Comme tout le monde, tu vas te tromper au début et d…"
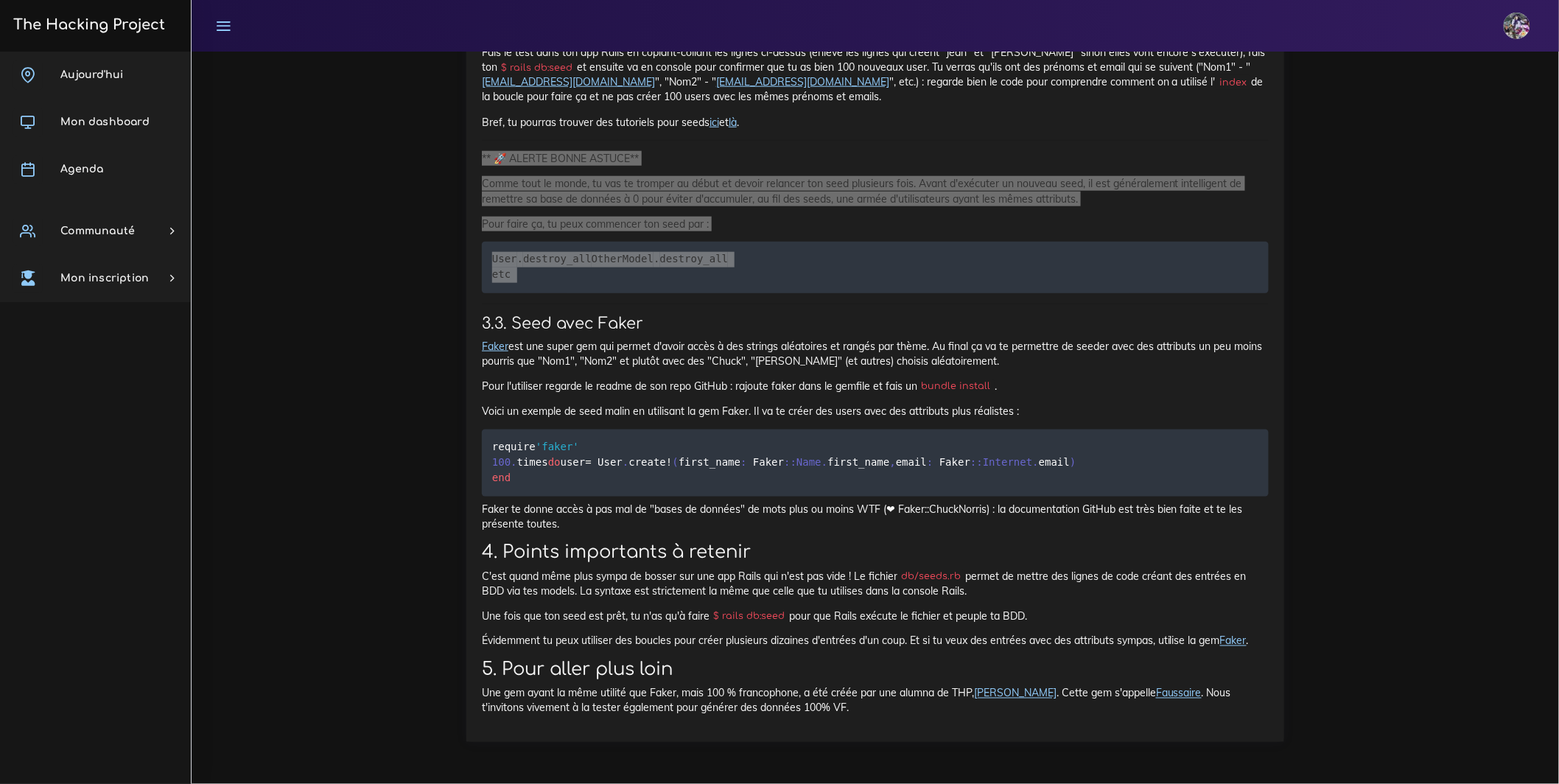
scroll to position [18642, 0]
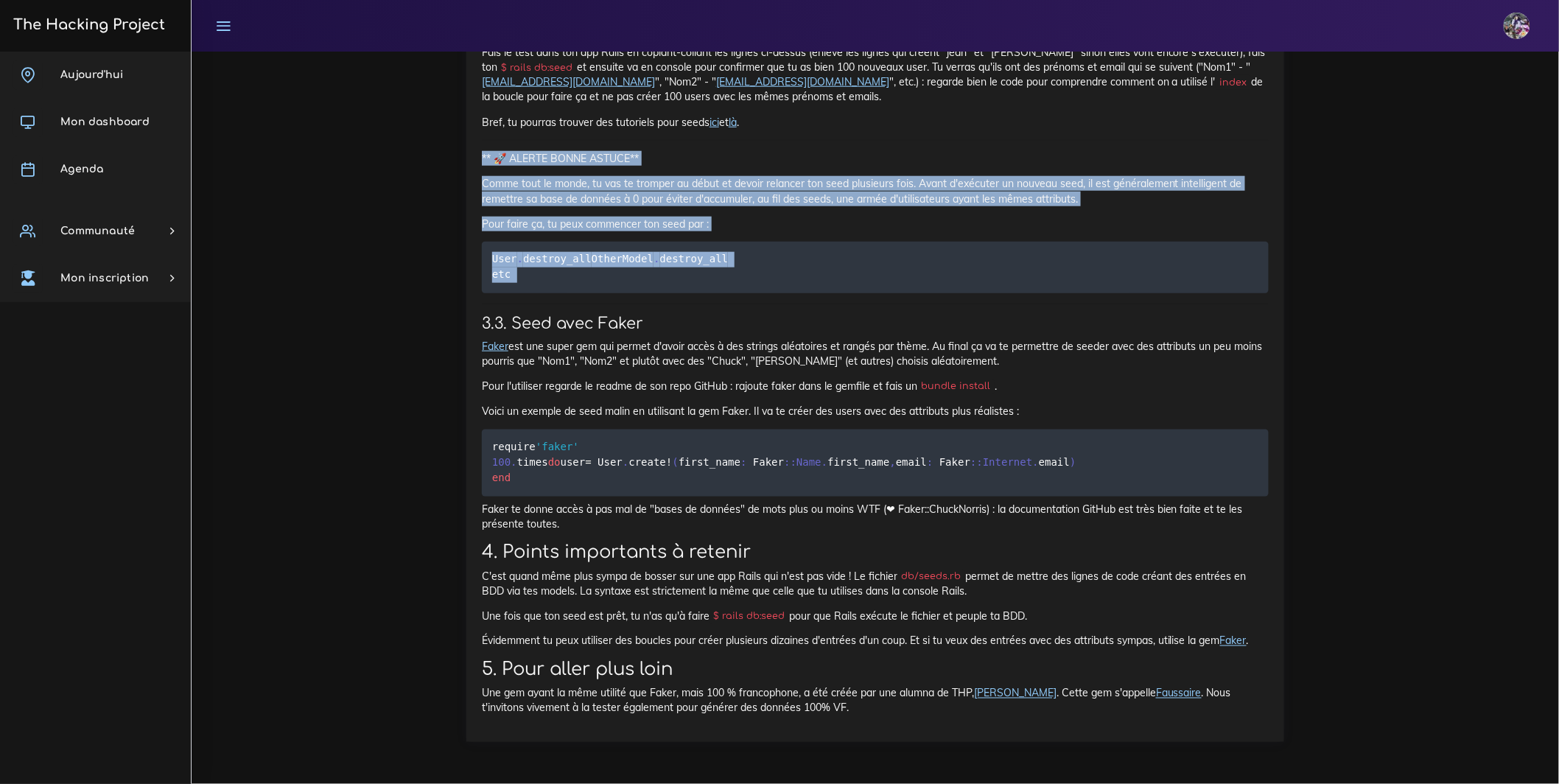
click at [760, 231] on p "Pour faire ça, tu peux commencer ton seed par :" at bounding box center [875, 223] width 787 height 14
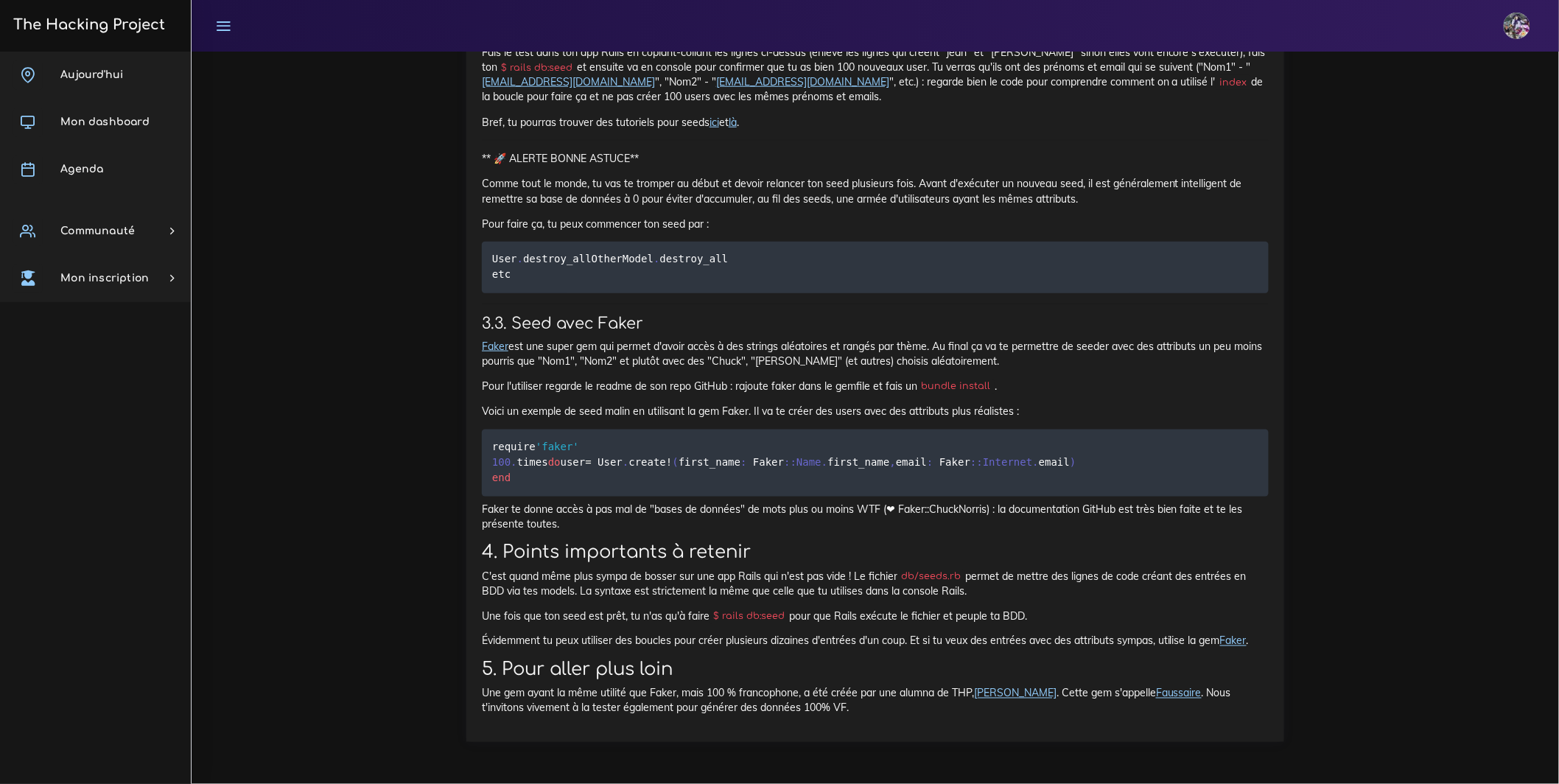
scroll to position [19079, 0]
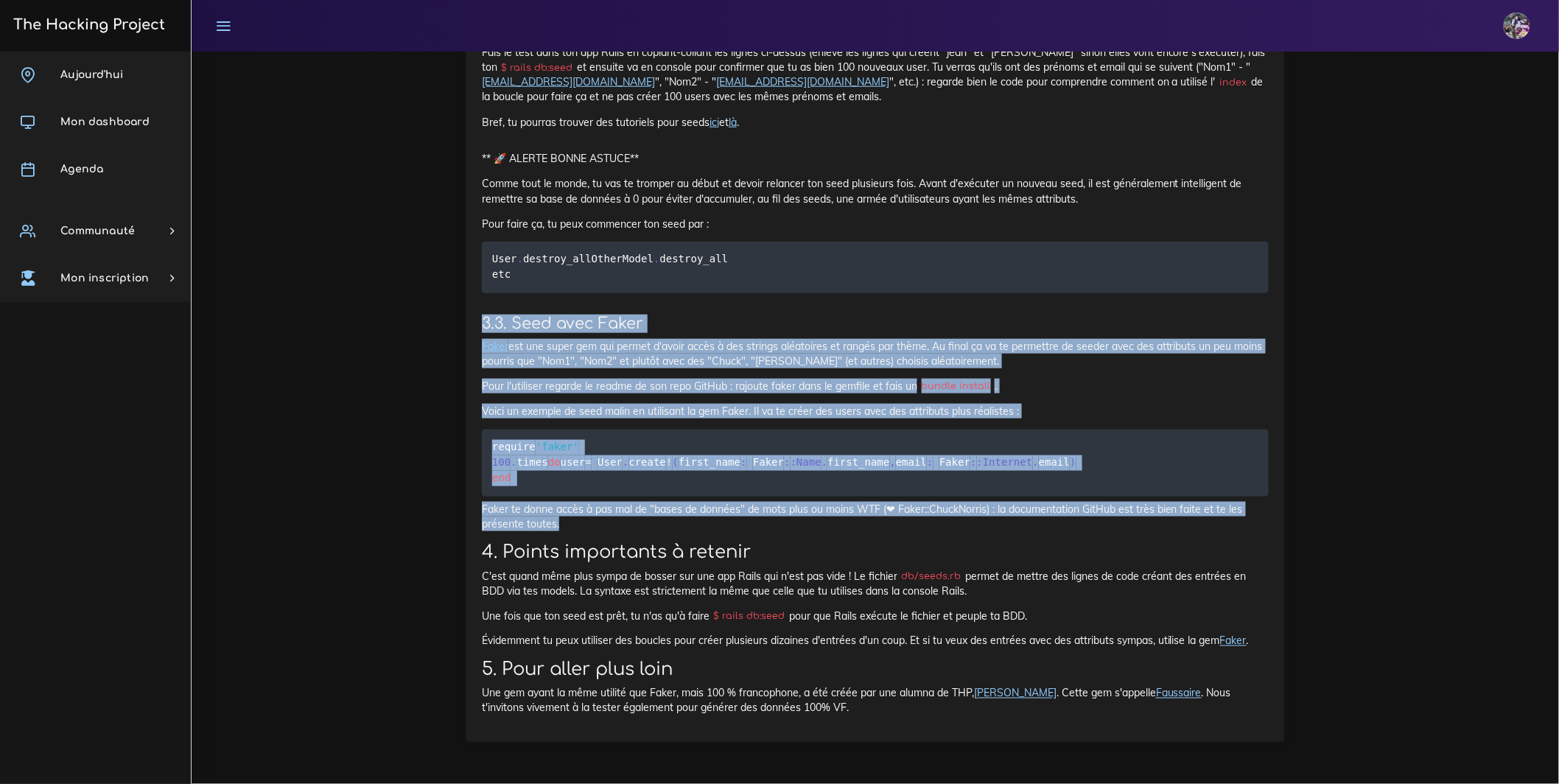
drag, startPoint x: 482, startPoint y: 253, endPoint x: 782, endPoint y: 486, distance: 379.9
copy div "3.3. Seed avec Faker Faker est une super gem qui permet d'avoir accès à des str…"
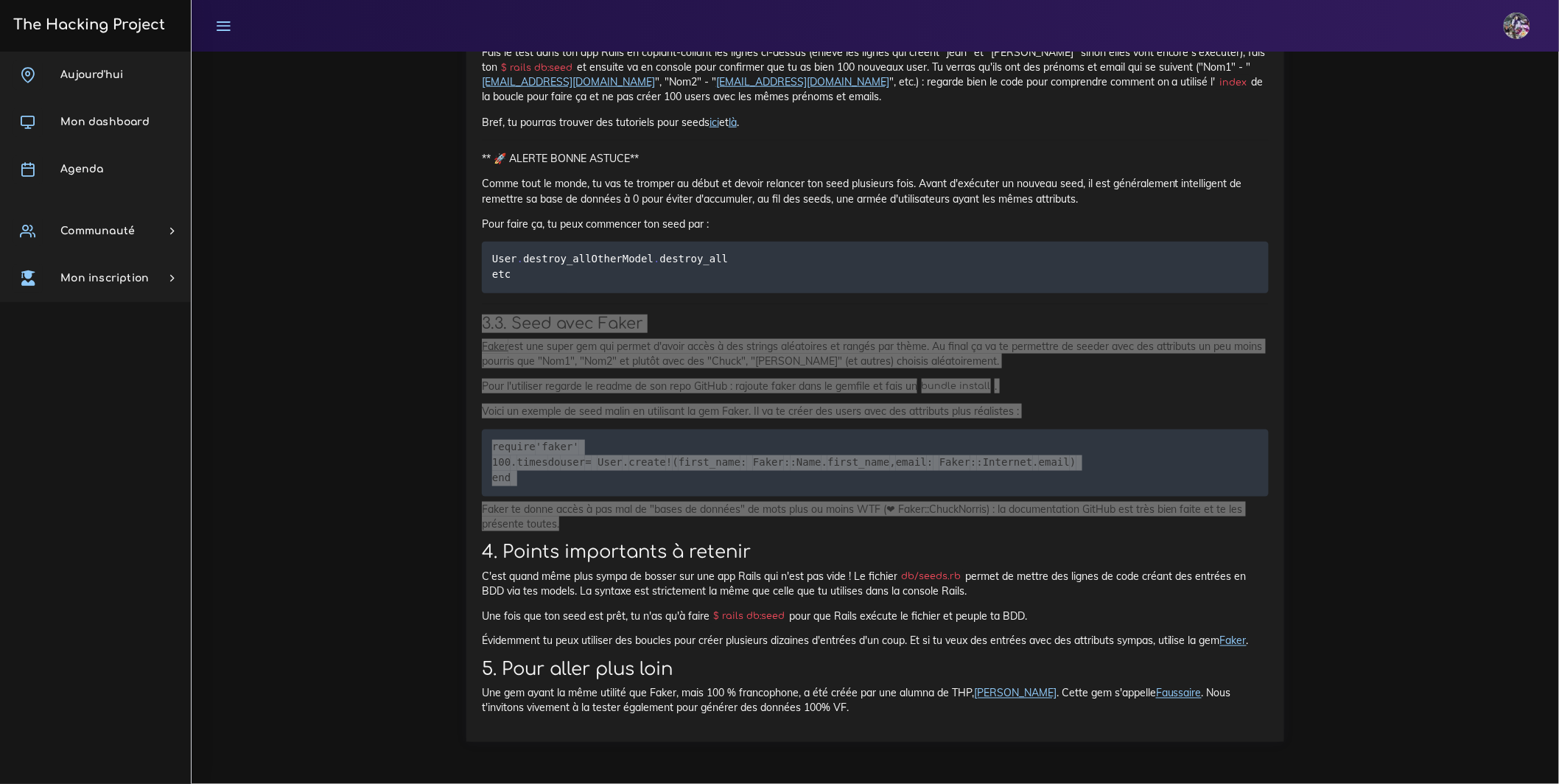
scroll to position [19070, 0]
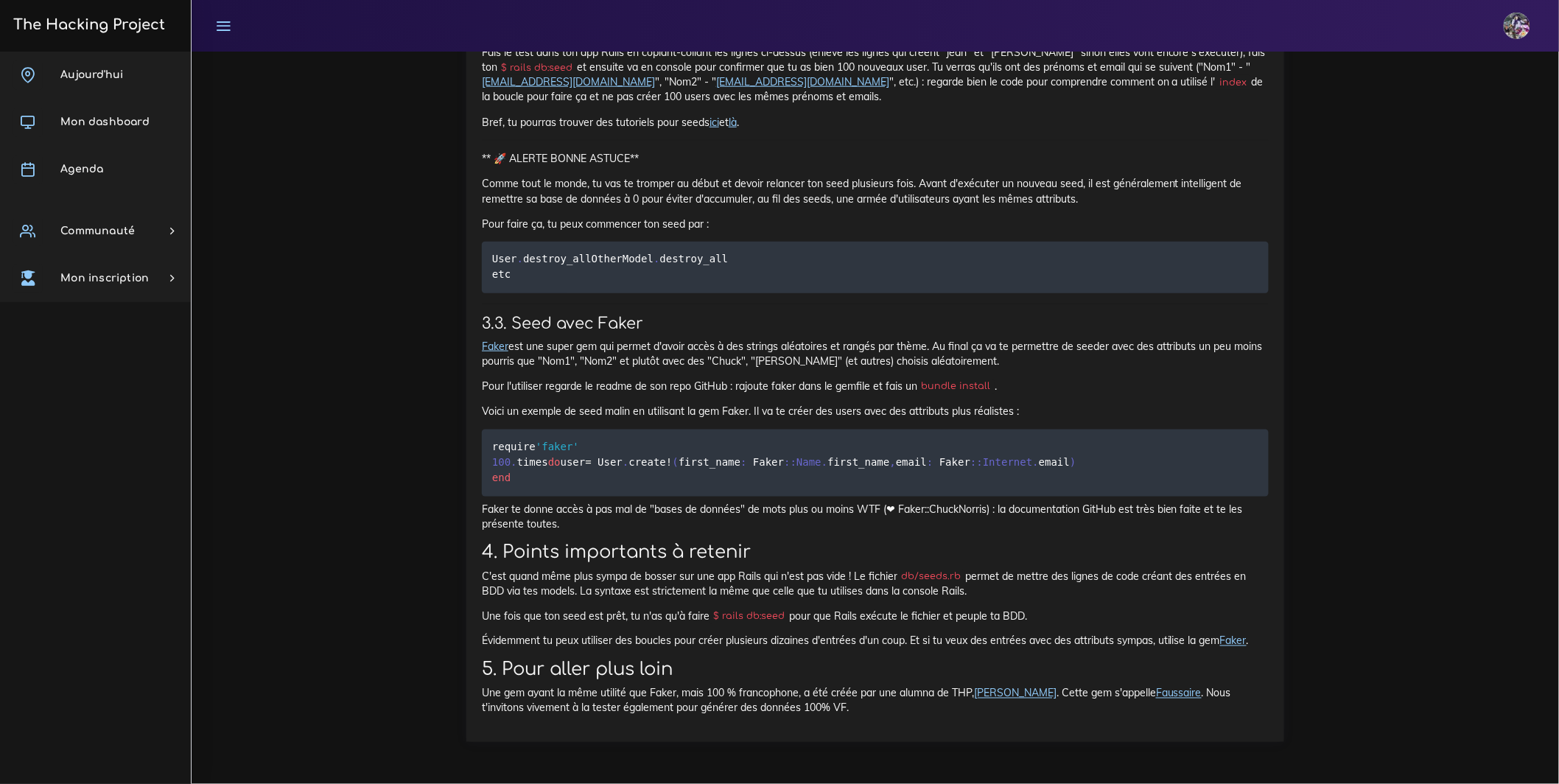
click at [1105, 541] on h2 "4. Points importants à retenir" at bounding box center [875, 551] width 787 height 21
click at [1158, 429] on pre "require 'faker' 100 . times do user = User . create ! ( first_name : Faker : :N…" at bounding box center [875, 463] width 787 height 67
click at [1102, 503] on p "Faker te donne accès à pas mal de "bases de données" de mots plus ou moins WTF …" at bounding box center [875, 516] width 787 height 30
click at [1049, 502] on p "Faker te donne accès à pas mal de "bases de données" de mots plus ou moins WTF …" at bounding box center [875, 516] width 787 height 30
click at [1015, 502] on p "Faker te donne accès à pas mal de "bases de données" de mots plus ou moins WTF …" at bounding box center [875, 516] width 787 height 30
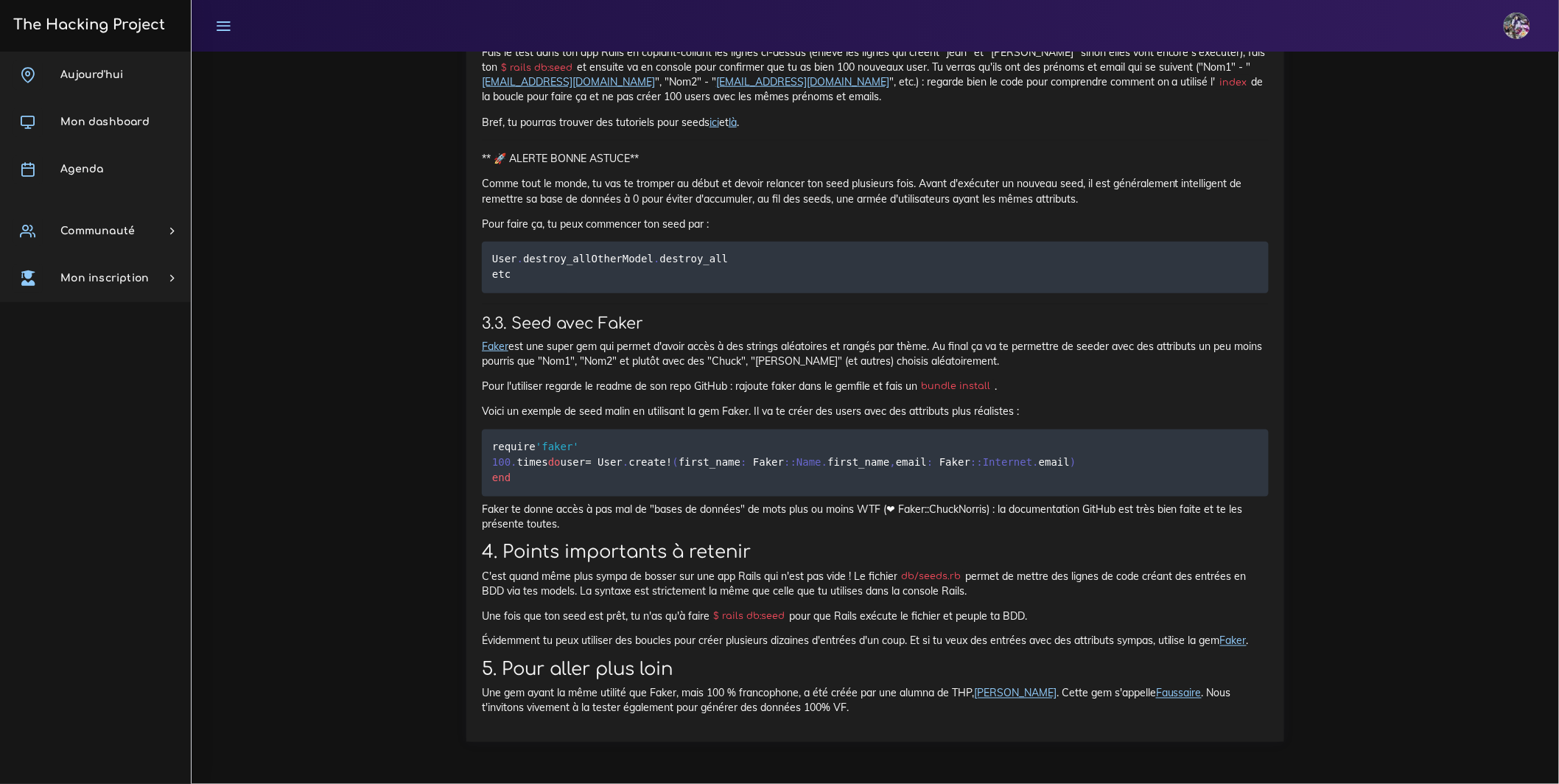
click at [957, 502] on p "Faker te donne accès à pas mal de "bases de données" de mots plus ou moins WTF …" at bounding box center [875, 516] width 787 height 30
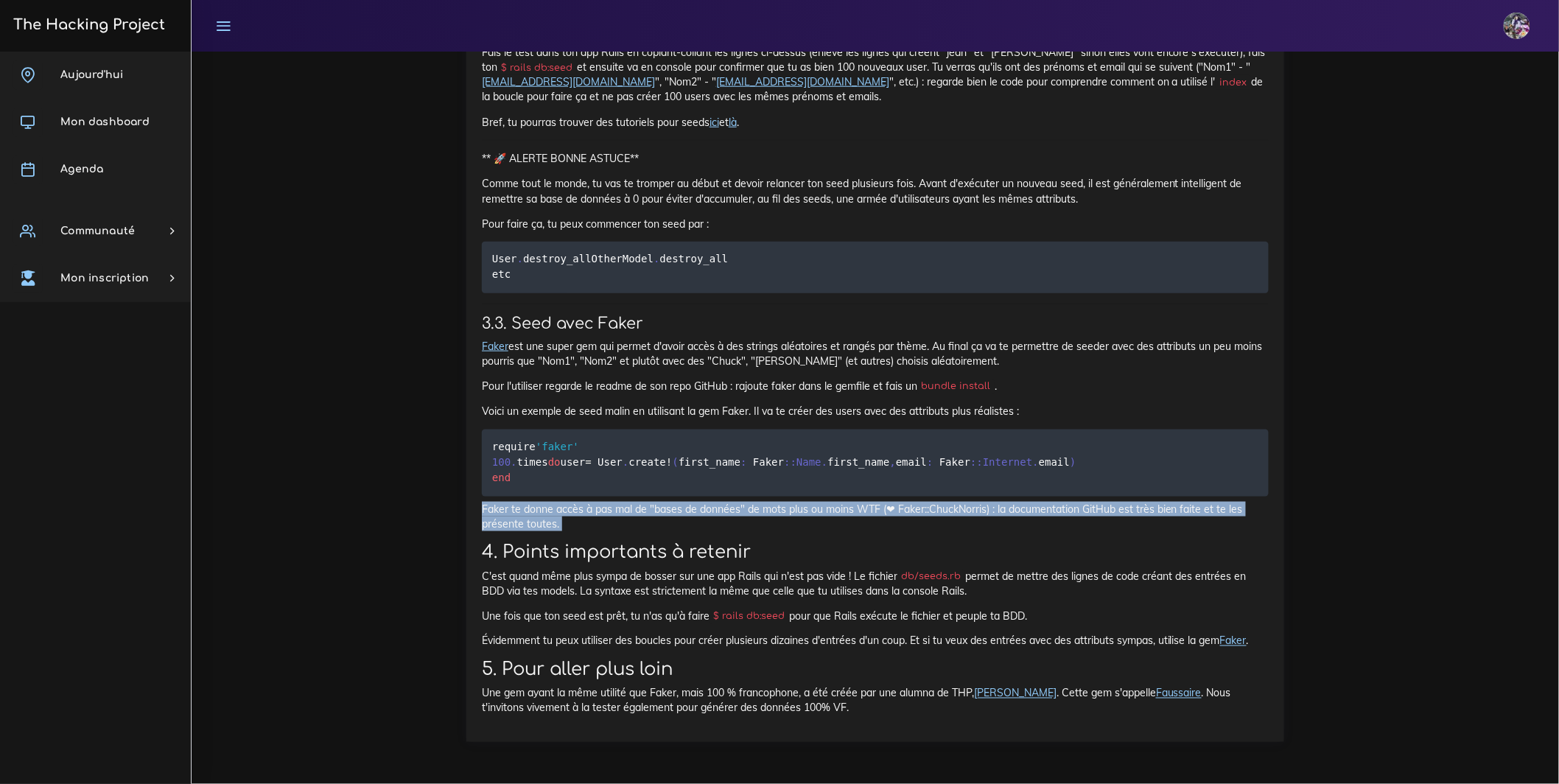
click at [957, 502] on p "Faker te donne accès à pas mal de "bases de données" de mots plus ou moins WTF …" at bounding box center [875, 516] width 787 height 30
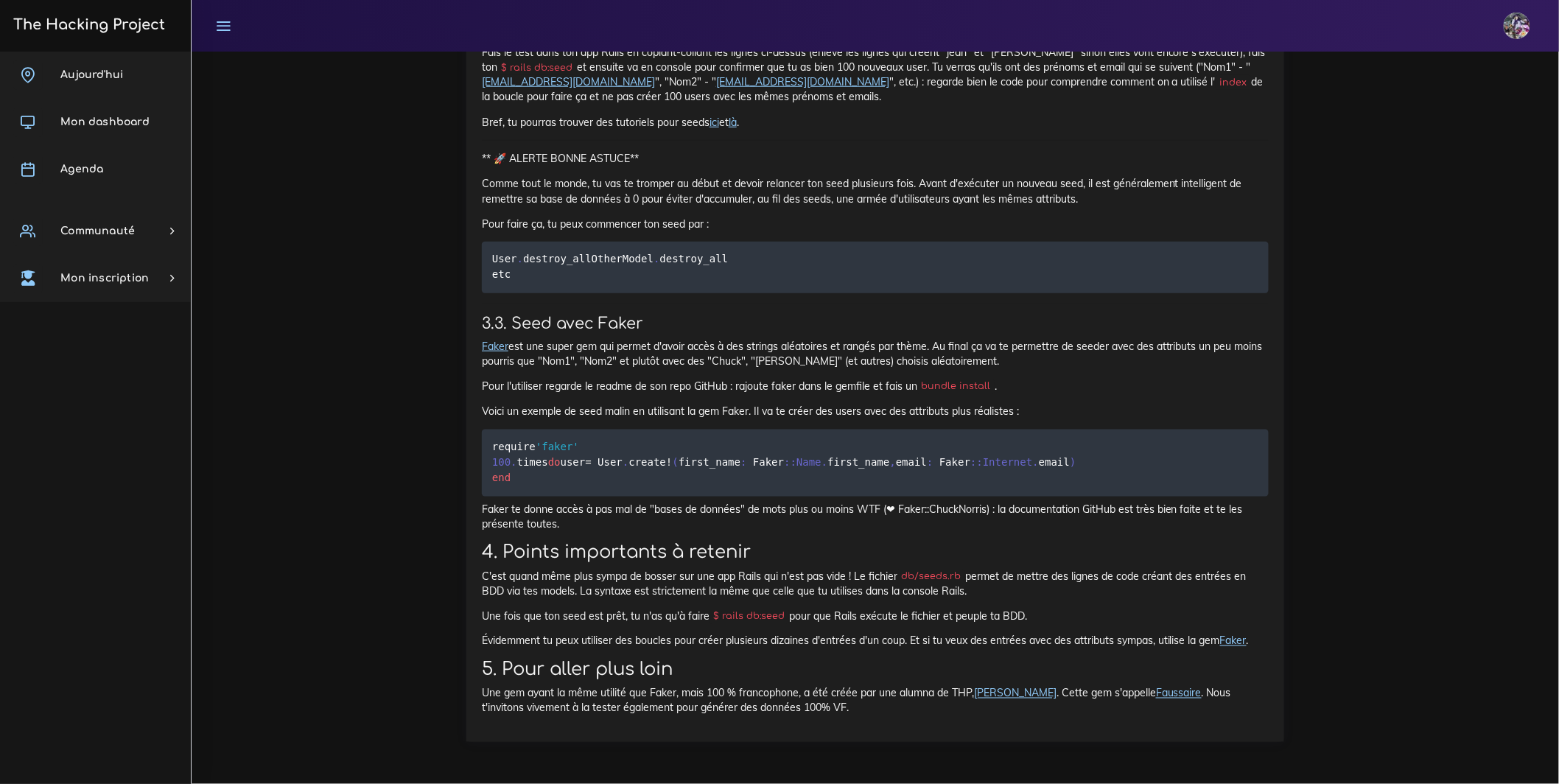
click at [1050, 502] on p "Faker te donne accès à pas mal de "bases de données" de mots plus ou moins WTF …" at bounding box center [875, 516] width 787 height 30
click at [1037, 462] on pre "require 'faker' 100 . times do user = User . create ! ( first_name : Faker : :N…" at bounding box center [875, 463] width 787 height 67
click at [979, 502] on p "Faker te donne accès à pas mal de "bases de données" de mots plus ou moins WTF …" at bounding box center [875, 516] width 787 height 30
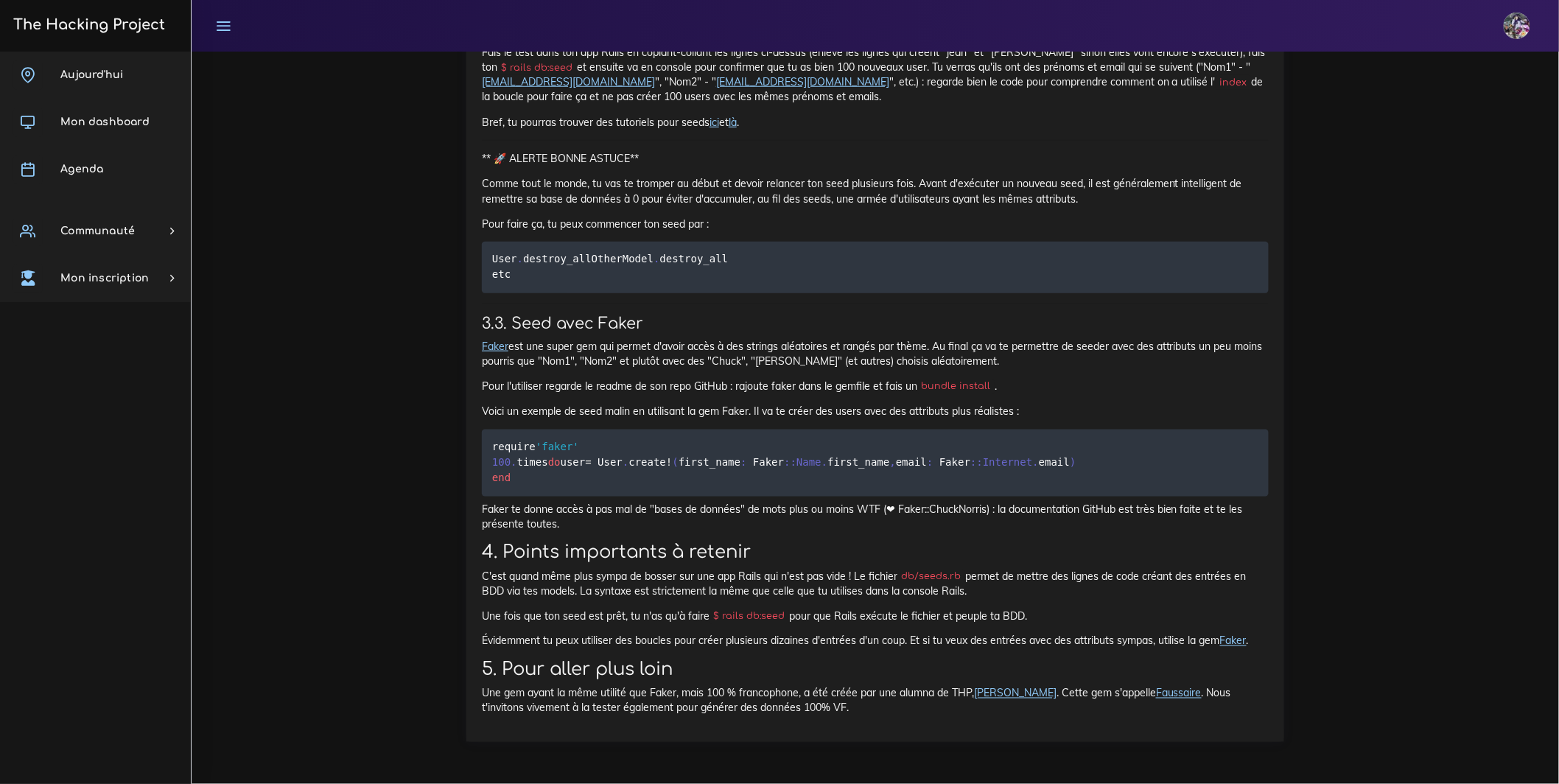
click at [952, 502] on p "Faker te donne accès à pas mal de "bases de données" de mots plus ou moins WTF …" at bounding box center [875, 516] width 787 height 30
click at [877, 502] on p "Faker te donne accès à pas mal de "bases de données" de mots plus ou moins WTF …" at bounding box center [875, 516] width 787 height 30
click at [807, 502] on p "Faker te donne accès à pas mal de "bases de données" de mots plus ou moins WTF …" at bounding box center [875, 516] width 787 height 30
click at [803, 502] on p "Faker te donne accès à pas mal de "bases de données" de mots plus ou moins WTF …" at bounding box center [875, 516] width 787 height 30
click at [709, 502] on p "Faker te donne accès à pas mal de "bases de données" de mots plus ou moins WTF …" at bounding box center [875, 516] width 787 height 30
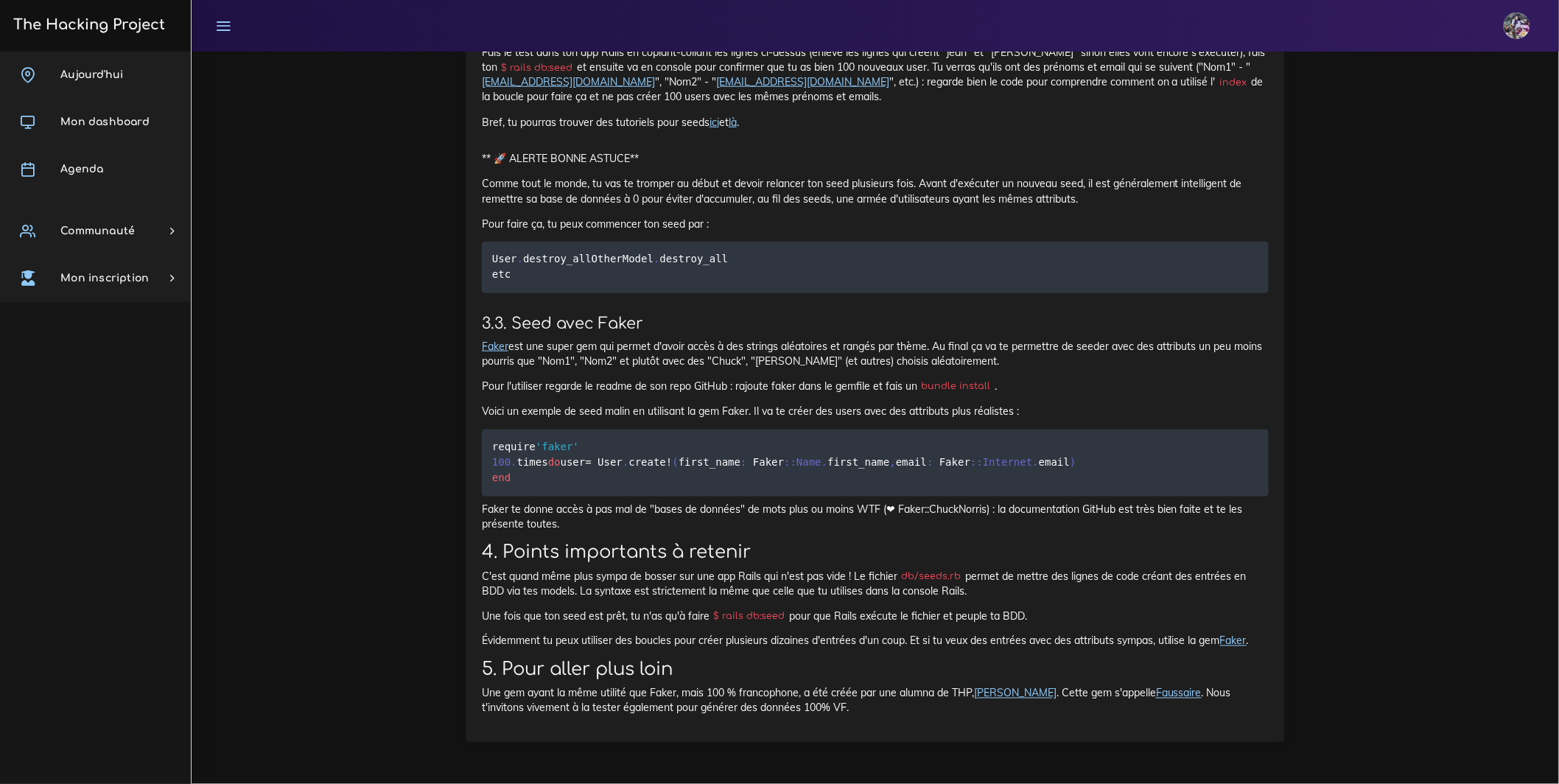
click at [652, 502] on p "Faker te donne accès à pas mal de "bases de données" de mots plus ou moins WTF …" at bounding box center [875, 516] width 787 height 30
click at [649, 502] on p "Faker te donne accès à pas mal de "bases de données" de mots plus ou moins WTF …" at bounding box center [875, 516] width 787 height 30
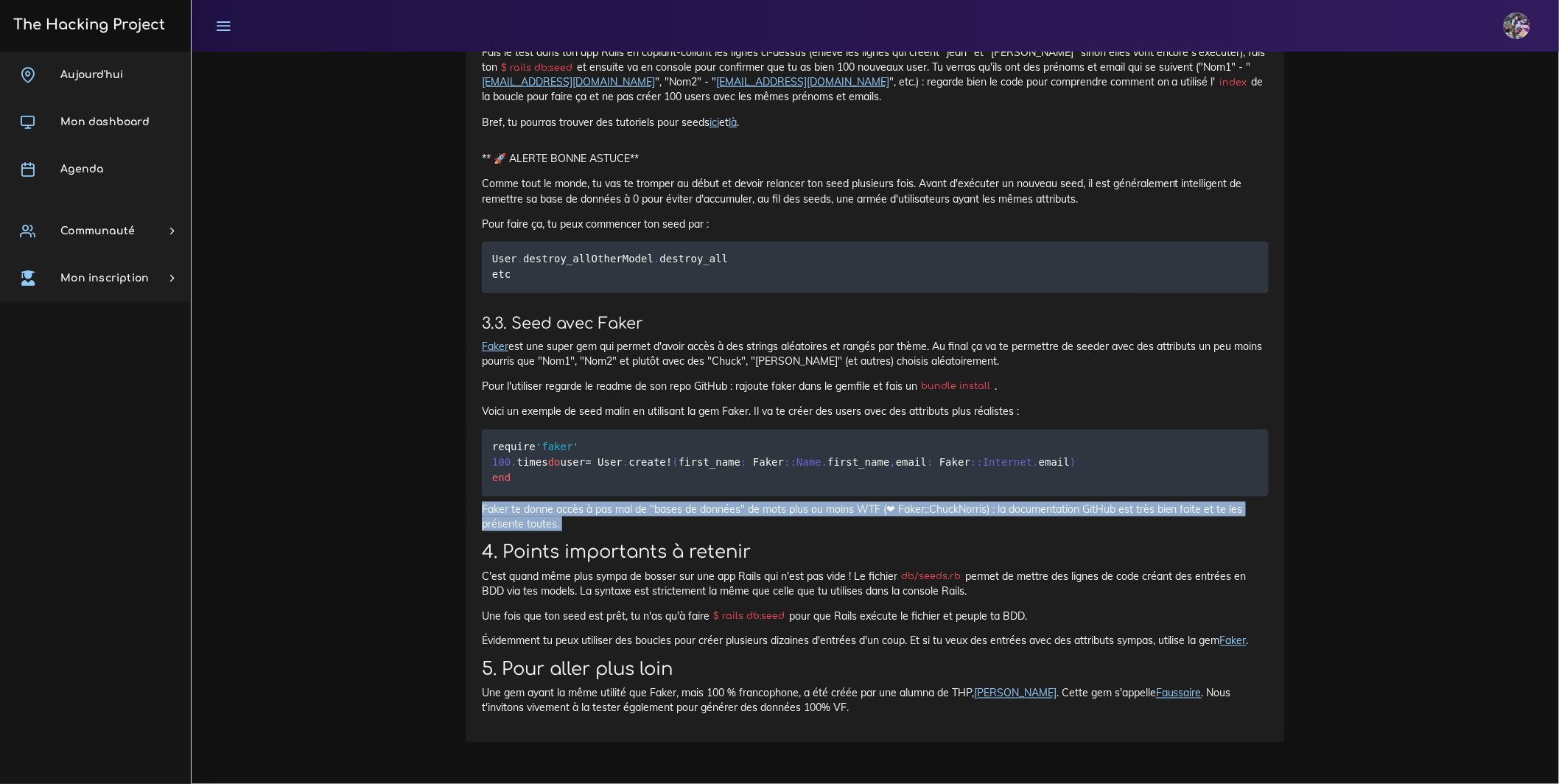
click at [650, 502] on p "Faker te donne accès à pas mal de "bases de données" de mots plus ou moins WTF …" at bounding box center [875, 516] width 787 height 30
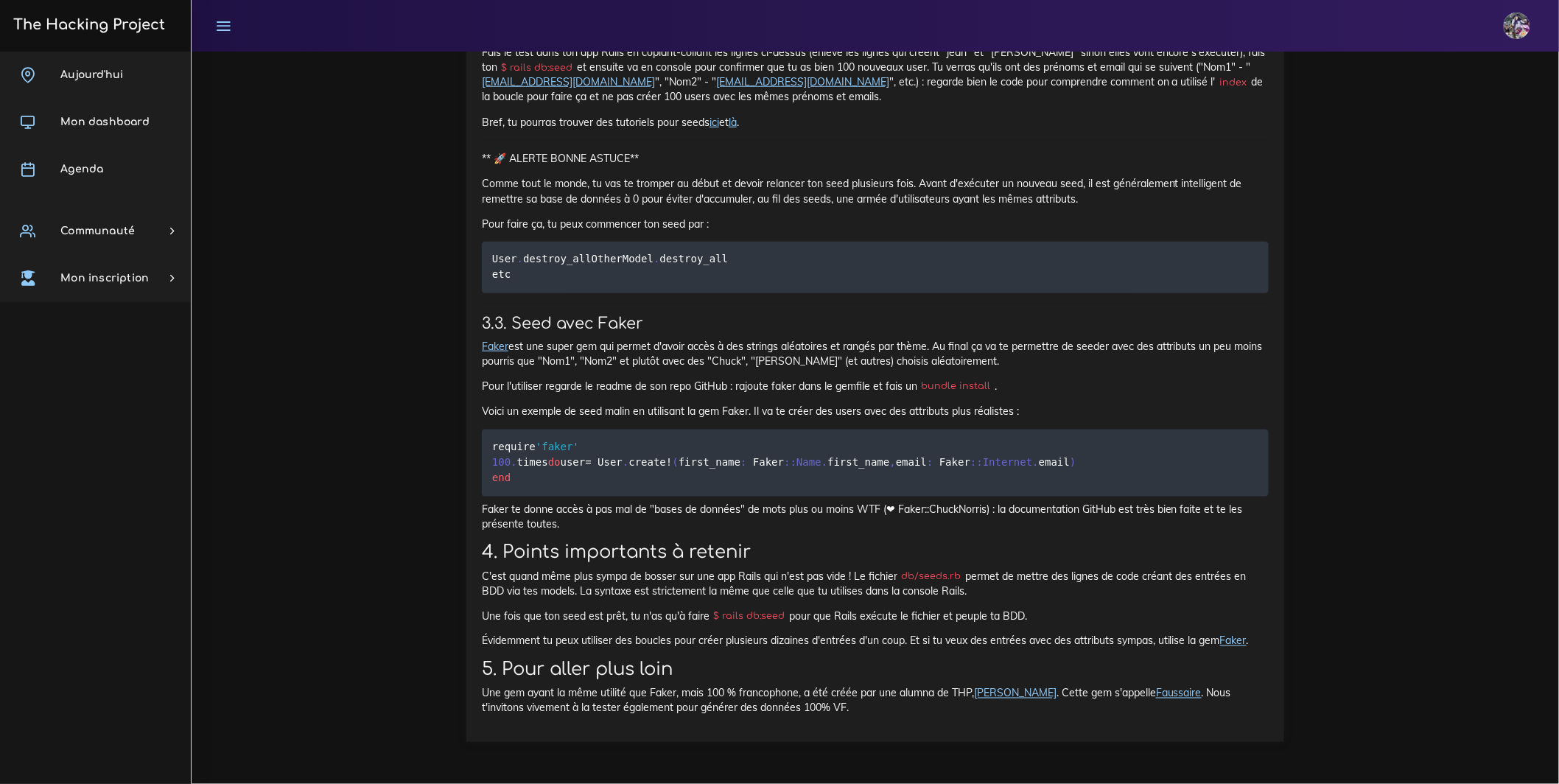
click at [672, 502] on p "Faker te donne accès à pas mal de "bases de données" de mots plus ou moins WTF …" at bounding box center [875, 516] width 787 height 30
click at [712, 633] on p "Évidemment tu peux utiliser des boucles pour créer plusieurs dizaines d'entrées…" at bounding box center [875, 640] width 787 height 14
click at [713, 633] on p "Évidemment tu peux utiliser des boucles pour créer plusieurs dizaines d'entrées…" at bounding box center [875, 640] width 787 height 14
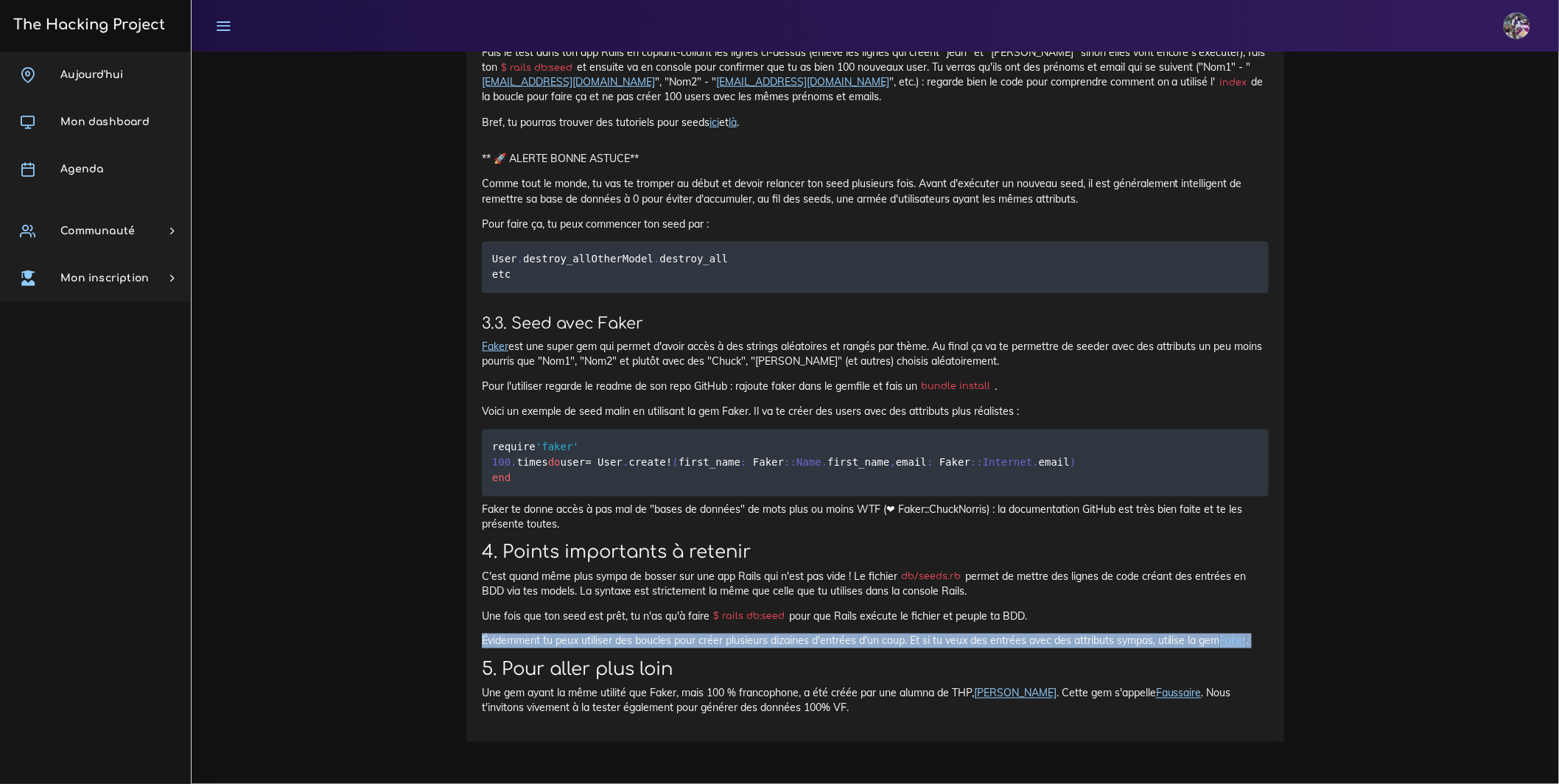
click at [713, 633] on p "Évidemment tu peux utiliser des boucles pour créer plusieurs dizaines d'entrées…" at bounding box center [875, 640] width 787 height 14
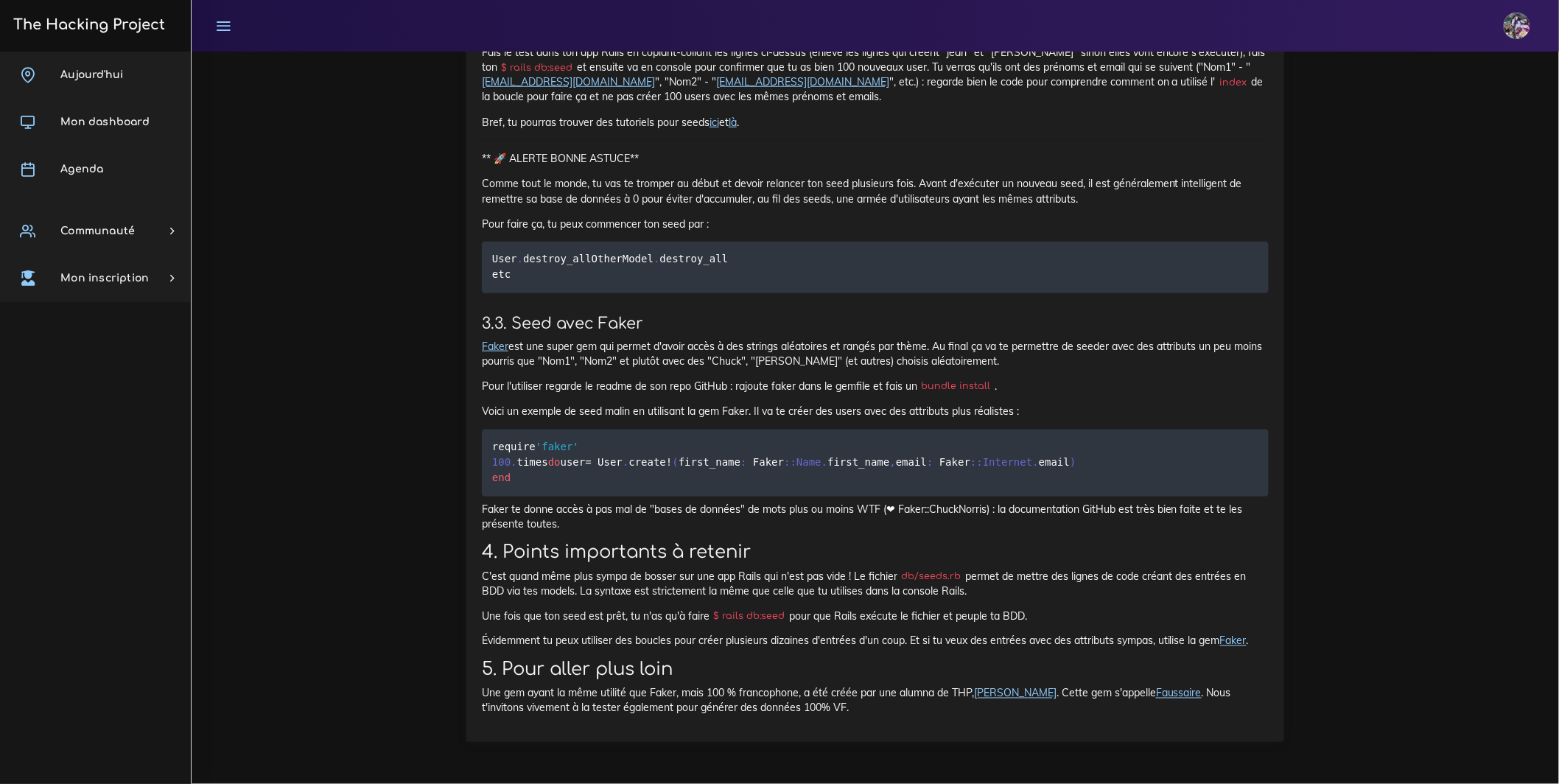
click at [719, 633] on p "Évidemment tu peux utiliser des boucles pour créer plusieurs dizaines d'entrées…" at bounding box center [875, 640] width 787 height 14
click at [724, 660] on h2 "5. Pour aller plus loin" at bounding box center [875, 670] width 787 height 21
click at [911, 636] on p "Évidemment tu peux utiliser des boucles pour créer plusieurs dizaines d'entrées…" at bounding box center [875, 640] width 787 height 14
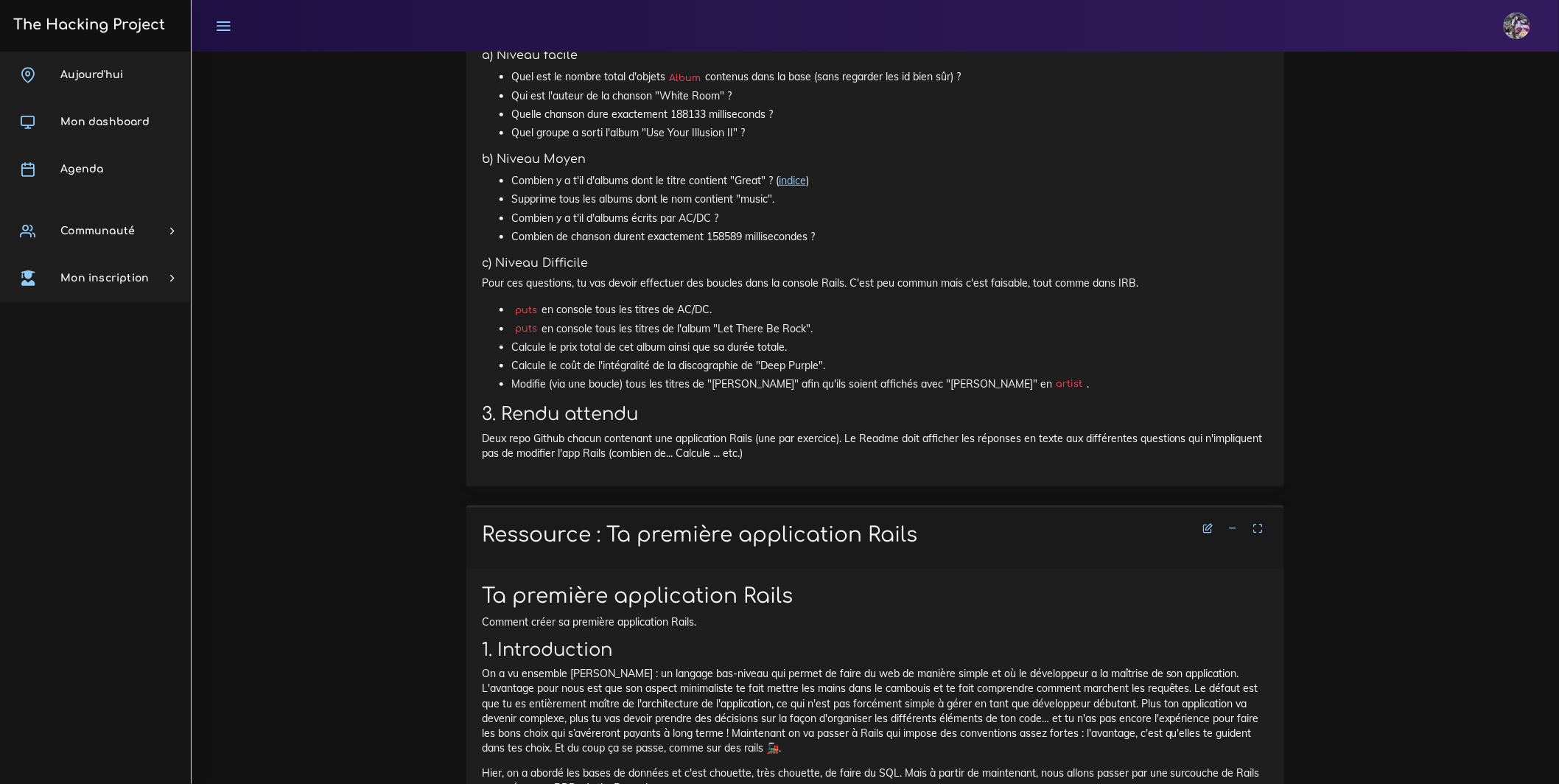
scroll to position [2332, 0]
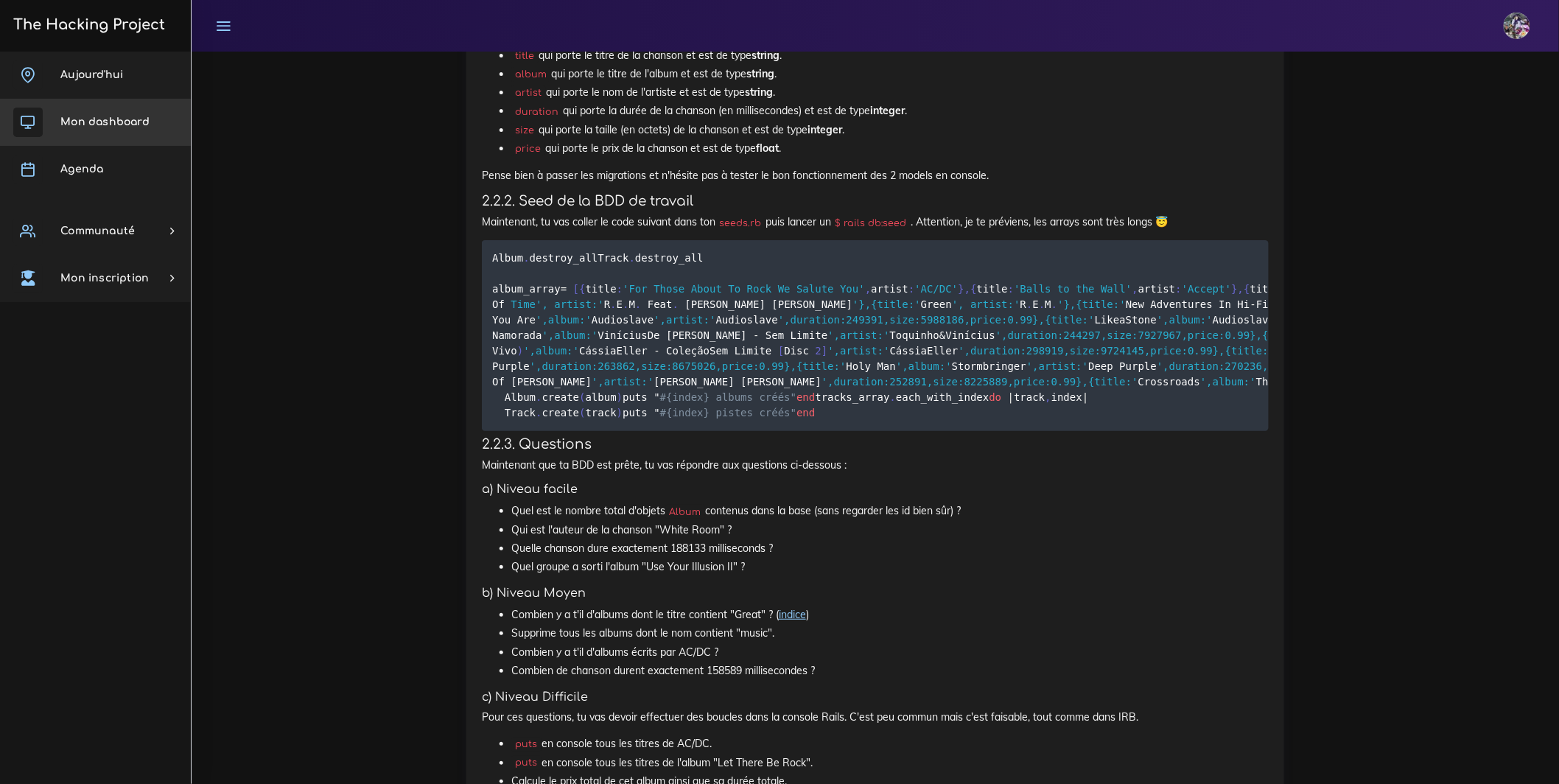
click at [117, 129] on link "Mon dashboard" at bounding box center [95, 122] width 191 height 47
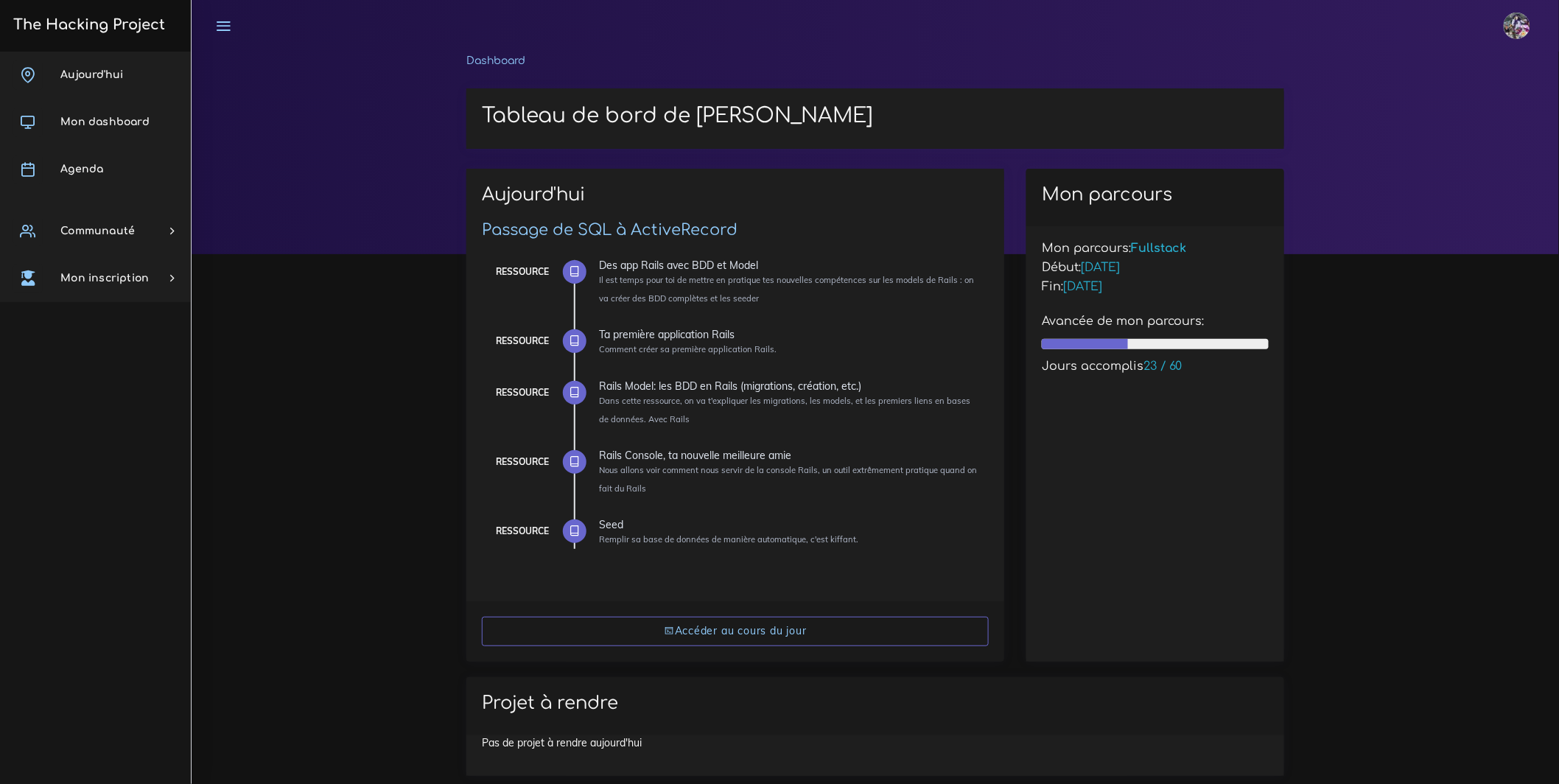
click at [117, 176] on link "Agenda" at bounding box center [95, 169] width 191 height 47
click at [115, 176] on link "Agenda" at bounding box center [95, 169] width 191 height 47
click at [108, 171] on link "Agenda" at bounding box center [95, 169] width 191 height 47
click at [84, 171] on span "Agenda" at bounding box center [82, 169] width 43 height 11
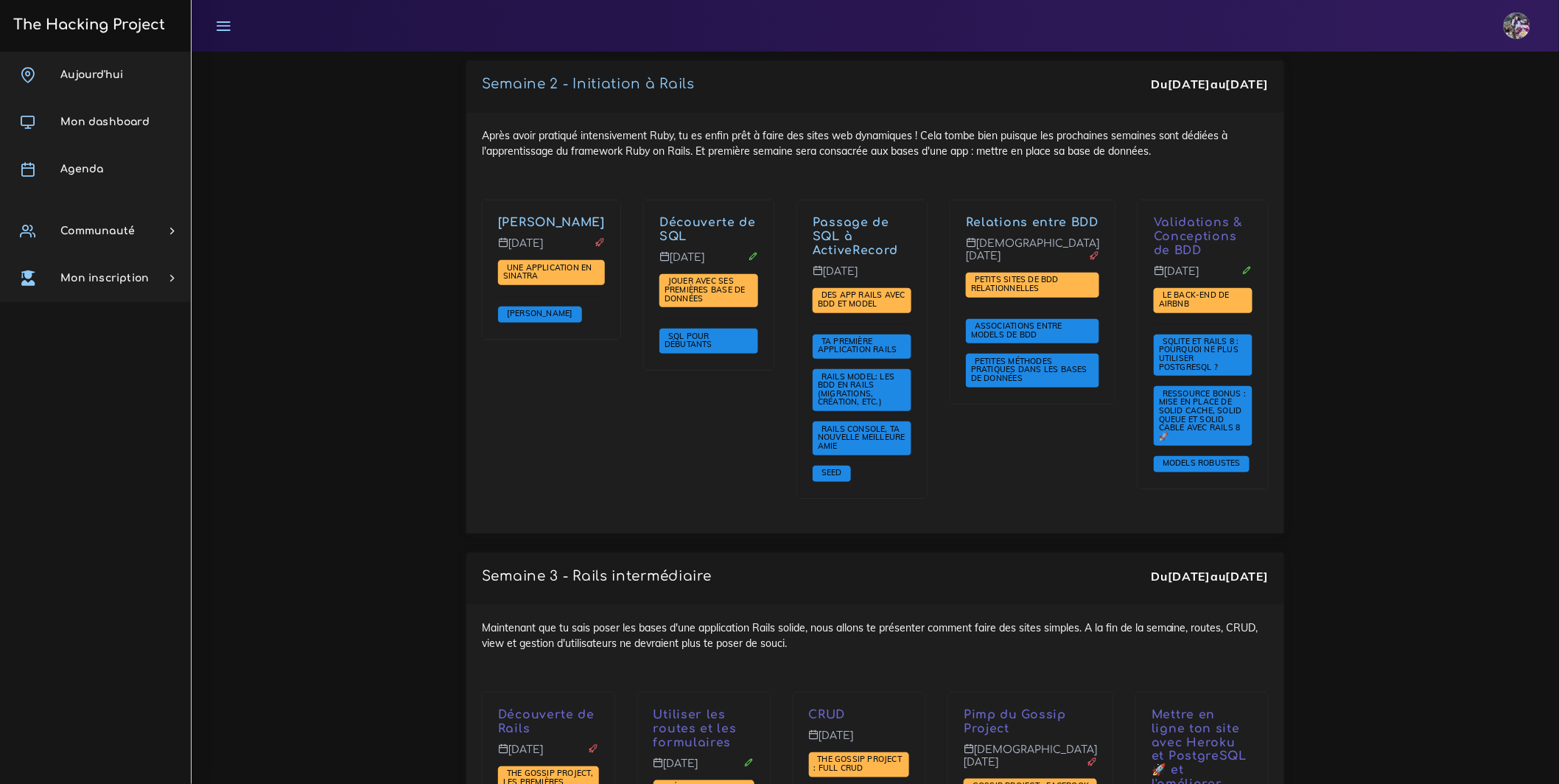
scroll to position [2342, 0]
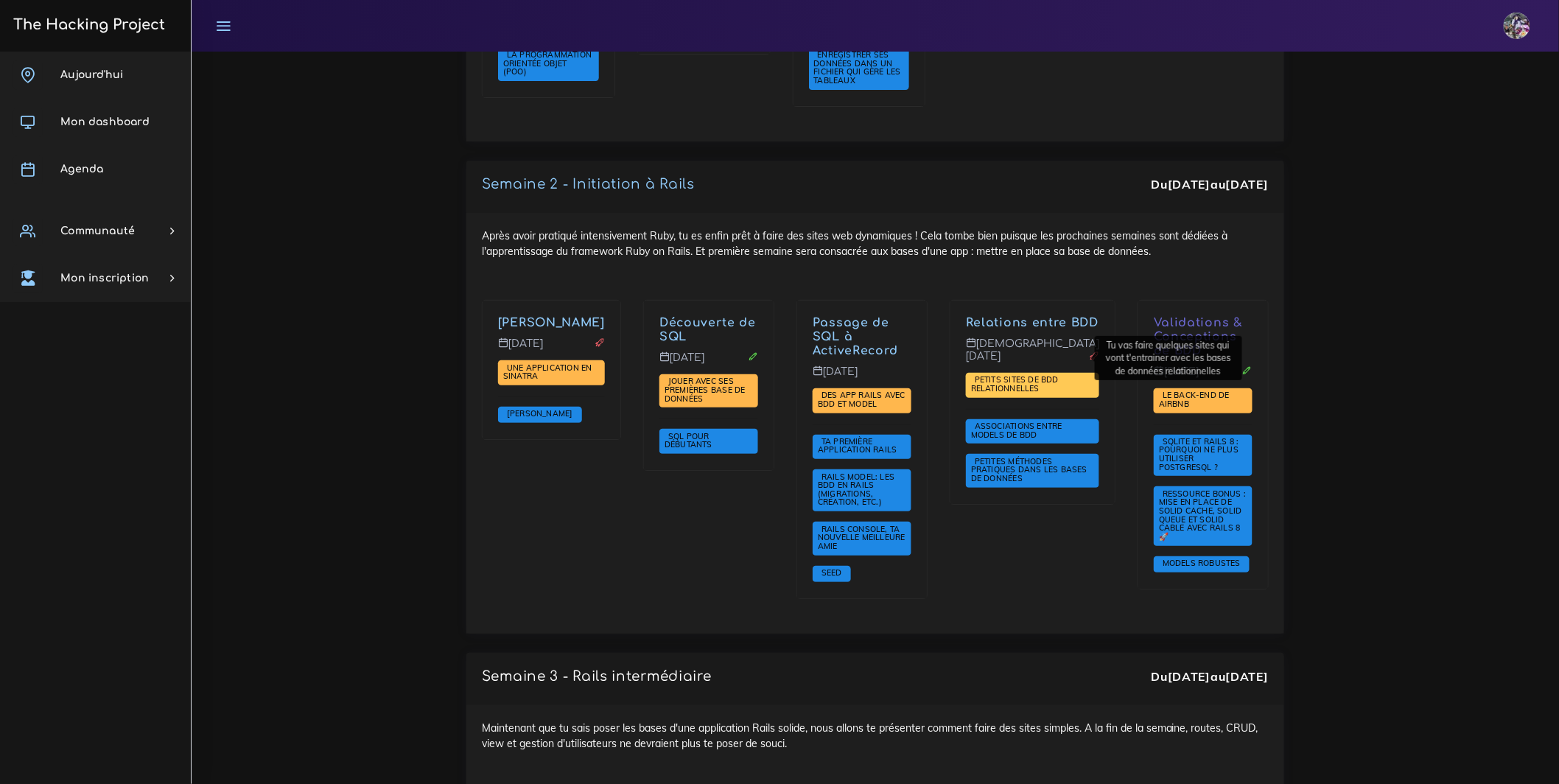
click at [1036, 374] on span "Petits sites de BDD relationnelles" at bounding box center [1014, 383] width 88 height 19
click at [1029, 316] on link "Relations entre BDD" at bounding box center [1032, 323] width 133 height 14
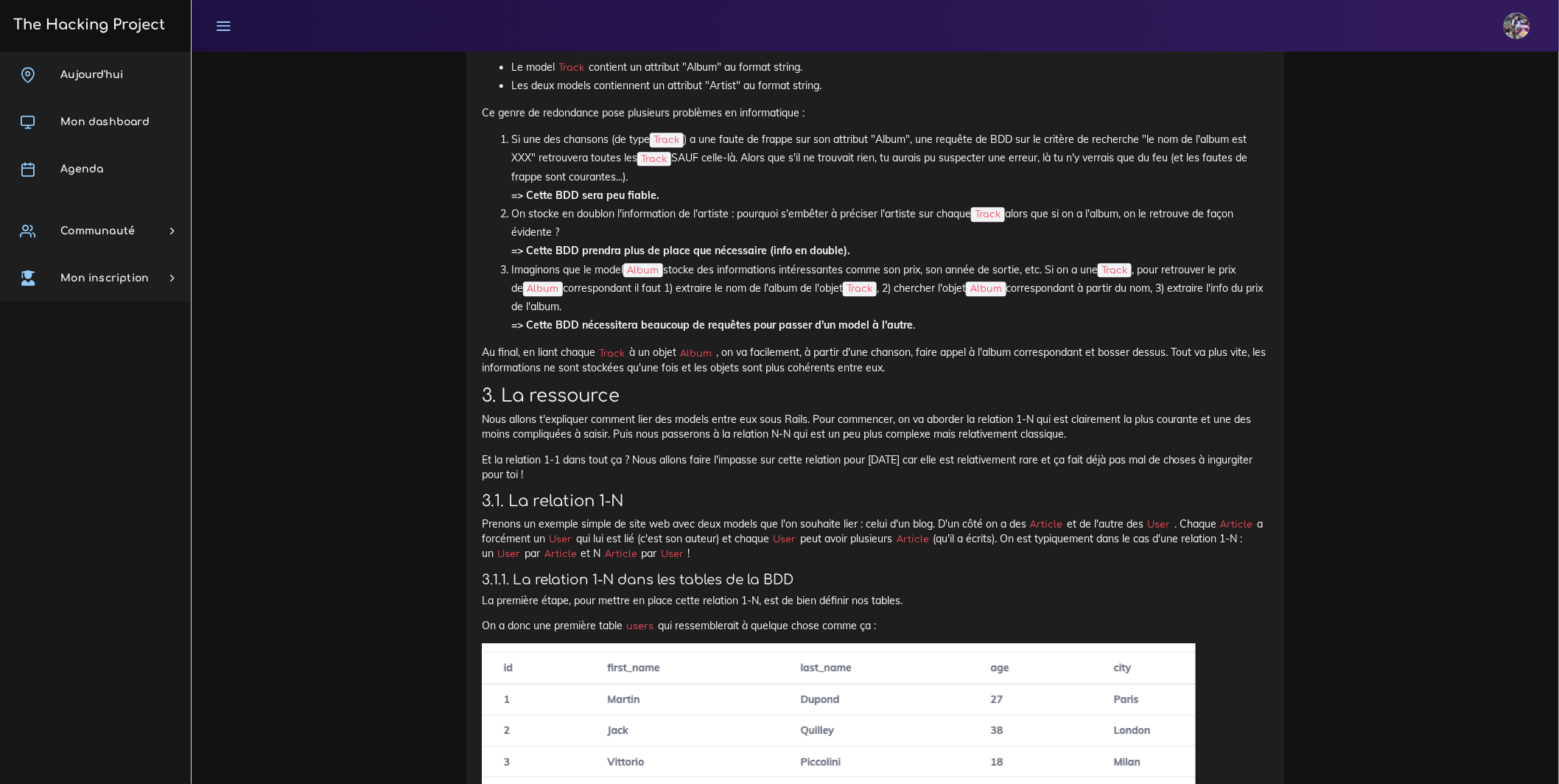
scroll to position [3981, 0]
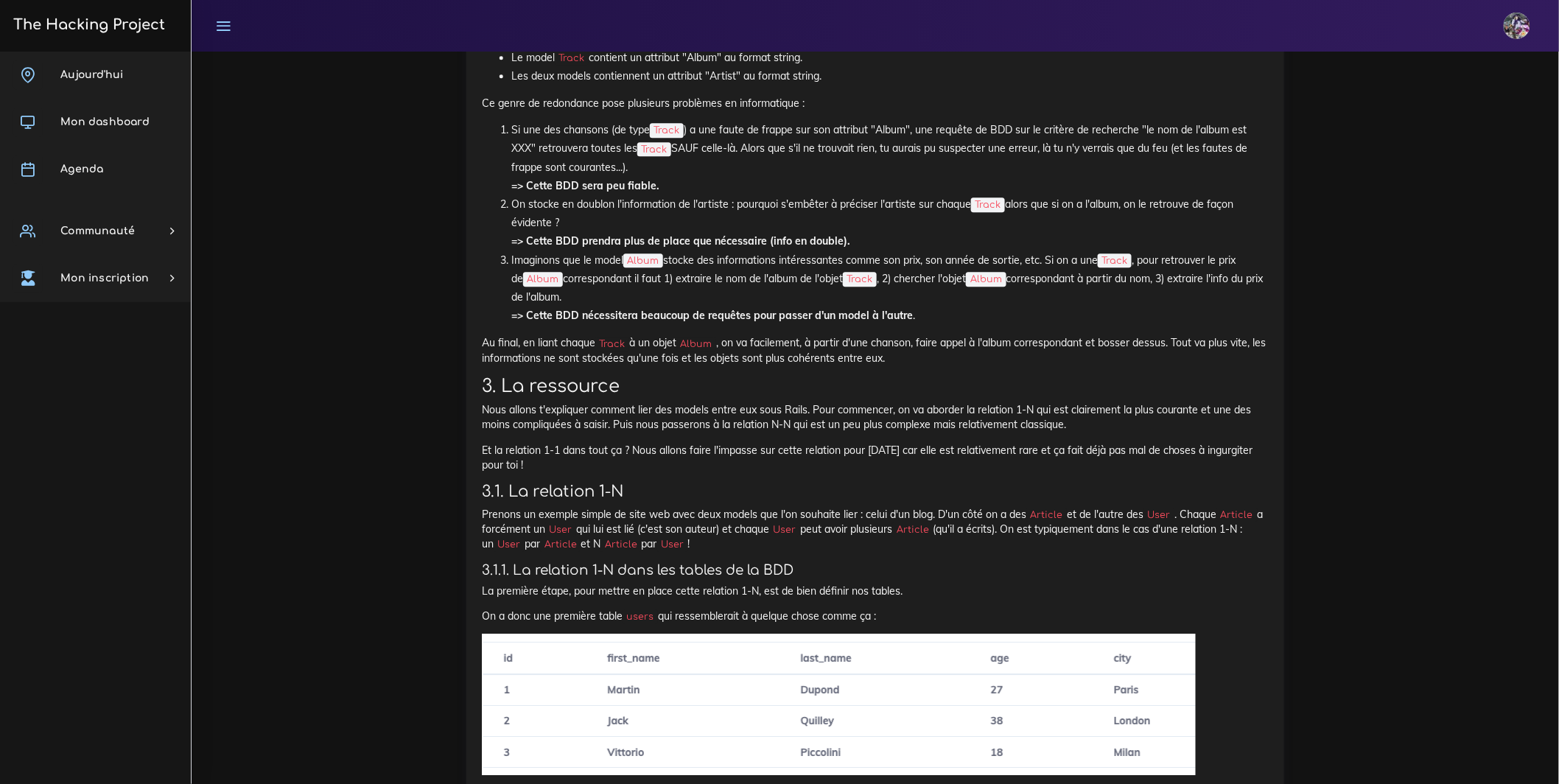
drag, startPoint x: 705, startPoint y: 199, endPoint x: 706, endPoint y: 248, distance: 49.0
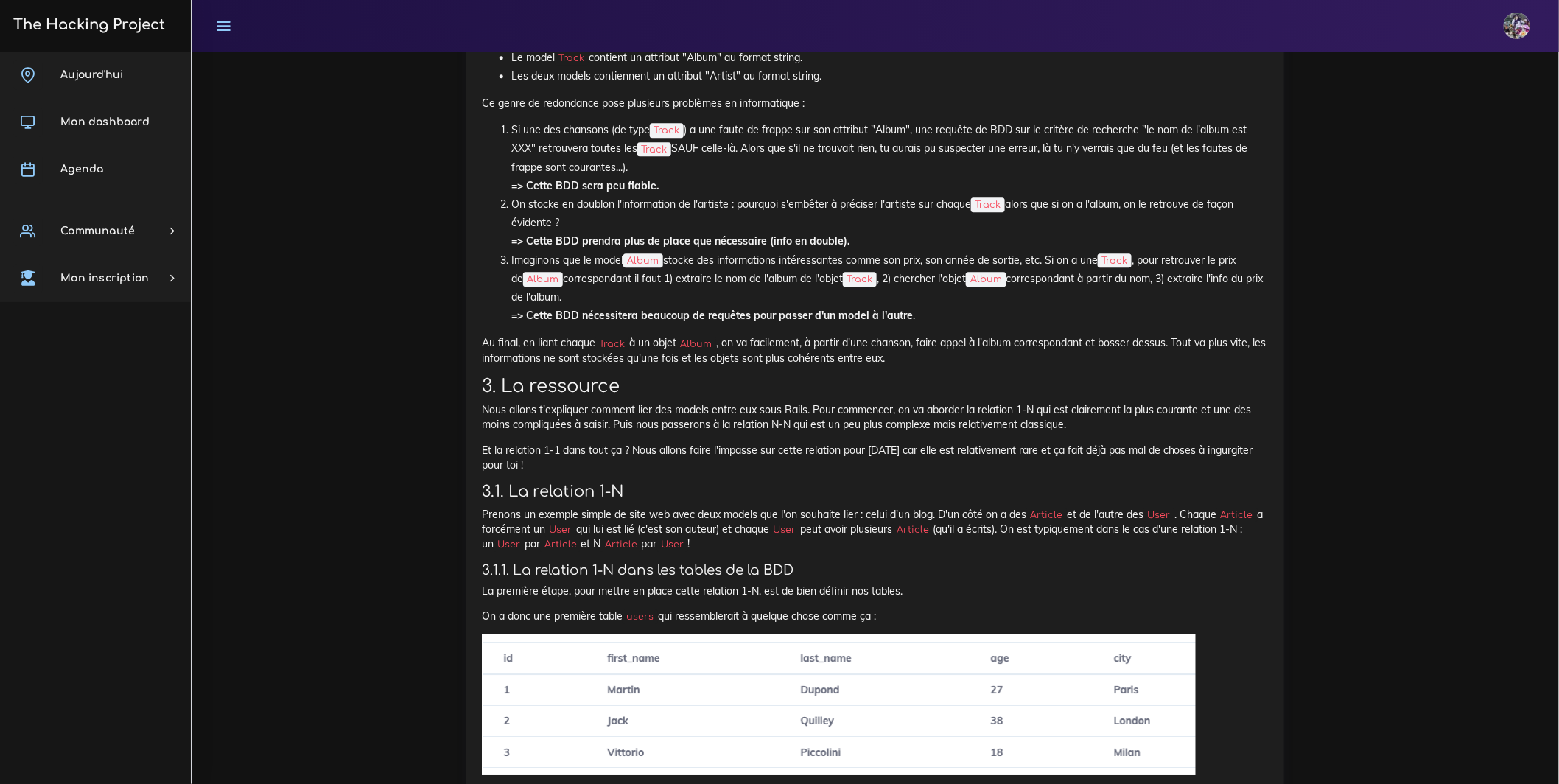
drag, startPoint x: 707, startPoint y: 275, endPoint x: 708, endPoint y: 297, distance: 22.0
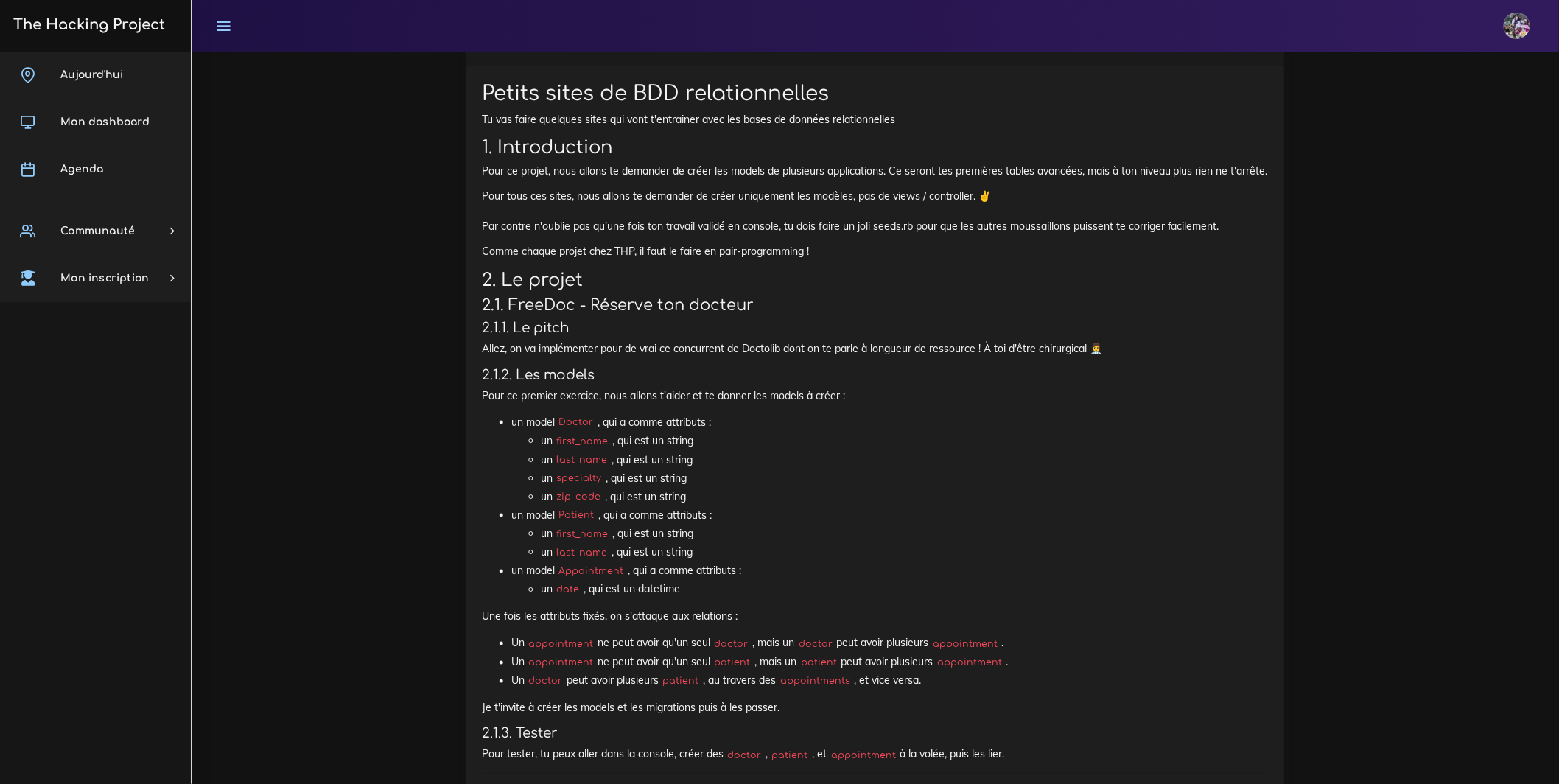
scroll to position [620, 0]
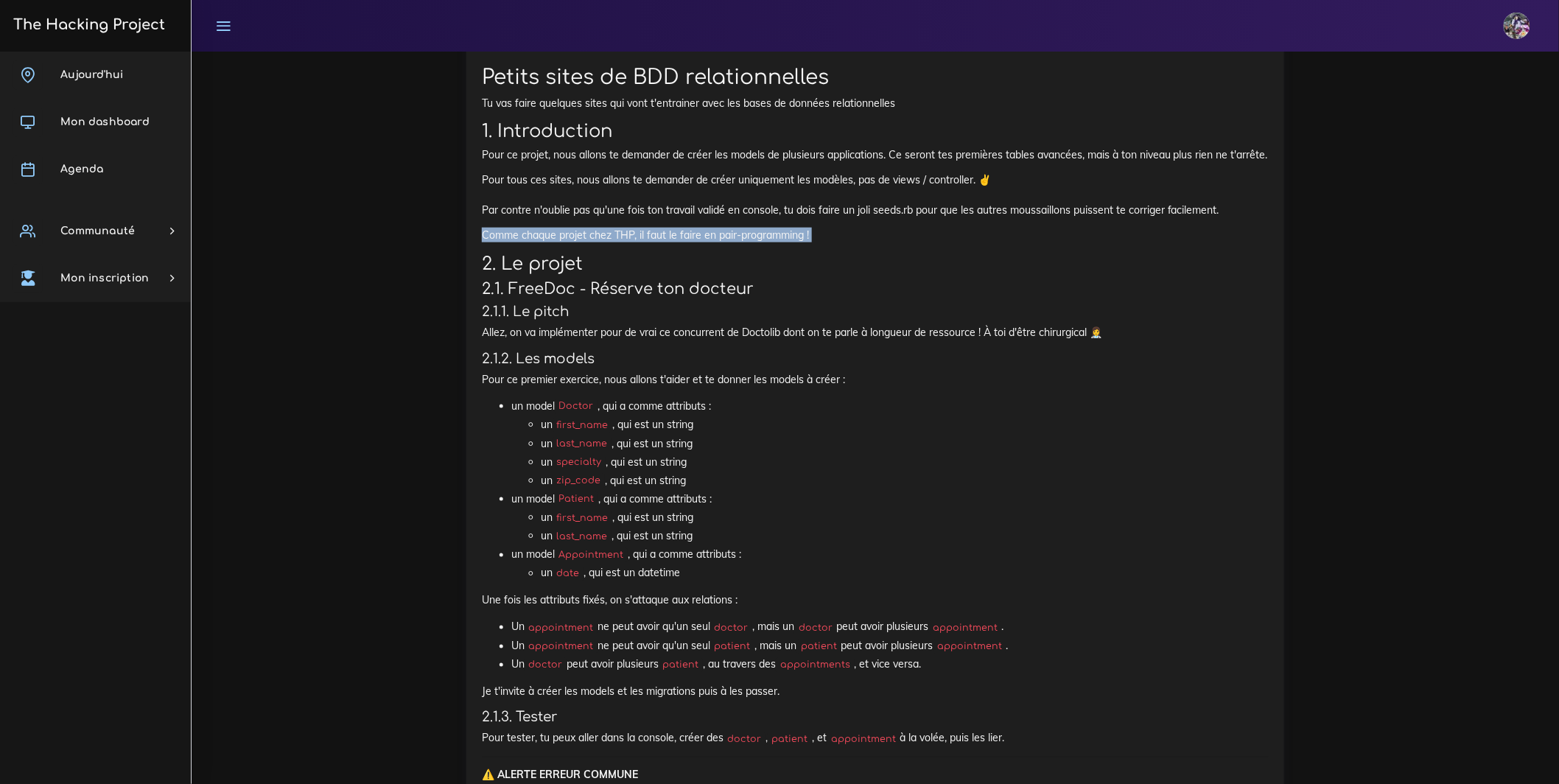
drag, startPoint x: 479, startPoint y: 285, endPoint x: 927, endPoint y: 297, distance: 448.2
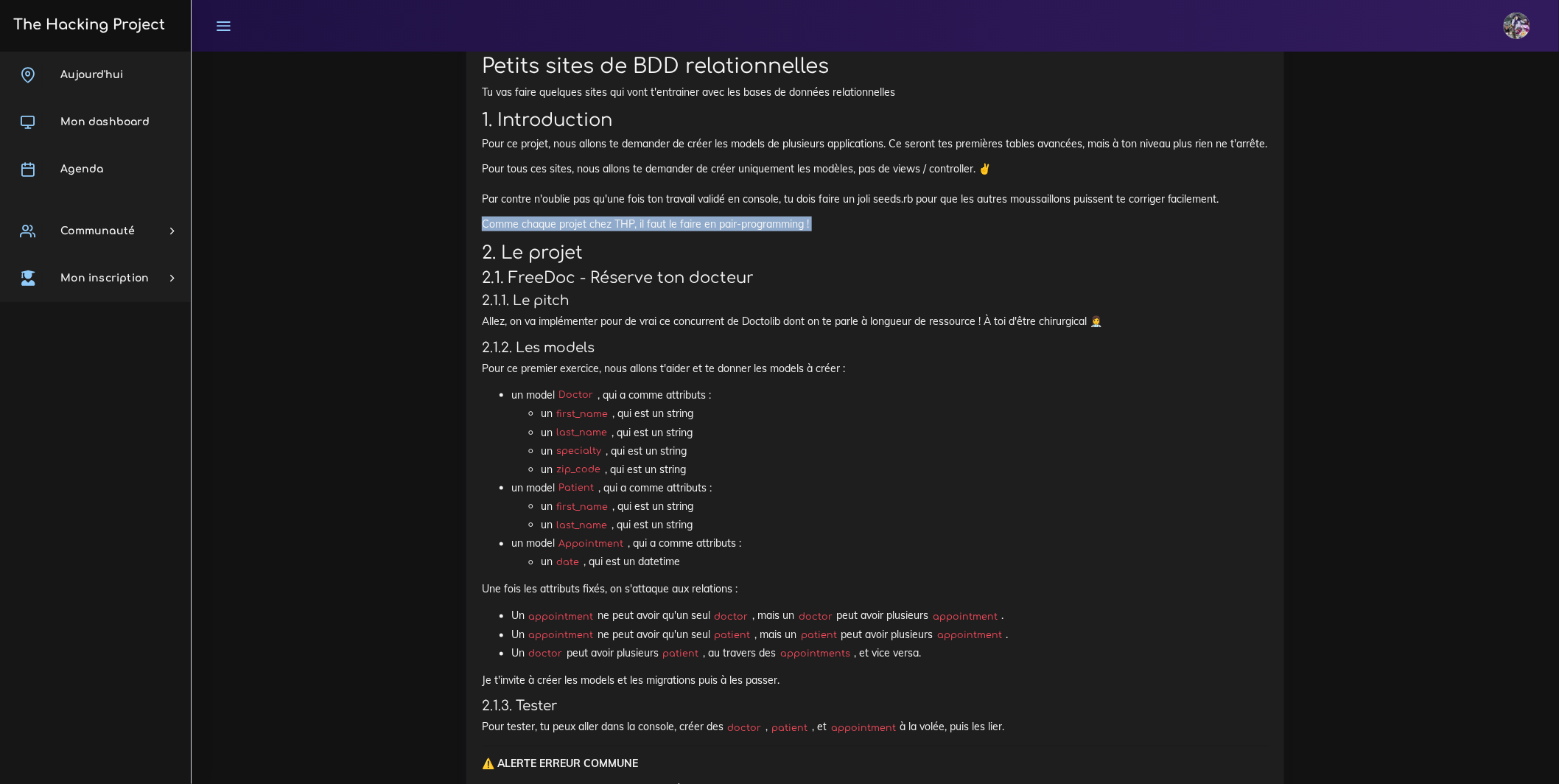
scroll to position [647, 0]
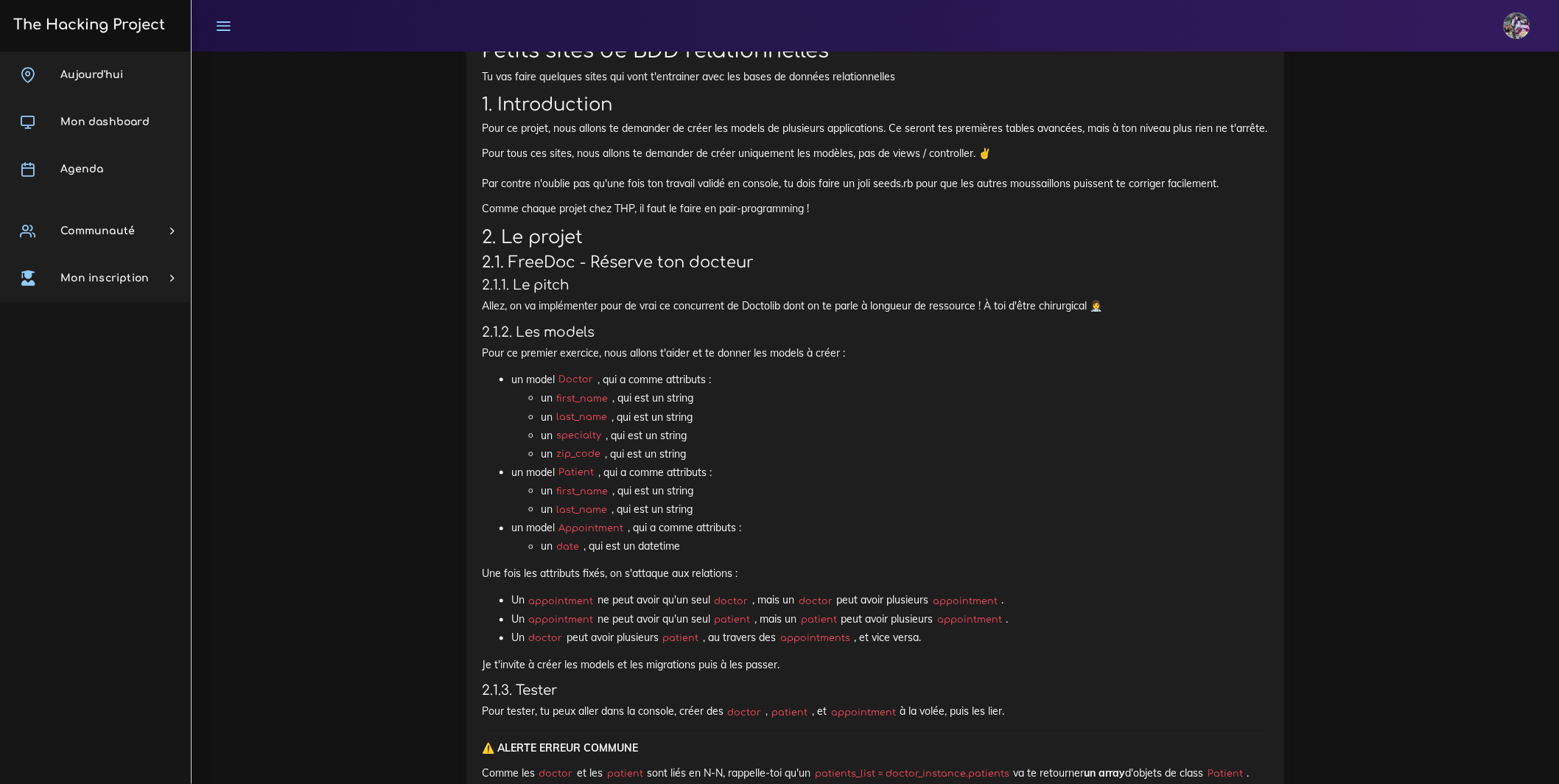
click at [609, 248] on h2 "2. Le projet" at bounding box center [875, 237] width 787 height 21
drag, startPoint x: 478, startPoint y: 252, endPoint x: 865, endPoint y: 262, distance: 387.1
click at [736, 248] on h2 "2. Le projet" at bounding box center [875, 237] width 787 height 21
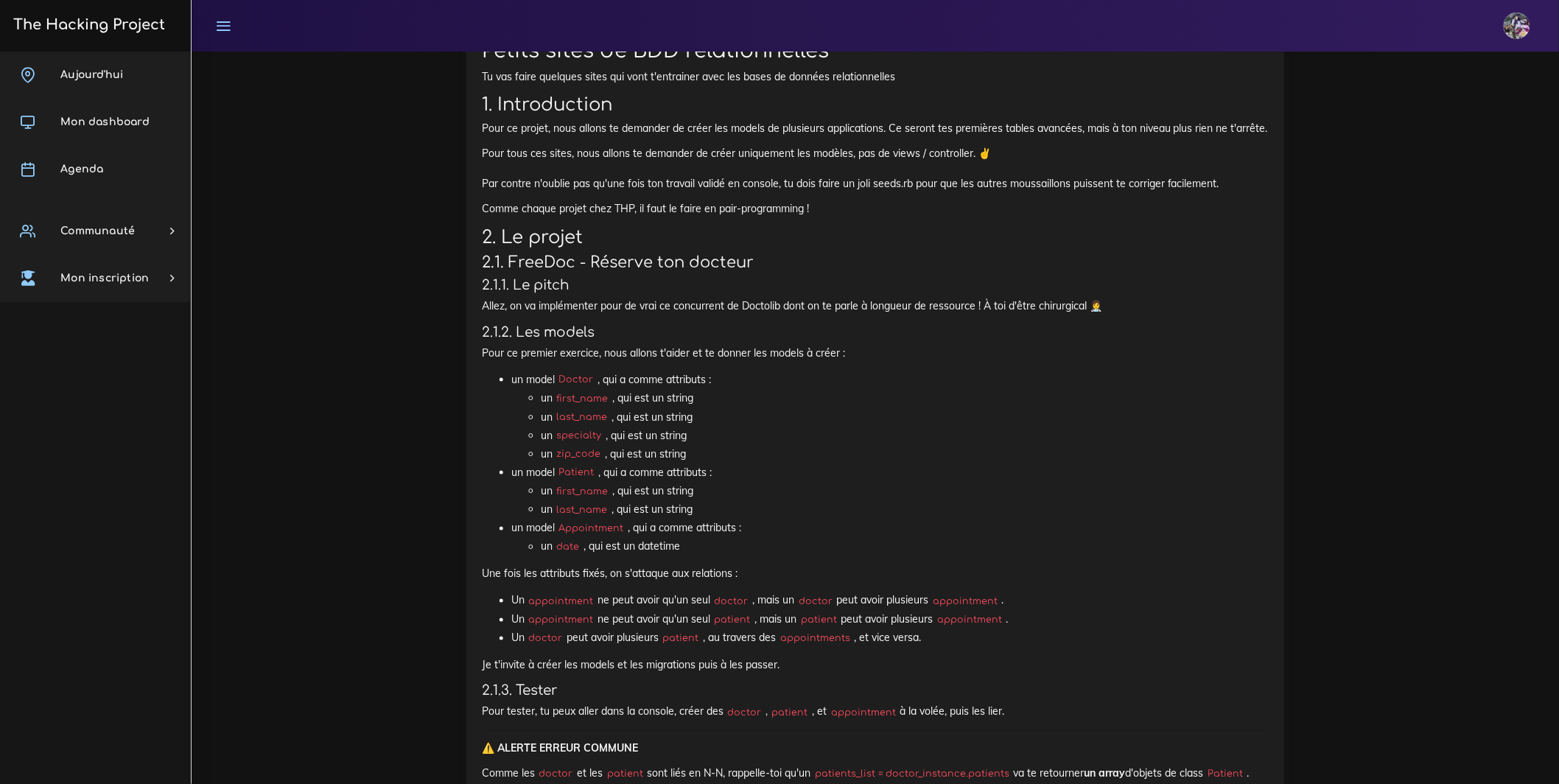
click at [631, 248] on h2 "2. Le projet" at bounding box center [875, 237] width 787 height 21
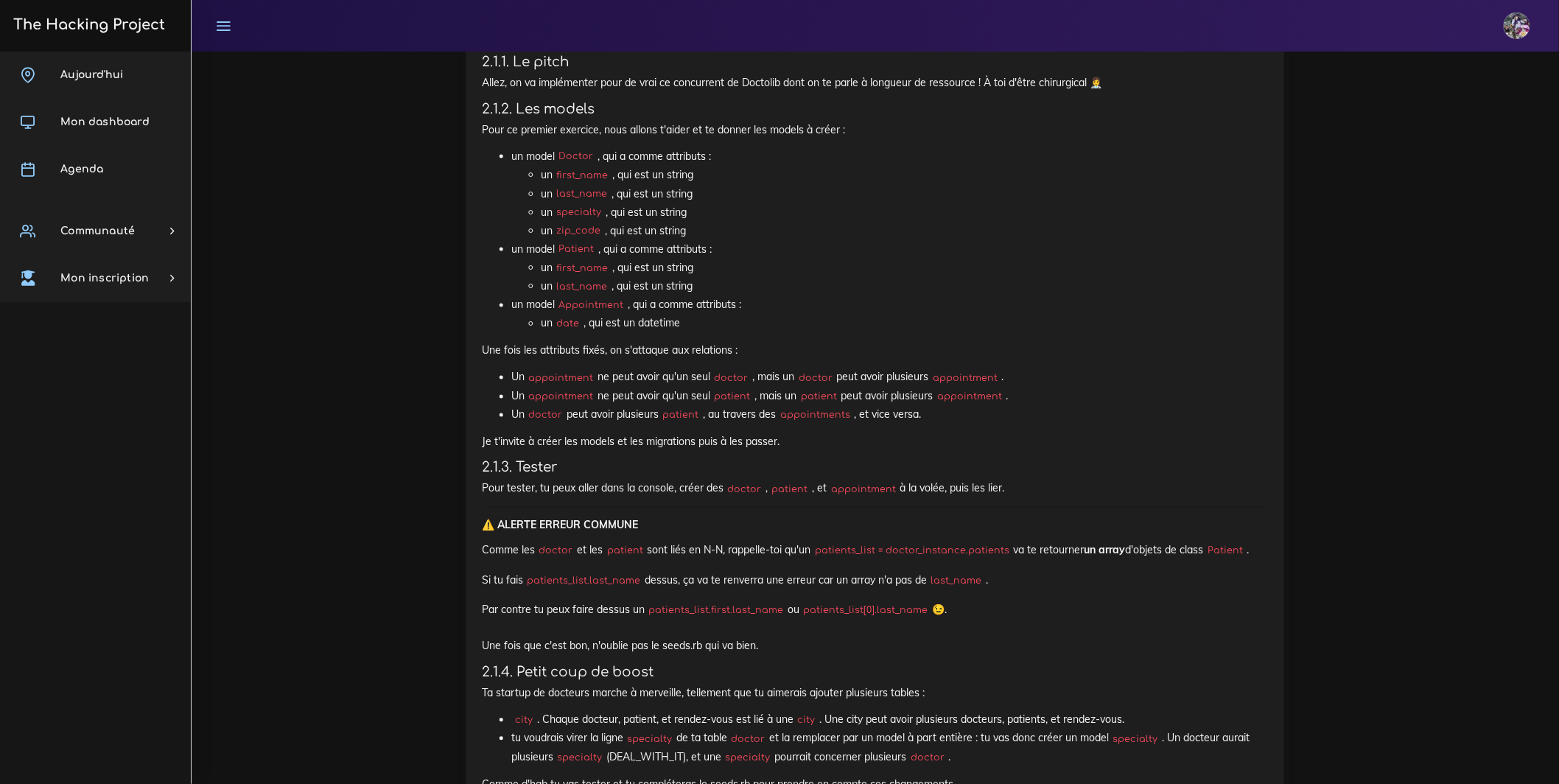
scroll to position [869, 0]
drag, startPoint x: 507, startPoint y: 66, endPoint x: 567, endPoint y: 118, distance: 79.4
click at [567, 71] on h4 "2.1.1. Le pitch" at bounding box center [875, 62] width 787 height 16
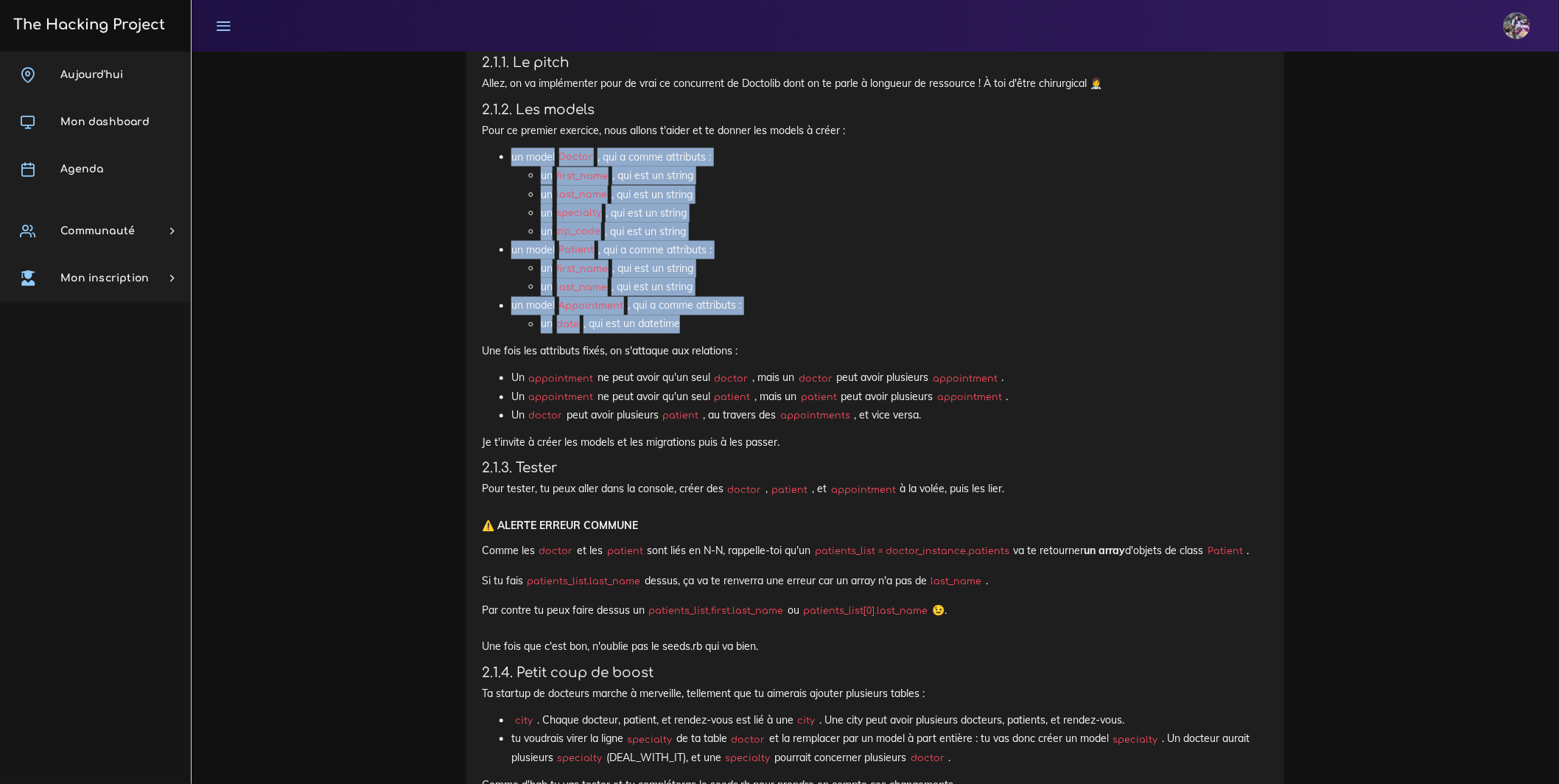
drag, startPoint x: 500, startPoint y: 212, endPoint x: 681, endPoint y: 389, distance: 253.2
click at [681, 334] on ul "un model Doctor , qui a comme attributs : un first_name , qui est un string un …" at bounding box center [875, 241] width 787 height 186
click at [681, 334] on li "un date , qui est un datetime" at bounding box center [904, 325] width 728 height 19
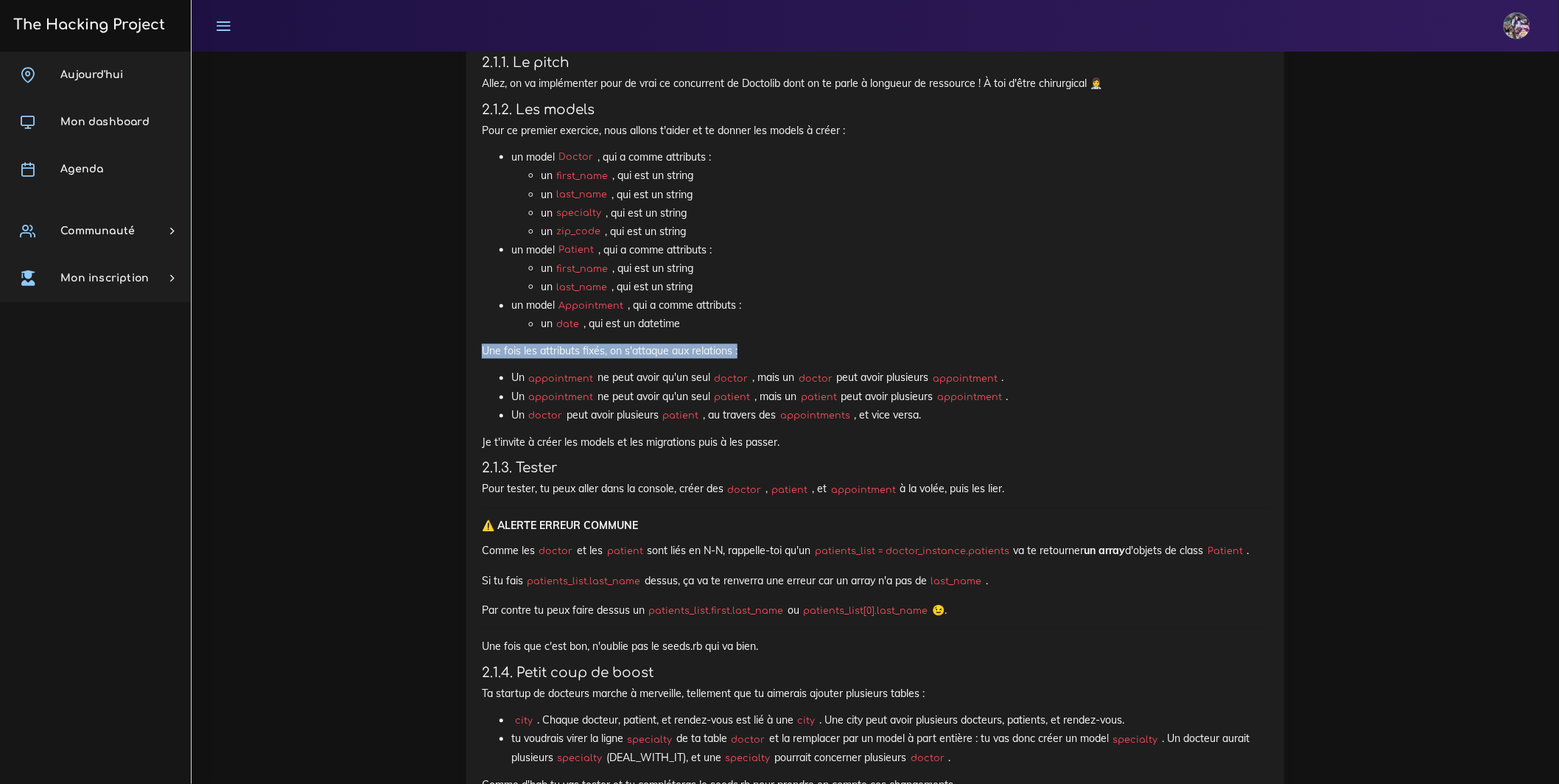
drag, startPoint x: 482, startPoint y: 416, endPoint x: 767, endPoint y: 414, distance: 285.0
click at [767, 359] on p "Une fois les attributs fixés, on s'attaque aux relations :" at bounding box center [875, 351] width 787 height 14
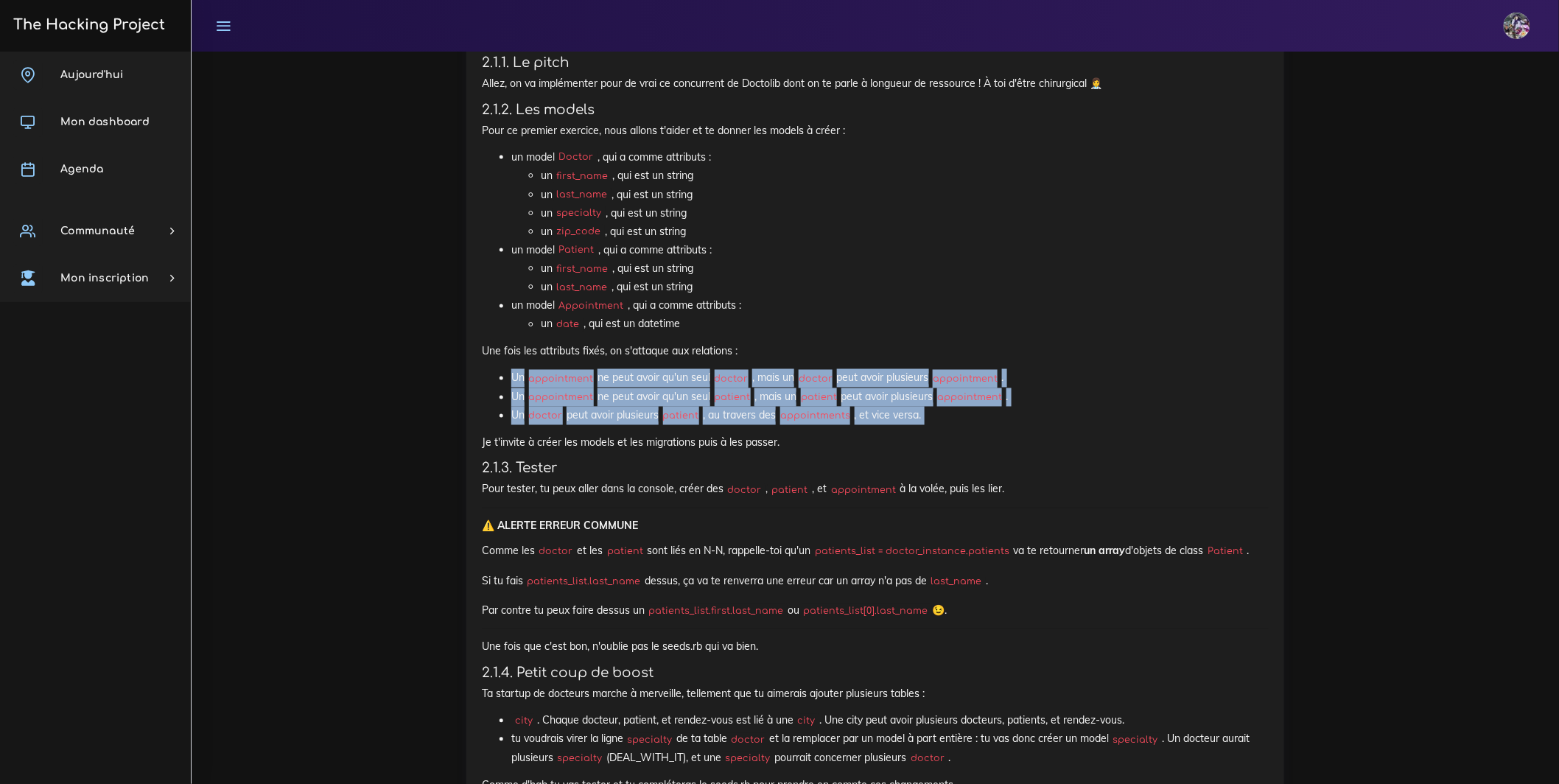
drag, startPoint x: 493, startPoint y: 447, endPoint x: 920, endPoint y: 495, distance: 429.7
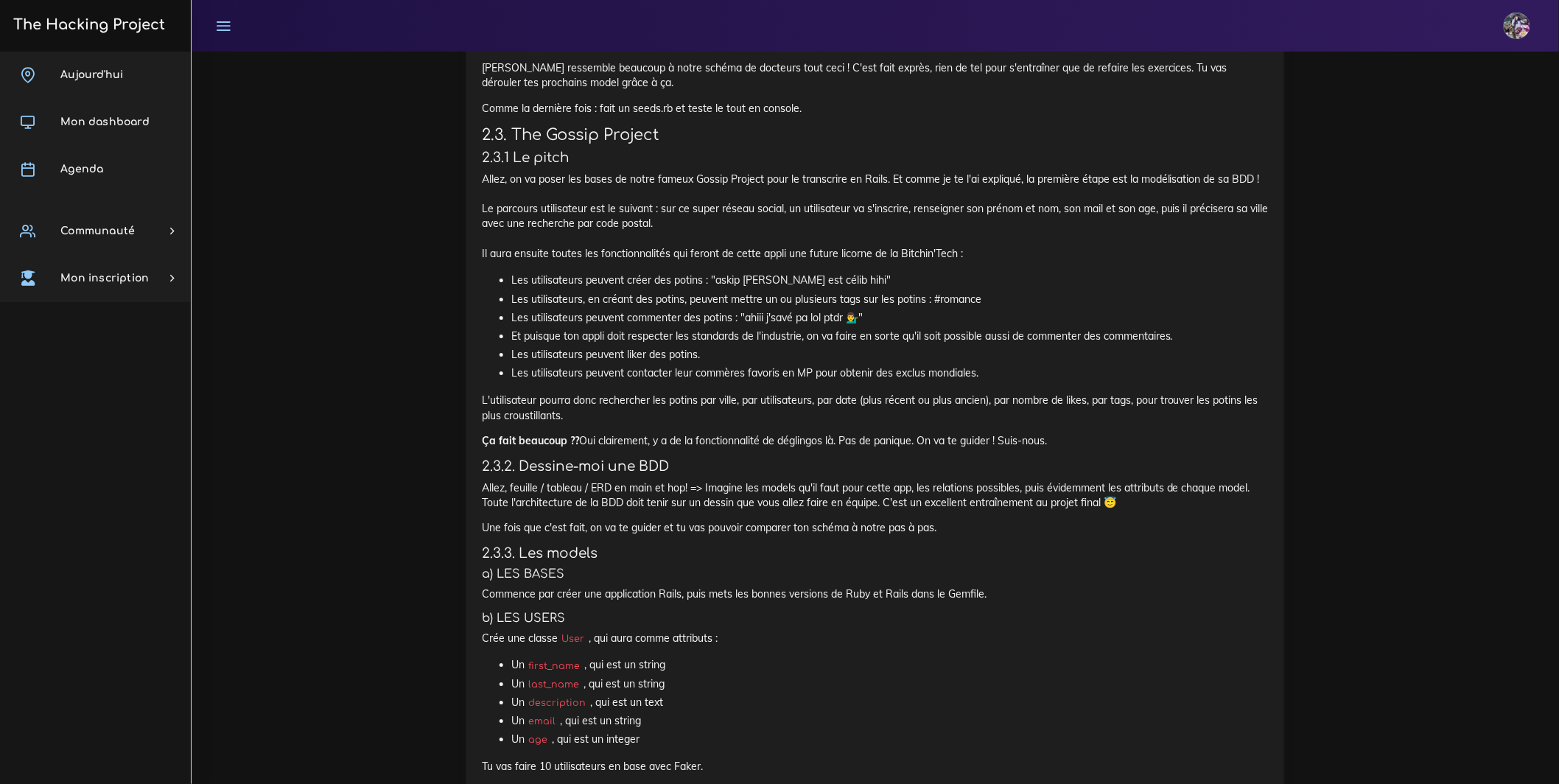
scroll to position [1842, 0]
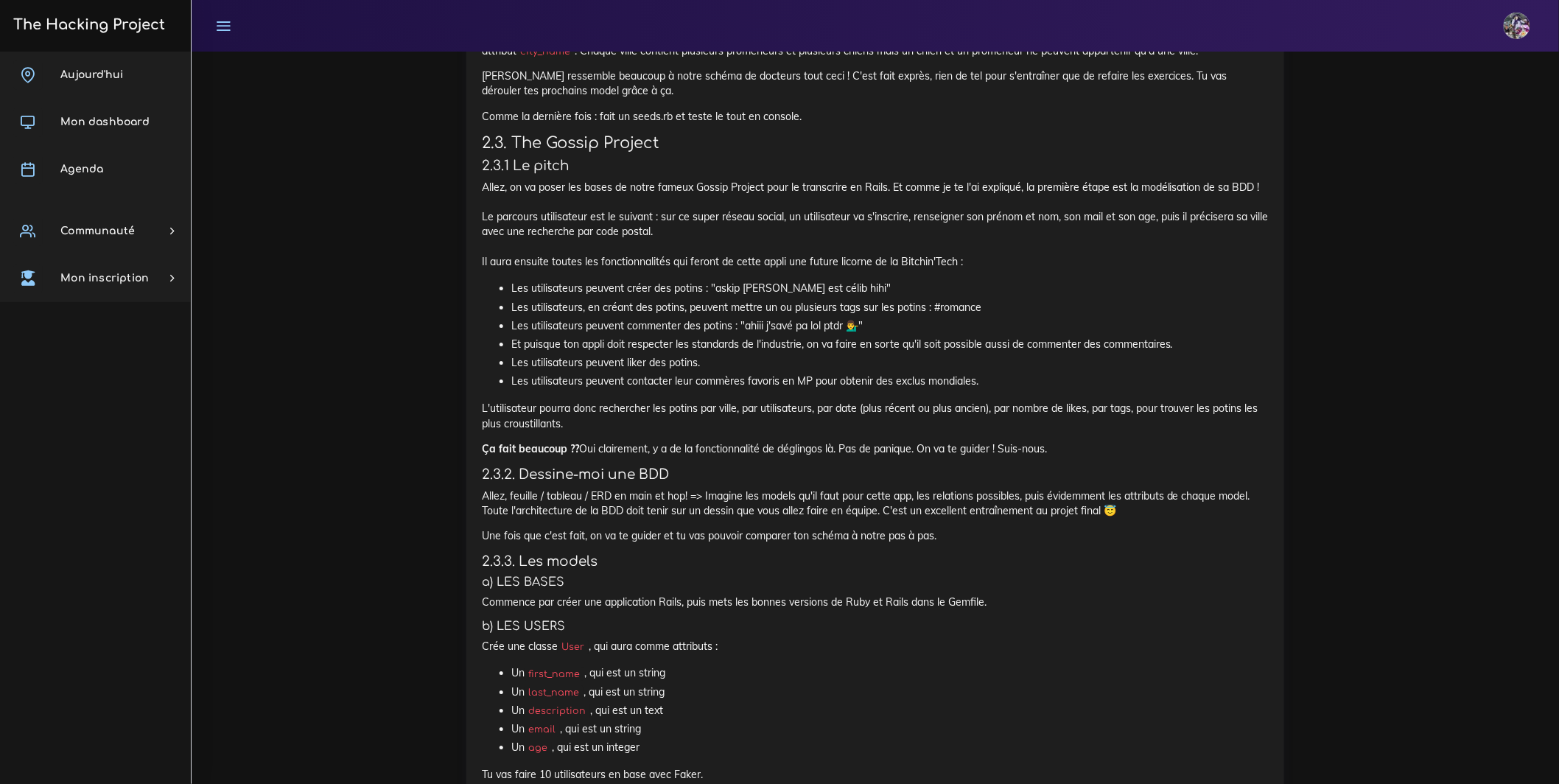
click at [513, 269] on p "Allez, on va poser les bases de notre fameux Gossip Project pour le transcrire …" at bounding box center [875, 224] width 787 height 89
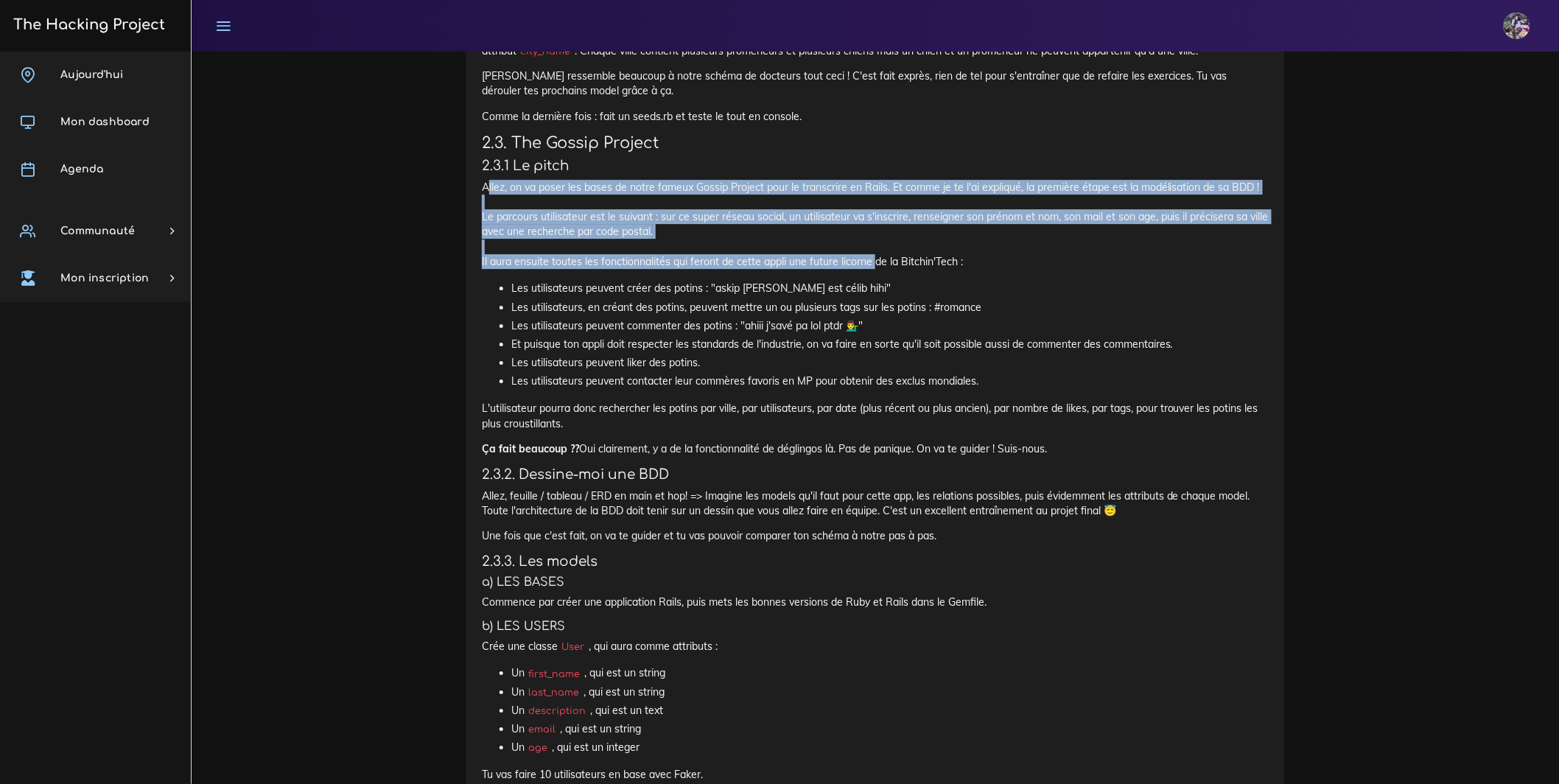
drag, startPoint x: 491, startPoint y: 355, endPoint x: 909, endPoint y: 464, distance: 432.0
click at [909, 269] on p "Allez, on va poser les bases de notre fameux Gossip Project pour le transcrire …" at bounding box center [875, 224] width 787 height 89
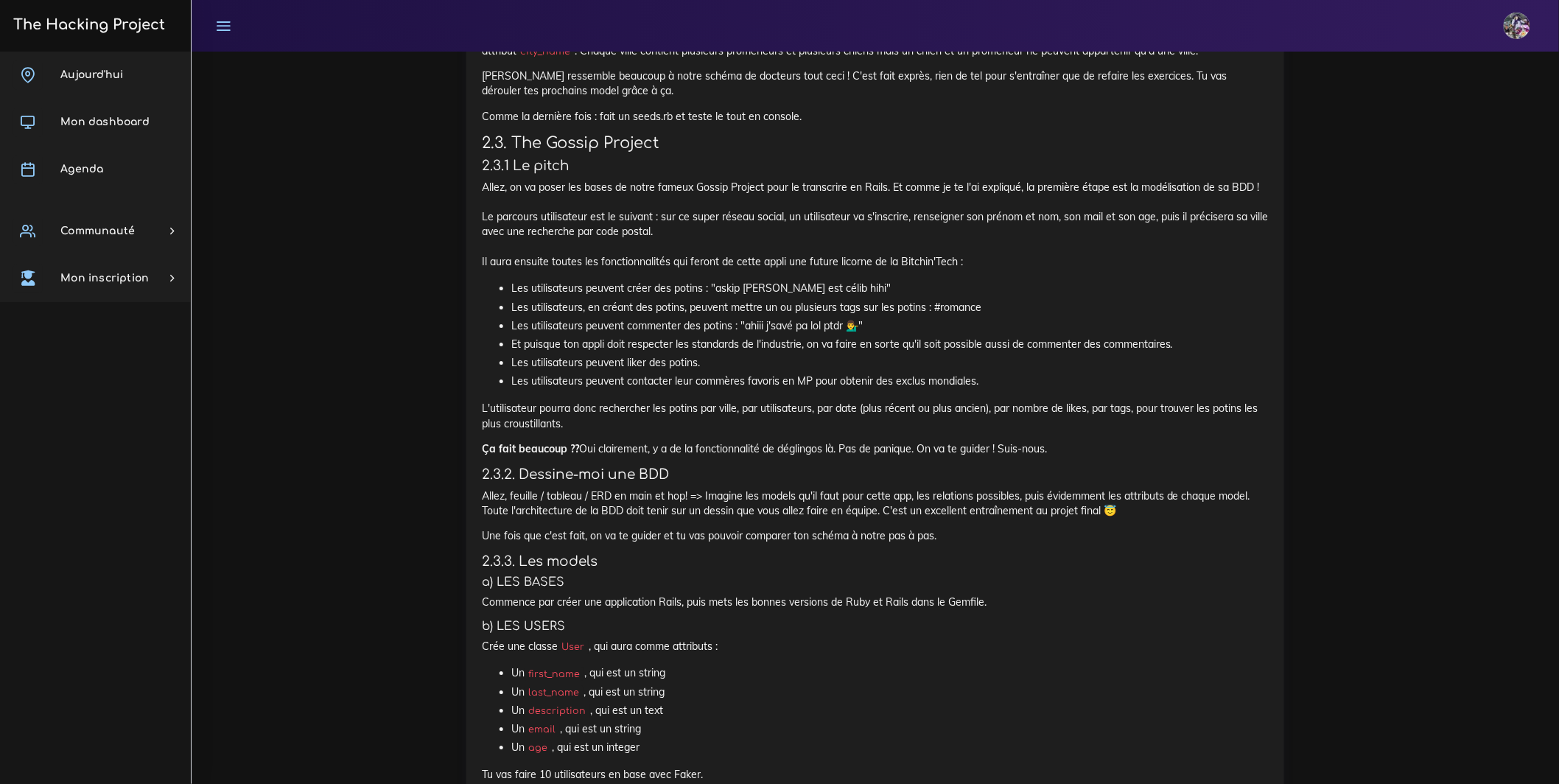
click at [909, 269] on p "Allez, on va poser les bases de notre fameux Gossip Project pour le transcrire …" at bounding box center [875, 224] width 787 height 89
drag, startPoint x: 843, startPoint y: 431, endPoint x: 533, endPoint y: 363, distance: 317.4
click at [541, 269] on p "Allez, on va poser les bases de notre fameux Gossip Project pour le transcrire …" at bounding box center [875, 224] width 787 height 89
click at [507, 269] on p "Allez, on va poser les bases de notre fameux Gossip Project pour le transcrire …" at bounding box center [875, 224] width 787 height 89
click at [537, 269] on p "Allez, on va poser les bases de notre fameux Gossip Project pour le transcrire …" at bounding box center [875, 224] width 787 height 89
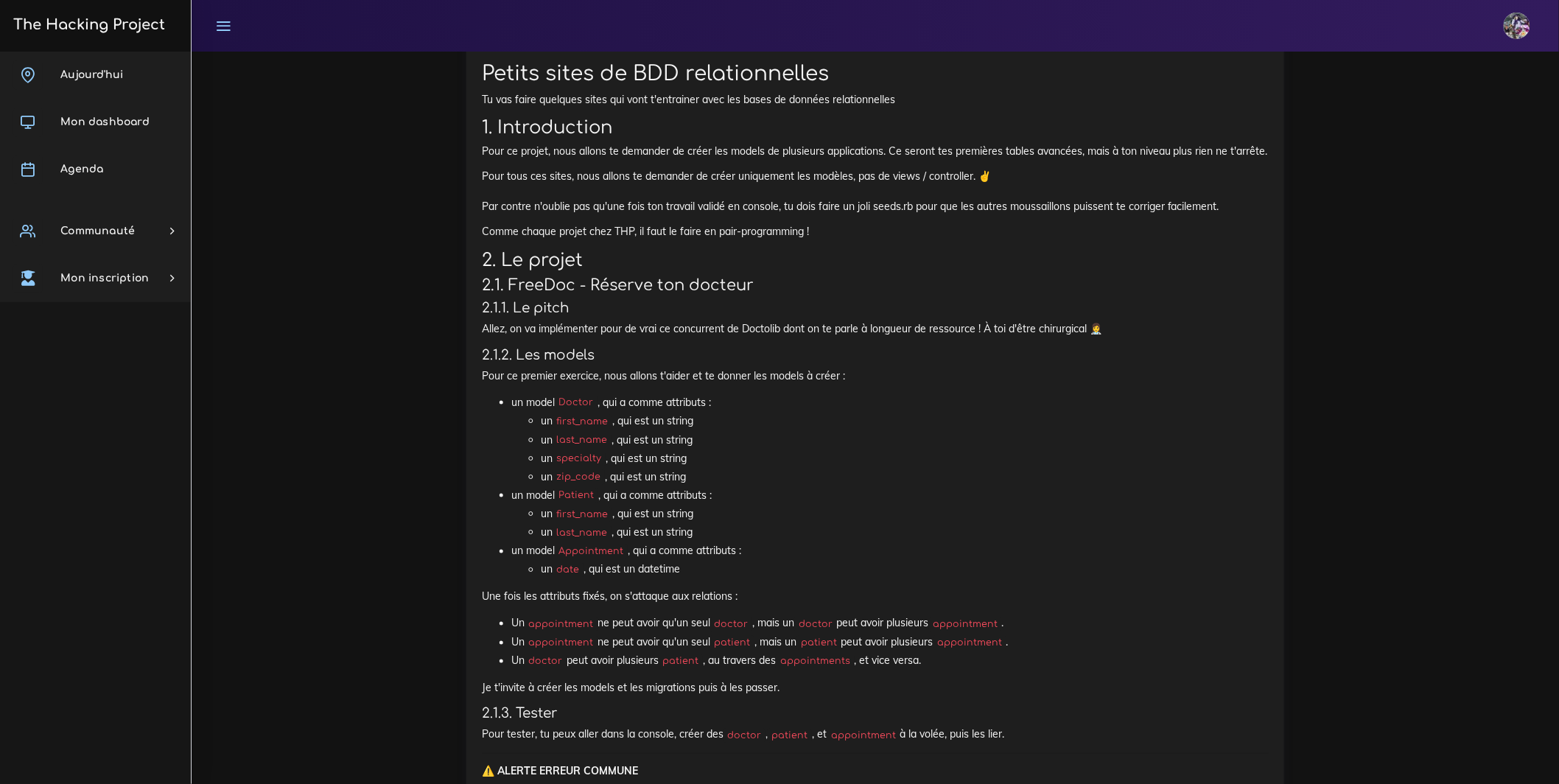
scroll to position [625, 0]
click at [83, 66] on link "Aujourd'hui" at bounding box center [95, 74] width 191 height 47
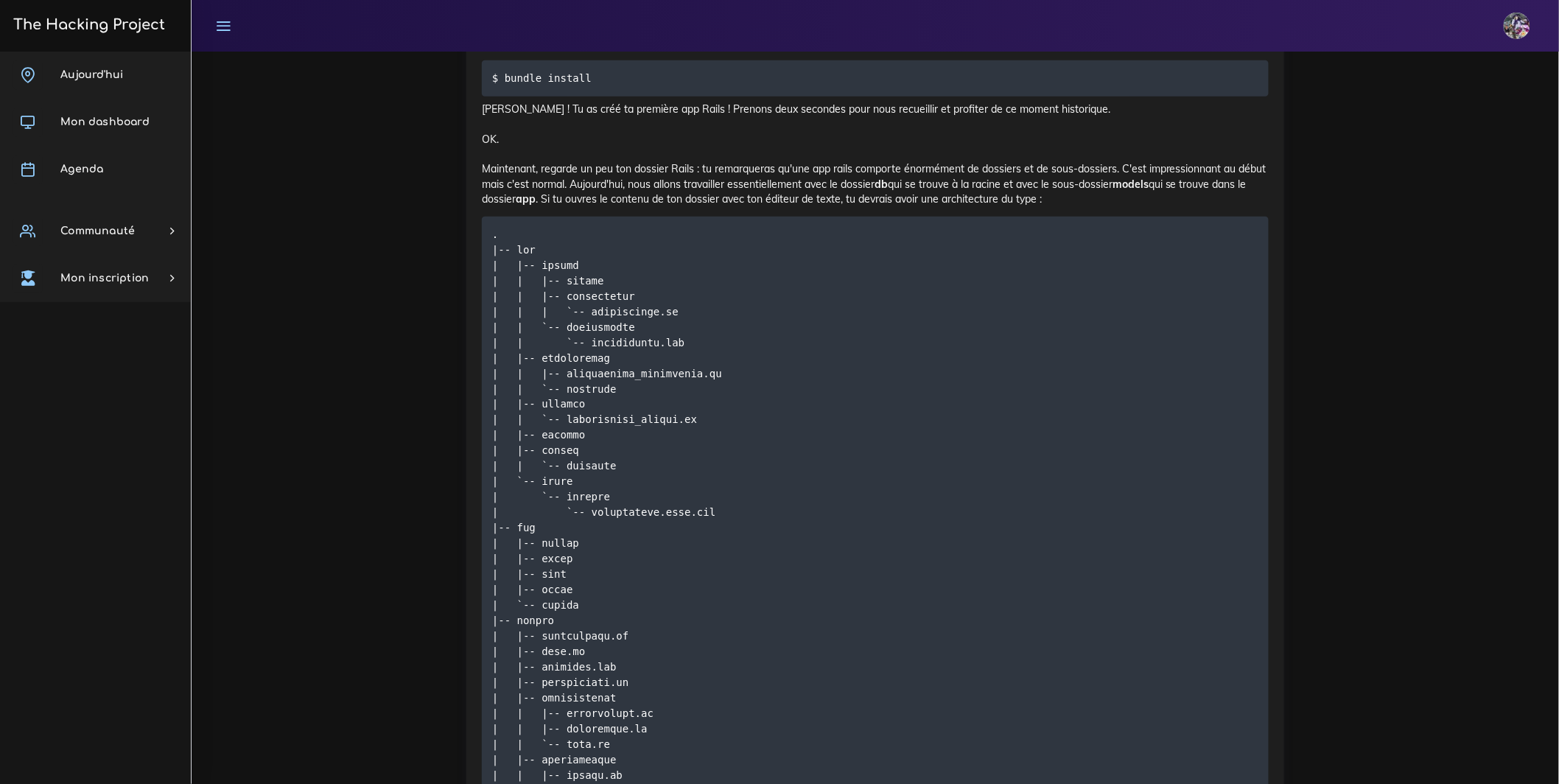
scroll to position [4973, 0]
drag, startPoint x: 667, startPoint y: 481, endPoint x: 475, endPoint y: 483, distance: 192.0
click at [475, 483] on div "Ta première application Rails Comment créer sa première application Rails. 1. I…" at bounding box center [875, 107] width 817 height 3492
copy code "$ rails new my_first_app"
click at [471, 558] on div "Ta première application Rails Comment créer sa première application Rails. 1. I…" at bounding box center [875, 107] width 817 height 3492
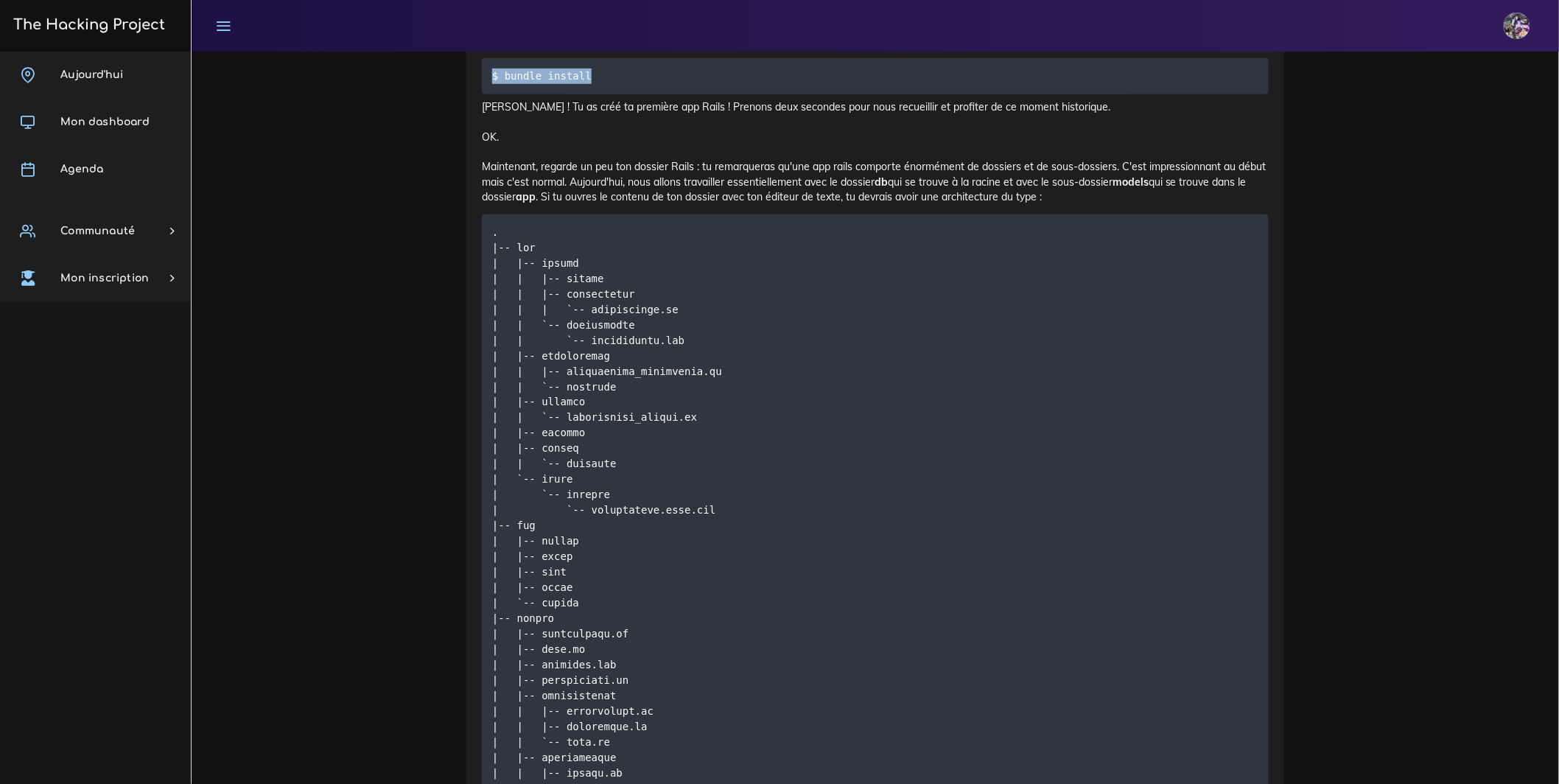
drag, startPoint x: 481, startPoint y: 550, endPoint x: 612, endPoint y: 556, distance: 131.1
click at [612, 556] on div "Ta première application Rails Comment créer sa première application Rails. 1. I…" at bounding box center [875, 107] width 817 height 3492
copy code "$ bundle install"
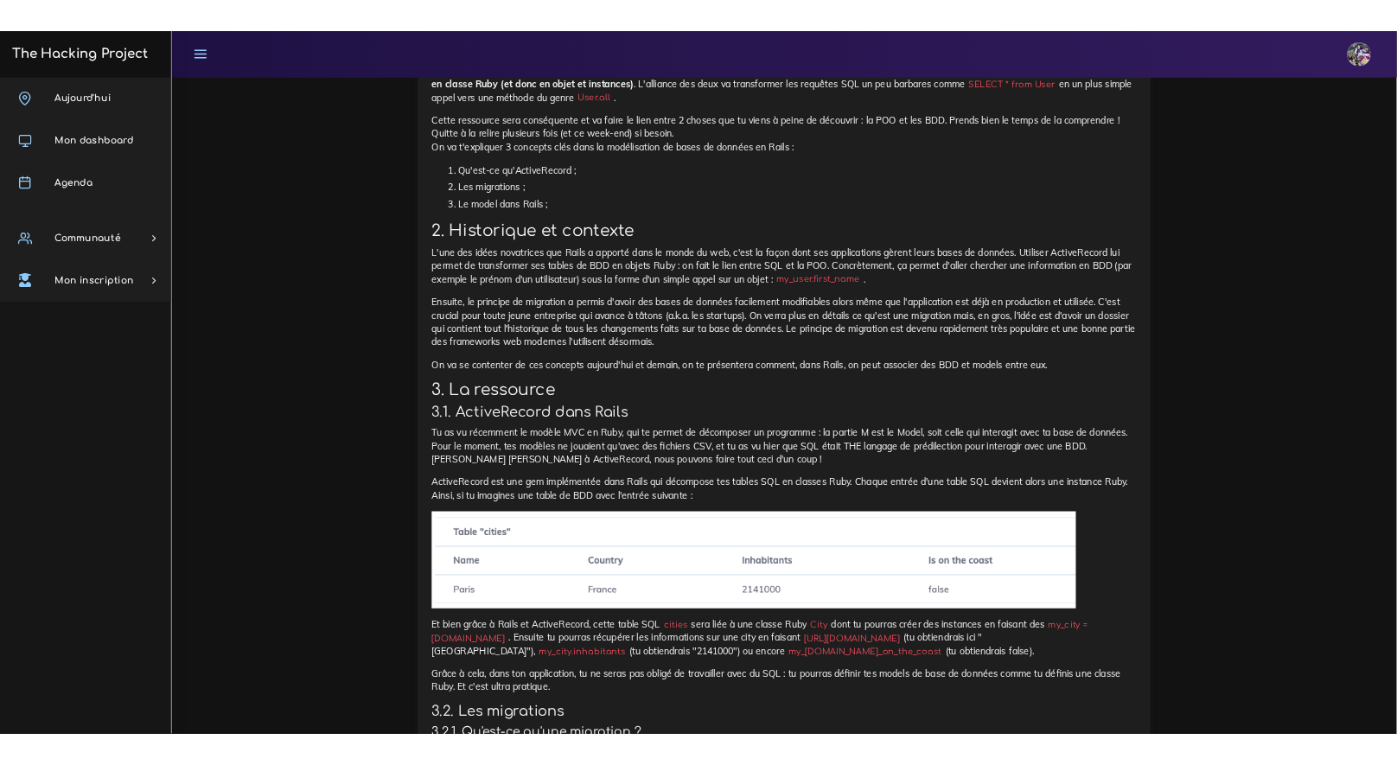
scroll to position [8206, 0]
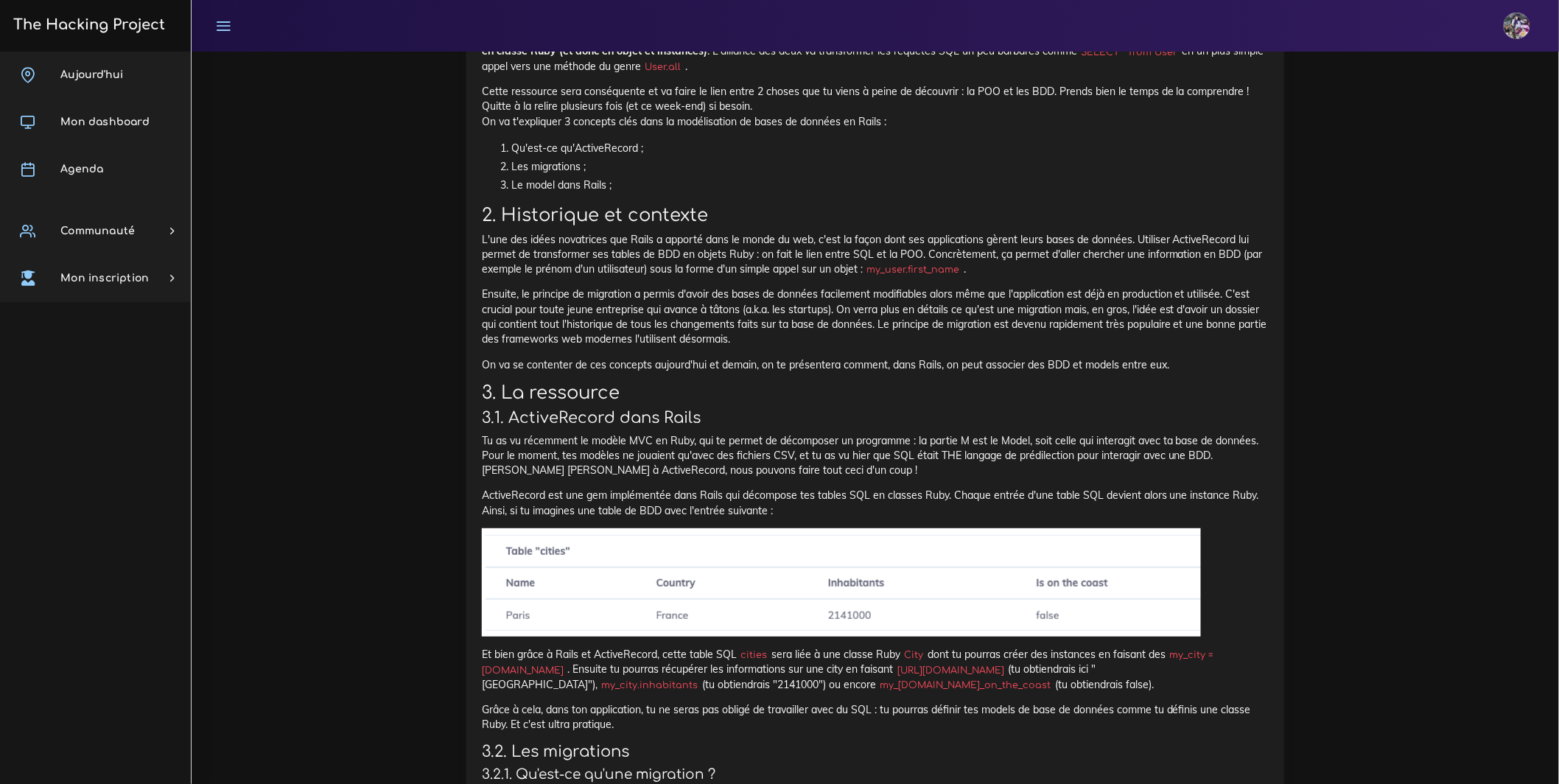
drag, startPoint x: 484, startPoint y: 184, endPoint x: 907, endPoint y: 252, distance: 428.4
drag, startPoint x: 730, startPoint y: 230, endPoint x: 482, endPoint y: 183, distance: 252.4
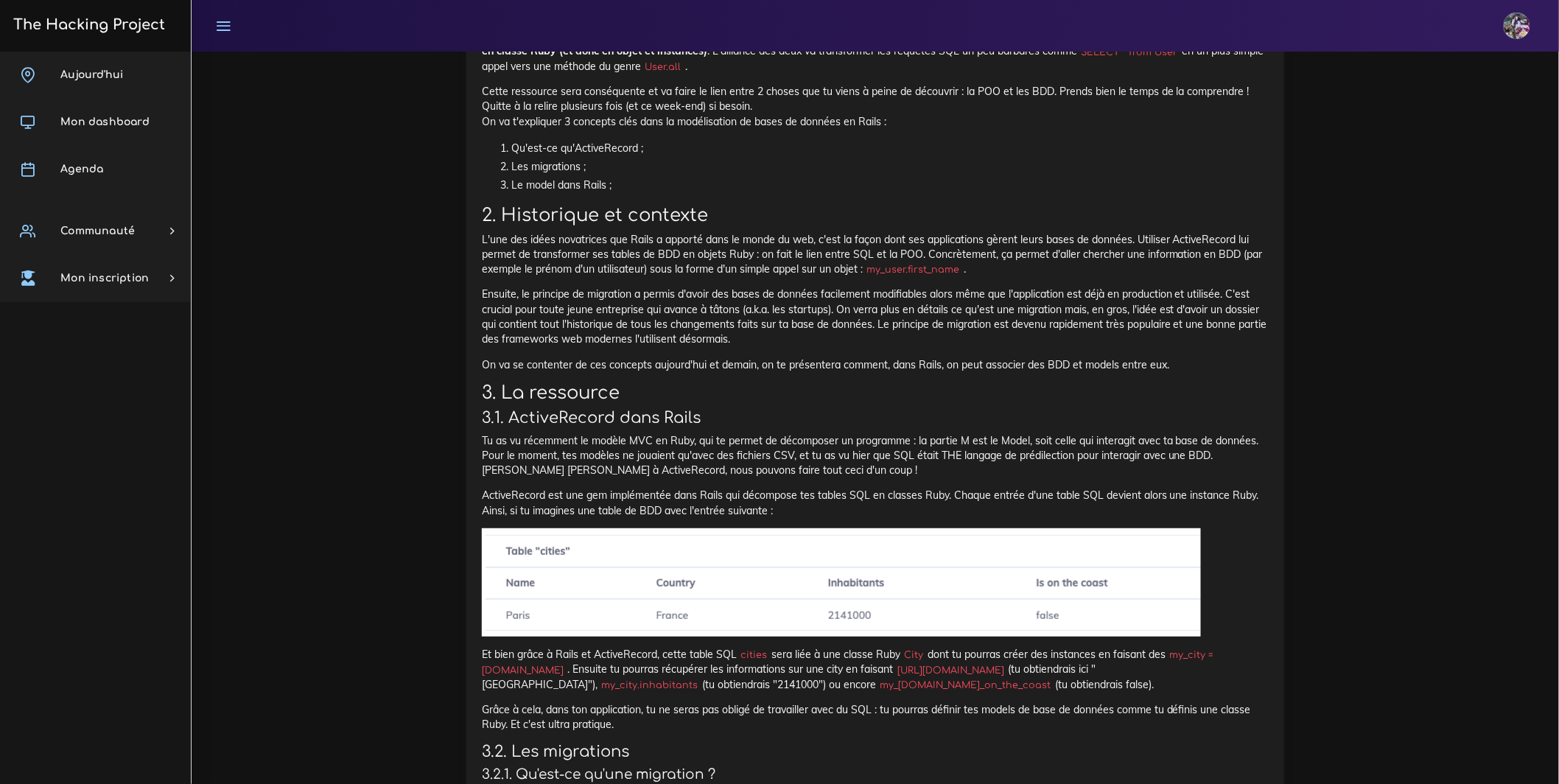
copy div "Rails est un framework de Ruby qui permet de faire du web, créé en 2005 par Dav…"
drag, startPoint x: 481, startPoint y: 263, endPoint x: 1085, endPoint y: 270, distance: 604.0
copy p "Cette commande crée automatiquement toute une architecture logicielle à laquell…"
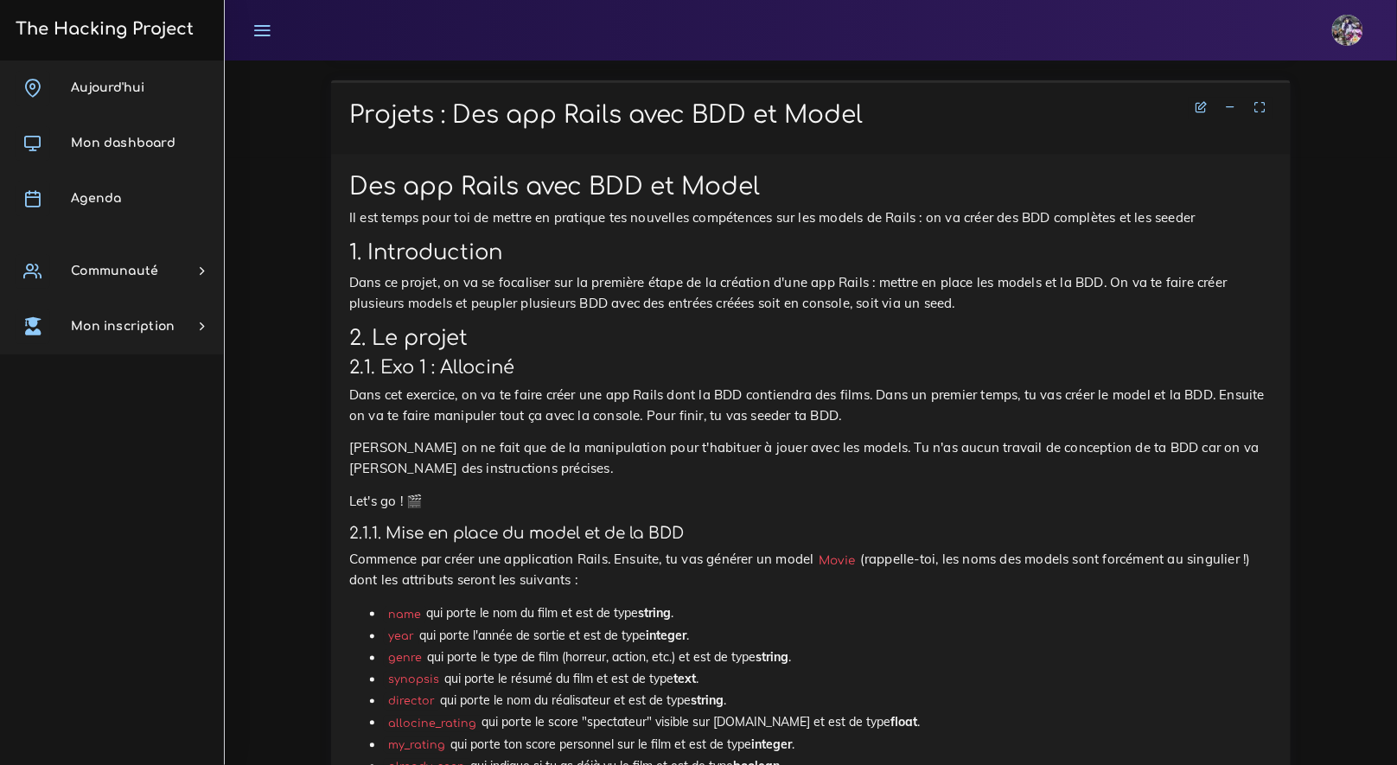
scroll to position [0, 0]
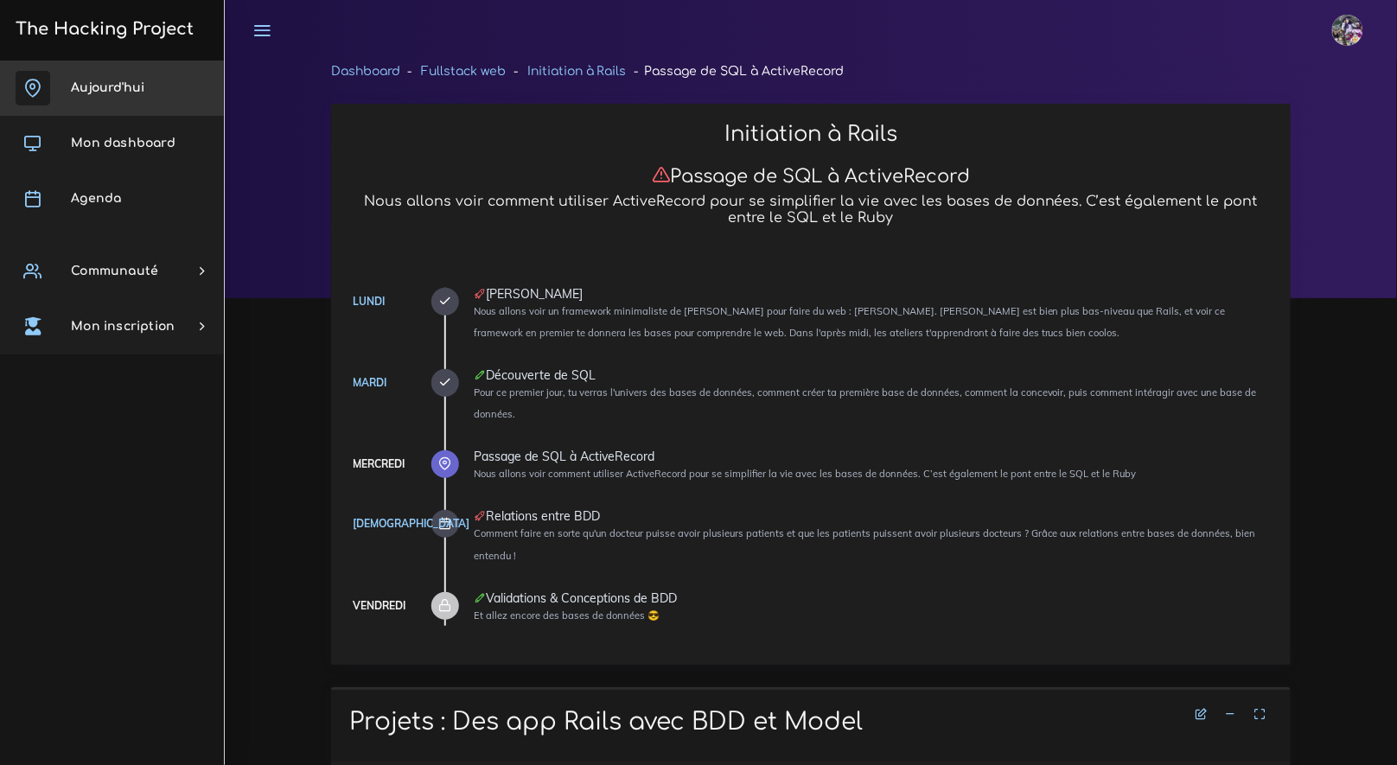
click at [116, 86] on span "Aujourd'hui" at bounding box center [107, 87] width 73 height 13
click at [179, 146] on link "Mon dashboard" at bounding box center [112, 143] width 224 height 55
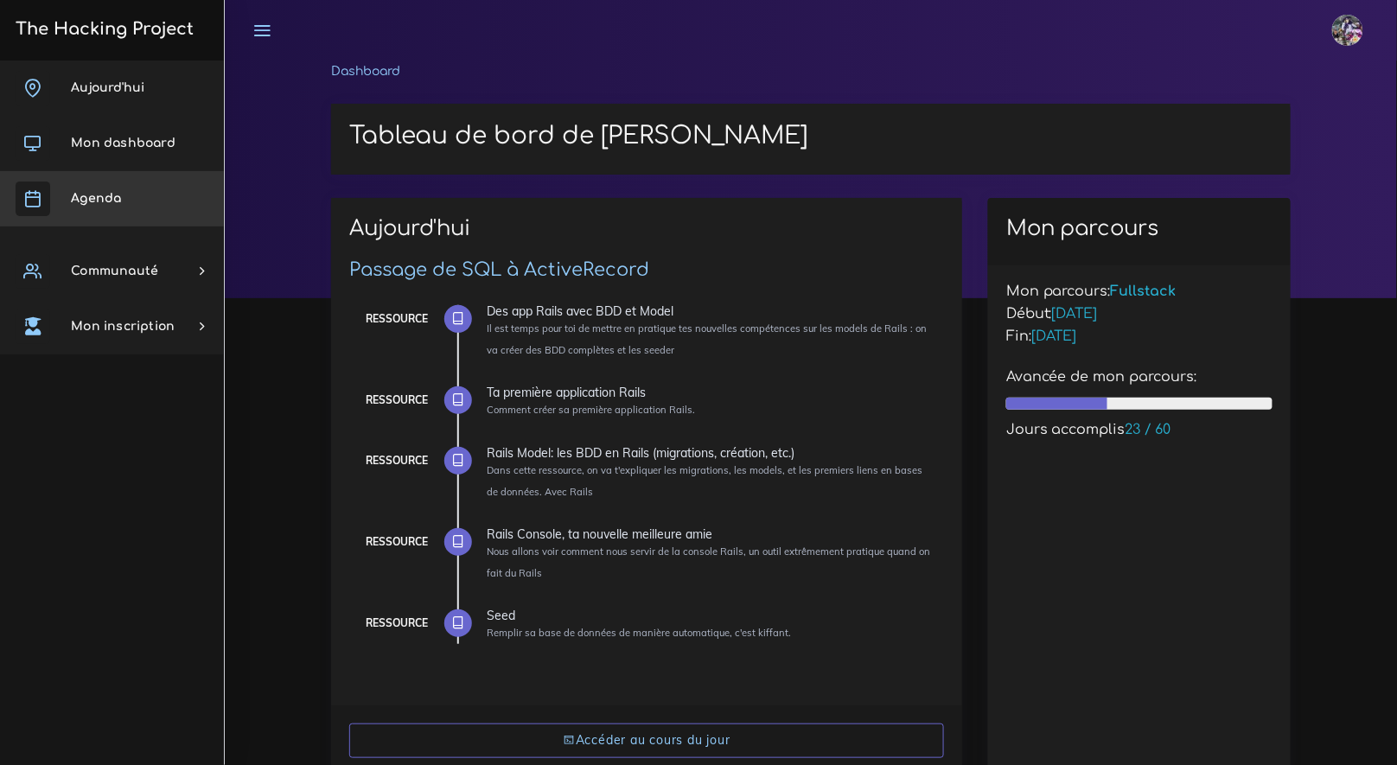
click at [145, 207] on link "Agenda" at bounding box center [112, 198] width 224 height 55
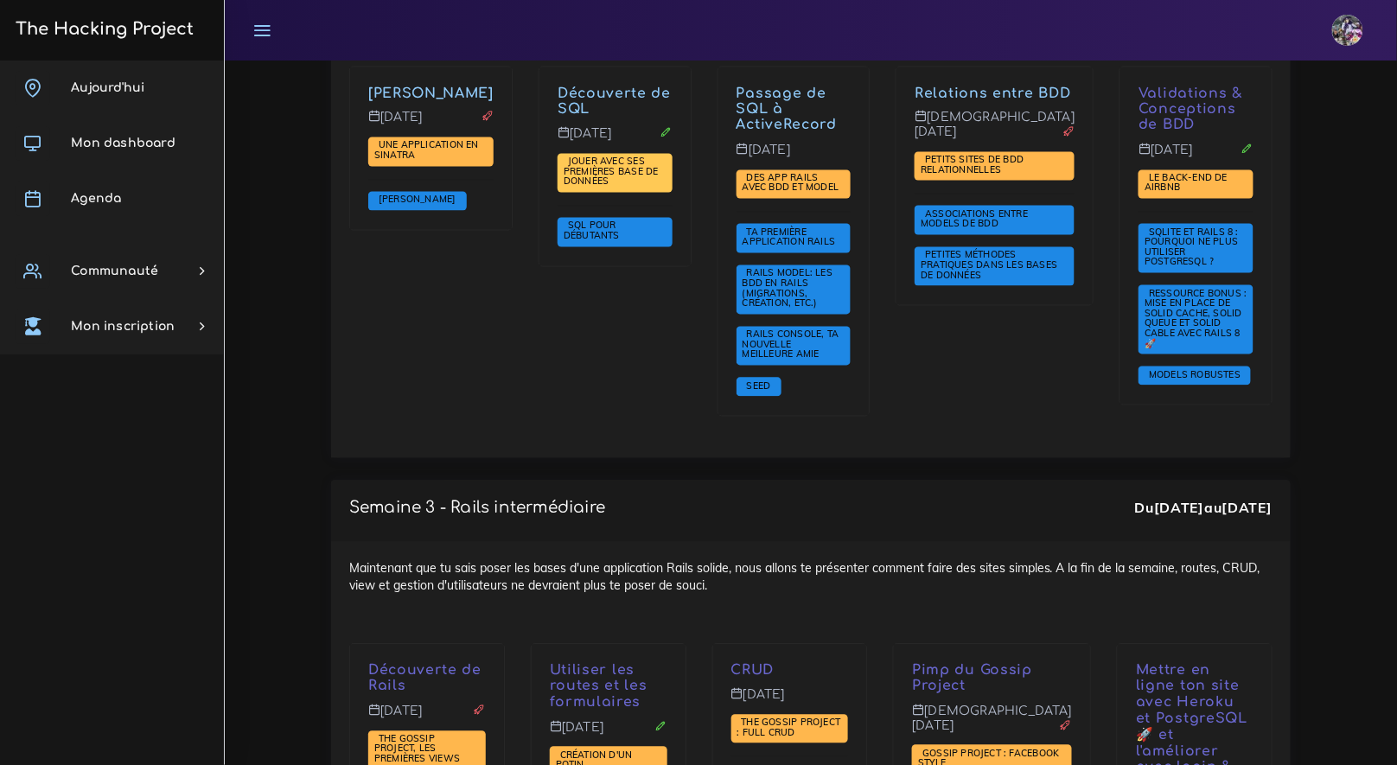
scroll to position [2783, 0]
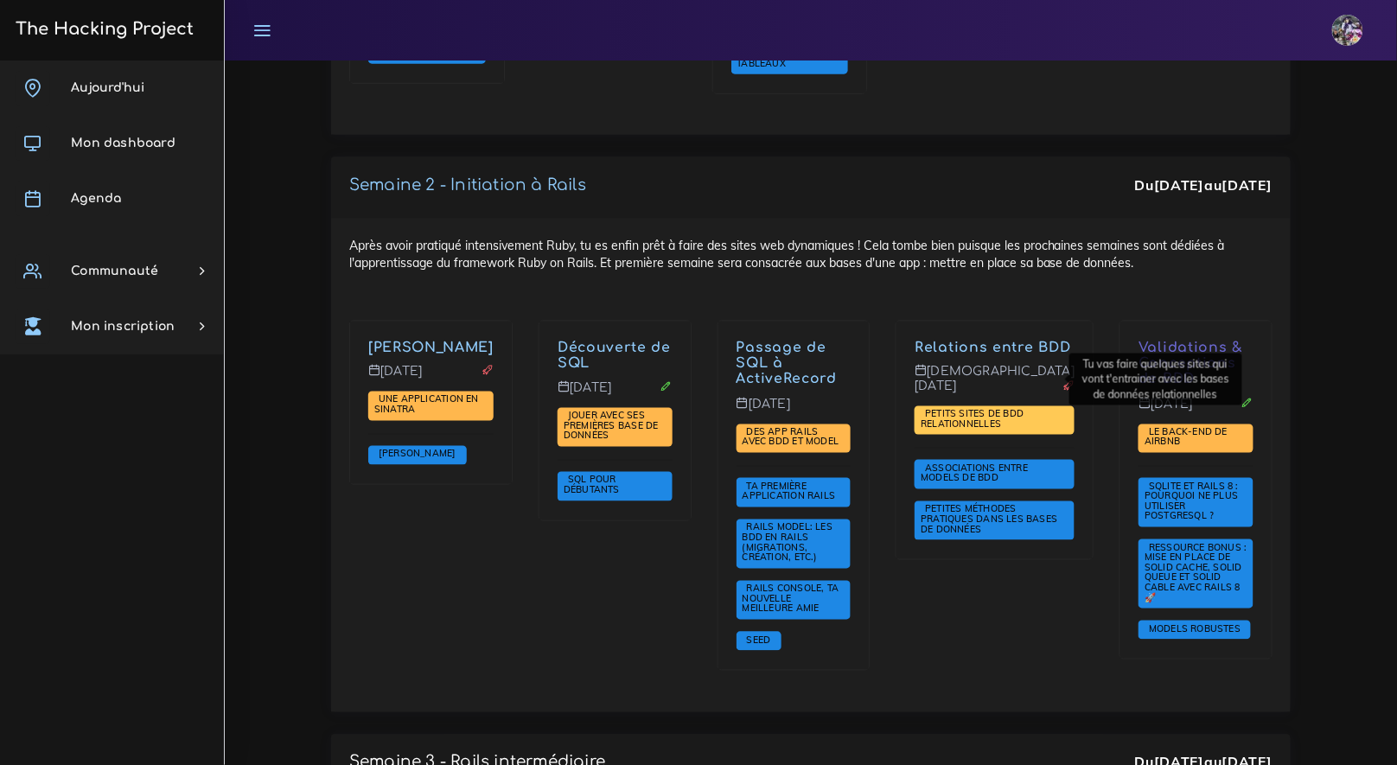
click at [952, 408] on span "Petits sites de BDD relationnelles" at bounding box center [971, 419] width 103 height 22
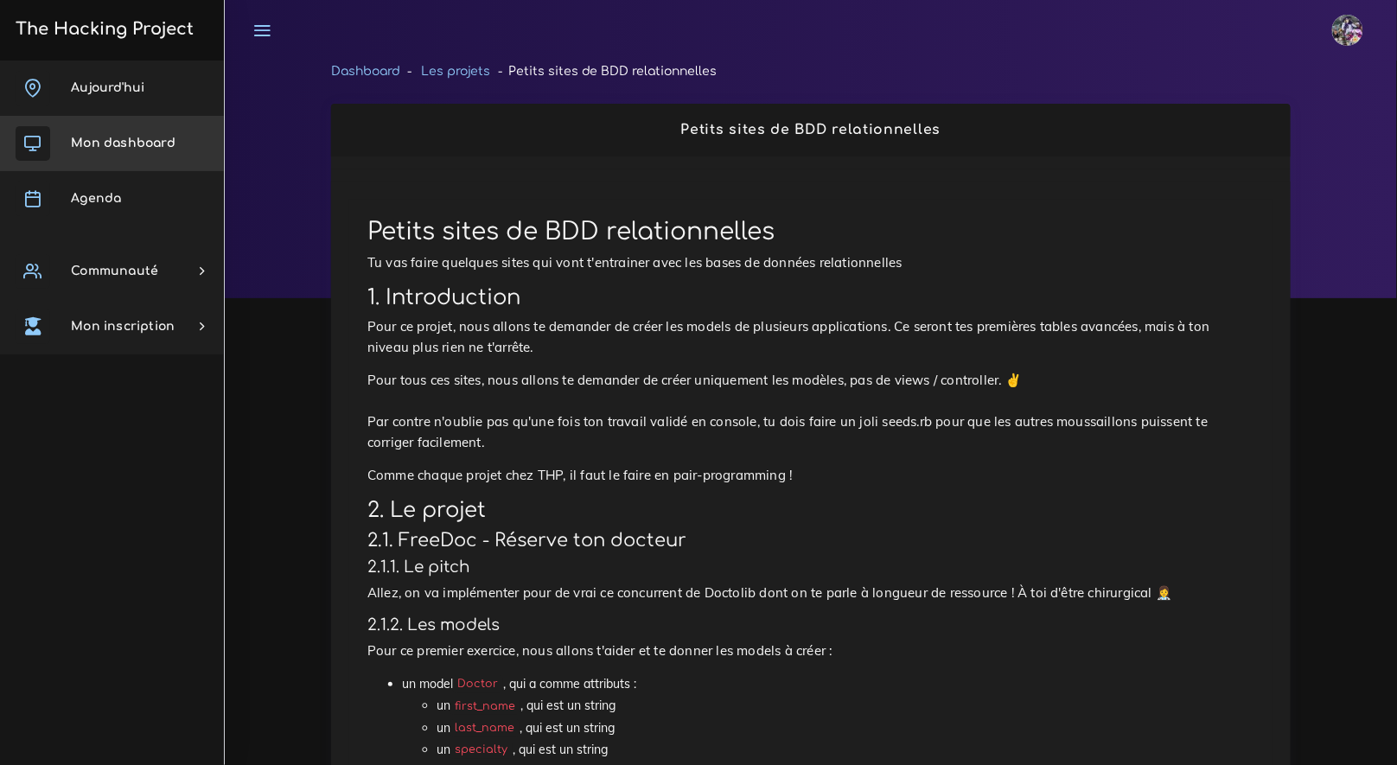
click at [156, 143] on span "Mon dashboard" at bounding box center [123, 143] width 105 height 13
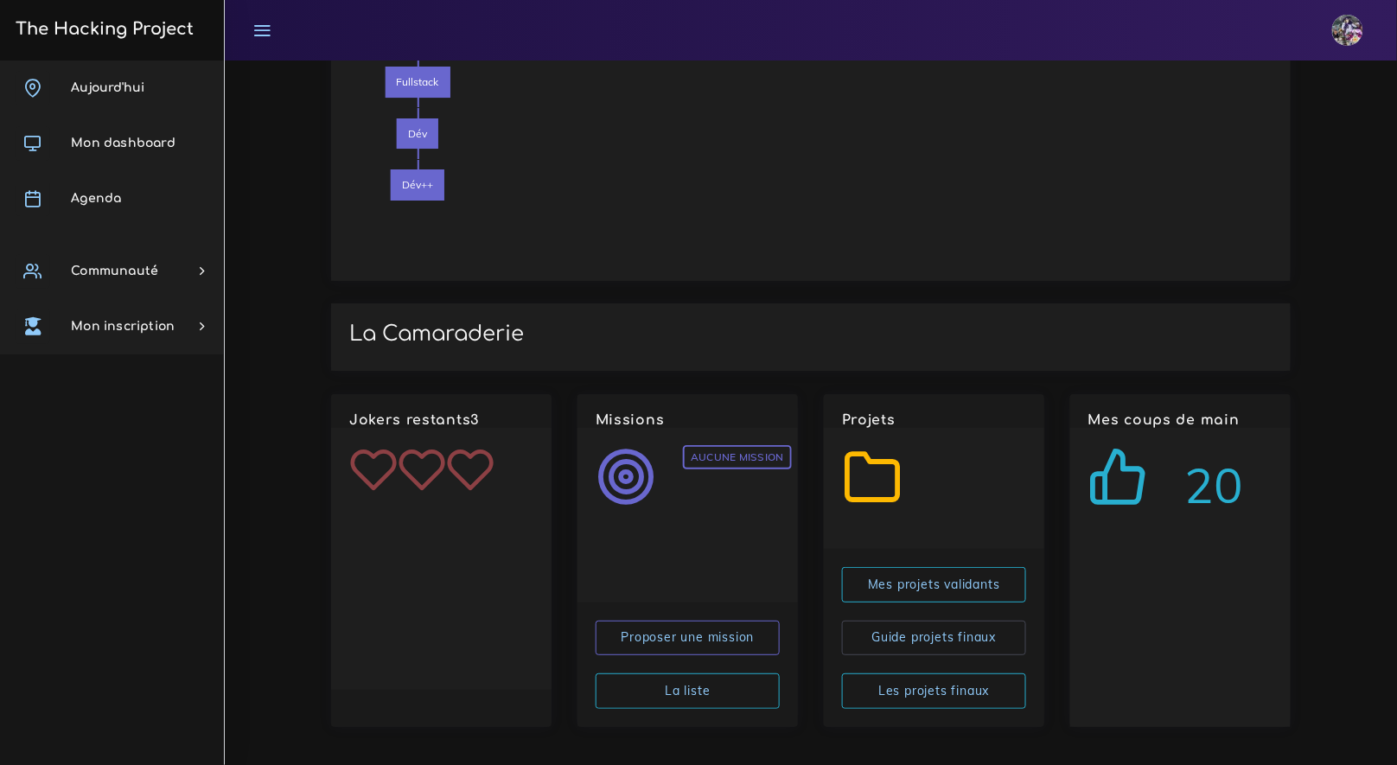
scroll to position [1913, 0]
click at [118, 105] on link "Aujourd'hui" at bounding box center [112, 87] width 224 height 55
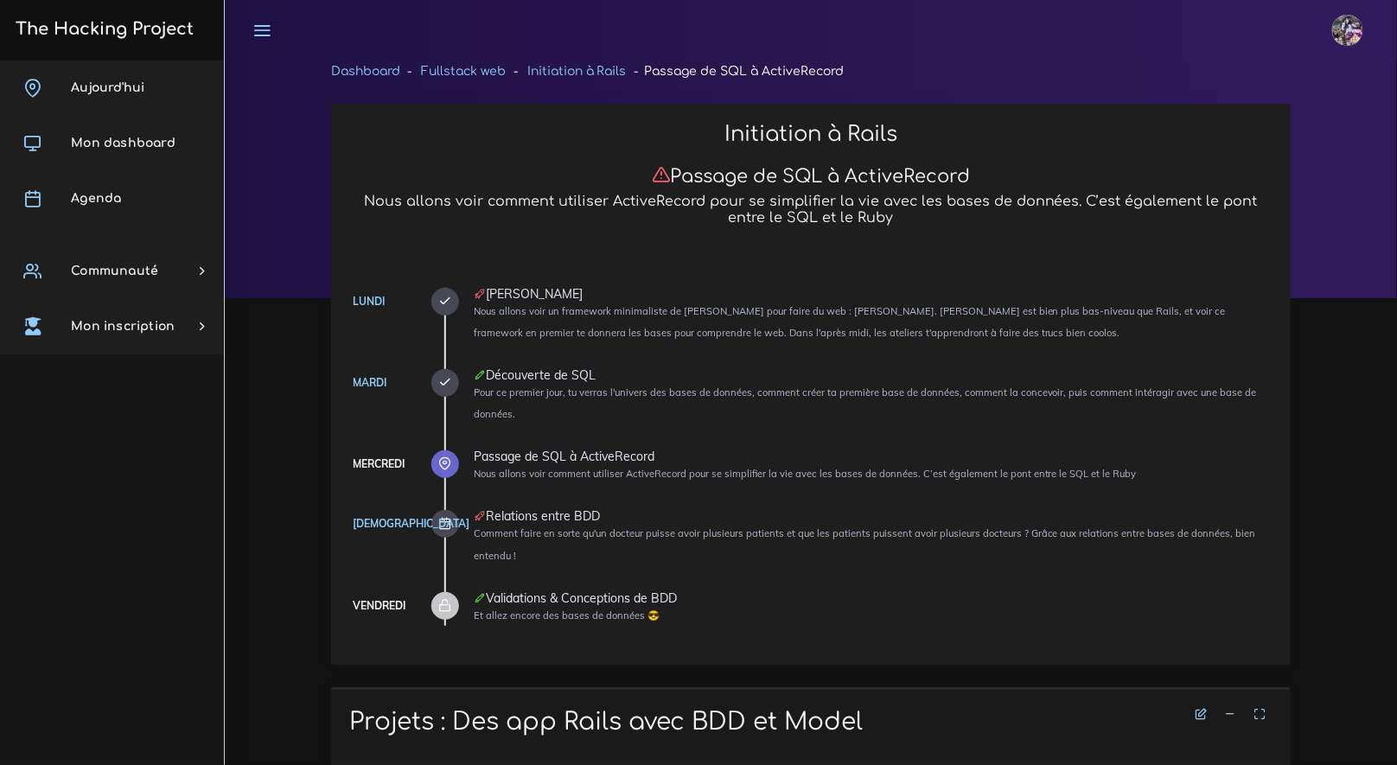
click at [104, 147] on span "Mon dashboard" at bounding box center [123, 143] width 105 height 13
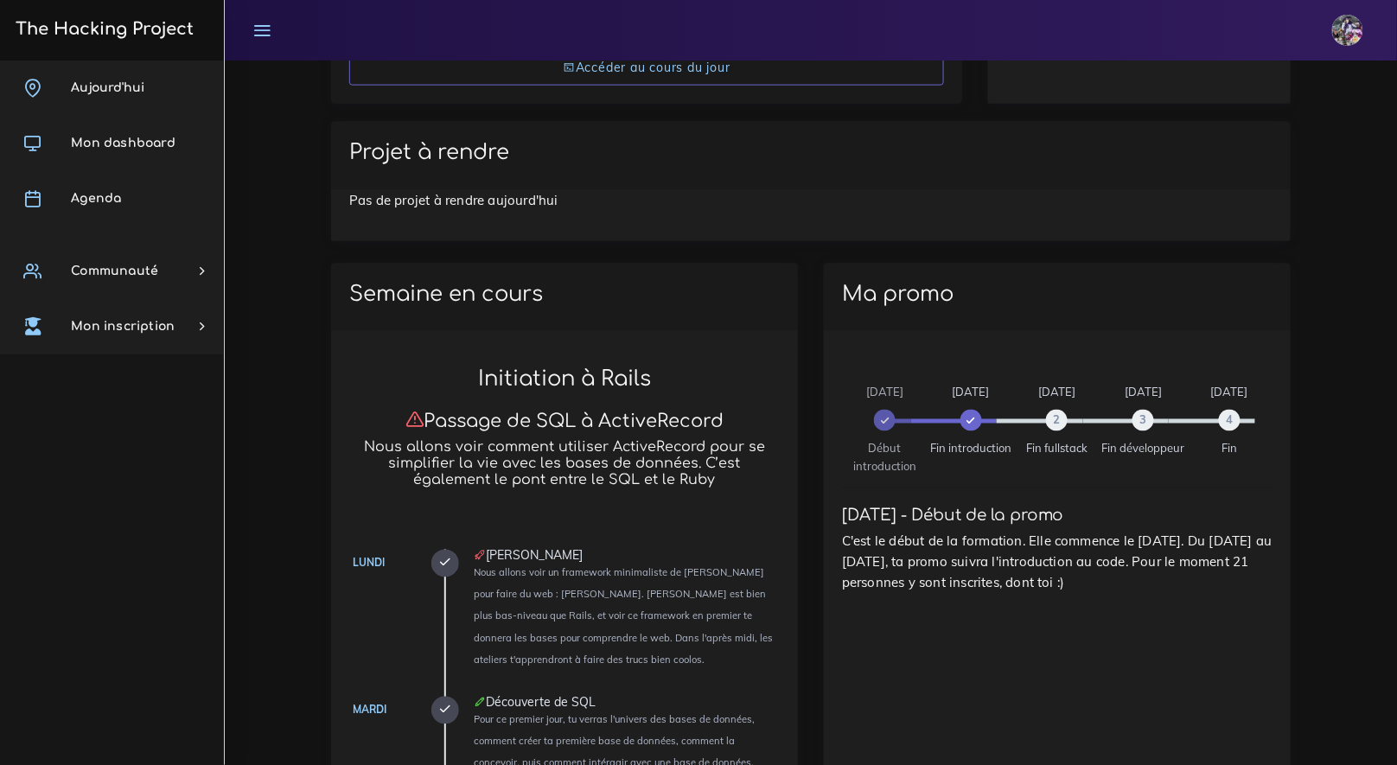
scroll to position [872, 0]
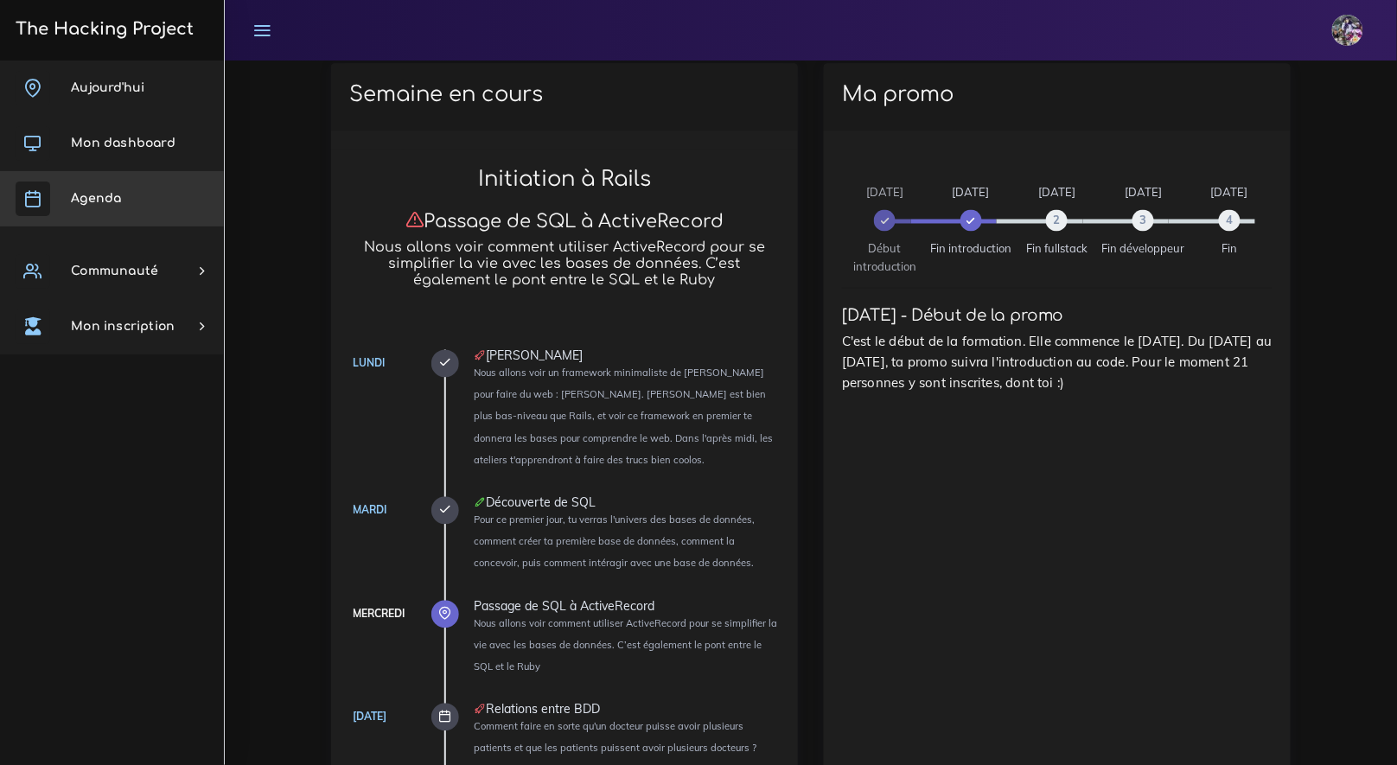
click at [147, 204] on link "Agenda" at bounding box center [112, 198] width 224 height 55
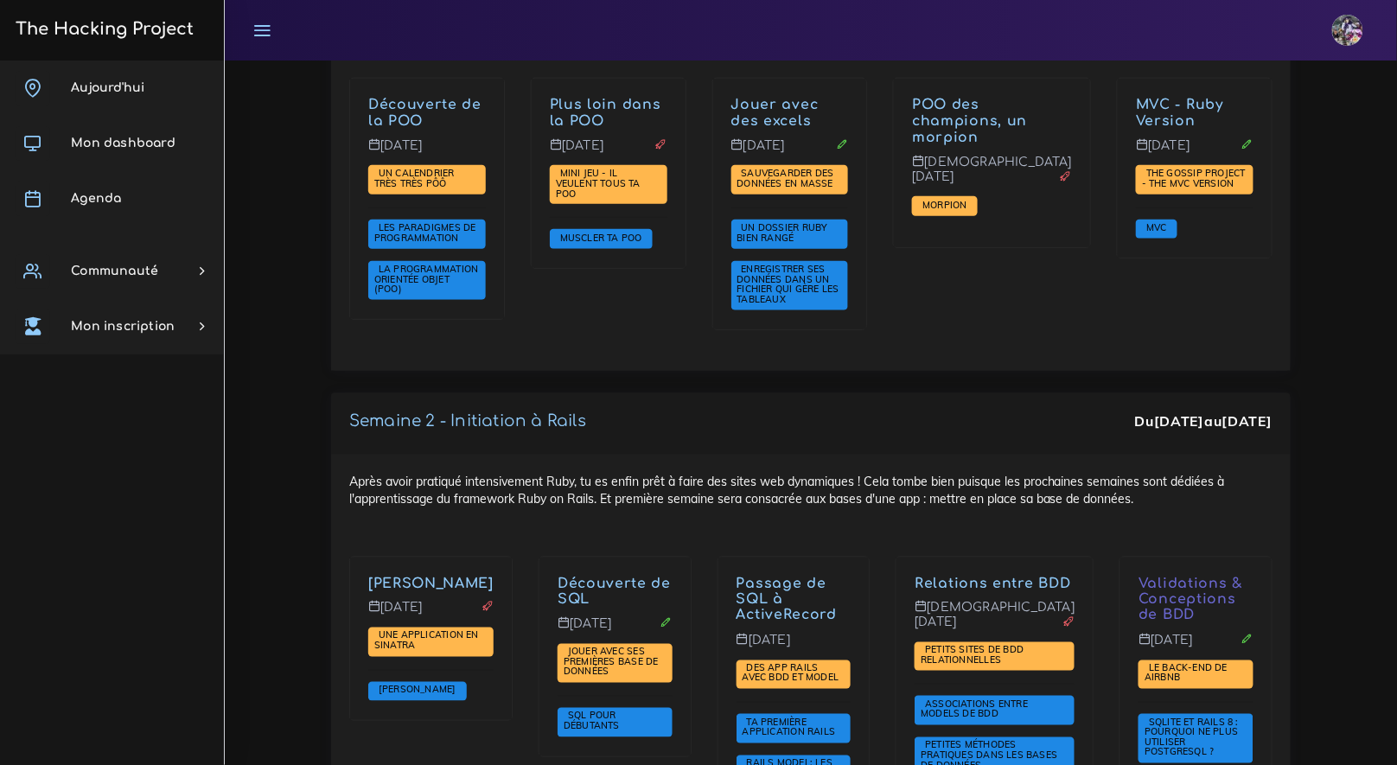
scroll to position [2548, 0]
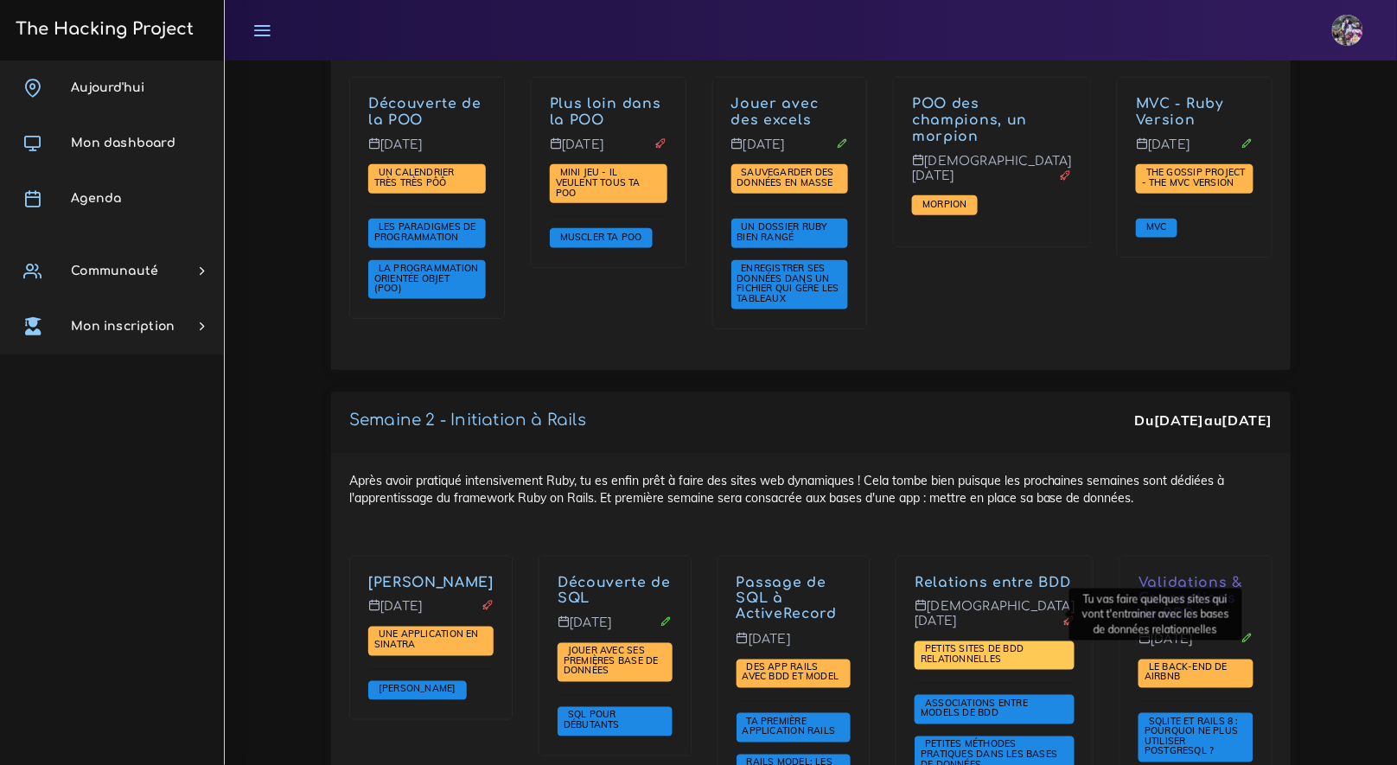
click at [976, 643] on span "Petits sites de BDD relationnelles" at bounding box center [971, 654] width 103 height 22
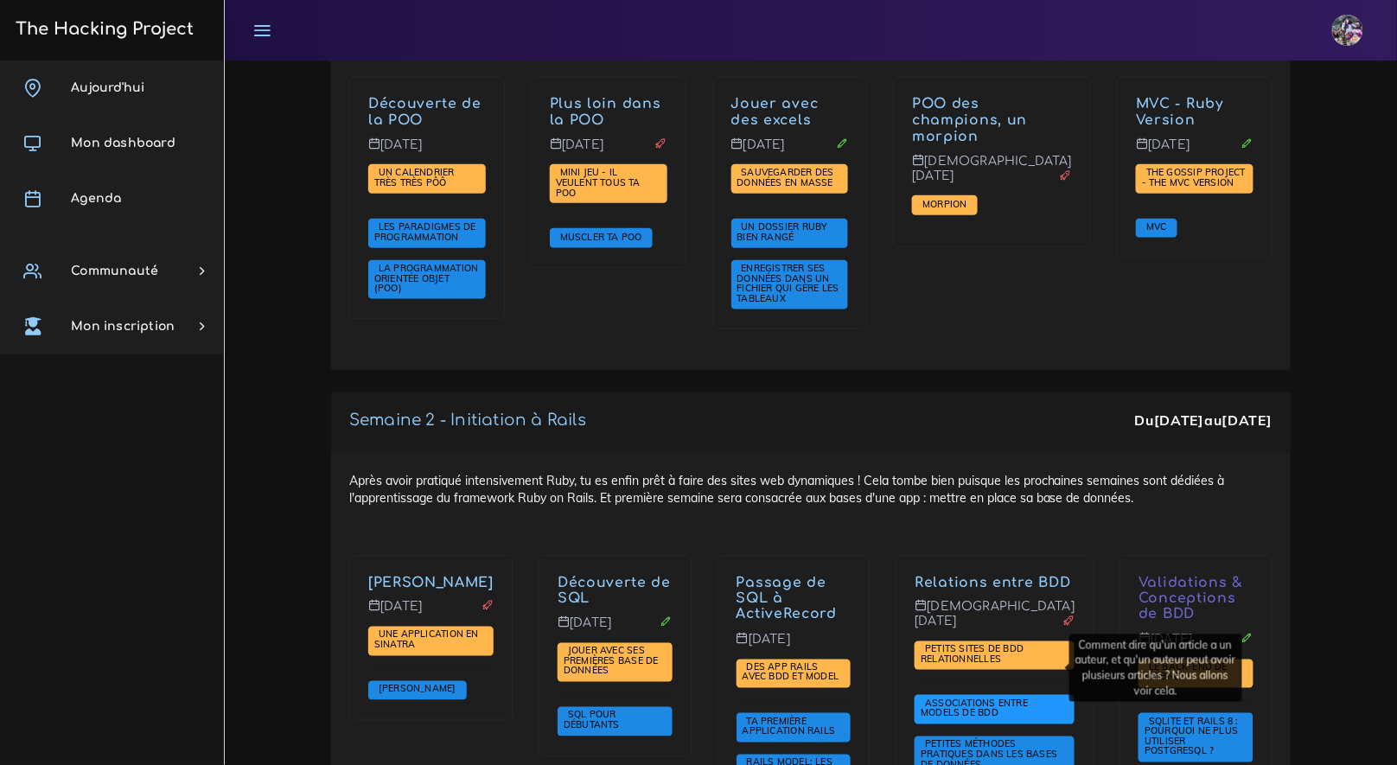
click at [1013, 695] on span "Associations entre models de BDD" at bounding box center [994, 709] width 160 height 29
click at [1014, 697] on span "Associations entre models de BDD" at bounding box center [973, 708] width 107 height 22
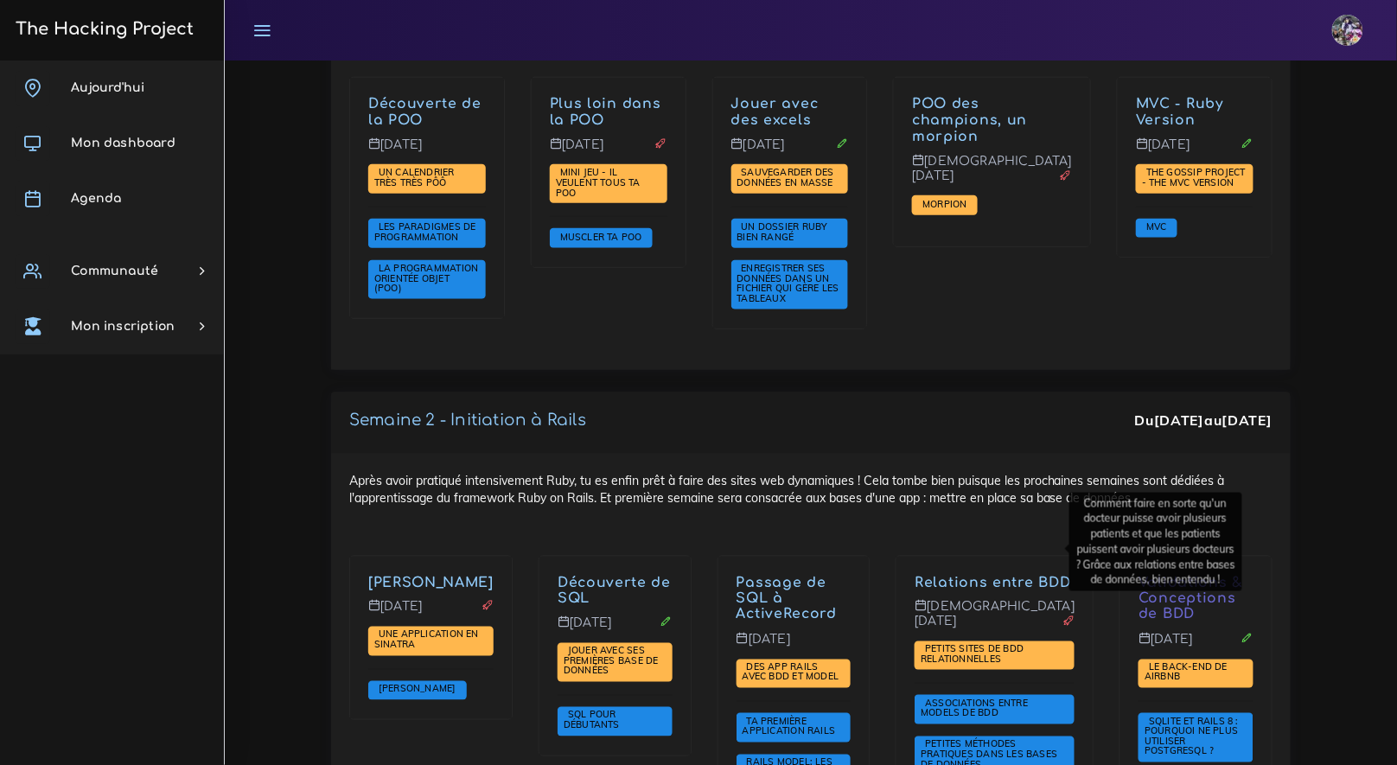
click at [945, 575] on link "Relations entre BDD" at bounding box center [992, 583] width 156 height 16
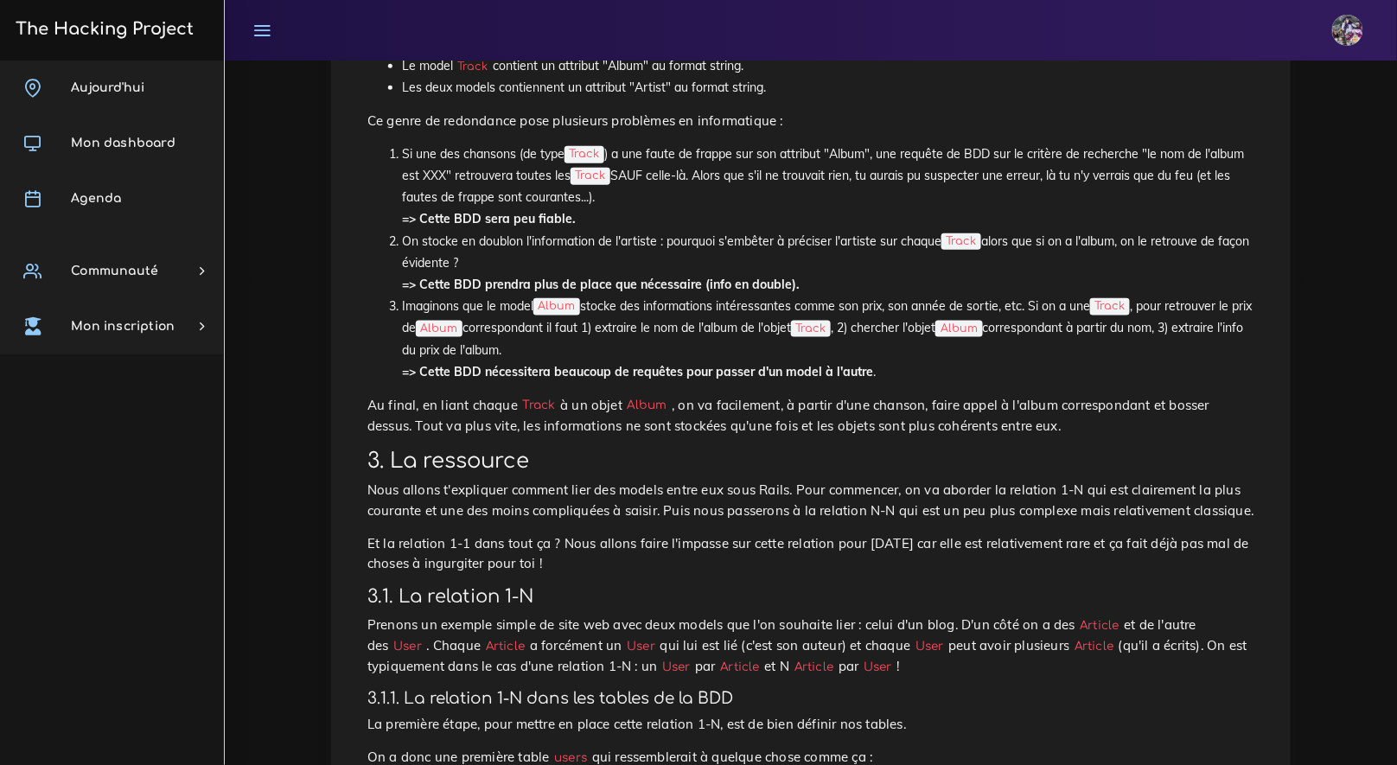
scroll to position [254, 0]
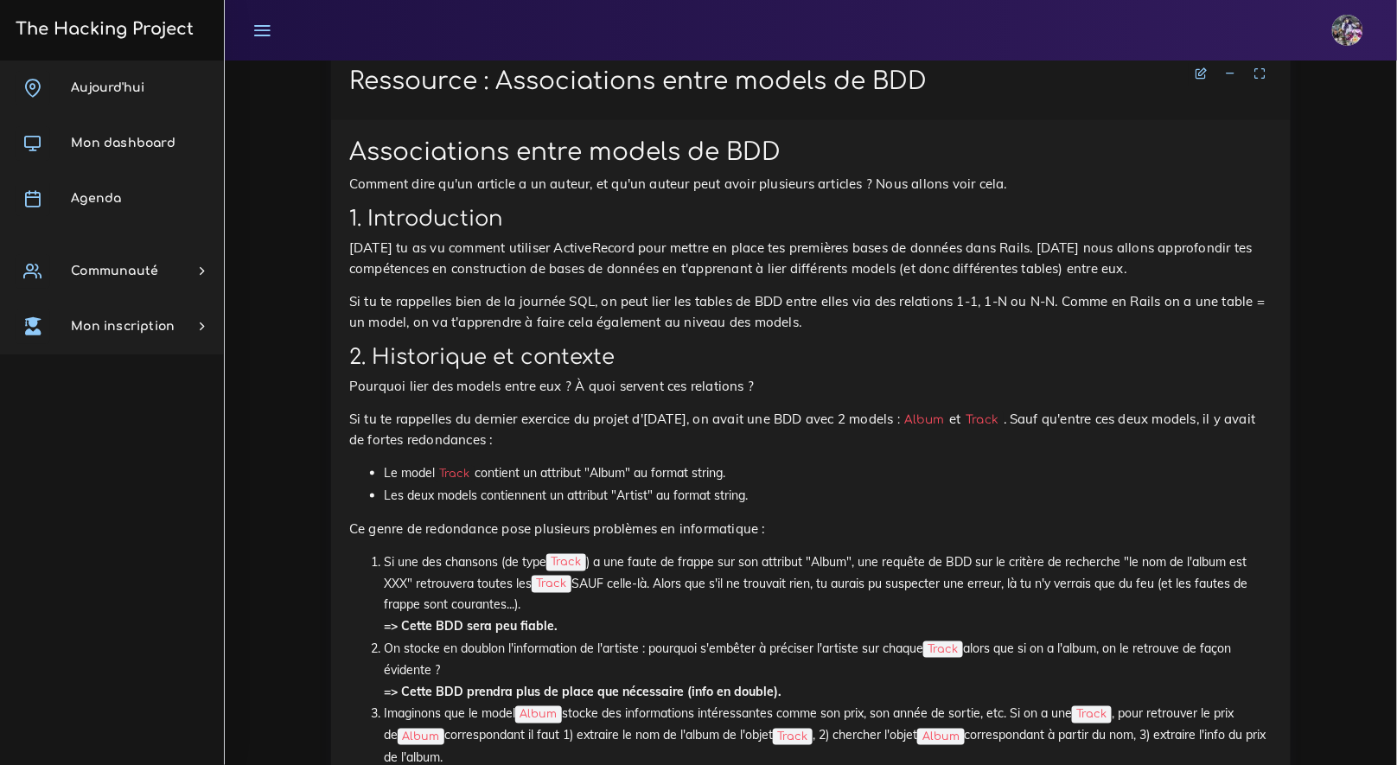
scroll to position [4553, 0]
